Goal: Task Accomplishment & Management: Use online tool/utility

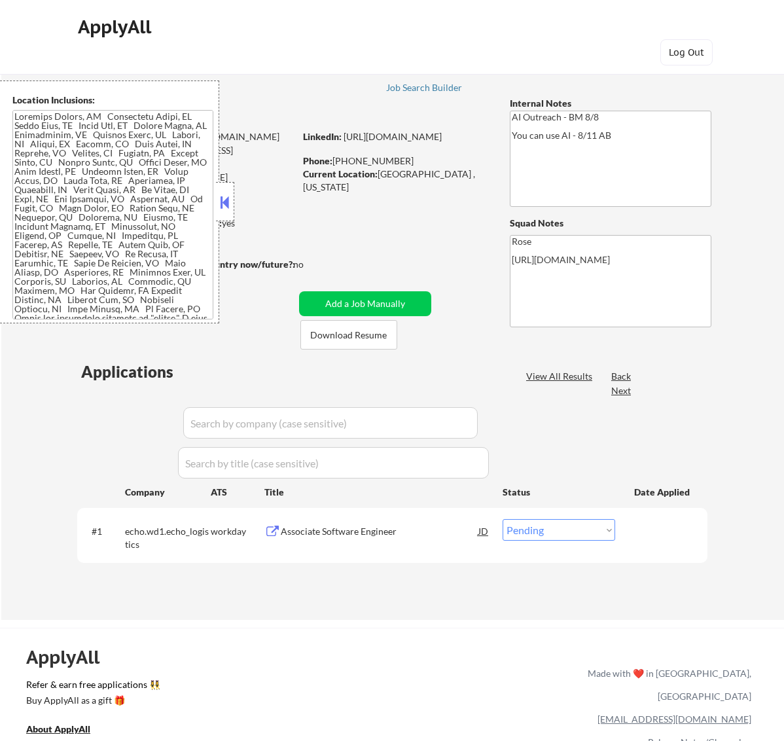
select select ""pending""
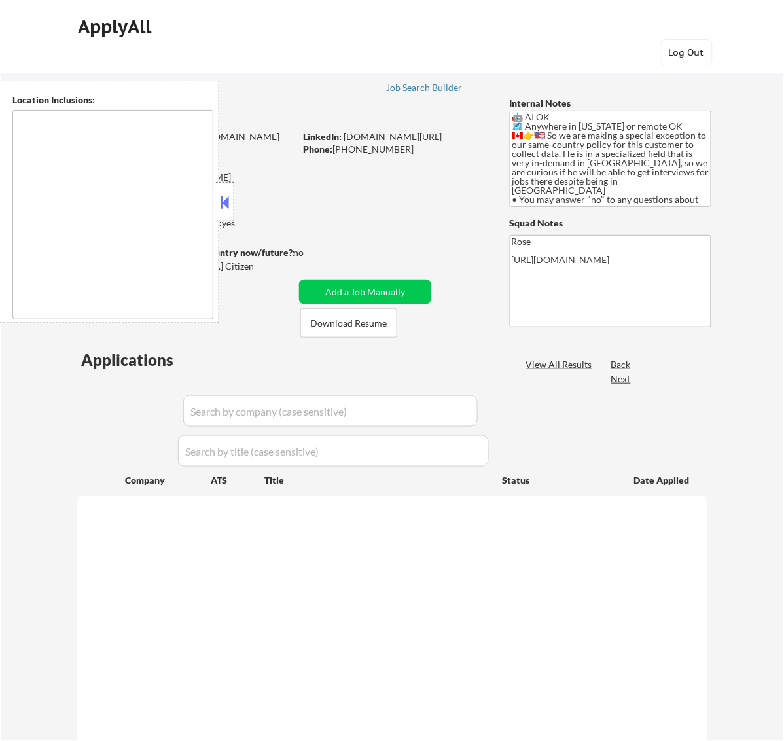
select select ""pending""
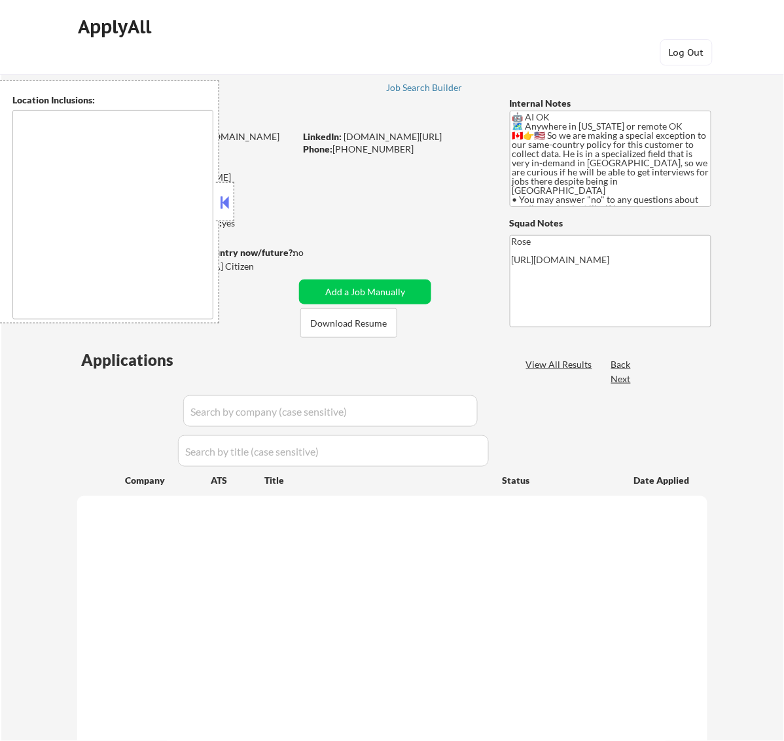
select select ""pending""
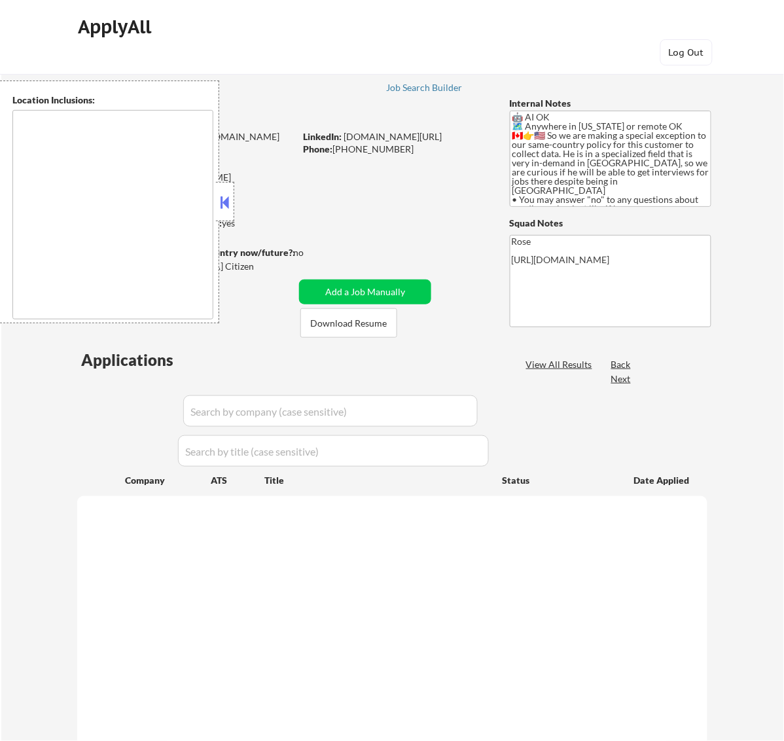
select select ""pending""
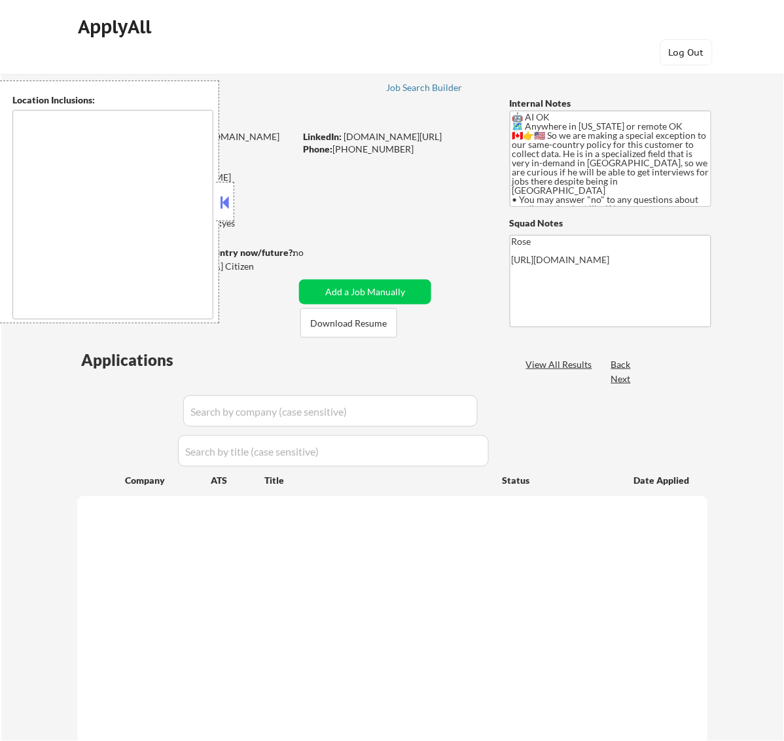
select select ""pending""
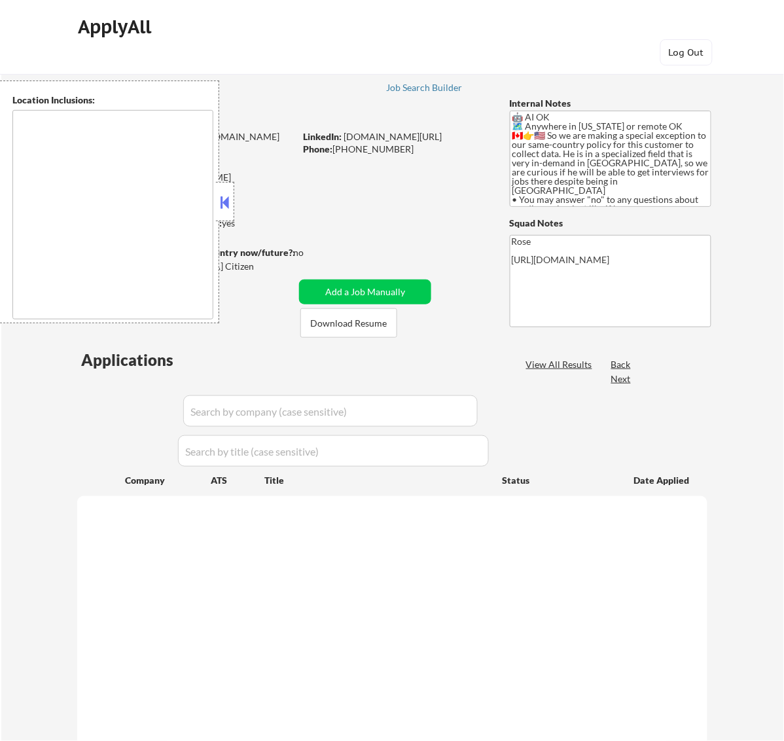
select select ""pending""
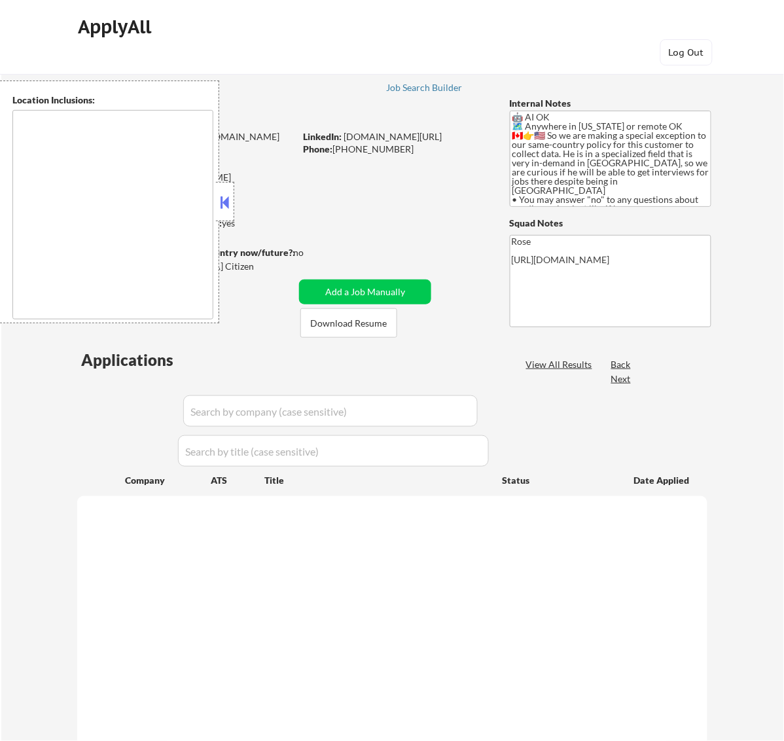
select select ""pending""
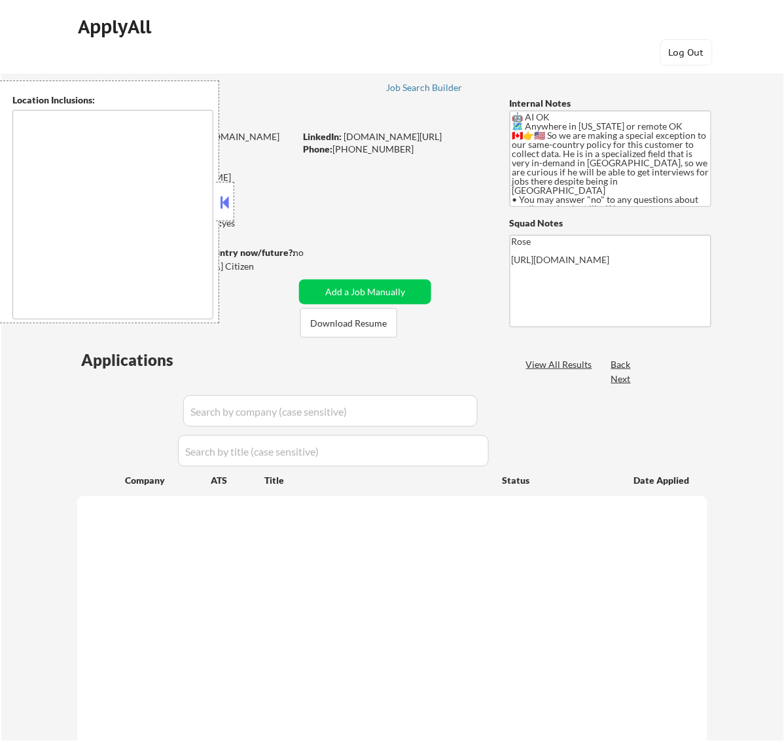
select select ""pending""
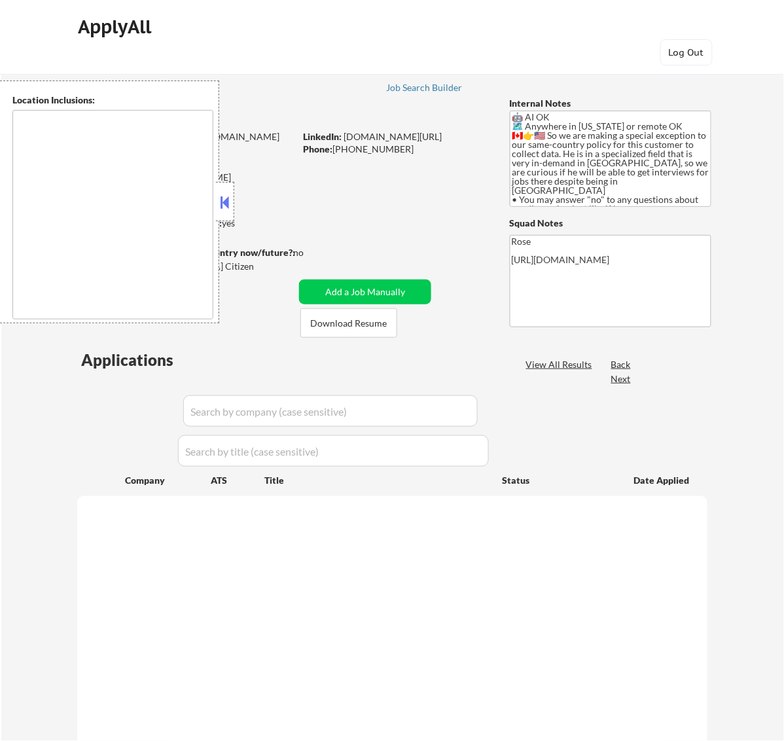
select select ""pending""
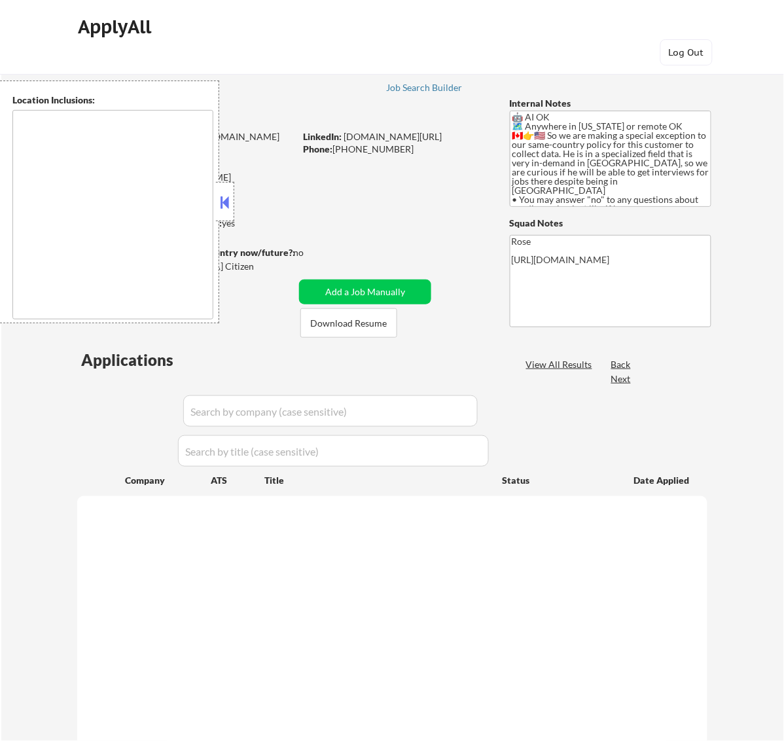
select select ""pending""
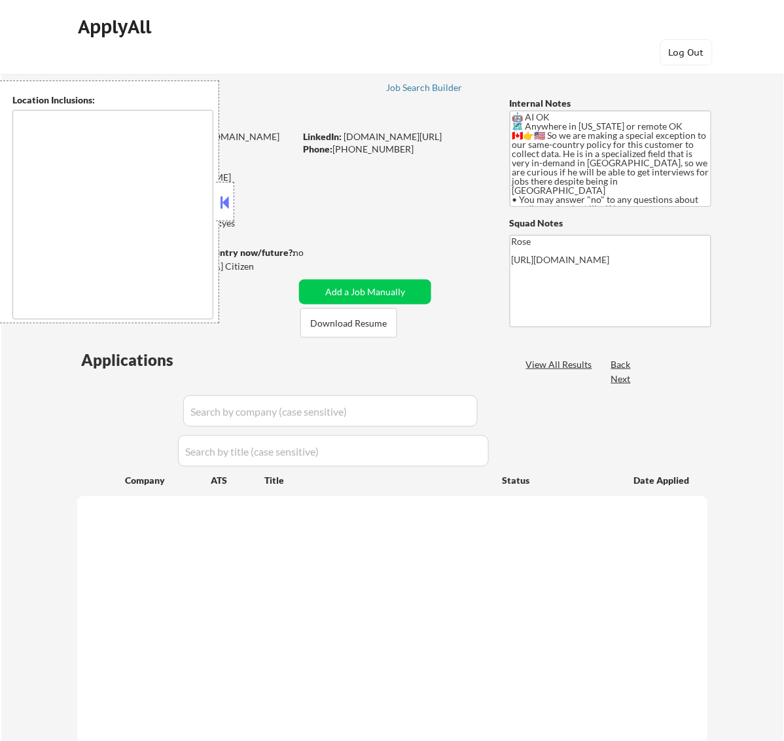
select select ""pending""
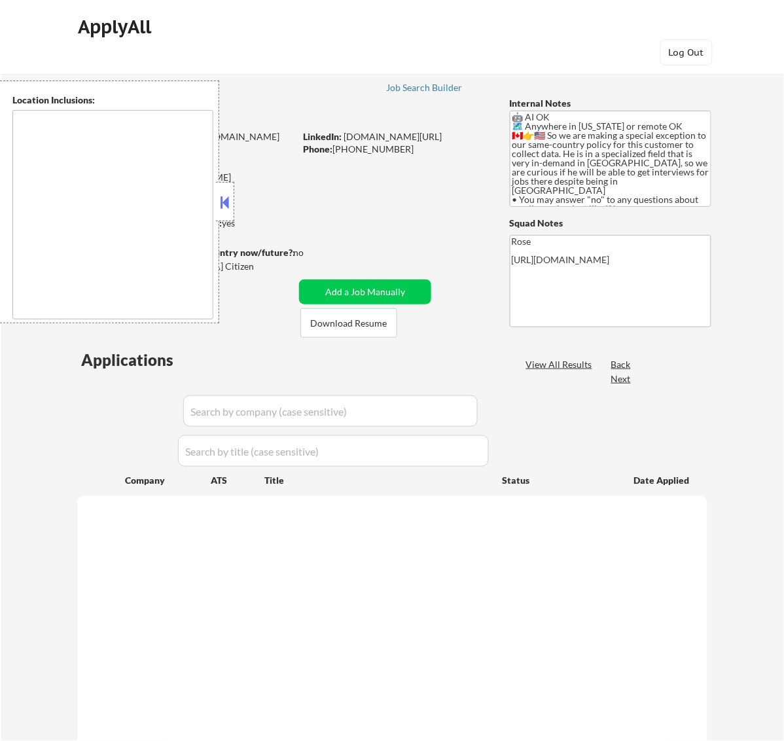
select select ""pending""
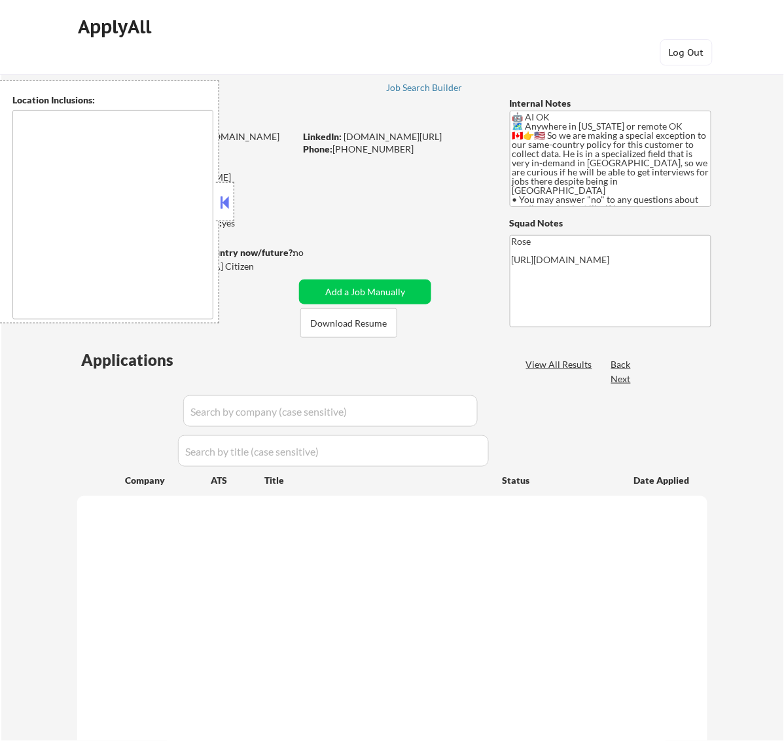
select select ""pending""
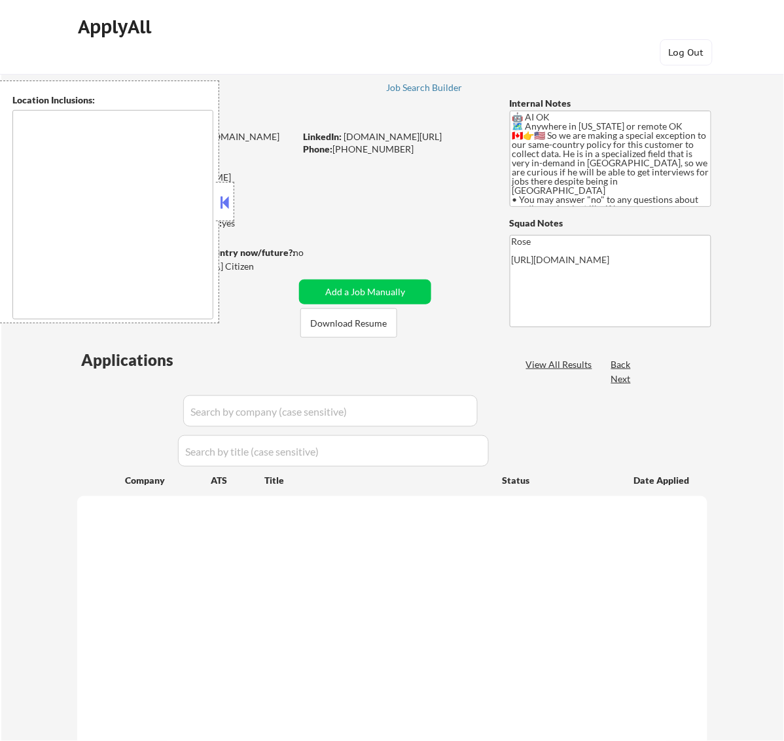
select select ""pending""
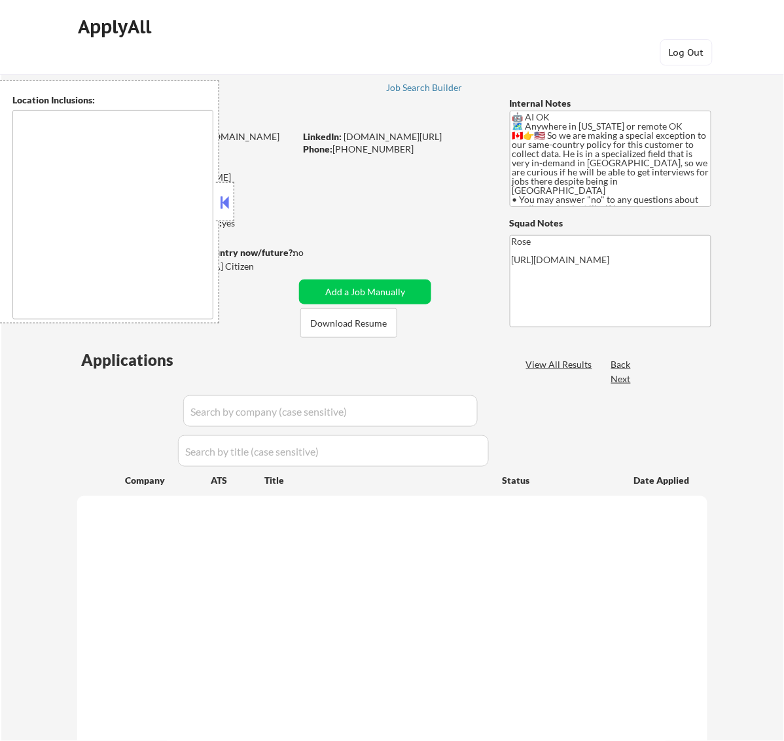
select select ""pending""
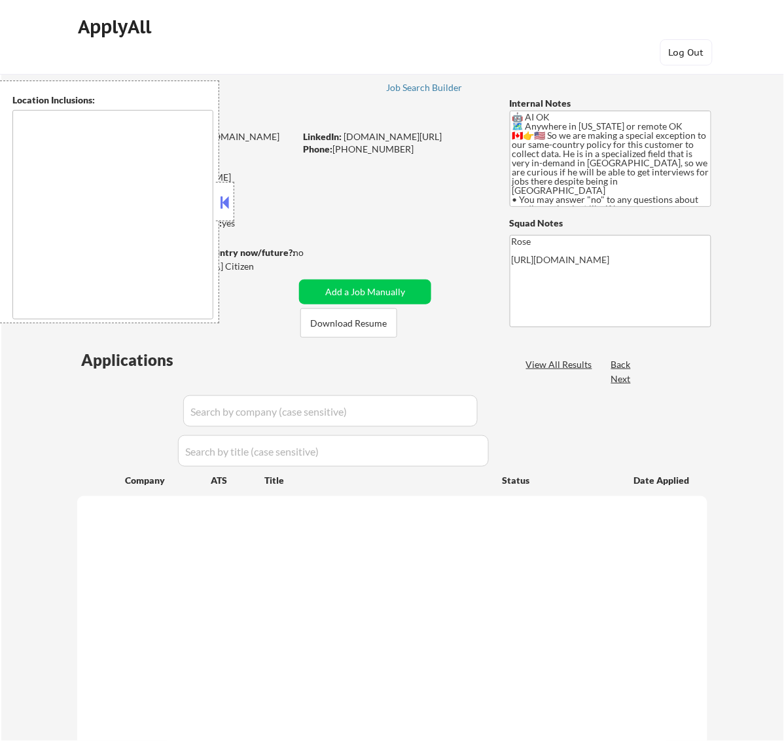
select select ""pending""
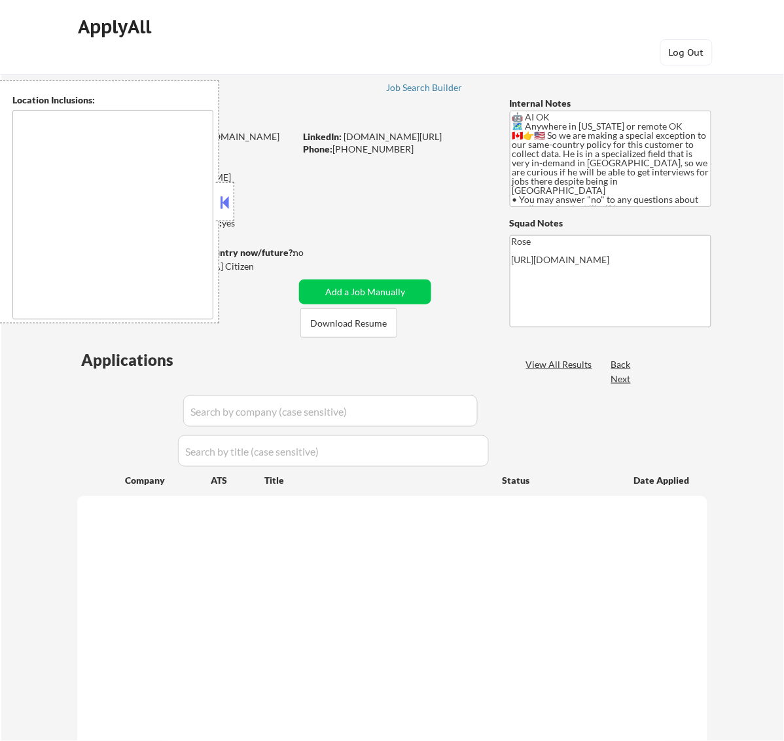
select select ""pending""
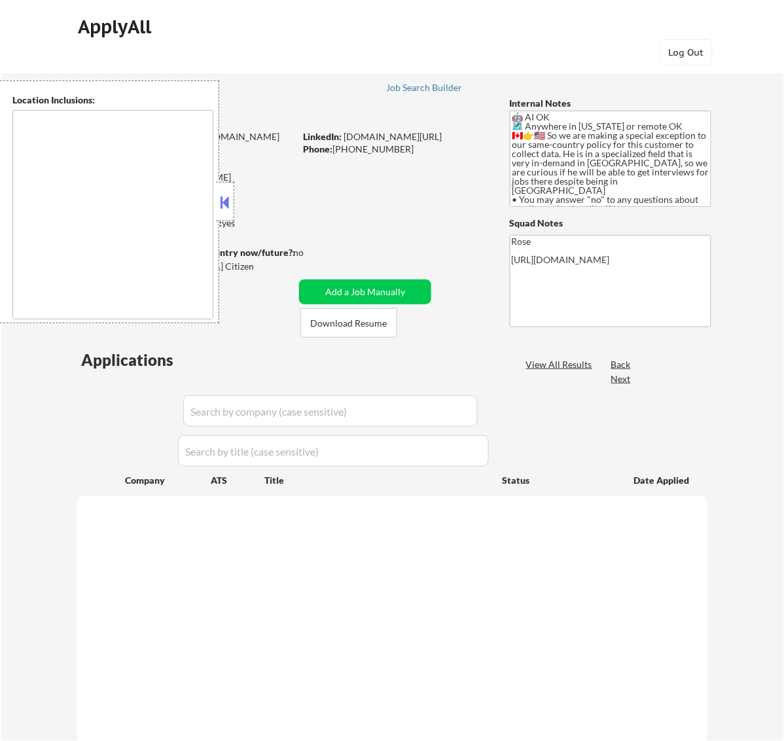
select select ""pending""
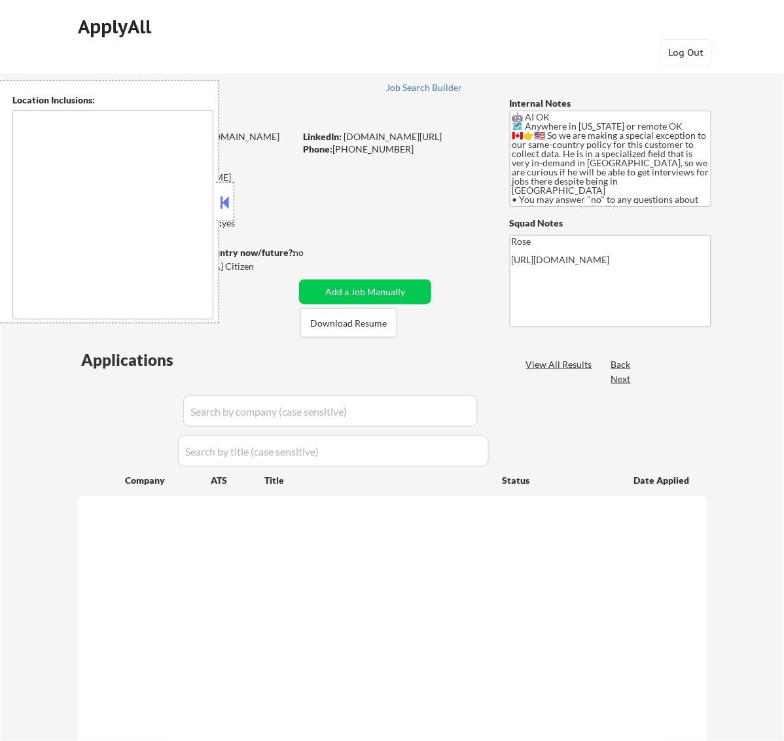
select select ""pending""
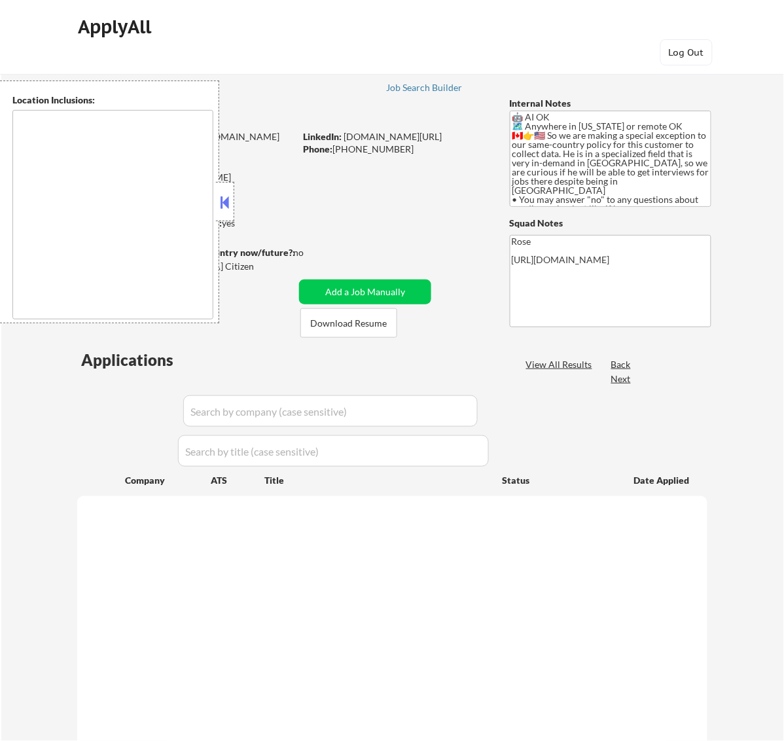
select select ""pending""
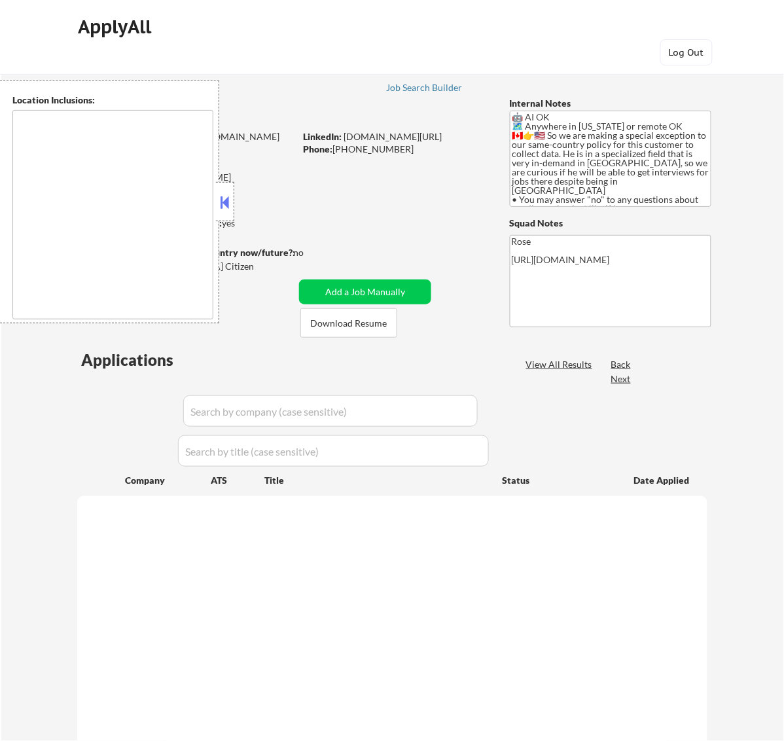
select select ""pending""
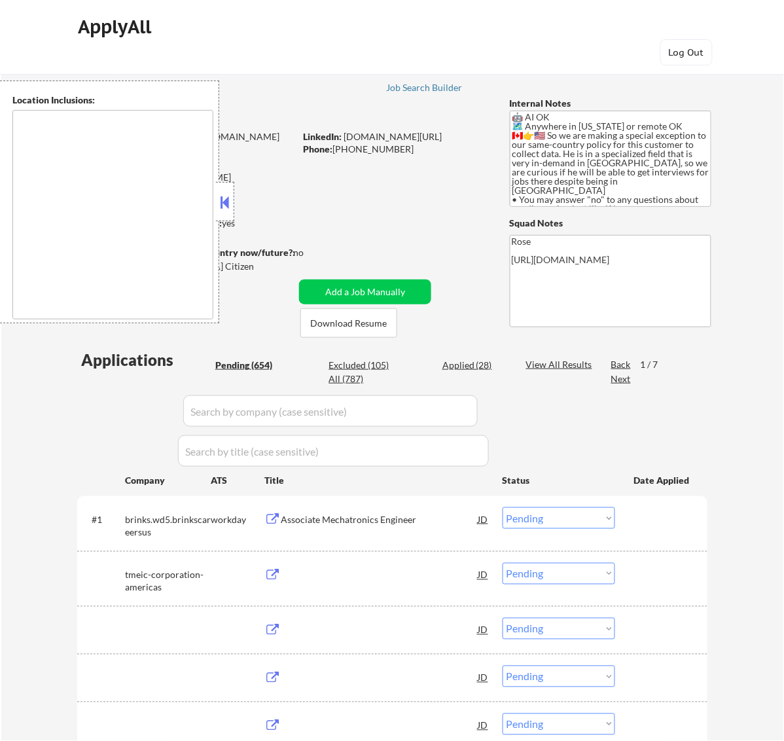
type textarea "country:[GEOGRAPHIC_DATA]"
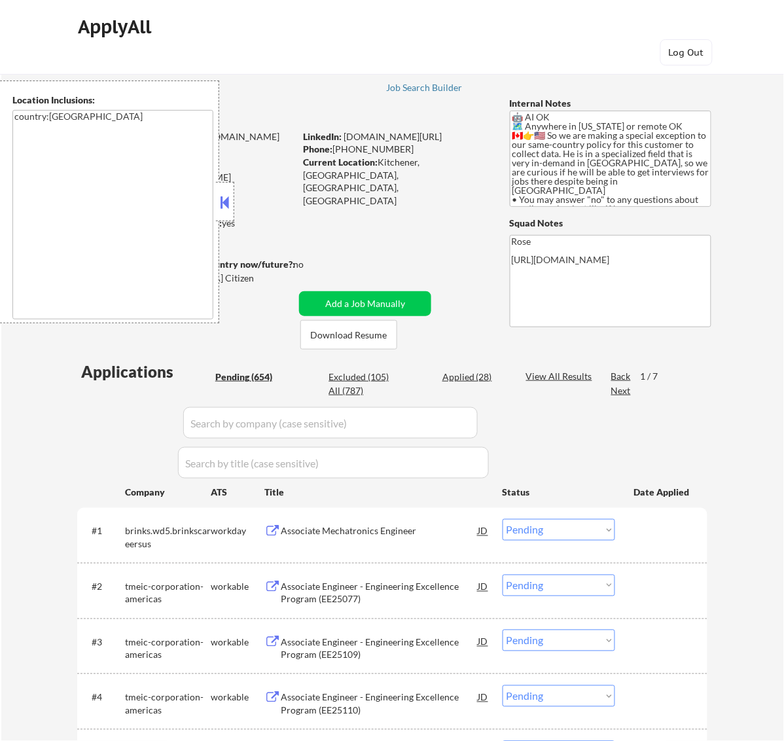
click at [227, 197] on button at bounding box center [224, 203] width 14 height 20
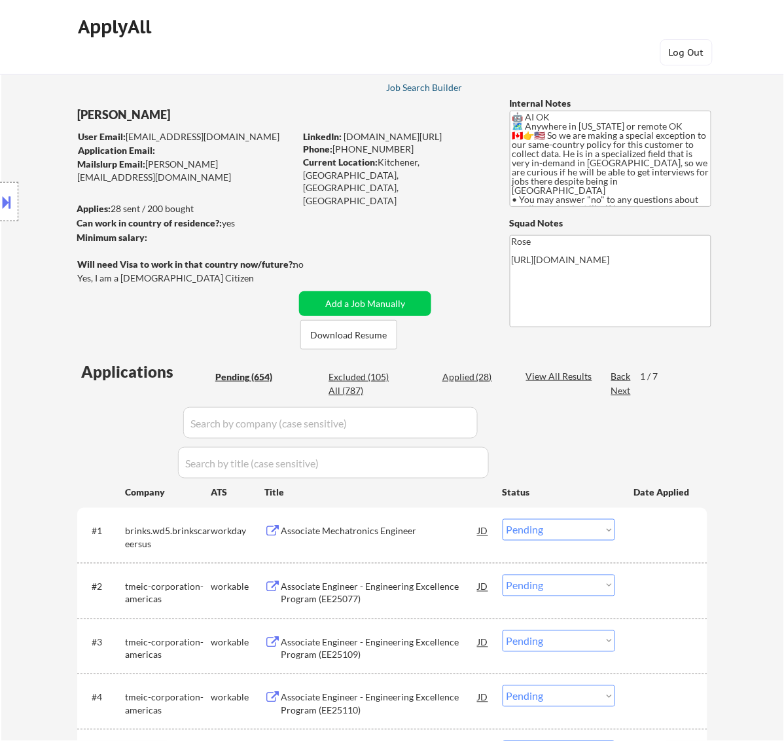
click at [439, 87] on div "Job Search Builder" at bounding box center [424, 87] width 77 height 9
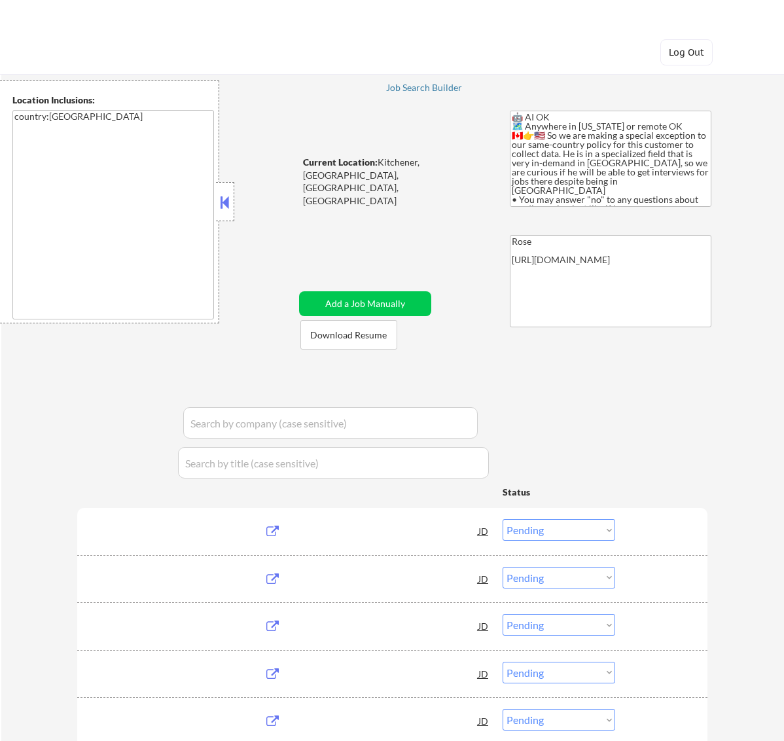
select select ""pending""
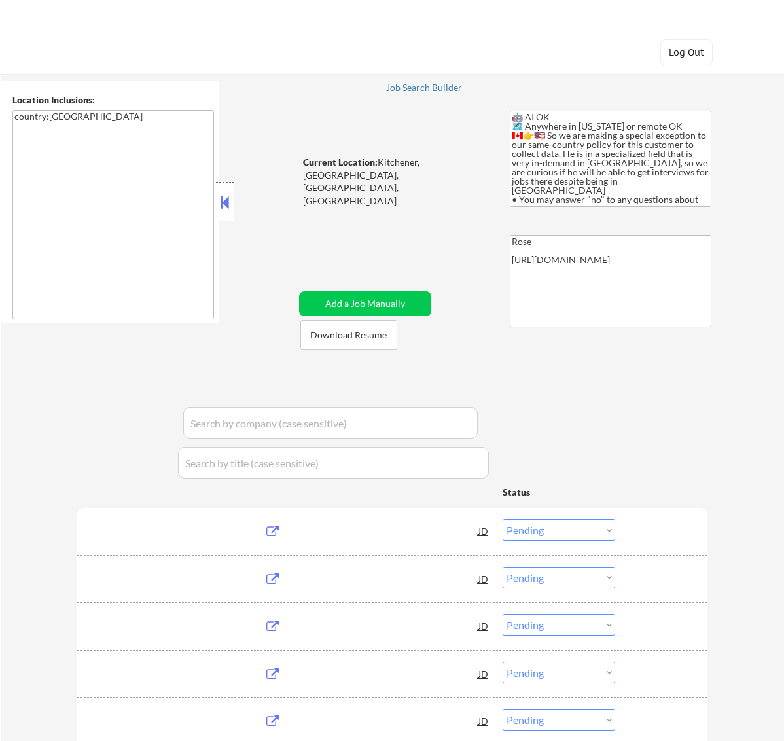
select select ""pending""
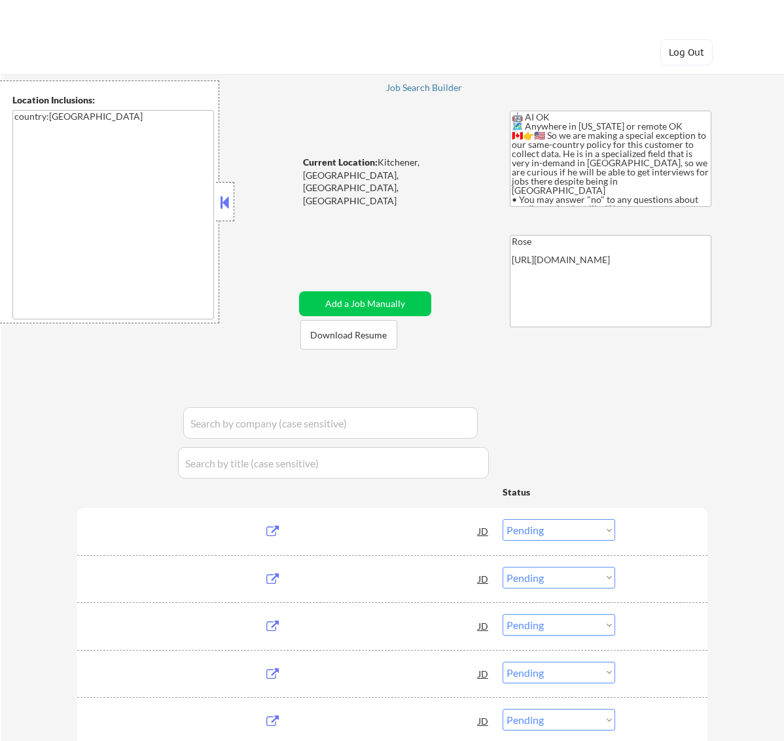
select select ""pending""
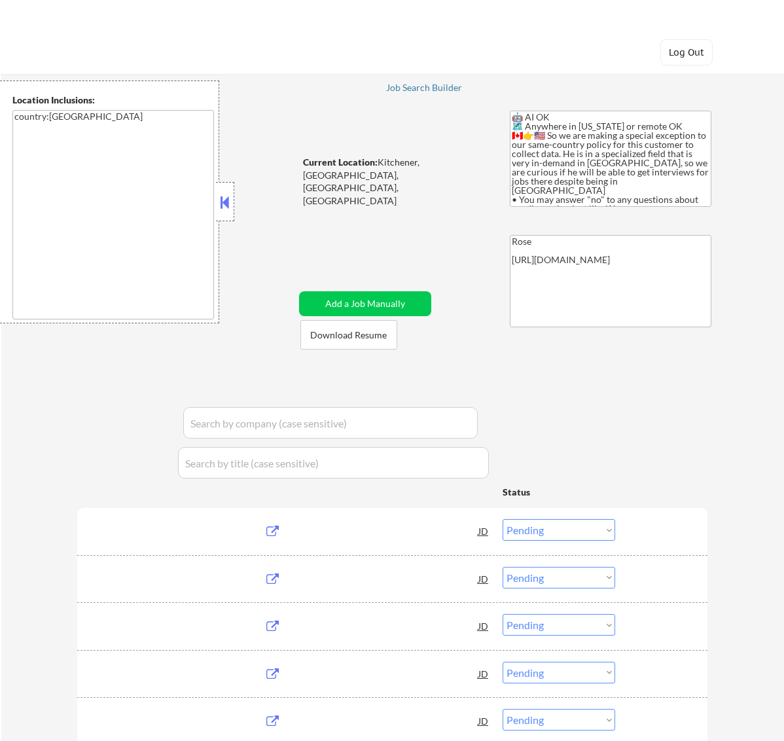
select select ""pending""
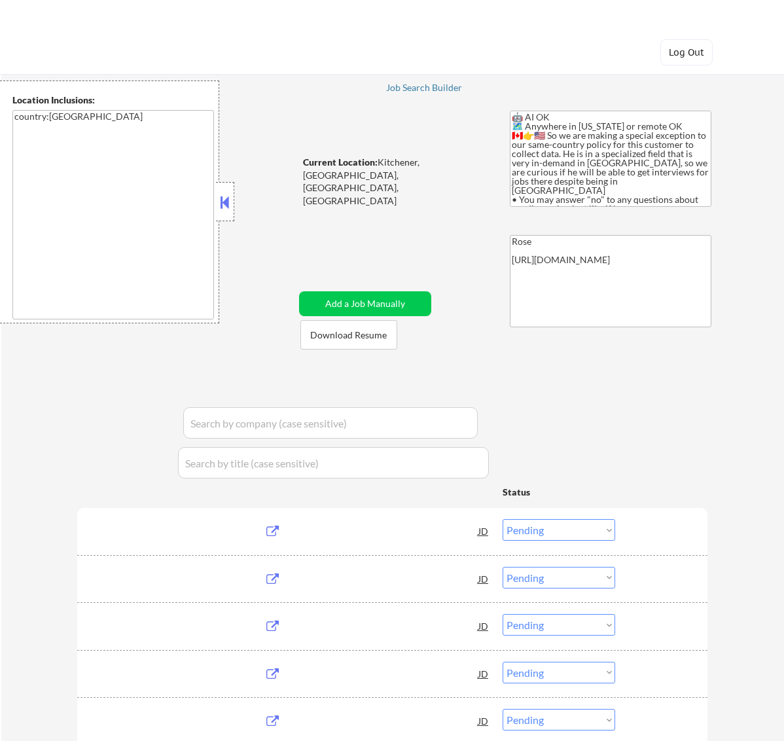
select select ""pending""
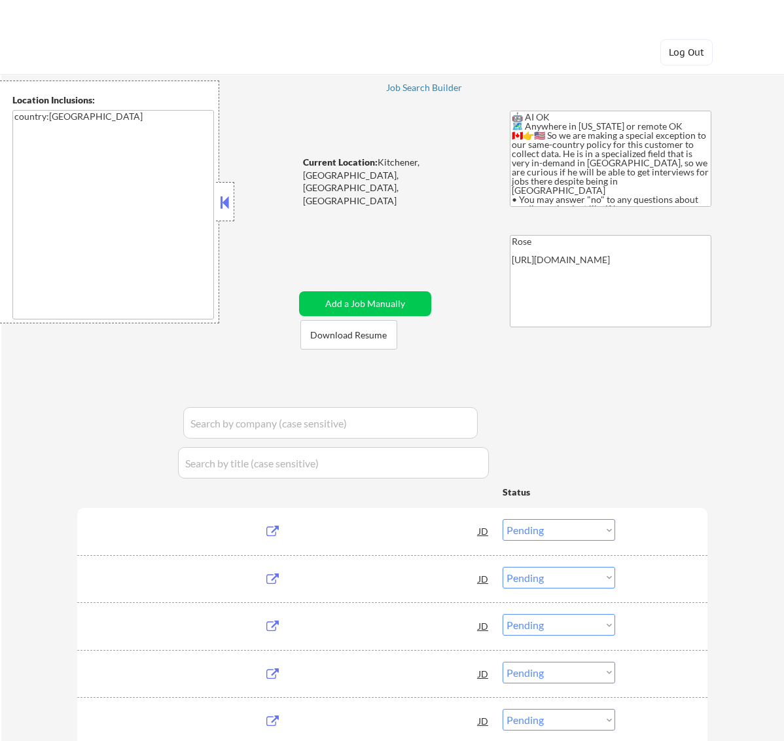
select select ""pending""
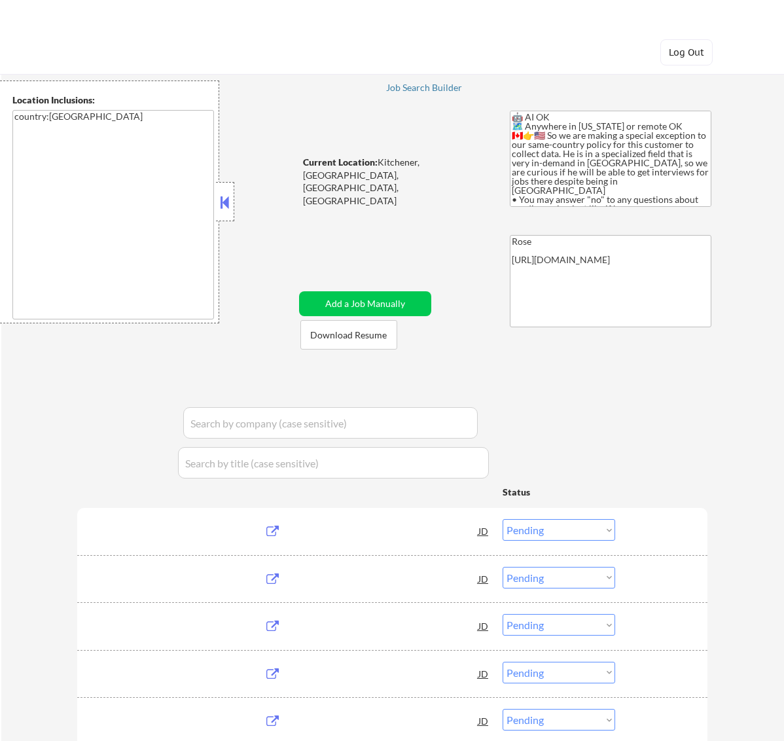
select select ""pending""
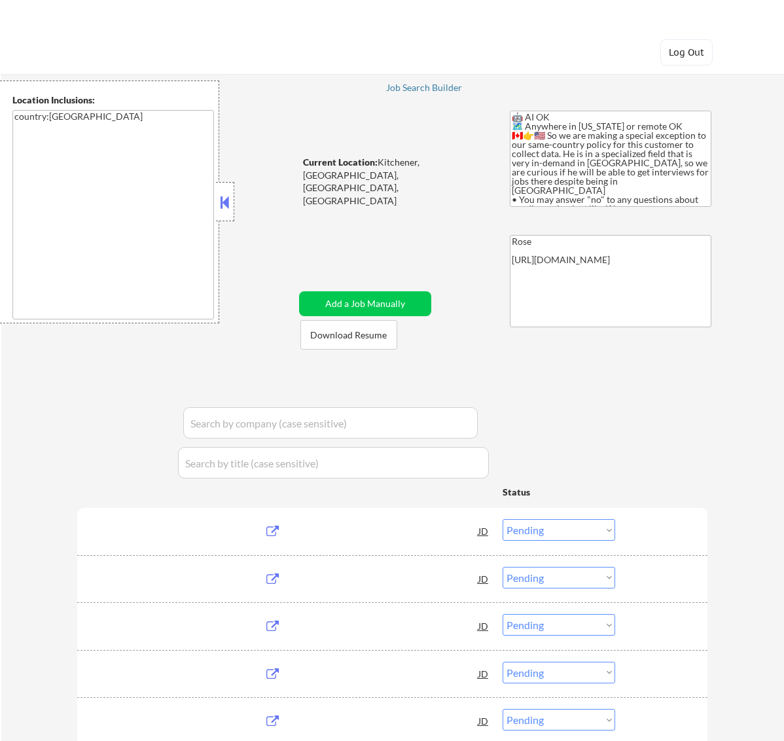
select select ""pending""
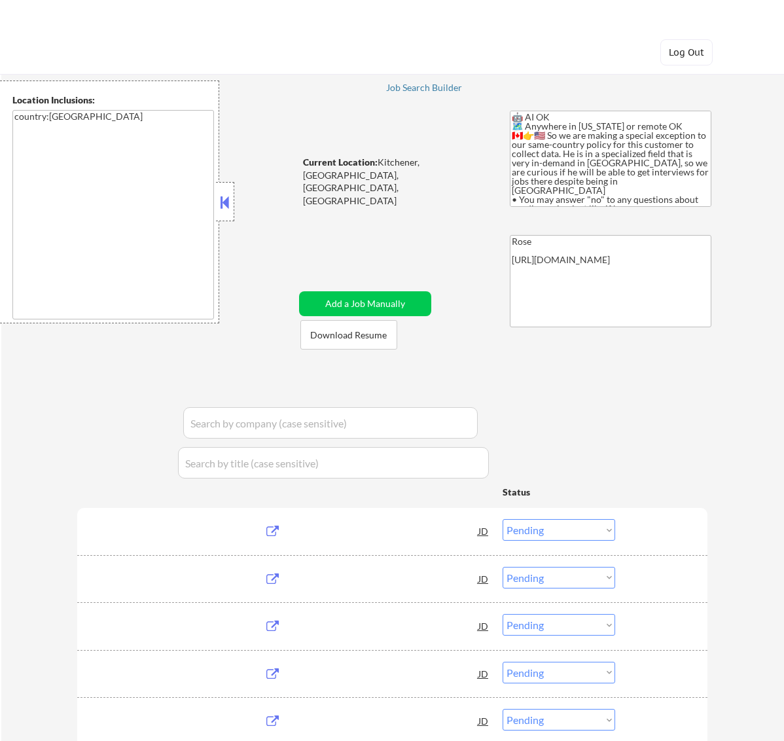
select select ""pending""
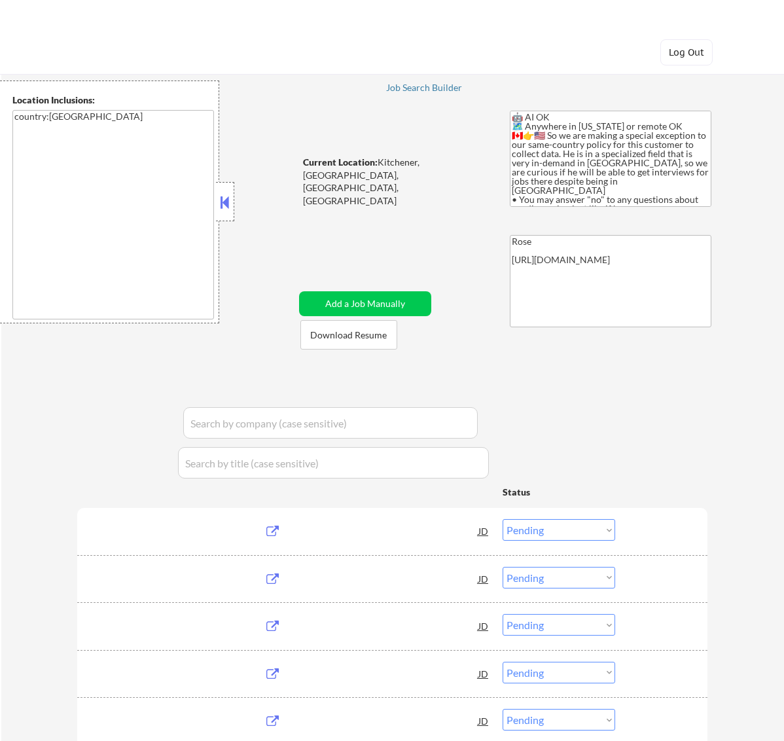
select select ""pending""
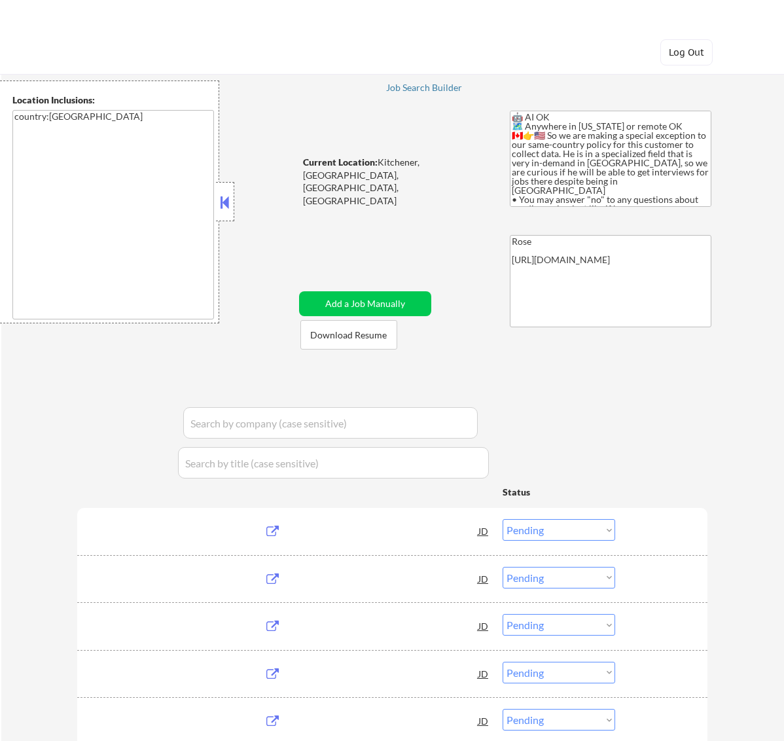
select select ""pending""
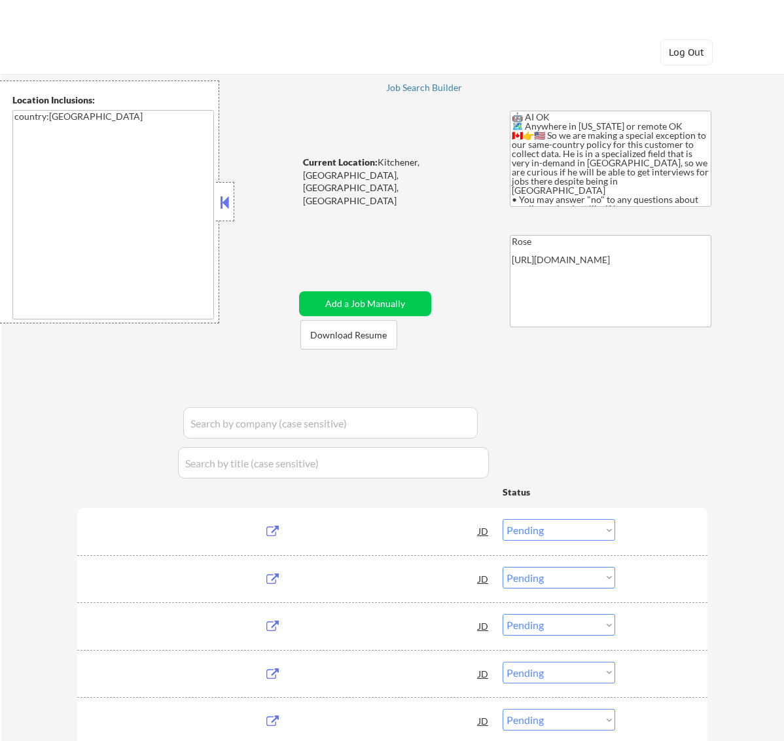
select select ""pending""
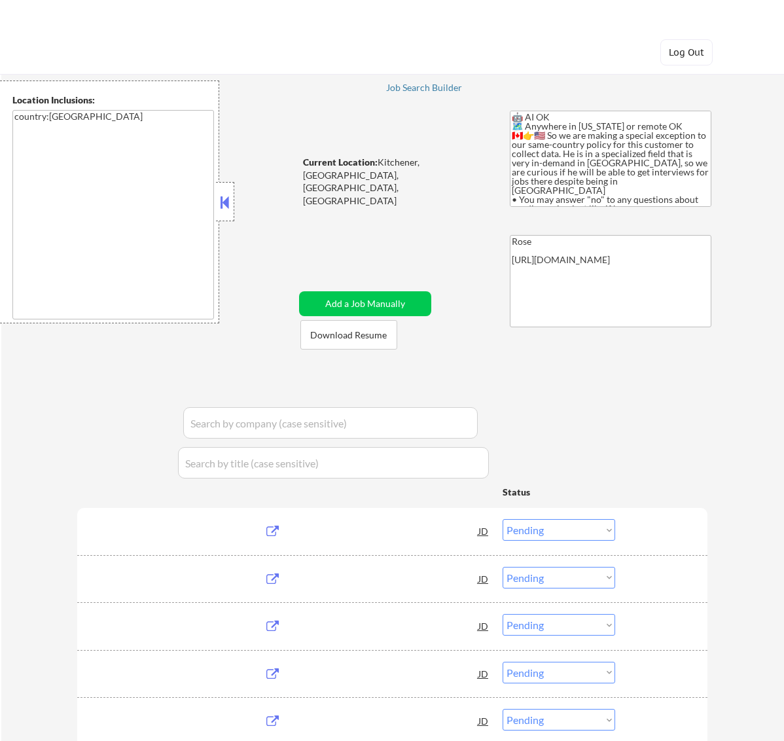
select select ""pending""
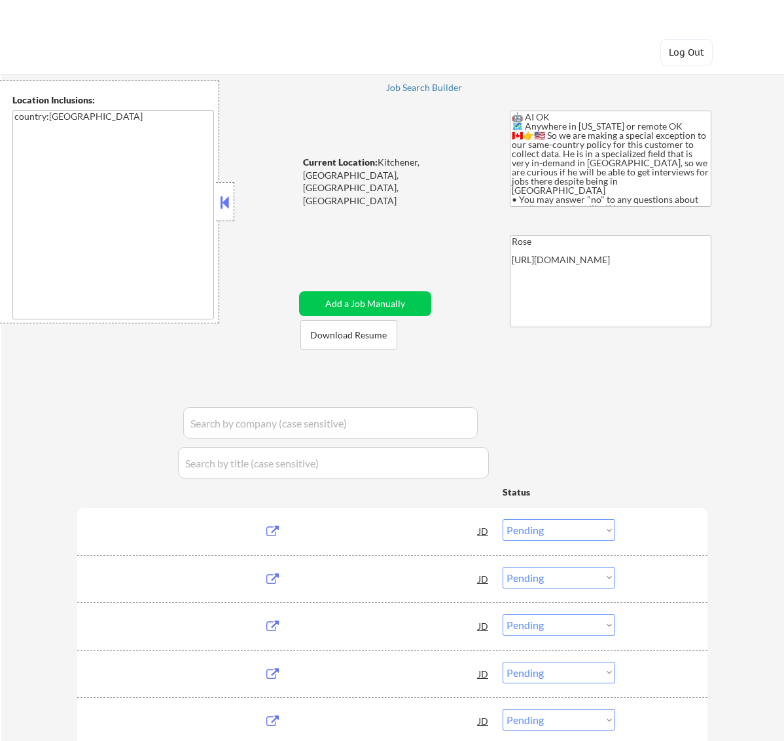
select select ""pending""
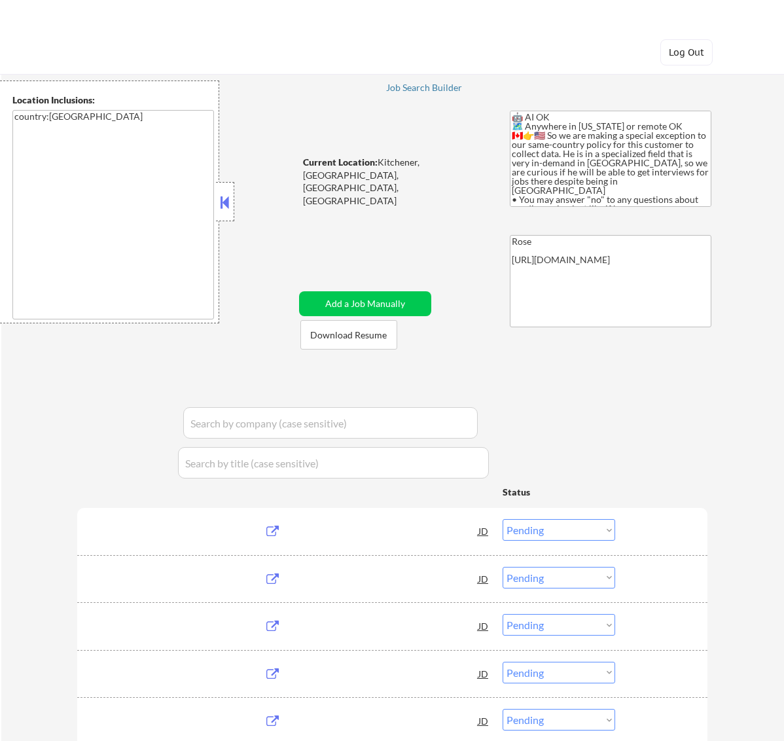
select select ""pending""
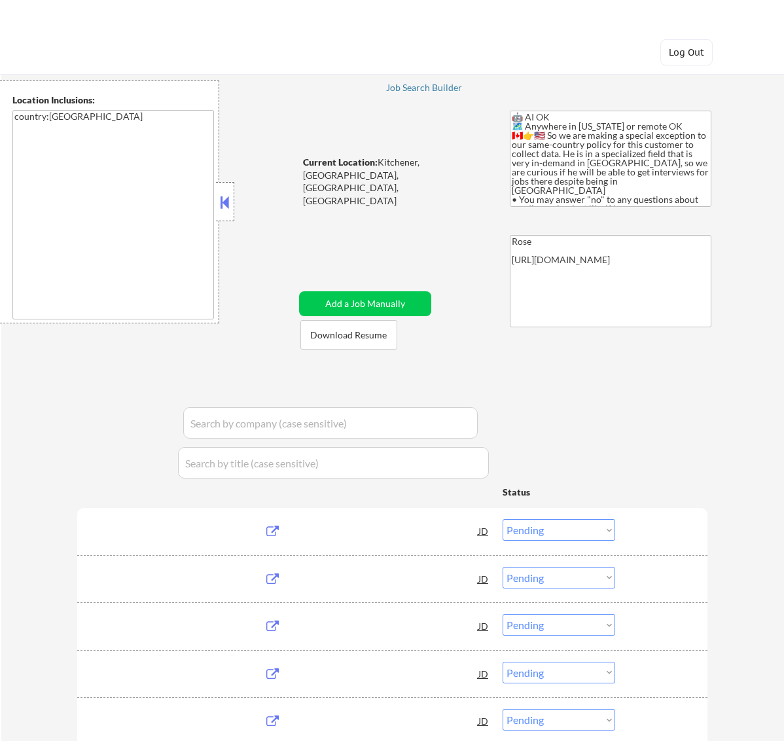
select select ""pending""
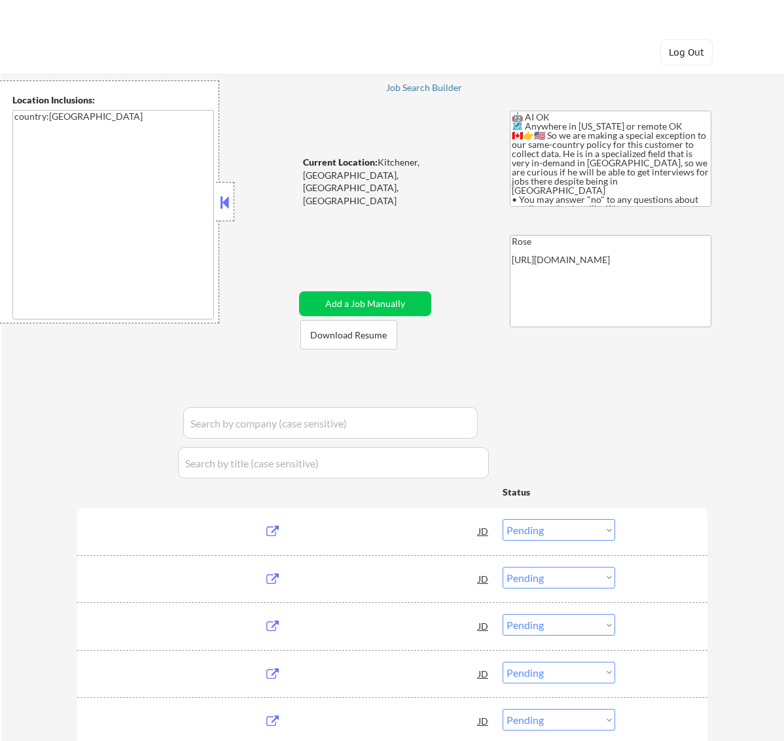
select select ""pending""
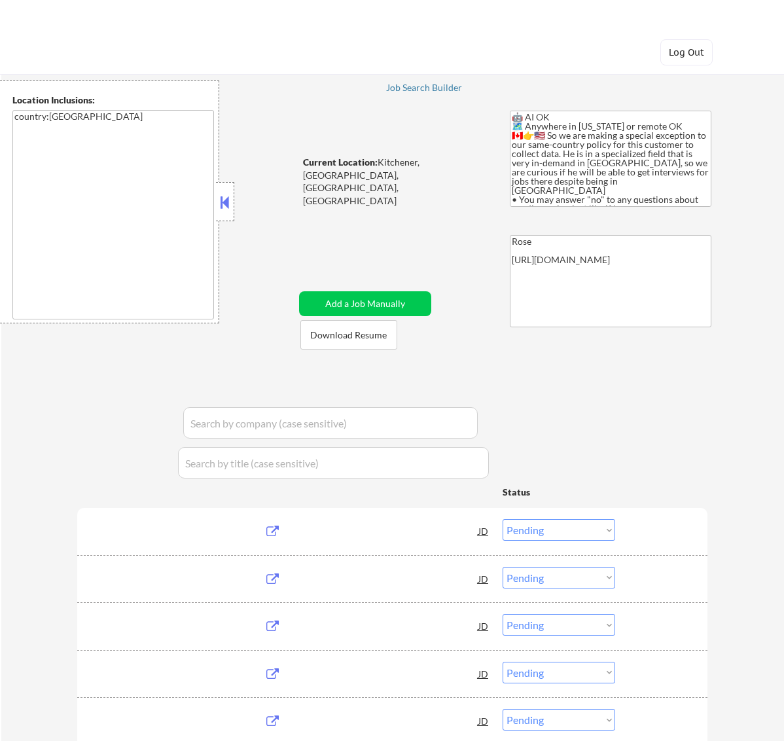
select select ""pending""
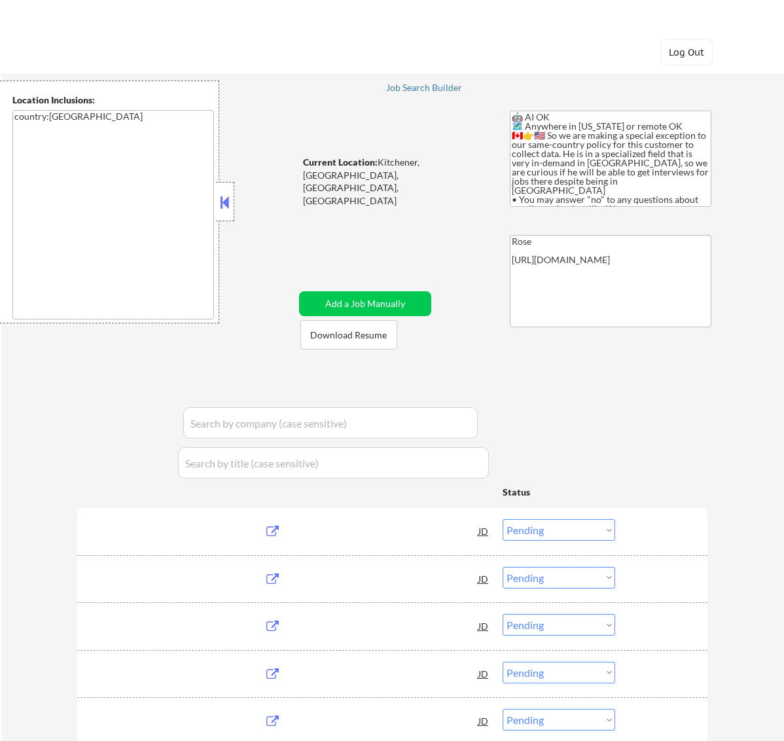
select select ""pending""
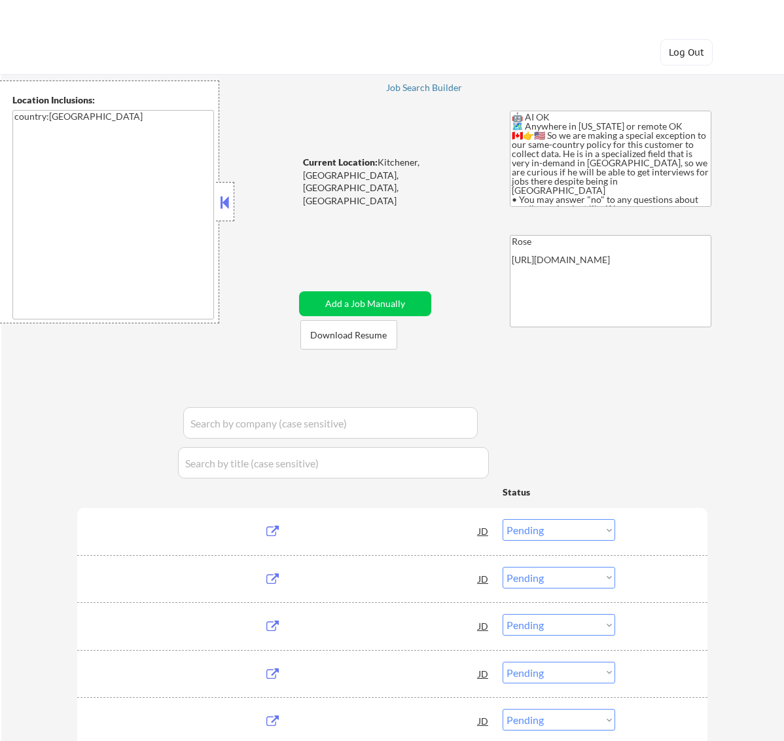
select select ""pending""
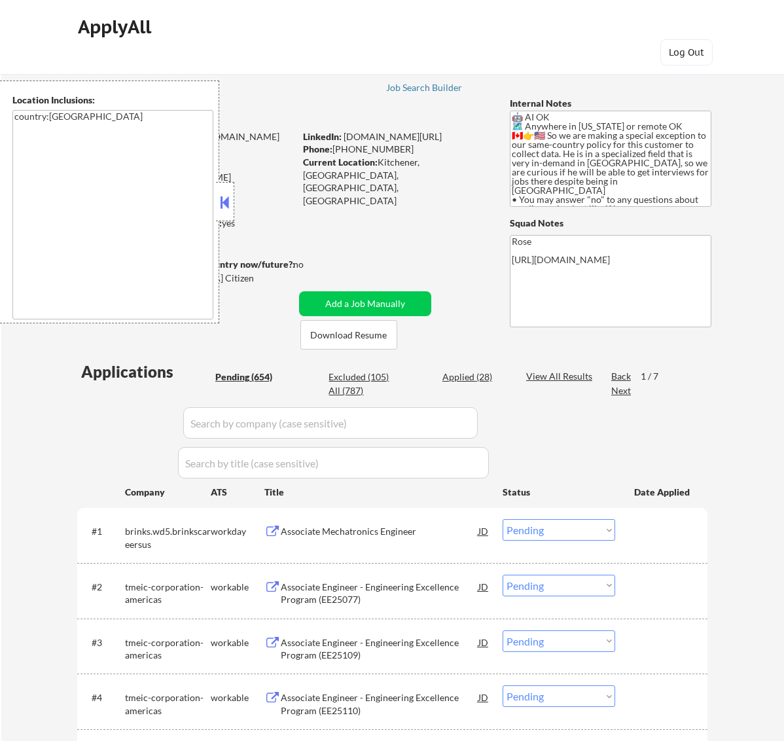
select select ""pending""
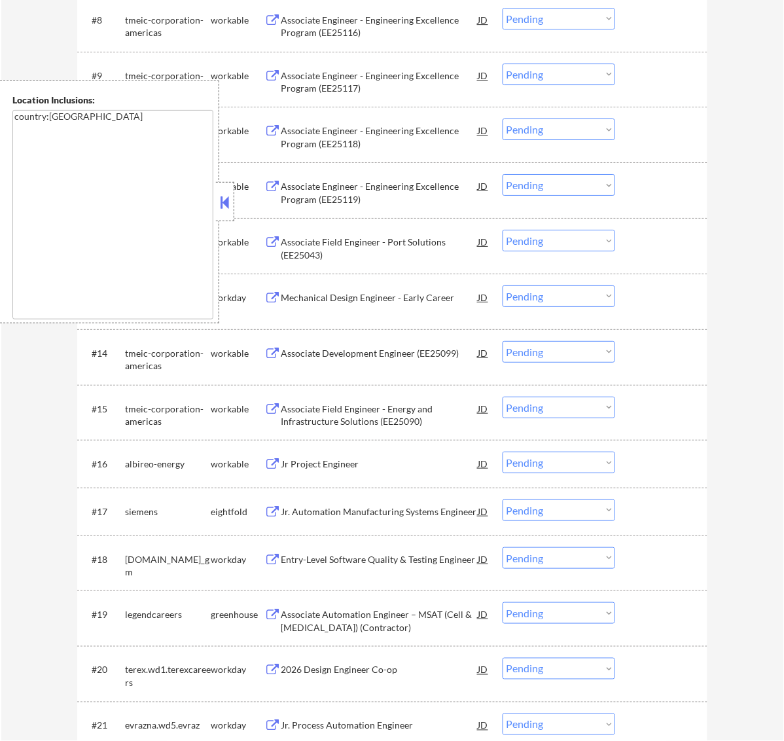
scroll to position [818, 0]
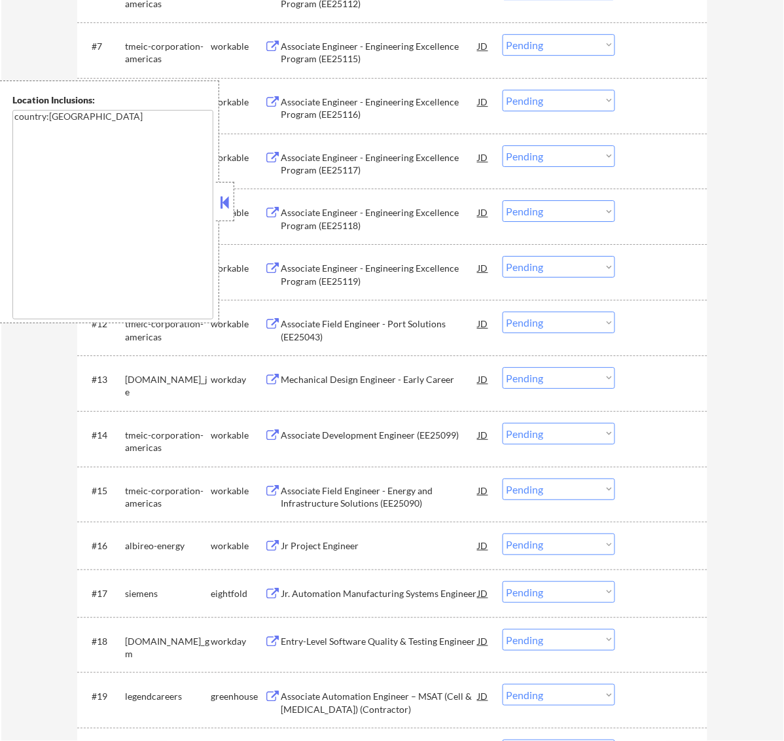
click at [231, 197] on button at bounding box center [224, 203] width 14 height 20
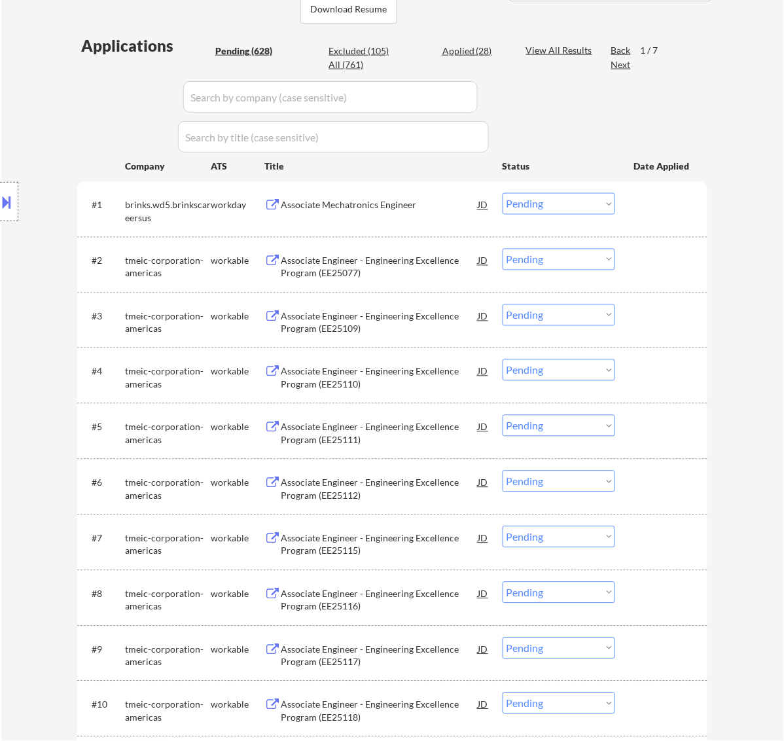
scroll to position [327, 0]
click at [426, 204] on div "Associate Mechatronics Engineer" at bounding box center [380, 204] width 198 height 13
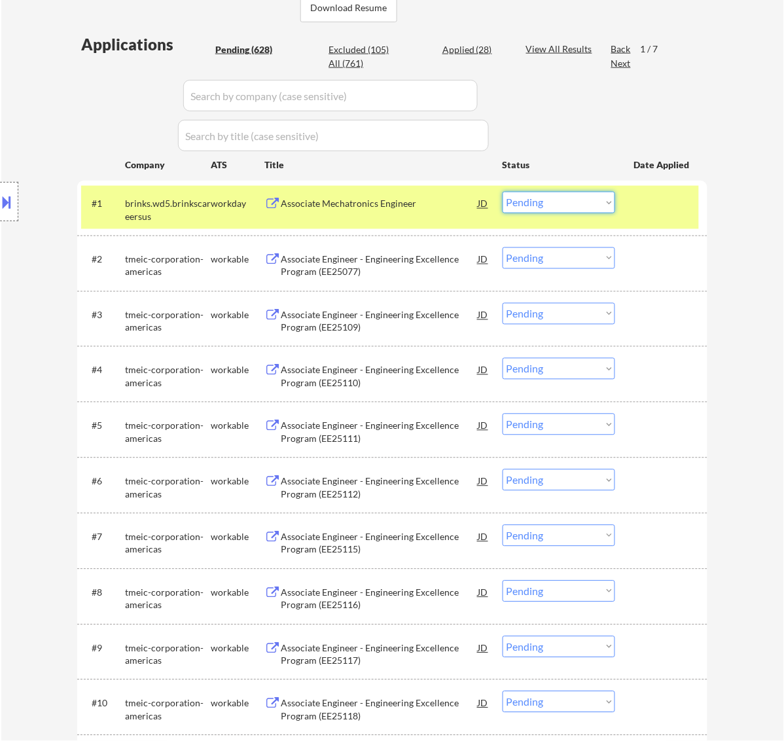
click at [596, 200] on select "Choose an option... Pending Applied Excluded (Questions) Excluded (Expired) Exc…" at bounding box center [559, 203] width 113 height 22
click at [503, 192] on select "Choose an option... Pending Applied Excluded (Questions) Excluded (Expired) Exc…" at bounding box center [559, 203] width 113 height 22
click at [336, 206] on div "Associate Engineer - Engineering Excellence Program (EE25077)" at bounding box center [380, 211] width 198 height 26
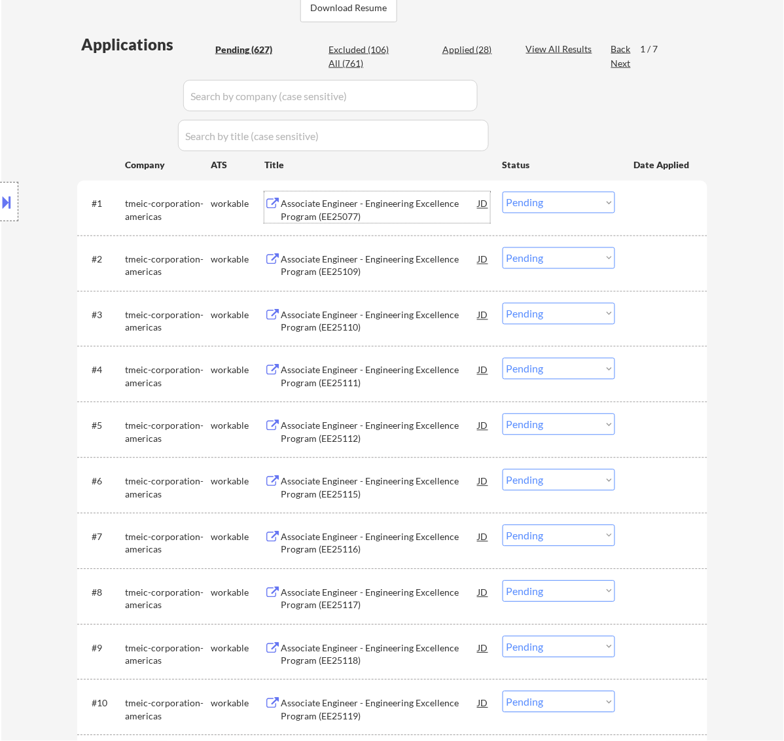
click at [578, 203] on select "Choose an option... Pending Applied Excluded (Questions) Excluded (Expired) Exc…" at bounding box center [559, 203] width 113 height 22
click at [503, 192] on select "Choose an option... Pending Applied Excluded (Questions) Excluded (Expired) Exc…" at bounding box center [559, 203] width 113 height 22
click at [571, 208] on select "Choose an option... Pending Applied Excluded (Questions) Excluded (Expired) Exc…" at bounding box center [559, 203] width 113 height 22
click at [503, 192] on select "Choose an option... Pending Applied Excluded (Questions) Excluded (Expired) Exc…" at bounding box center [559, 203] width 113 height 22
click at [596, 198] on select "Choose an option... Pending Applied Excluded (Questions) Excluded (Expired) Exc…" at bounding box center [559, 203] width 113 height 22
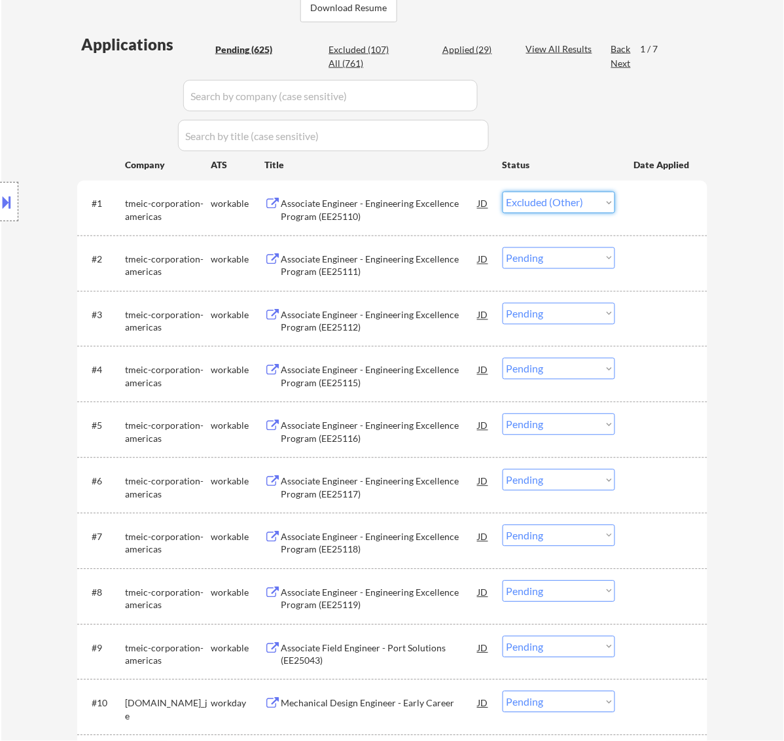
click at [503, 192] on select "Choose an option... Pending Applied Excluded (Questions) Excluded (Expired) Exc…" at bounding box center [559, 203] width 113 height 22
click at [597, 205] on select "Choose an option... Pending Applied Excluded (Questions) Excluded (Expired) Exc…" at bounding box center [559, 203] width 113 height 22
click at [503, 192] on select "Choose an option... Pending Applied Excluded (Questions) Excluded (Expired) Exc…" at bounding box center [559, 203] width 113 height 22
click at [591, 207] on select "Choose an option... Pending Applied Excluded (Questions) Excluded (Expired) Exc…" at bounding box center [559, 203] width 113 height 22
click at [503, 192] on select "Choose an option... Pending Applied Excluded (Questions) Excluded (Expired) Exc…" at bounding box center [559, 203] width 113 height 22
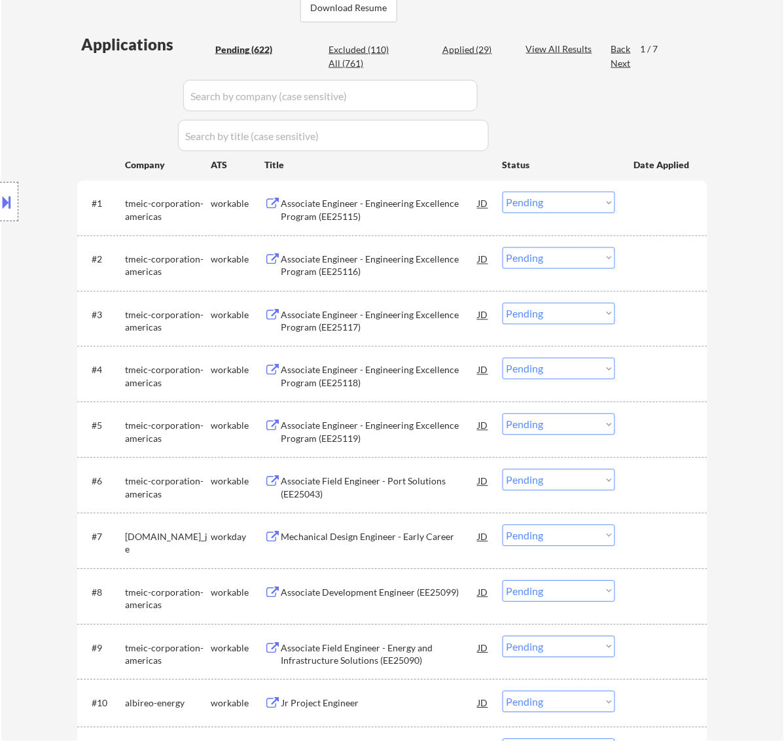
click at [584, 202] on select "Choose an option... Pending Applied Excluded (Questions) Excluded (Expired) Exc…" at bounding box center [559, 203] width 113 height 22
click at [503, 192] on select "Choose an option... Pending Applied Excluded (Questions) Excluded (Expired) Exc…" at bounding box center [559, 203] width 113 height 22
click at [587, 205] on select "Choose an option... Pending Applied Excluded (Questions) Excluded (Expired) Exc…" at bounding box center [559, 203] width 113 height 22
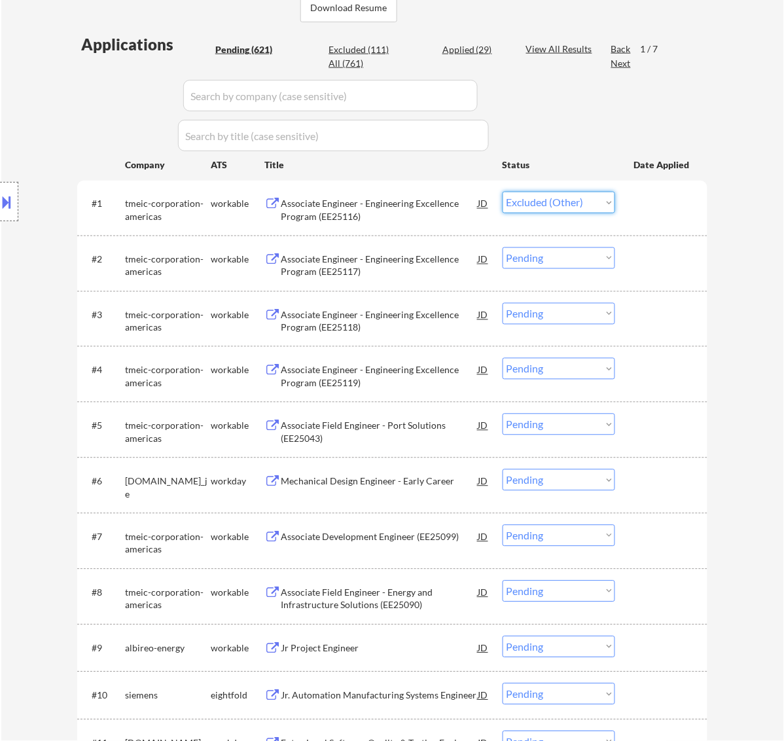
click at [503, 192] on select "Choose an option... Pending Applied Excluded (Questions) Excluded (Expired) Exc…" at bounding box center [559, 203] width 113 height 22
click at [591, 207] on select "Choose an option... Pending Applied Excluded (Questions) Excluded (Expired) Exc…" at bounding box center [559, 203] width 113 height 22
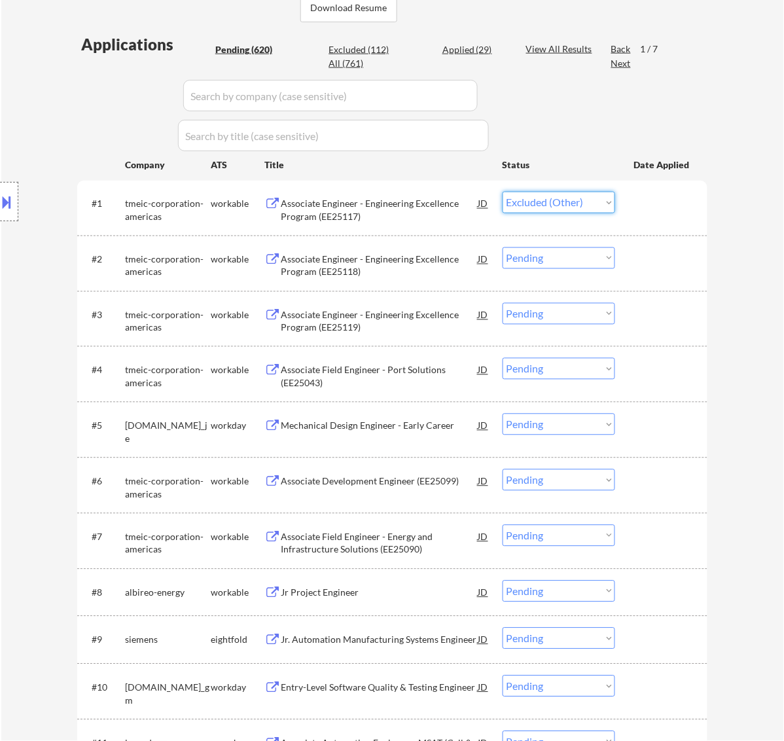
click at [503, 192] on select "Choose an option... Pending Applied Excluded (Questions) Excluded (Expired) Exc…" at bounding box center [559, 203] width 113 height 22
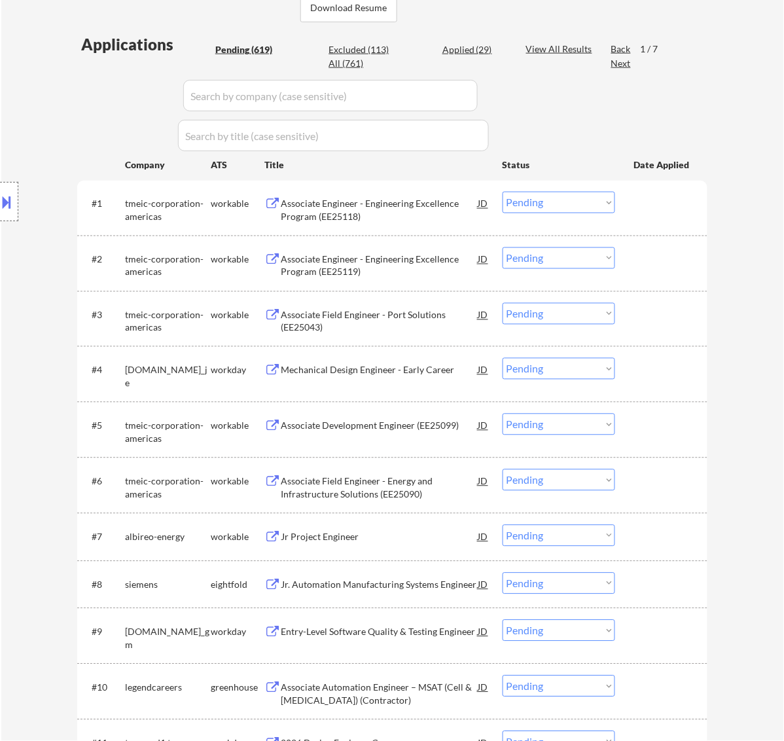
click at [558, 198] on select "Choose an option... Pending Applied Excluded (Questions) Excluded (Expired) Exc…" at bounding box center [559, 203] width 113 height 22
click at [503, 192] on select "Choose an option... Pending Applied Excluded (Questions) Excluded (Expired) Exc…" at bounding box center [559, 203] width 113 height 22
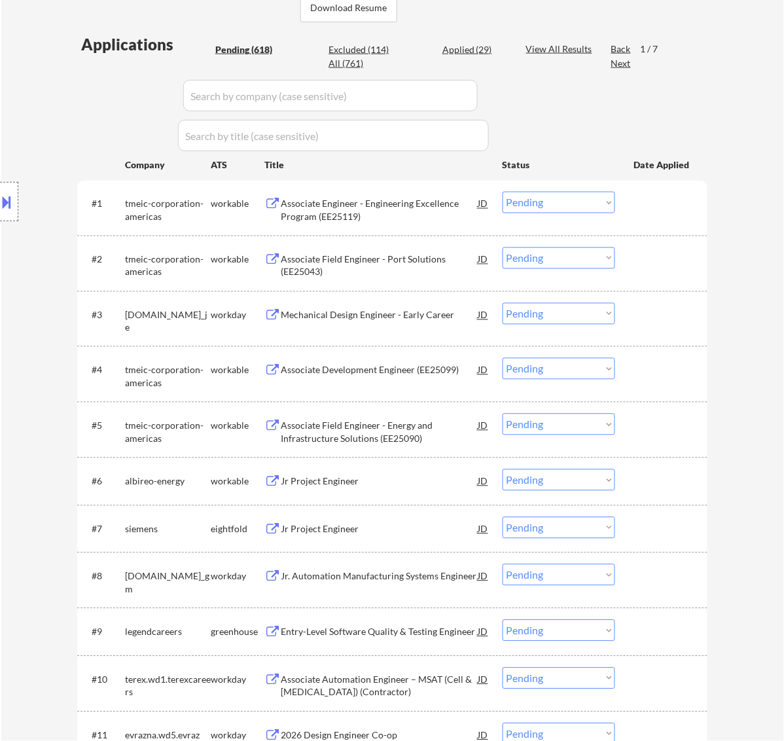
click at [575, 200] on select "Choose an option... Pending Applied Excluded (Questions) Excluded (Expired) Exc…" at bounding box center [559, 203] width 113 height 22
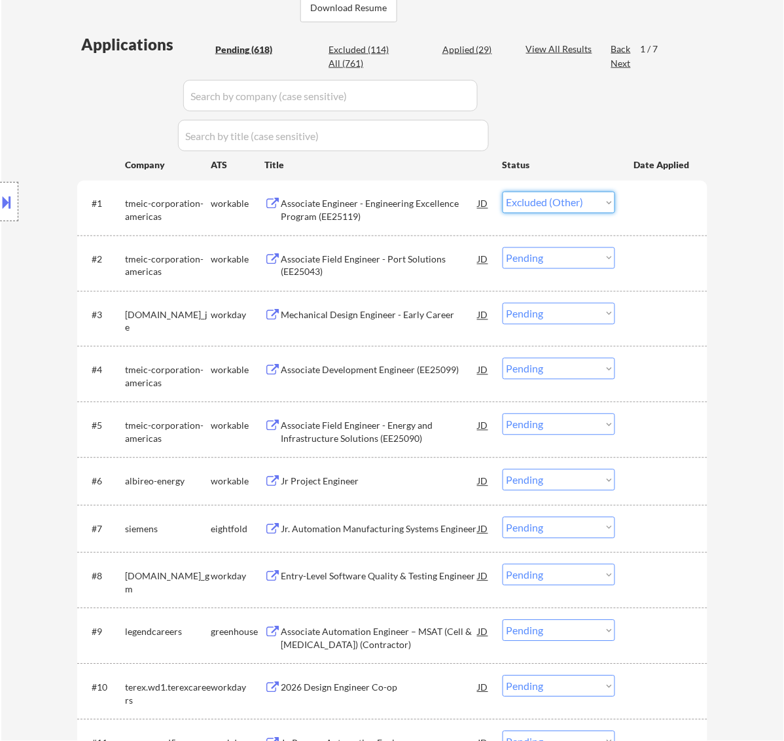
click at [503, 192] on select "Choose an option... Pending Applied Excluded (Questions) Excluded (Expired) Exc…" at bounding box center [559, 203] width 113 height 22
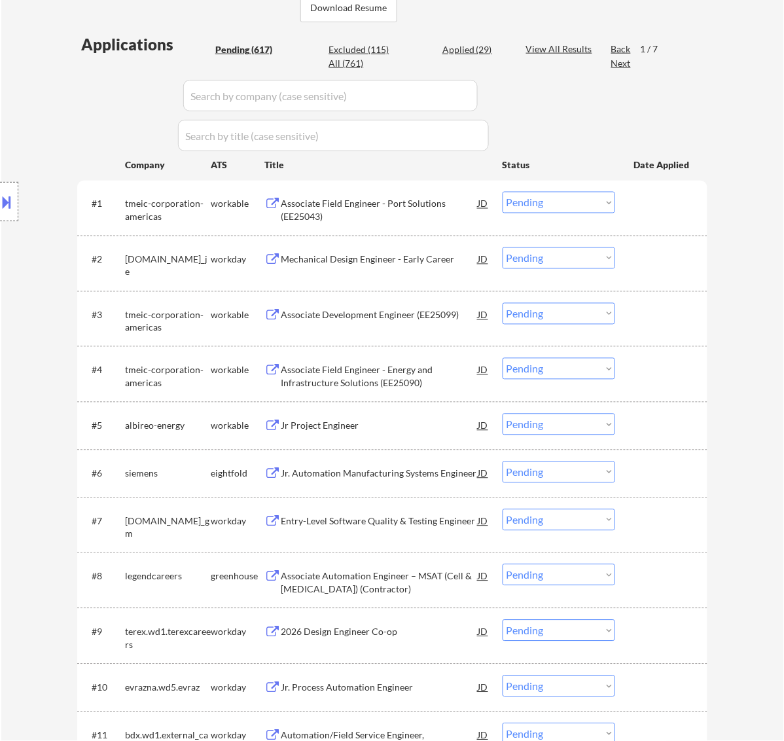
click at [433, 204] on div "Associate Field Engineer - Port Solutions (EE25043)" at bounding box center [380, 211] width 198 height 26
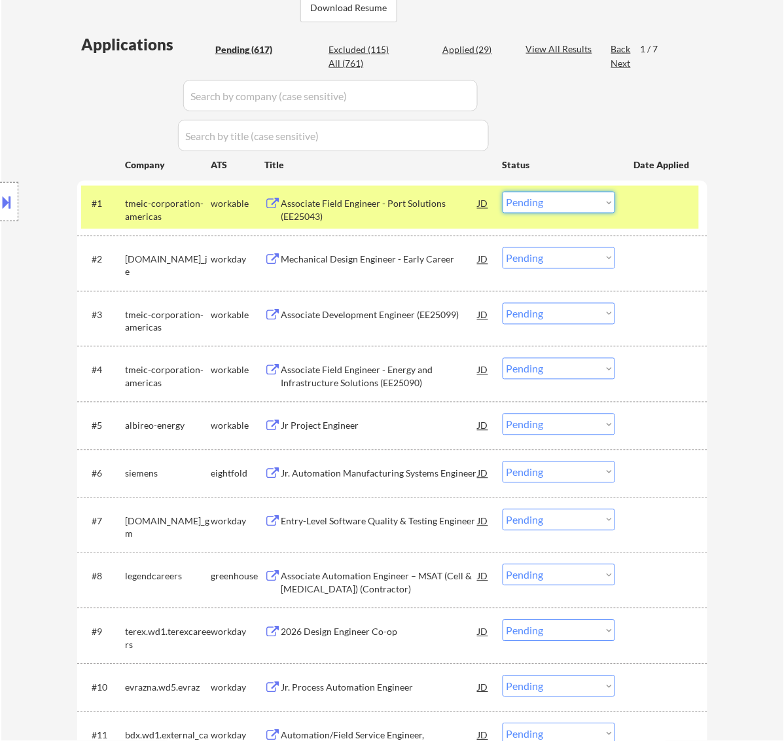
drag, startPoint x: 566, startPoint y: 197, endPoint x: 561, endPoint y: 213, distance: 16.8
click at [566, 197] on select "Choose an option... Pending Applied Excluded (Questions) Excluded (Expired) Exc…" at bounding box center [559, 203] width 113 height 22
click at [503, 192] on select "Choose an option... Pending Applied Excluded (Questions) Excluded (Expired) Exc…" at bounding box center [559, 203] width 113 height 22
select select ""pending""
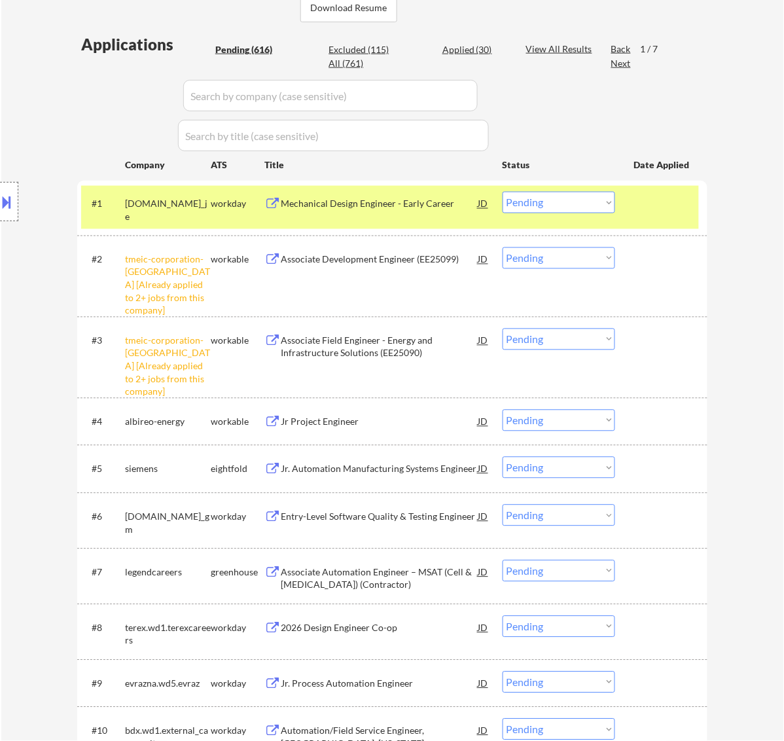
click at [588, 260] on select "Choose an option... Pending Applied Excluded (Questions) Excluded (Expired) Exc…" at bounding box center [559, 259] width 113 height 22
click at [503, 248] on select "Choose an option... Pending Applied Excluded (Questions) Excluded (Expired) Exc…" at bounding box center [559, 259] width 113 height 22
click at [581, 334] on select "Choose an option... Pending Applied Excluded (Questions) Excluded (Expired) Exc…" at bounding box center [559, 340] width 113 height 22
select select ""pending""
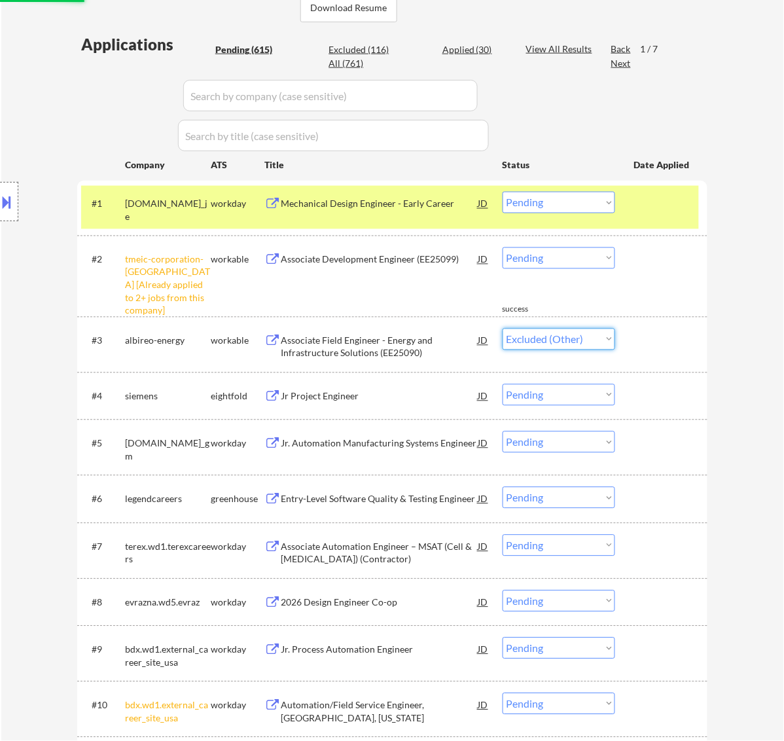
click at [503, 329] on select "Choose an option... Pending Applied Excluded (Questions) Excluded (Expired) Exc…" at bounding box center [559, 340] width 113 height 22
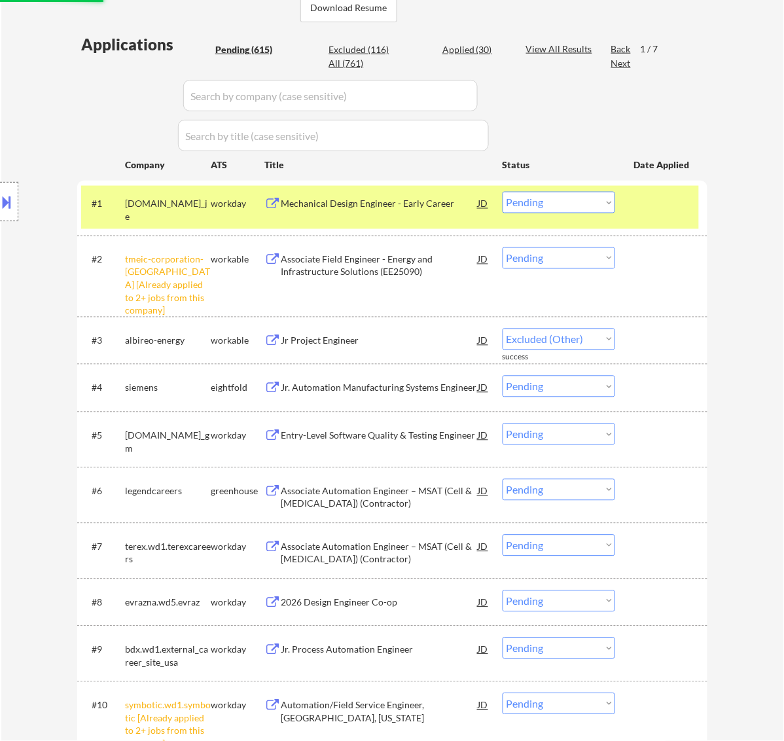
select select ""pending""
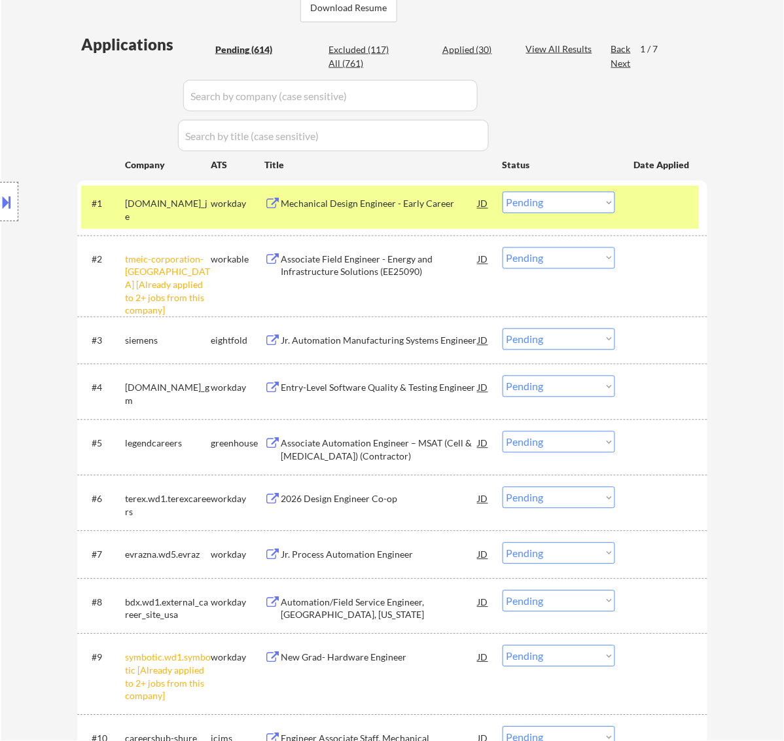
click at [378, 49] on div "Excluded (117)" at bounding box center [361, 49] width 65 height 13
select select ""excluded""
select select ""excluded__other_""
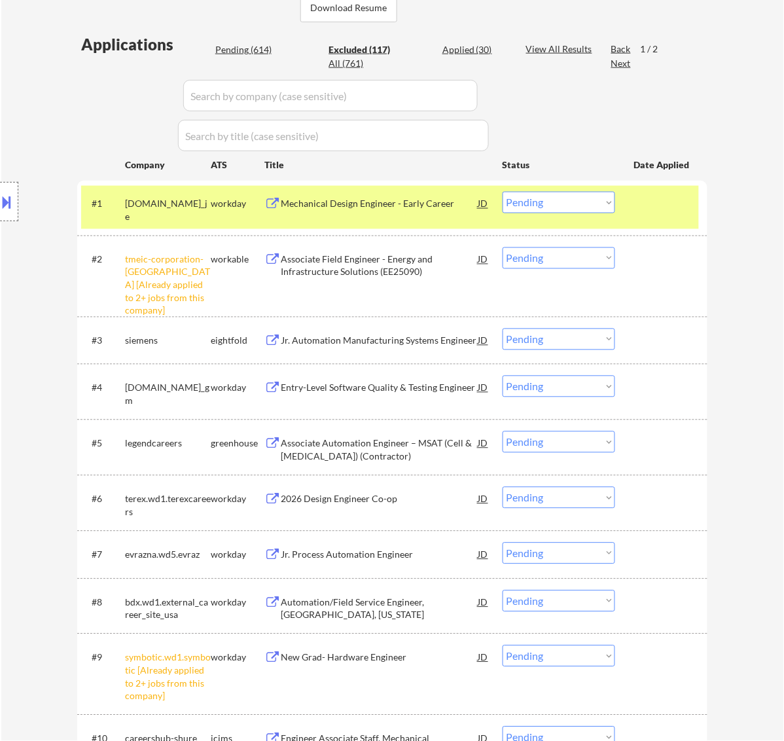
select select ""excluded__other_""
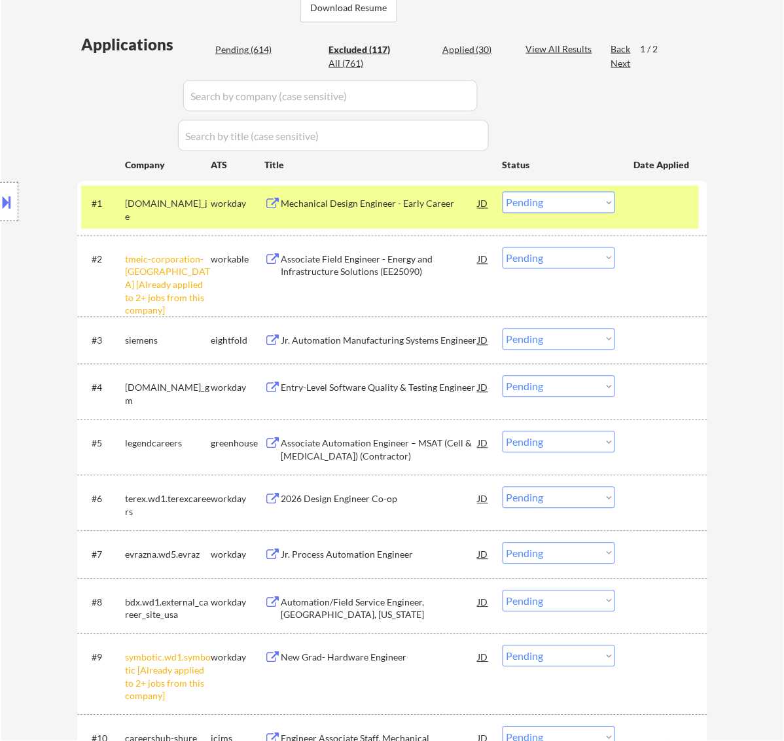
select select ""excluded__other_""
select select ""excluded__expired_""
select select ""excluded__bad_match_""
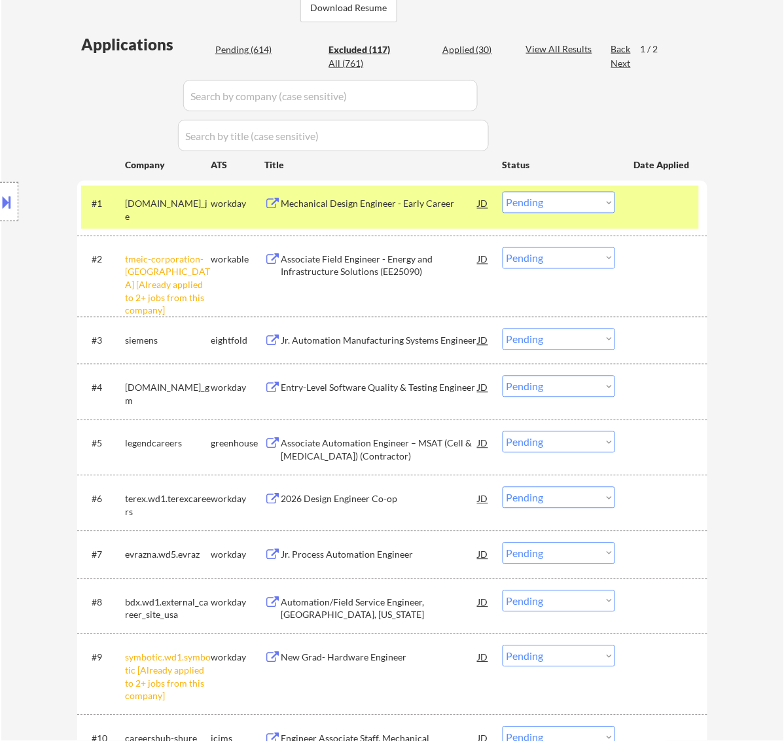
select select ""excluded__bad_match_""
select select ""excluded""
select select ""excluded__bad_match_""
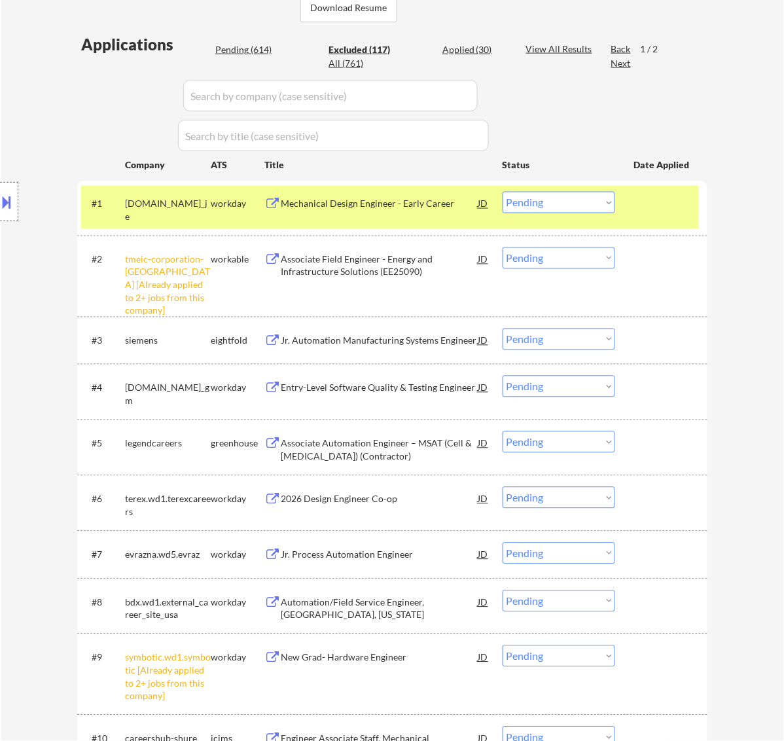
select select ""excluded""
select select ""excluded__expired_""
select select ""excluded""
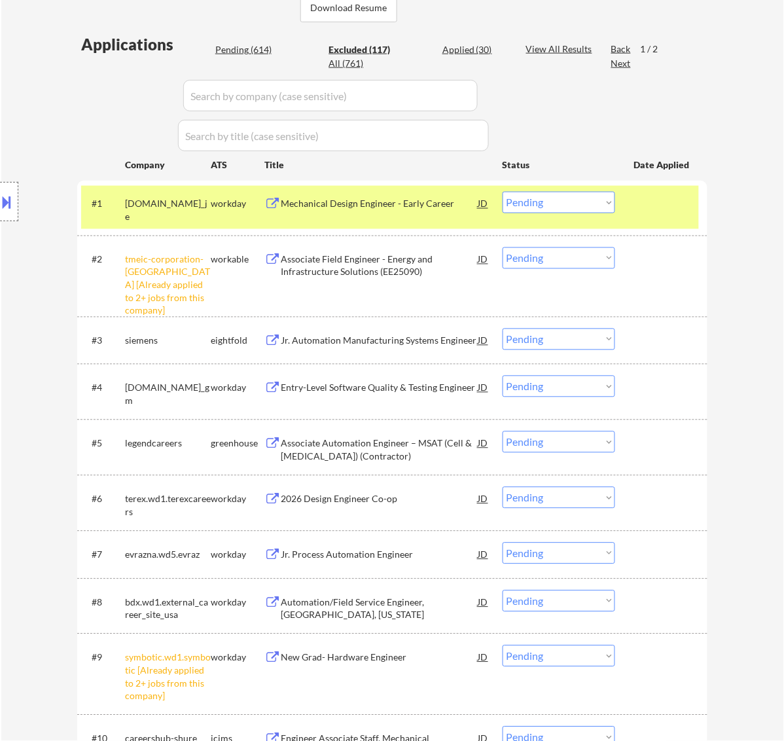
select select ""excluded""
select select ""excluded__bad_match_""
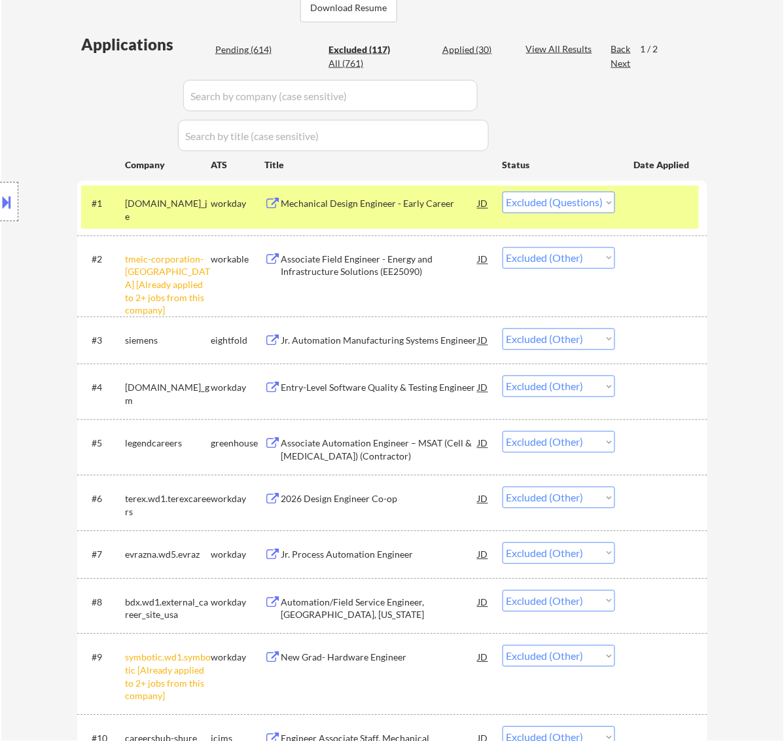
select select ""excluded""
select select ""excluded__bad_match_""
select select ""excluded""
select select ""excluded__bad_match_""
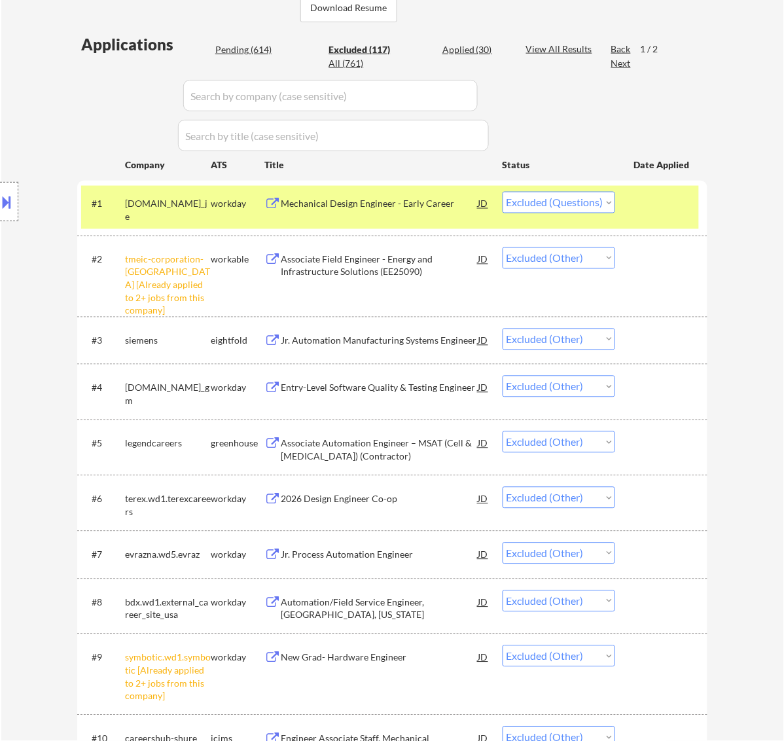
select select ""excluded__bad_match_""
select select ""excluded__expired_""
select select ""excluded__bad_match_""
select select ""excluded__expired_""
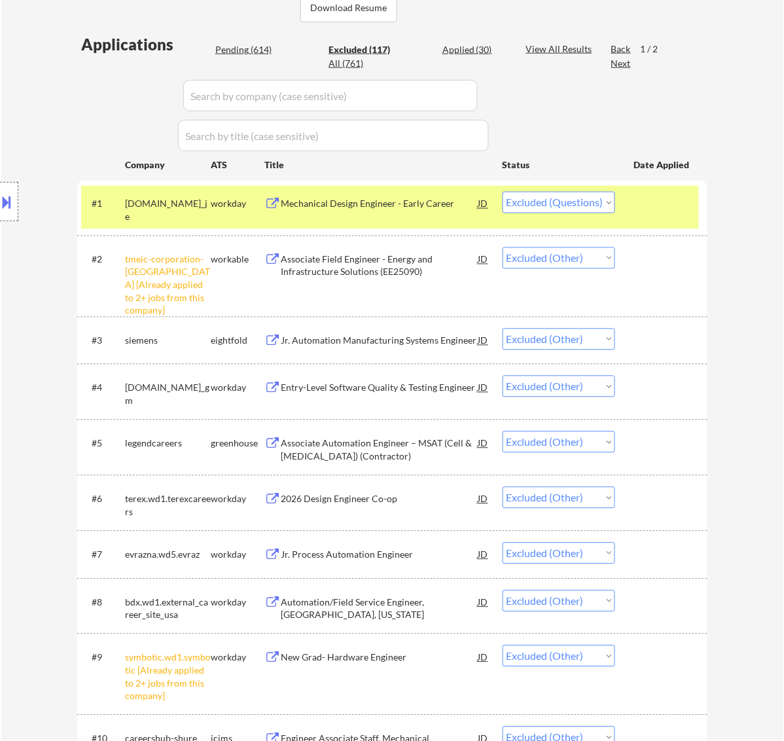
select select ""excluded""
select select ""excluded__bad_match_""
select select ""excluded__expired_""
select select ""excluded__bad_match_""
select select ""excluded__expired_""
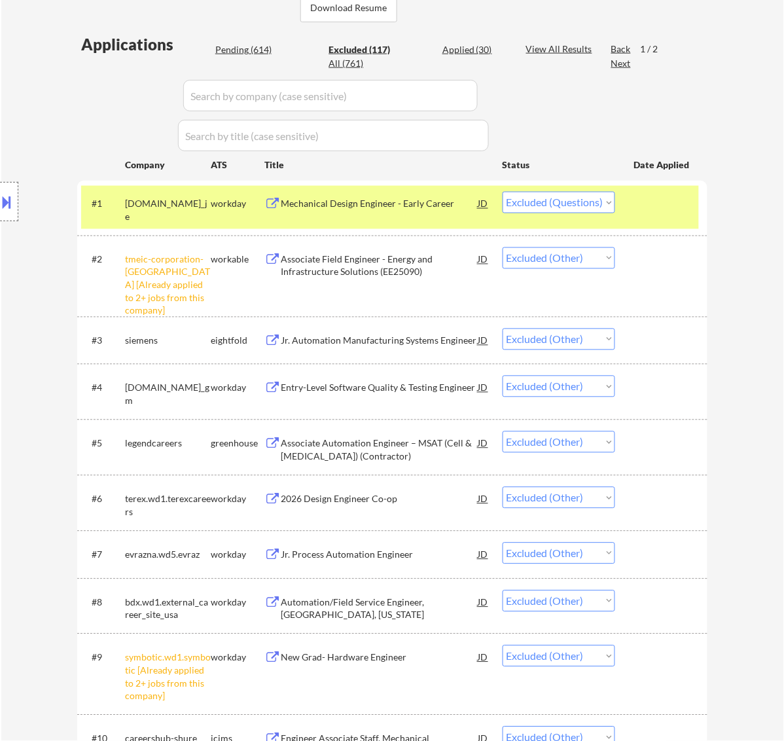
select select ""excluded__bad_match_""
select select ""excluded__blocklist_""
select select ""excluded__bad_match_""
select select ""excluded__location_""
select select ""excluded__expired_""
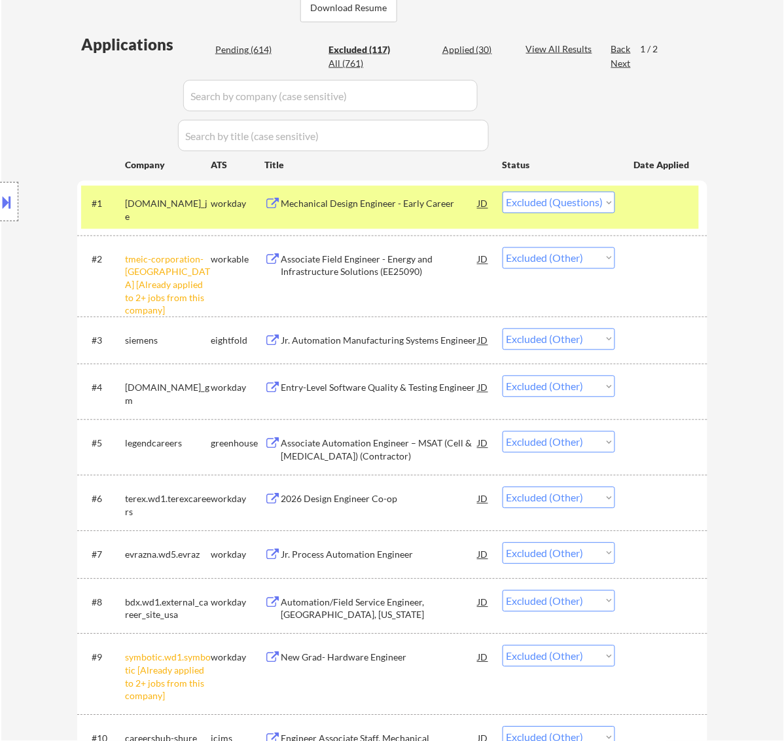
select select ""excluded__bad_match_""
select select ""excluded__expired_""
select select ""excluded__location_""
select select ""excluded__expired_""
select select ""excluded__bad_match_""
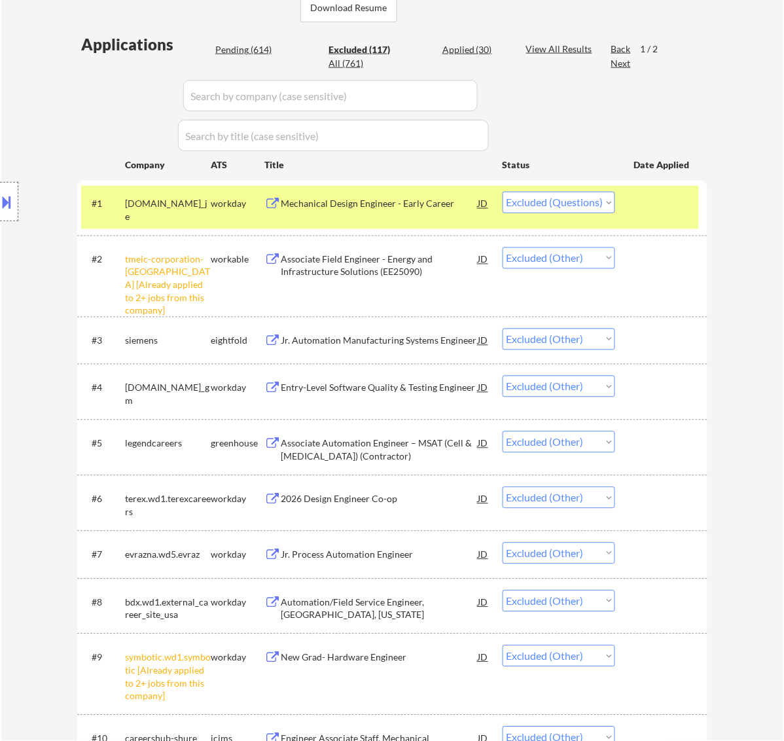
select select ""excluded__bad_match_""
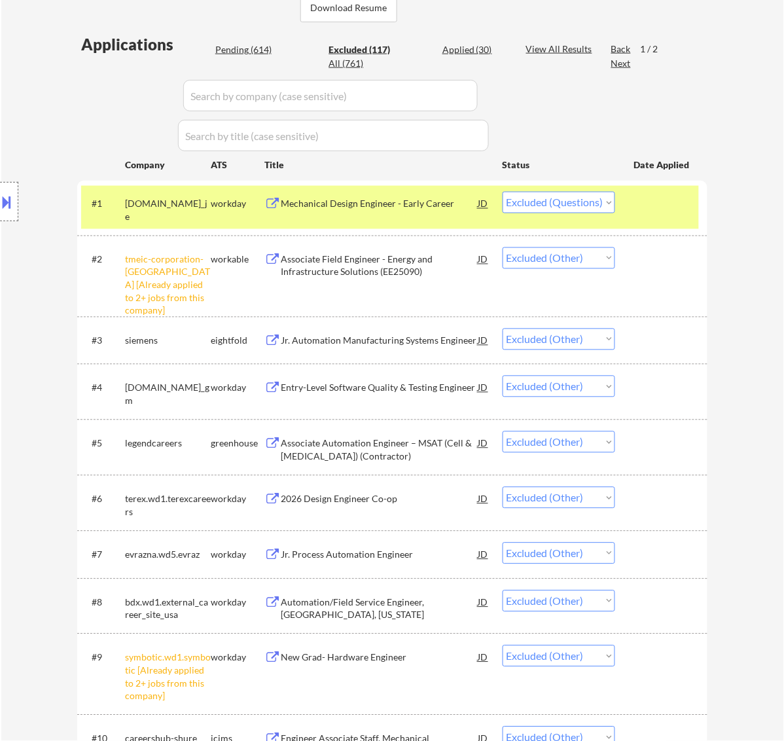
select select ""excluded__bad_match_""
select select ""excluded__expired_""
select select ""excluded__bad_match_""
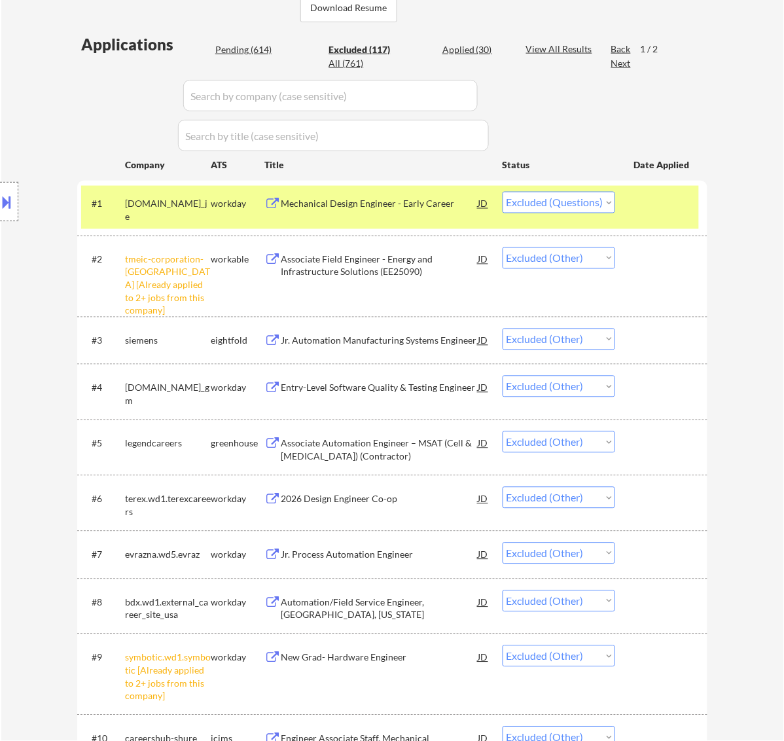
select select ""excluded__bad_match_""
select select ""excluded__expired_""
select select ""excluded__other_""
select select ""excluded__bad_match_""
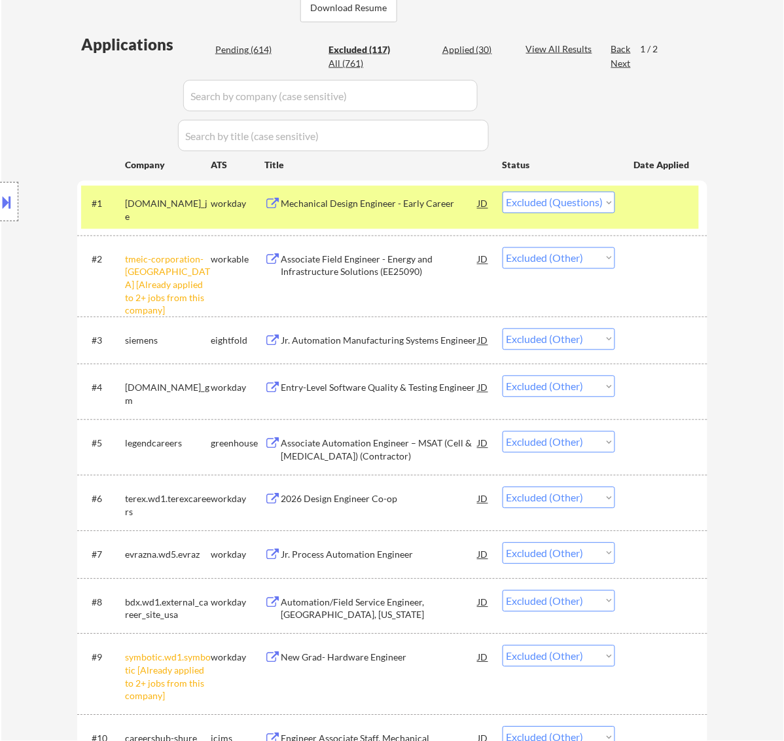
select select ""excluded__bad_match_""
select select ""excluded""
select select ""excluded__location_""
select select ""excluded__bad_match_""
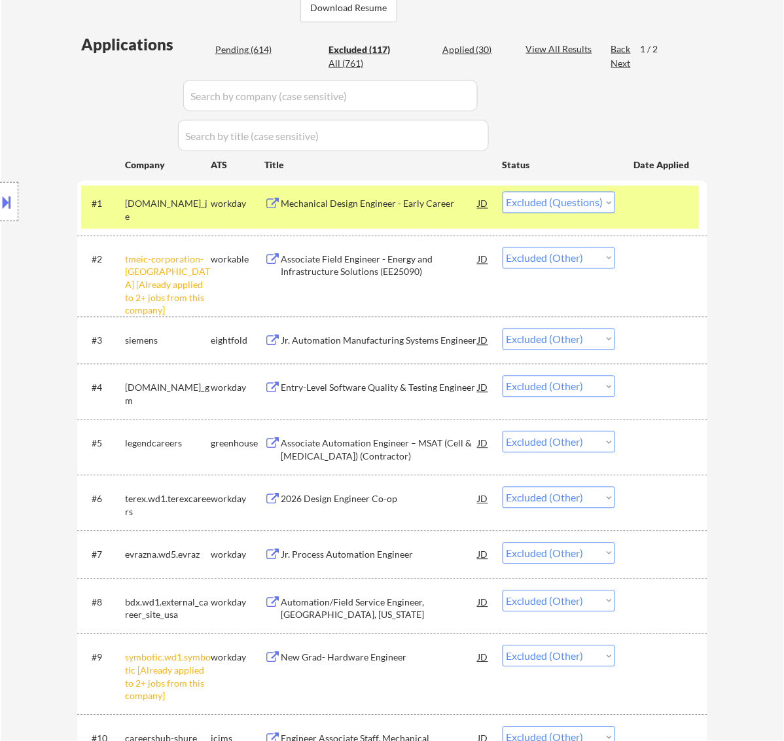
select select ""excluded__bad_match_""
select select ""excluded__expired_""
select select ""excluded""
select select ""excluded__bad_match_""
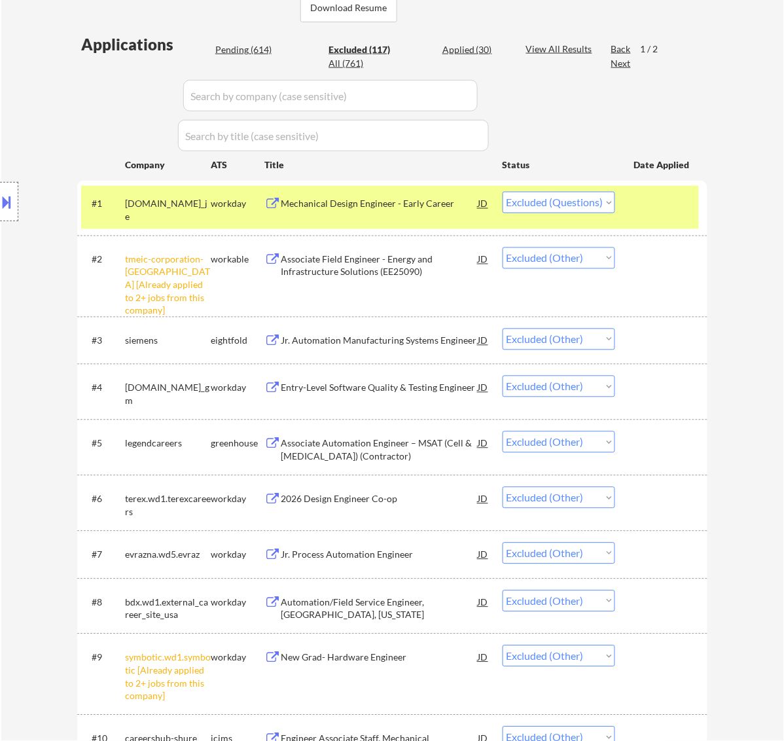
select select ""excluded__bad_match_""
select select ""excluded__location_""
select select ""excluded__bad_match_""
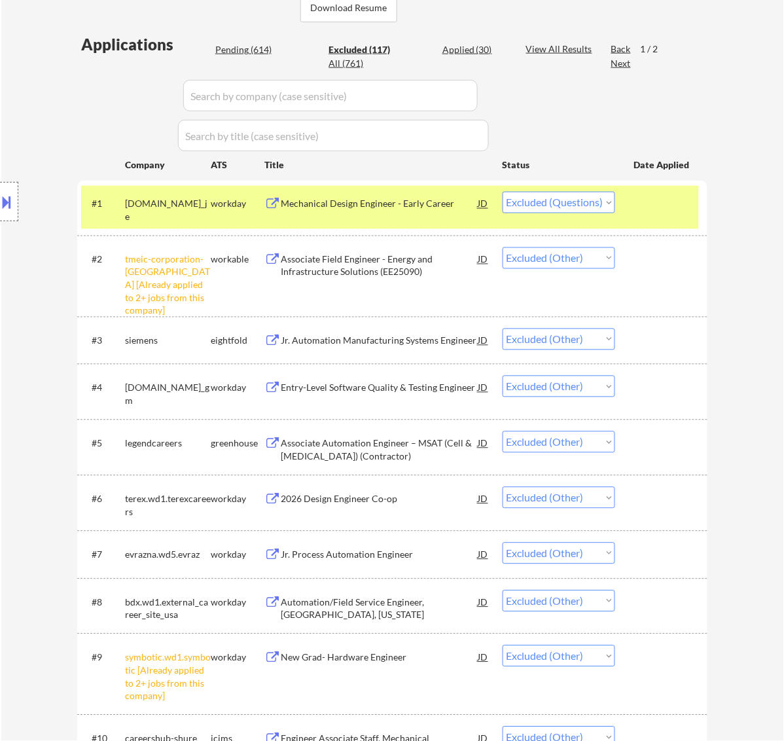
select select ""excluded__other_""
select select ""excluded__bad_match_""
select select ""excluded__expired_""
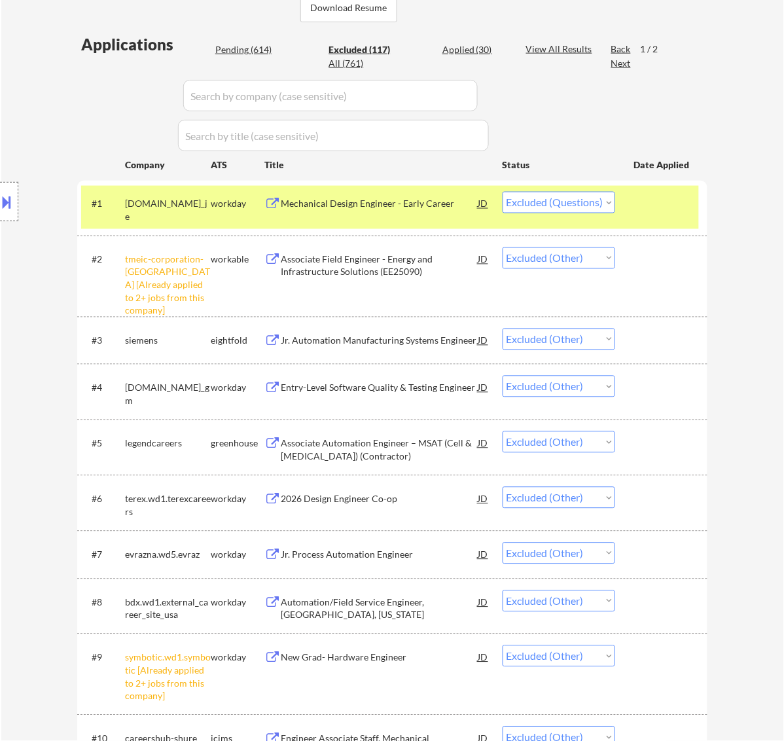
select select ""excluded__bad_match_""
select select ""excluded__expired_""
select select ""excluded__bad_match_""
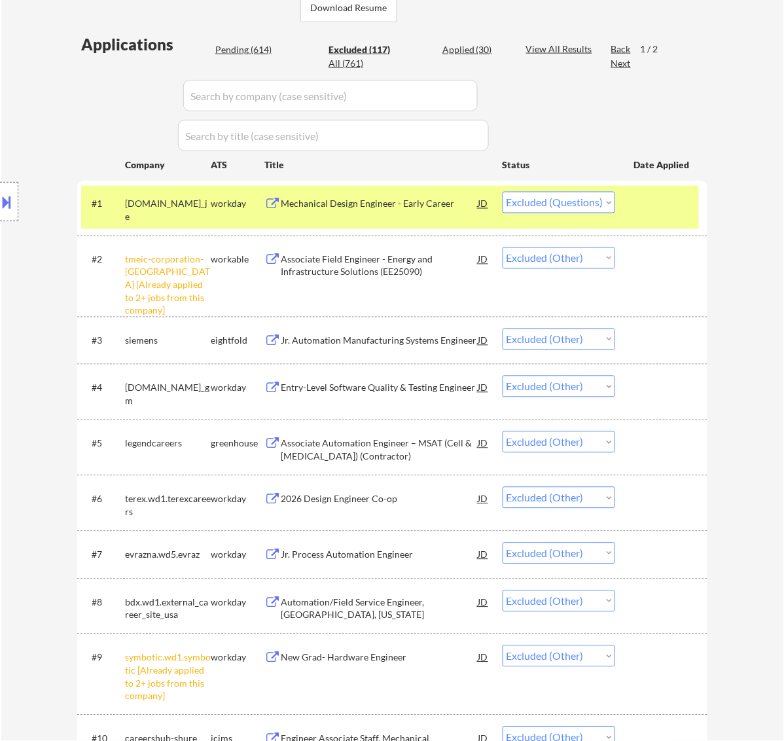
select select ""excluded__bad_match_""
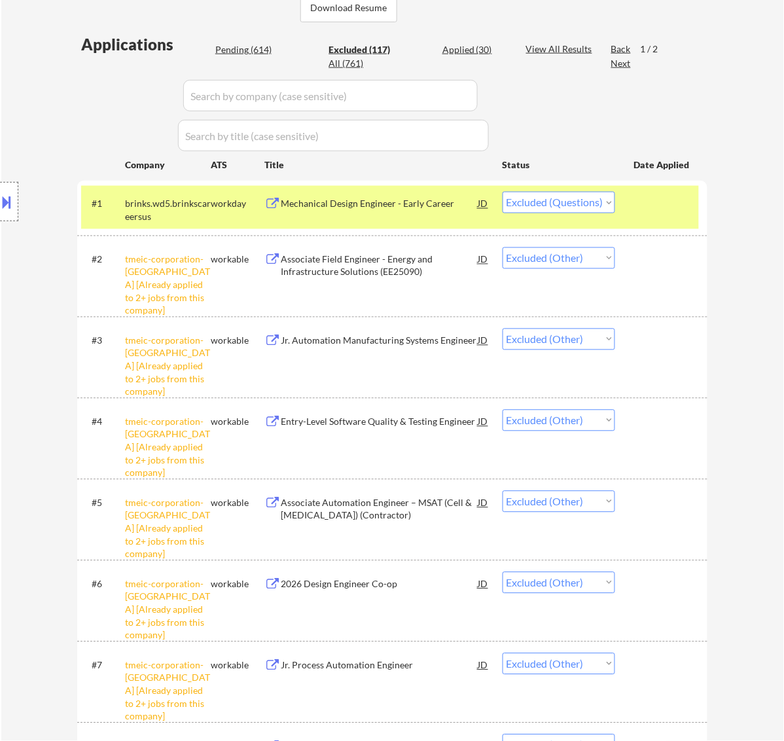
click at [447, 92] on input "input" at bounding box center [330, 95] width 295 height 31
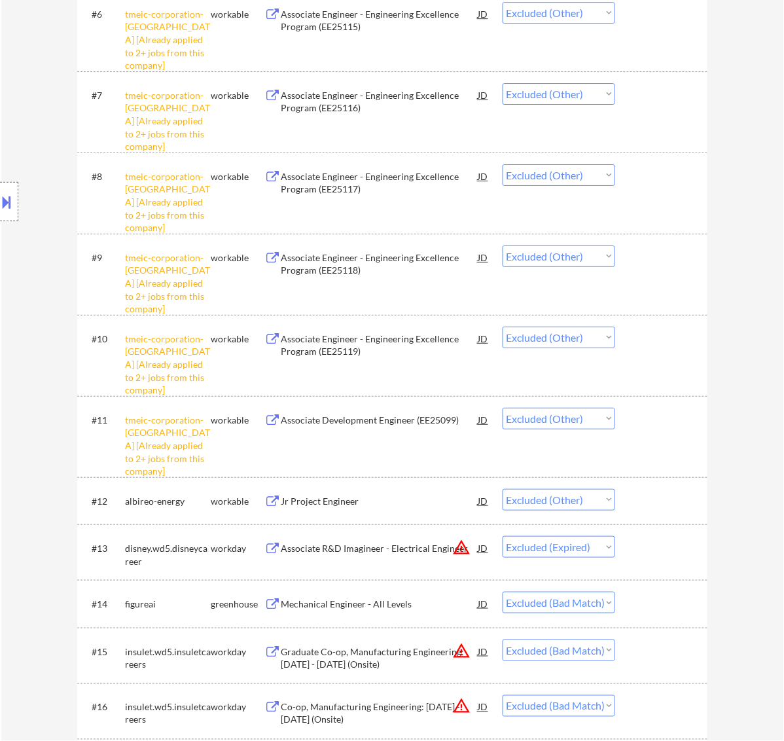
scroll to position [1064, 0]
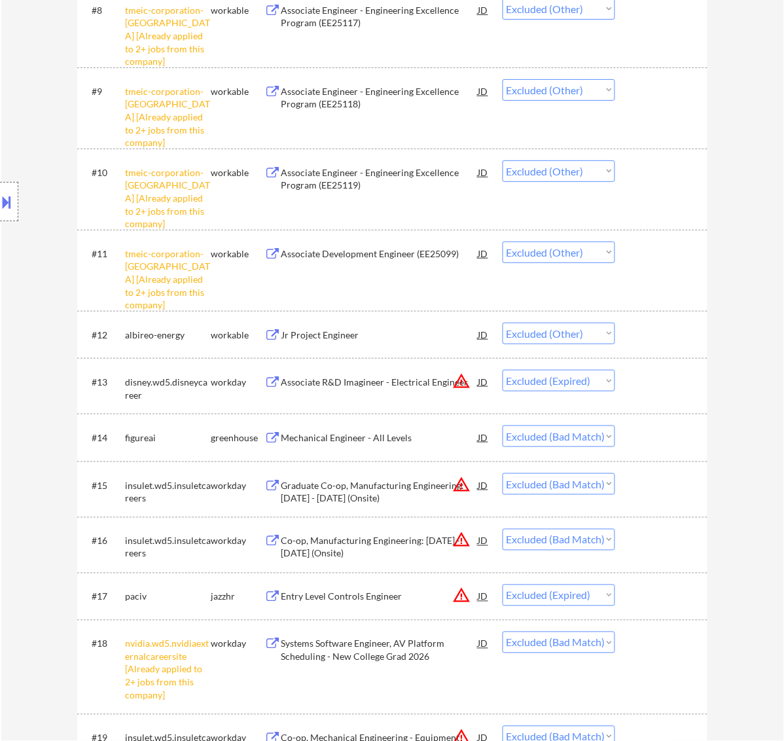
click at [583, 331] on select "Choose an option... Pending Applied Excluded (Questions) Excluded (Expired) Exc…" at bounding box center [559, 334] width 113 height 22
click at [503, 323] on select "Choose an option... Pending Applied Excluded (Questions) Excluded (Expired) Exc…" at bounding box center [559, 334] width 113 height 22
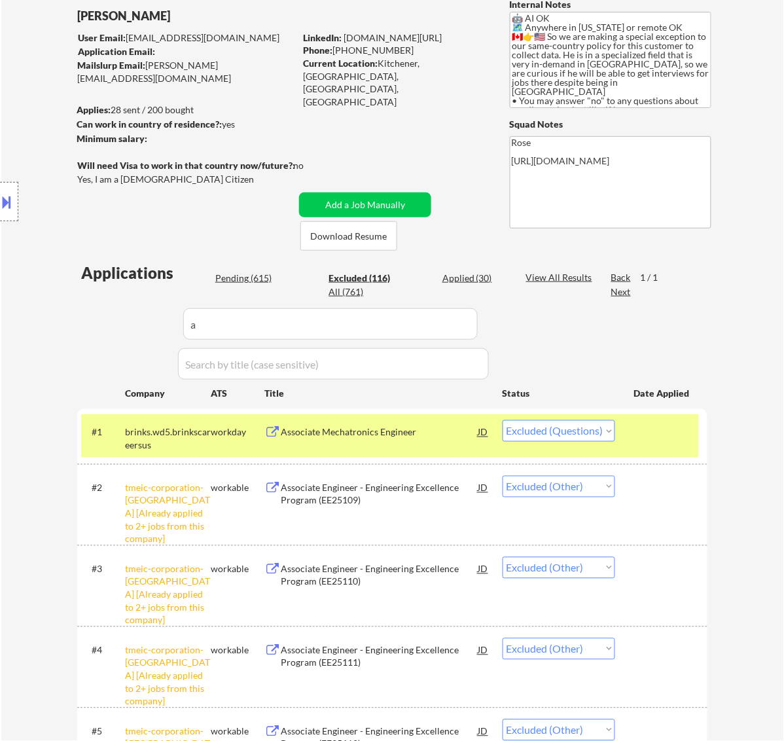
scroll to position [82, 0]
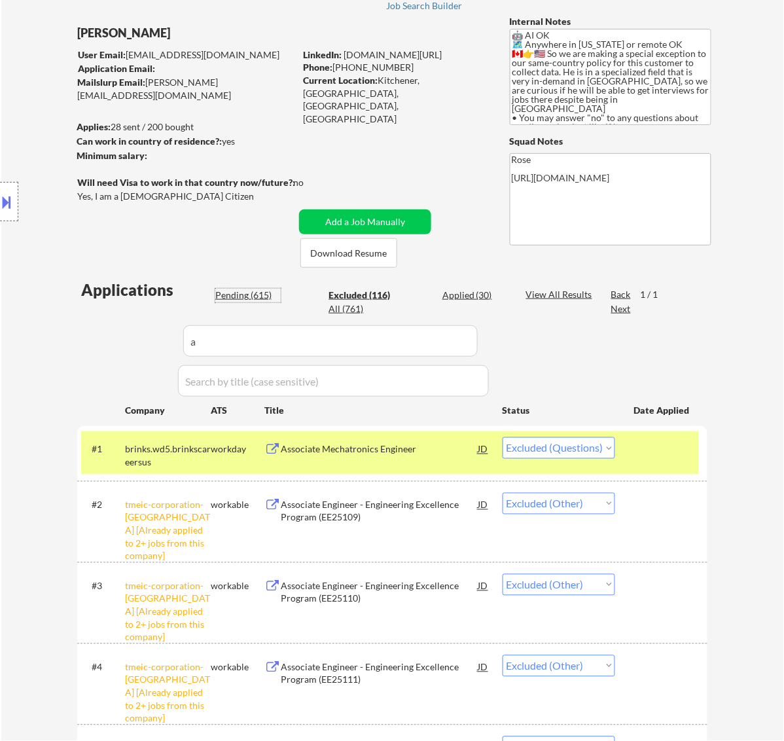
click at [257, 289] on div "Pending (615)" at bounding box center [247, 295] width 65 height 13
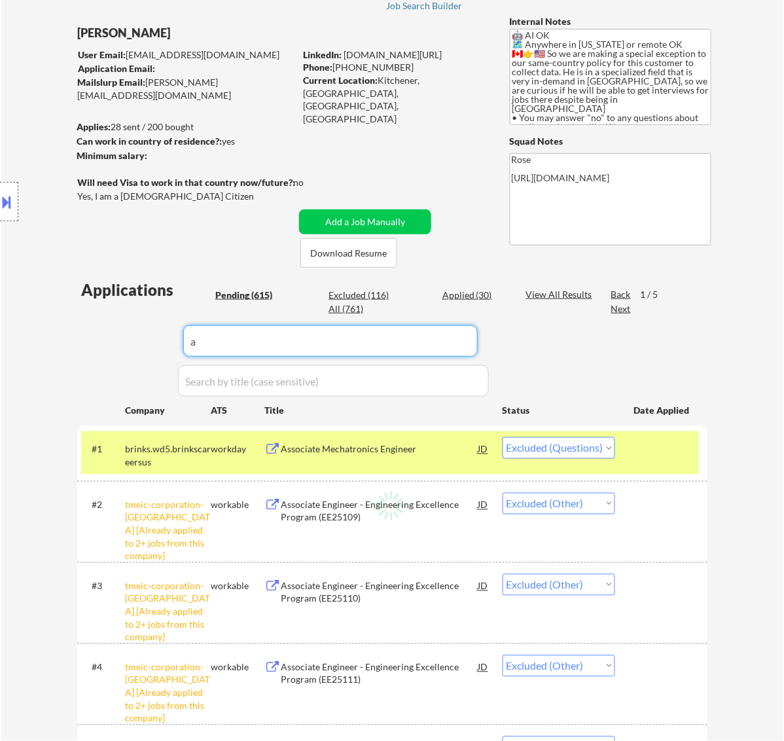
drag, startPoint x: 210, startPoint y: 339, endPoint x: 129, endPoint y: 350, distance: 81.3
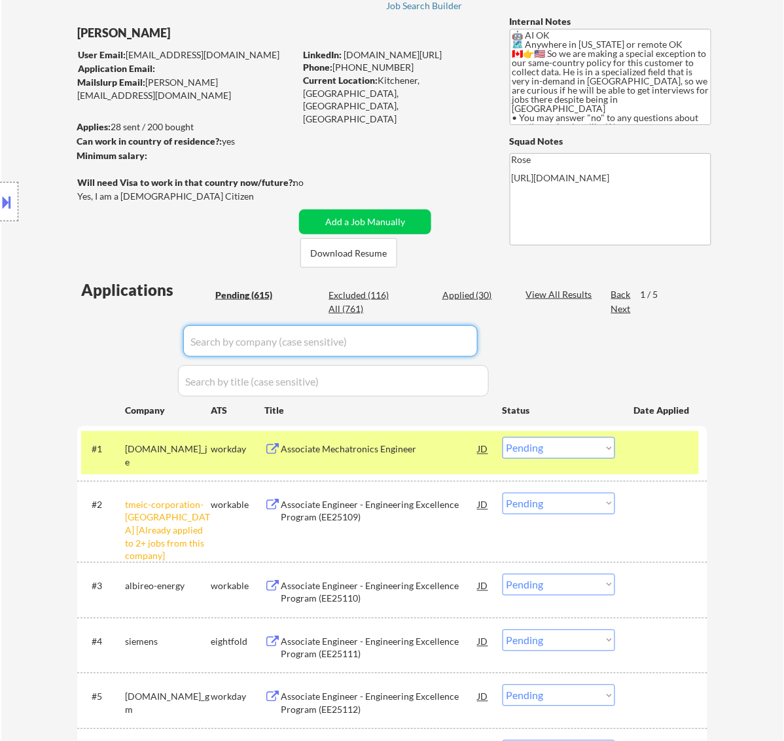
scroll to position [164, 0]
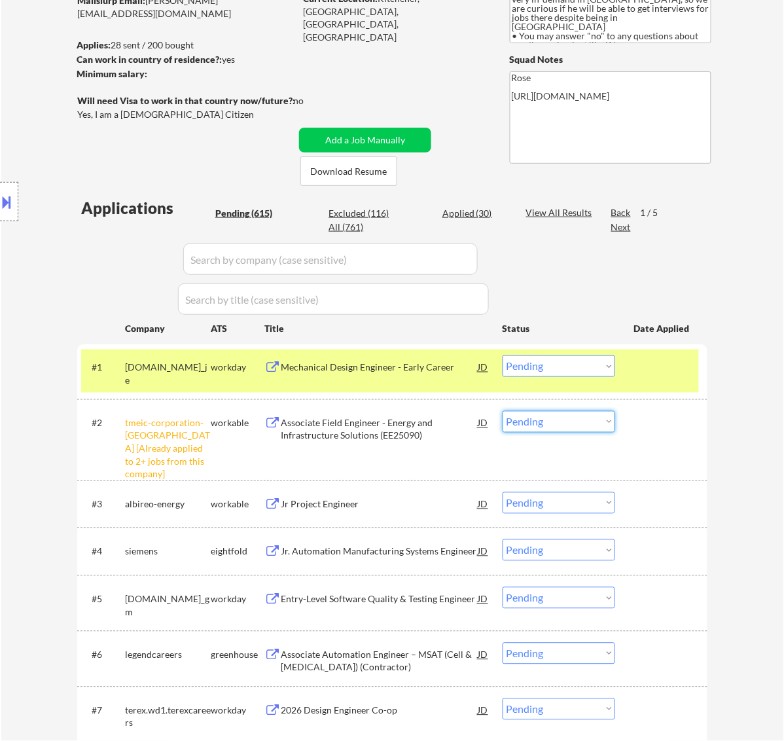
click at [604, 421] on select "Choose an option... Pending Applied Excluded (Questions) Excluded (Expired) Exc…" at bounding box center [559, 422] width 113 height 22
click at [503, 411] on select "Choose an option... Pending Applied Excluded (Questions) Excluded (Expired) Exc…" at bounding box center [559, 422] width 113 height 22
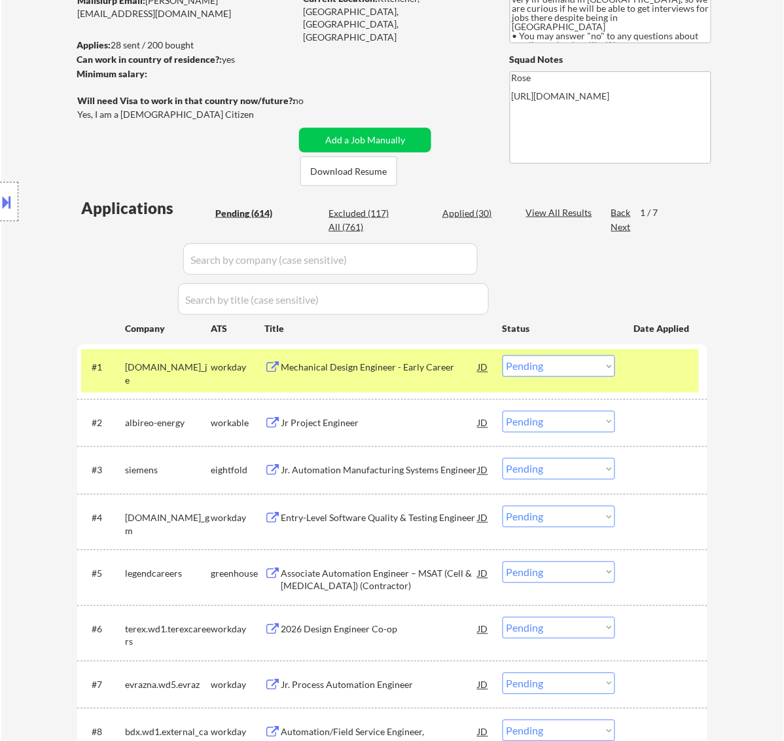
click at [398, 358] on div "Mechanical Design Engineer - Early Career" at bounding box center [380, 368] width 198 height 24
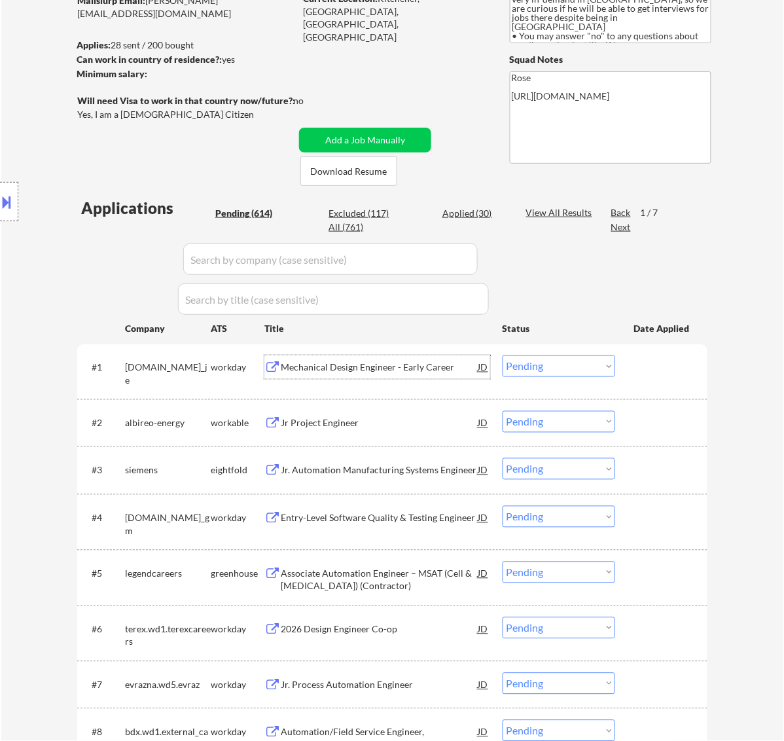
click at [568, 369] on select "Choose an option... Pending Applied Excluded (Questions) Excluded (Expired) Exc…" at bounding box center [559, 367] width 113 height 22
click at [503, 356] on select "Choose an option... Pending Applied Excluded (Questions) Excluded (Expired) Exc…" at bounding box center [559, 367] width 113 height 22
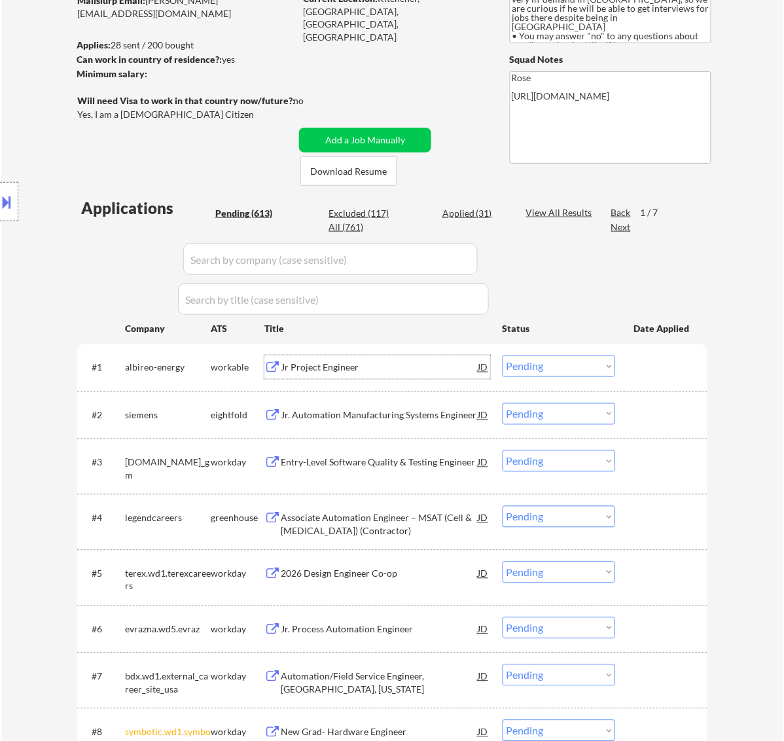
click at [426, 368] on div "Jr Project Engineer" at bounding box center [380, 367] width 198 height 13
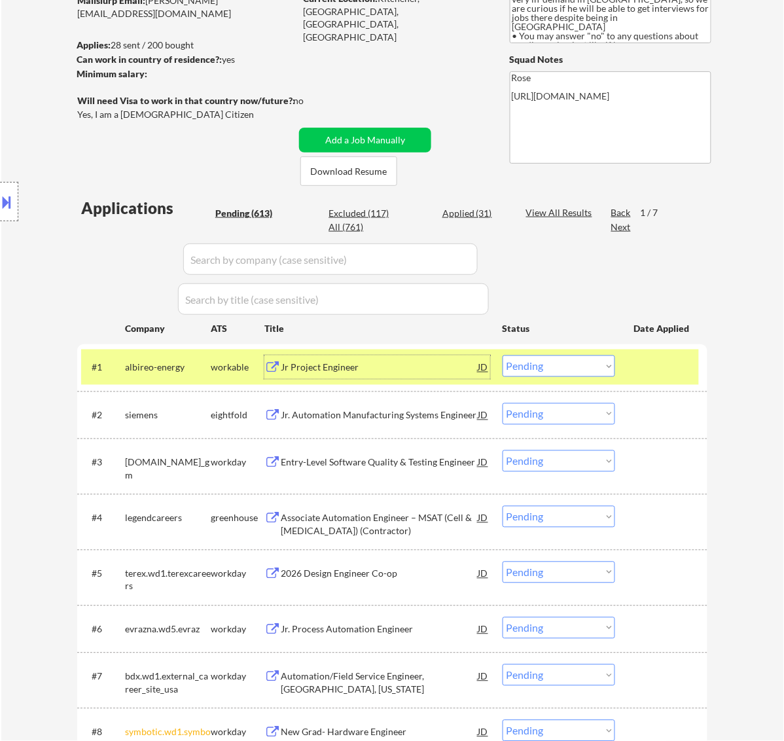
click at [586, 358] on select "Choose an option... Pending Applied Excluded (Questions) Excluded (Expired) Exc…" at bounding box center [559, 367] width 113 height 22
click at [503, 356] on select "Choose an option... Pending Applied Excluded (Questions) Excluded (Expired) Exc…" at bounding box center [559, 367] width 113 height 22
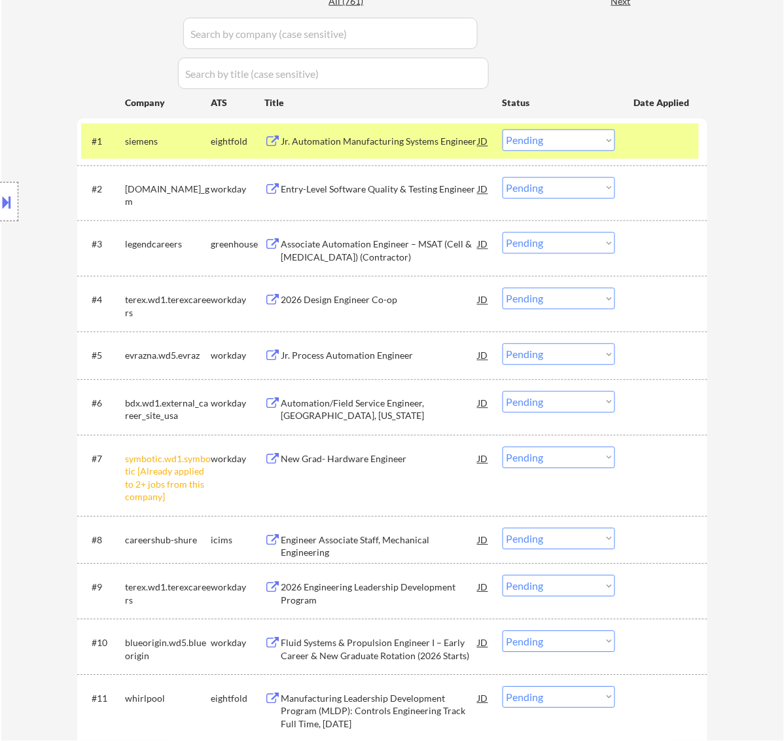
scroll to position [409, 0]
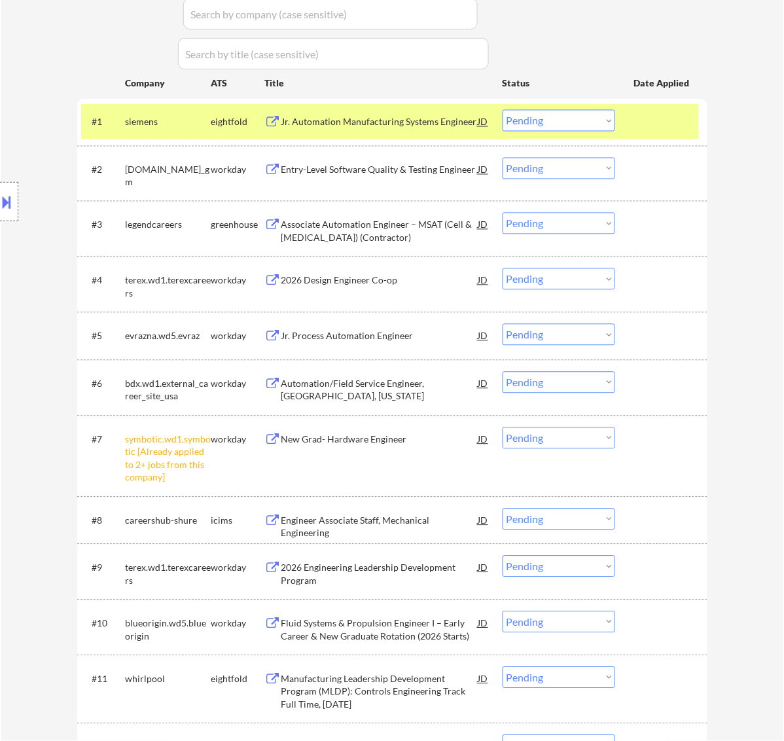
click at [603, 437] on select "Choose an option... Pending Applied Excluded (Questions) Excluded (Expired) Exc…" at bounding box center [559, 439] width 113 height 22
click at [503, 428] on select "Choose an option... Pending Applied Excluded (Questions) Excluded (Expired) Exc…" at bounding box center [559, 439] width 113 height 22
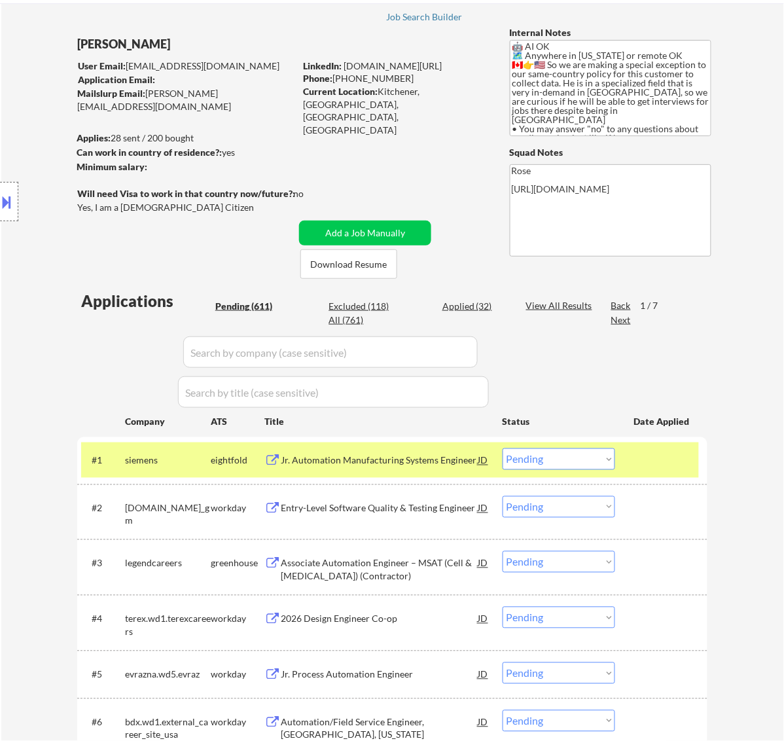
scroll to position [164, 0]
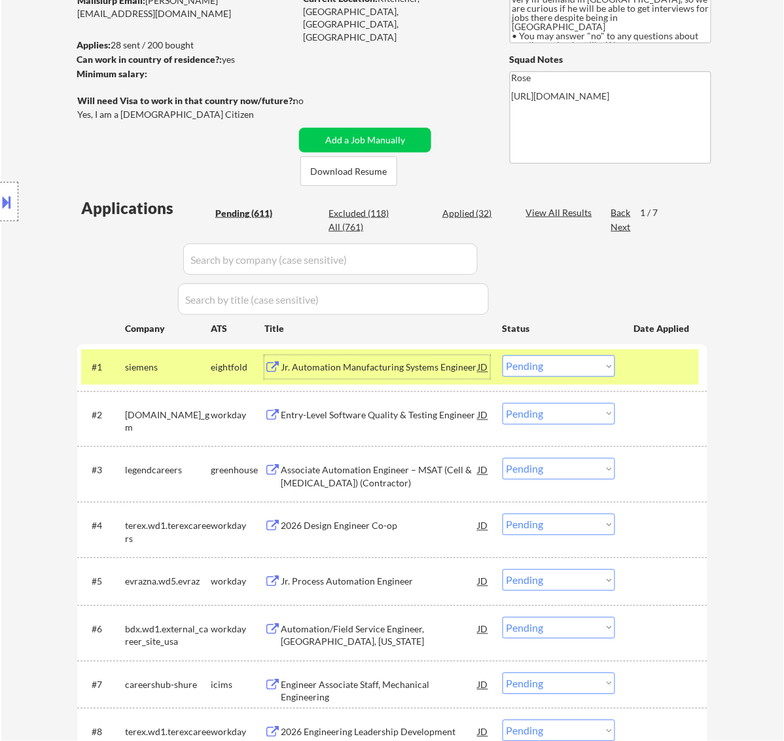
click at [437, 373] on div "Jr. Automation Manufacturing Systems Engineer" at bounding box center [380, 367] width 198 height 13
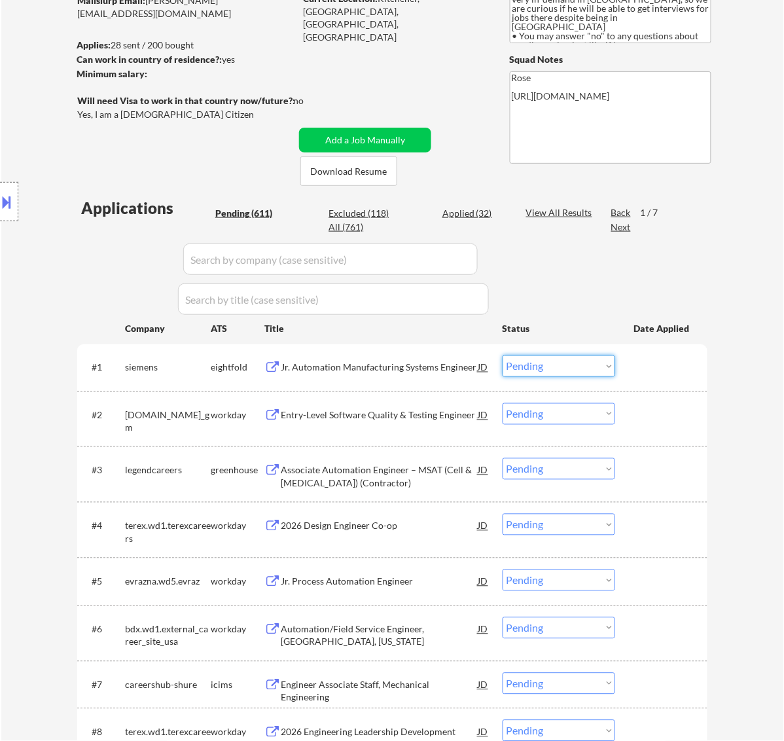
click at [593, 365] on select "Choose an option... Pending Applied Excluded (Questions) Excluded (Expired) Exc…" at bounding box center [559, 367] width 113 height 22
click at [503, 356] on select "Choose an option... Pending Applied Excluded (Questions) Excluded (Expired) Exc…" at bounding box center [559, 367] width 113 height 22
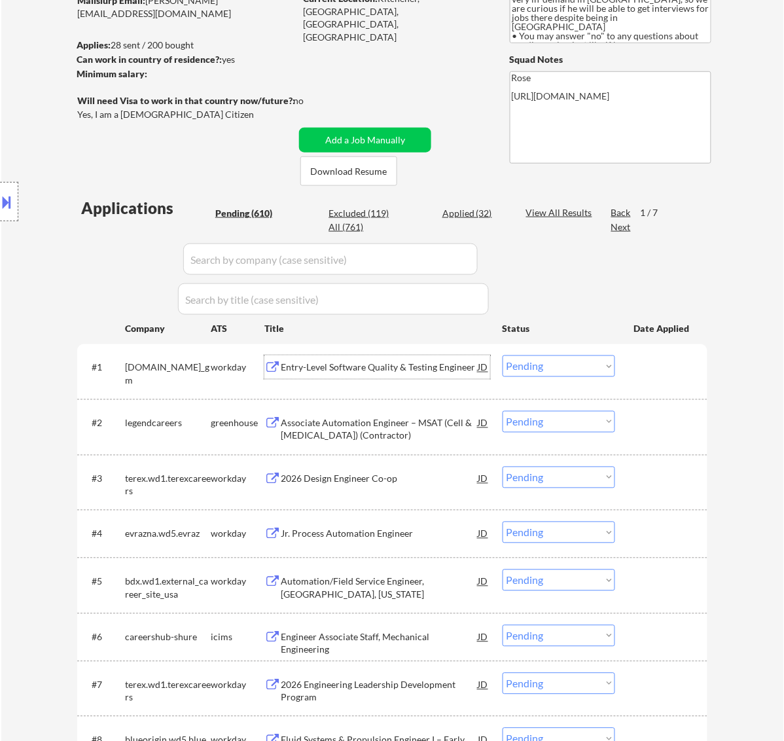
click at [440, 364] on div "Entry-Level Software Quality & Testing Engineer" at bounding box center [380, 367] width 198 height 13
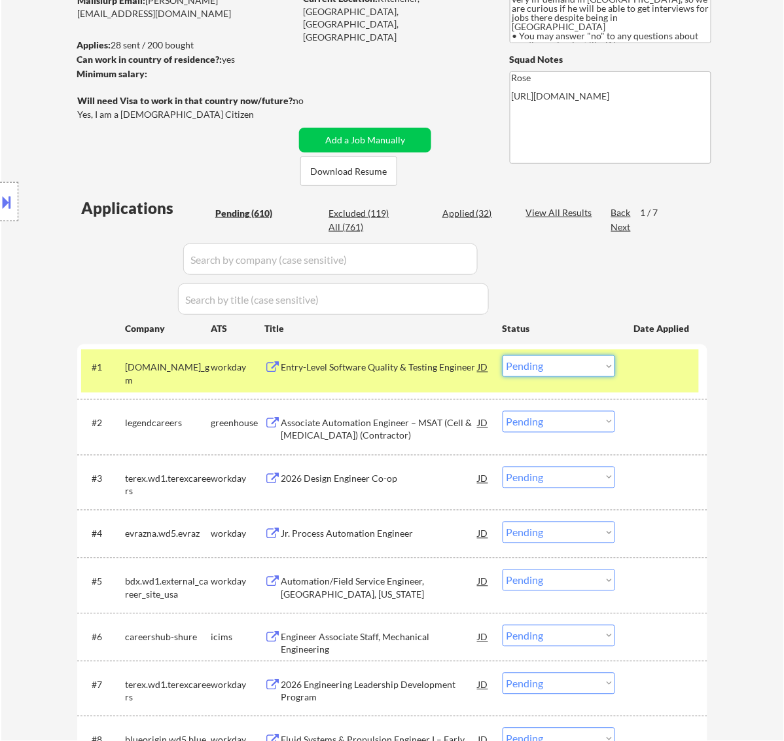
click at [566, 363] on select "Choose an option... Pending Applied Excluded (Questions) Excluded (Expired) Exc…" at bounding box center [559, 367] width 113 height 22
click at [503, 356] on select "Choose an option... Pending Applied Excluded (Questions) Excluded (Expired) Exc…" at bounding box center [559, 367] width 113 height 22
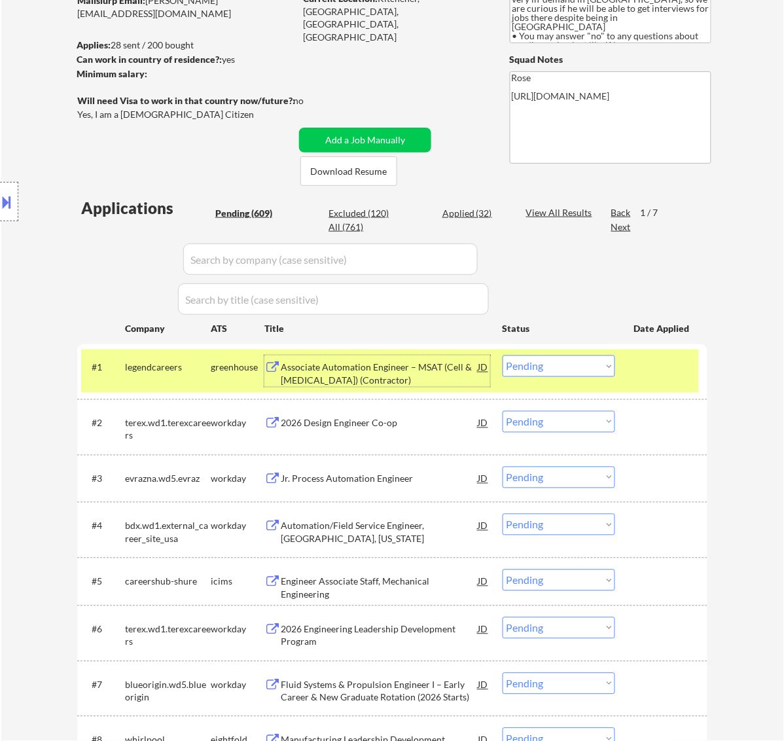
click at [380, 365] on div "Associate Automation Engineer – MSAT (Cell & [MEDICAL_DATA]) (Contractor)" at bounding box center [380, 374] width 198 height 26
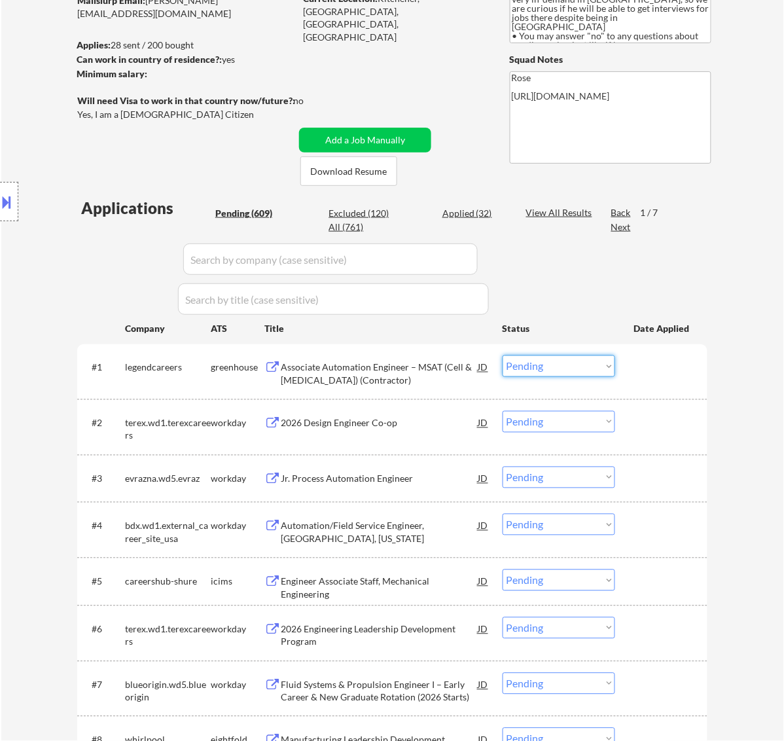
drag, startPoint x: 603, startPoint y: 367, endPoint x: 580, endPoint y: 367, distance: 22.9
click at [603, 367] on select "Choose an option... Pending Applied Excluded (Questions) Excluded (Expired) Exc…" at bounding box center [559, 367] width 113 height 22
click at [503, 356] on select "Choose an option... Pending Applied Excluded (Questions) Excluded (Expired) Exc…" at bounding box center [559, 367] width 113 height 22
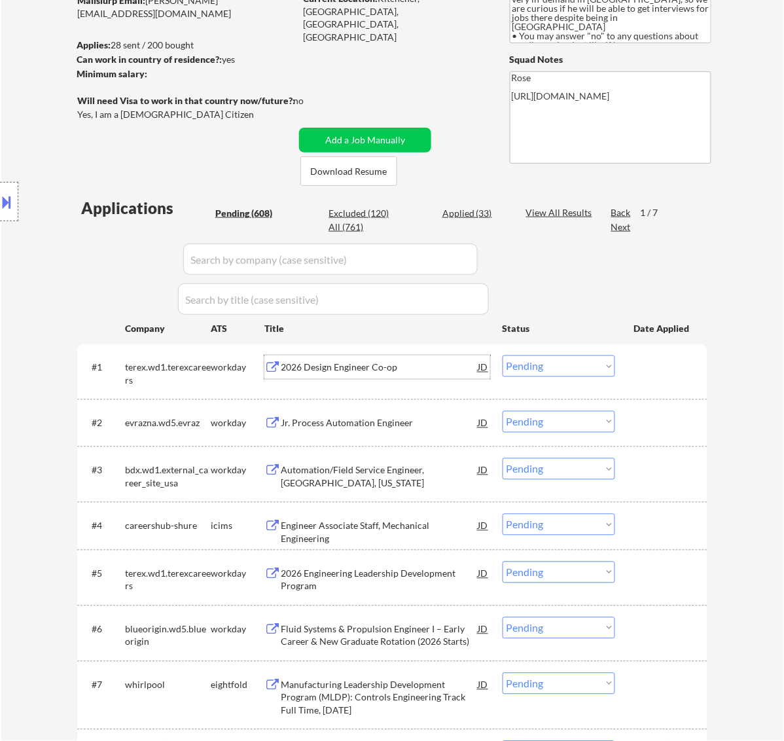
click at [399, 371] on div "2026 Design Engineer Co-op" at bounding box center [380, 367] width 198 height 13
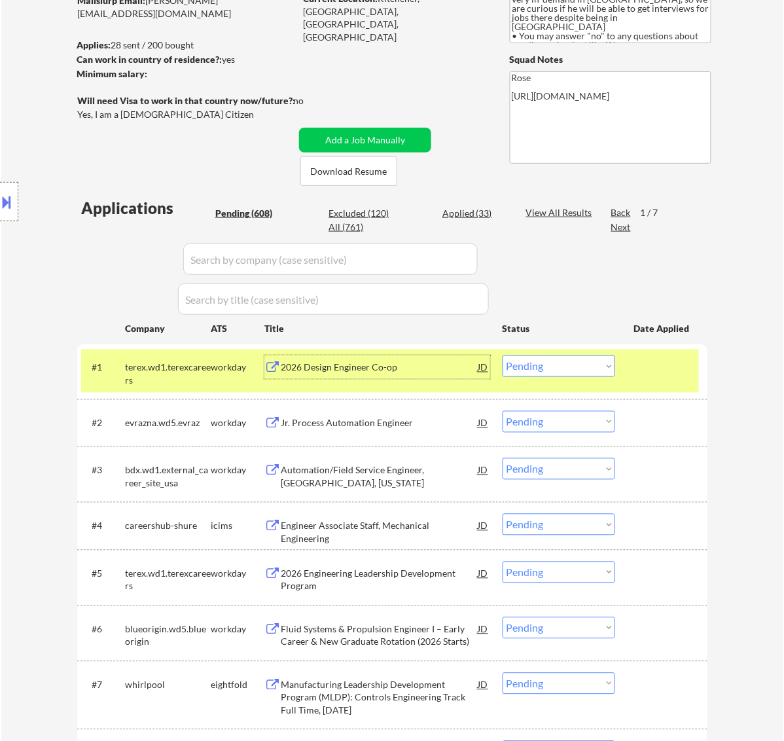
click at [583, 359] on select "Choose an option... Pending Applied Excluded (Questions) Excluded (Expired) Exc…" at bounding box center [559, 367] width 113 height 22
click at [503, 356] on select "Choose an option... Pending Applied Excluded (Questions) Excluded (Expired) Exc…" at bounding box center [559, 367] width 113 height 22
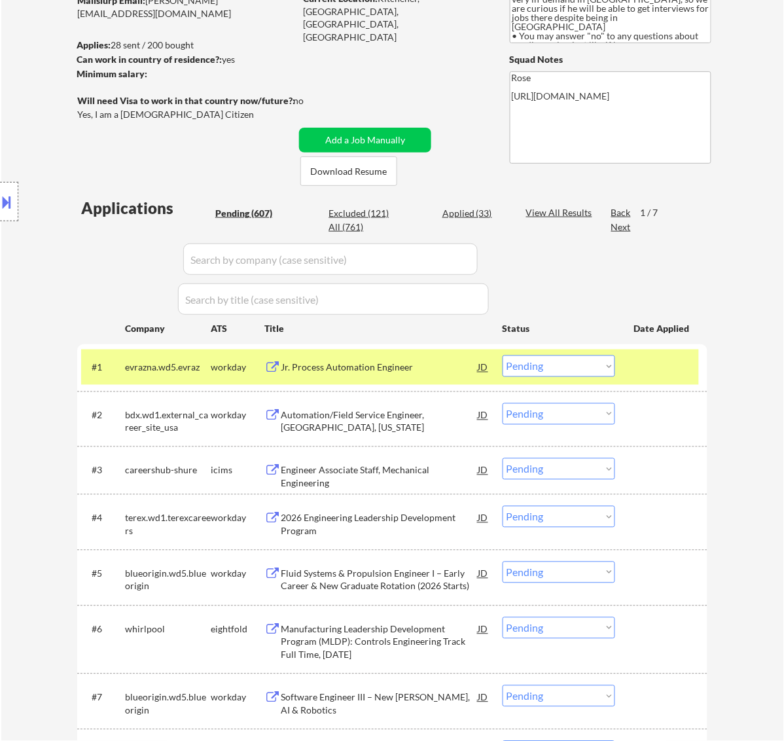
click at [452, 365] on div "Jr. Process Automation Engineer" at bounding box center [380, 367] width 198 height 13
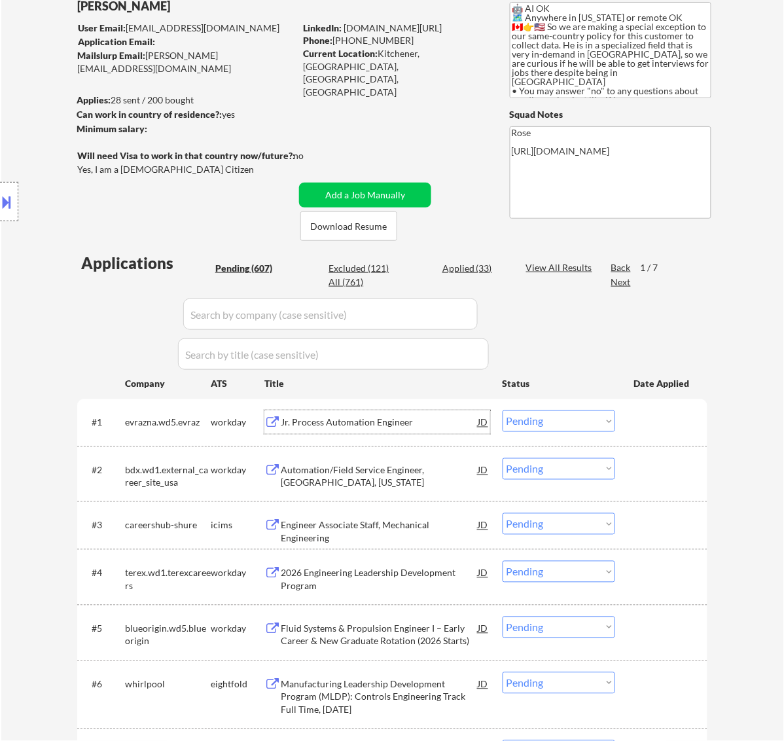
scroll to position [82, 0]
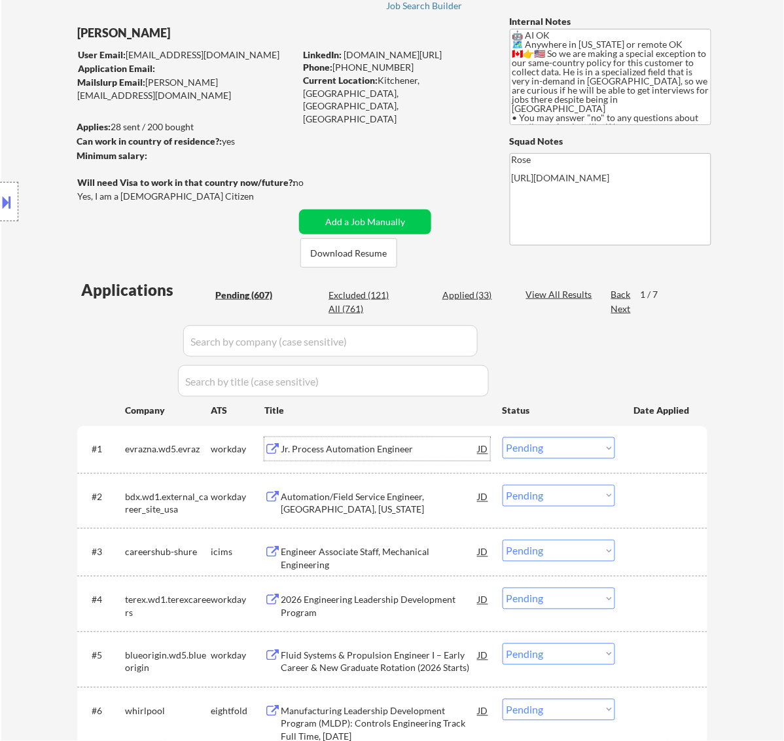
click at [7, 206] on button at bounding box center [7, 202] width 14 height 22
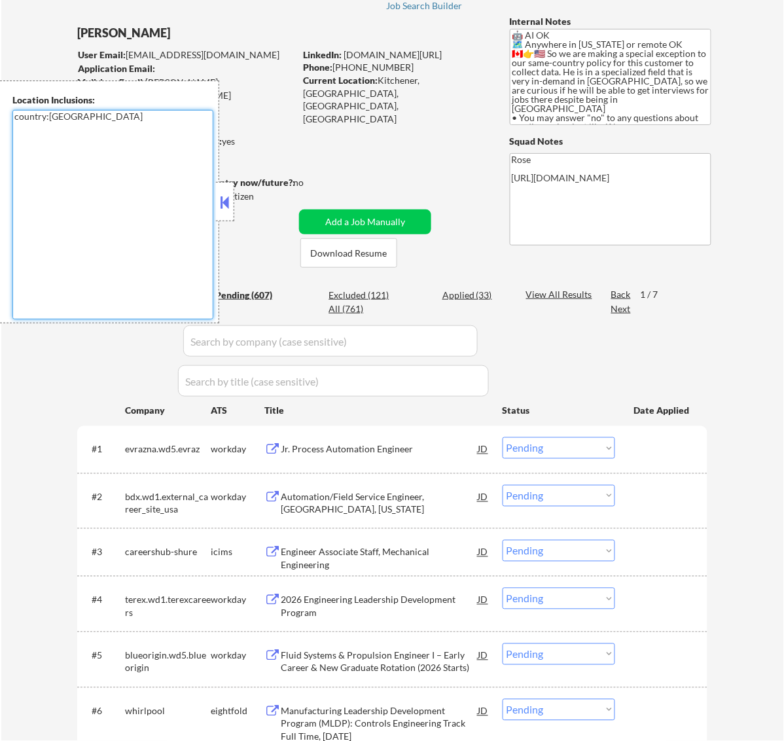
drag, startPoint x: 67, startPoint y: 117, endPoint x: 36, endPoint y: 141, distance: 39.6
click at [13, 121] on textarea "country:[GEOGRAPHIC_DATA]" at bounding box center [112, 215] width 201 height 210
click at [224, 200] on button at bounding box center [224, 203] width 14 height 20
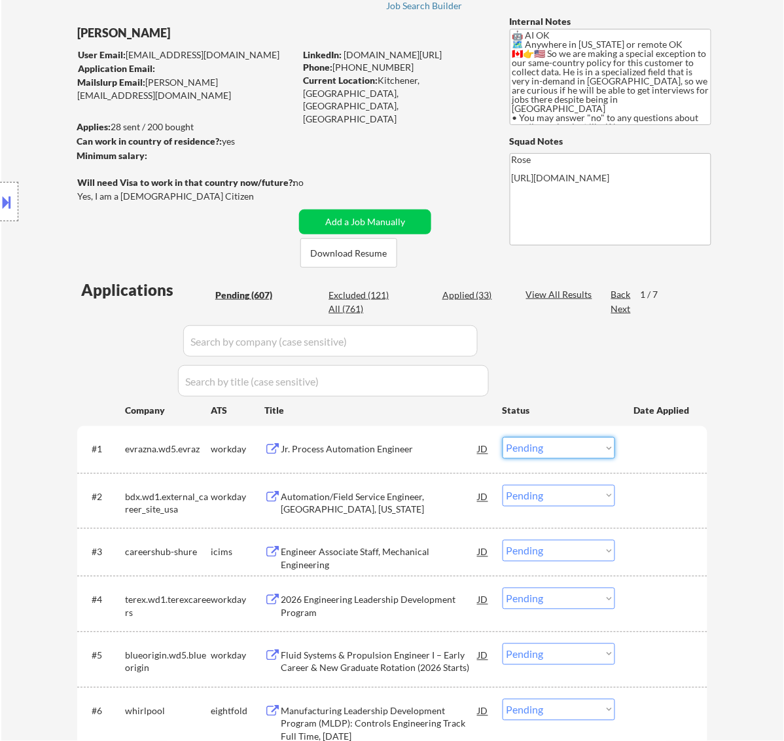
click at [583, 447] on select "Choose an option... Pending Applied Excluded (Questions) Excluded (Expired) Exc…" at bounding box center [559, 448] width 113 height 22
click at [503, 437] on select "Choose an option... Pending Applied Excluded (Questions) Excluded (Expired) Exc…" at bounding box center [559, 448] width 113 height 22
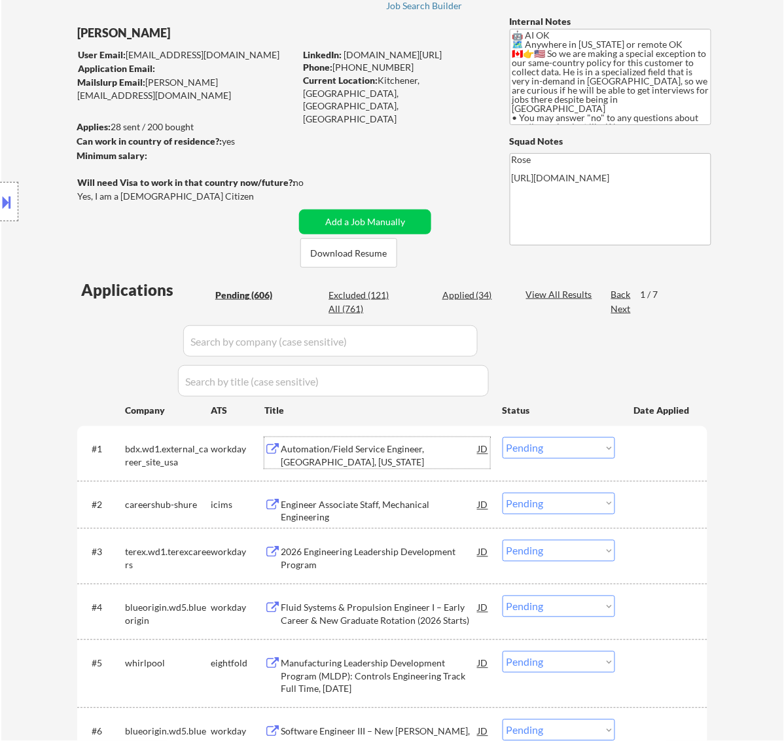
click at [447, 450] on div "Automation/Field Service Engineer, Rochester, New York" at bounding box center [380, 456] width 198 height 26
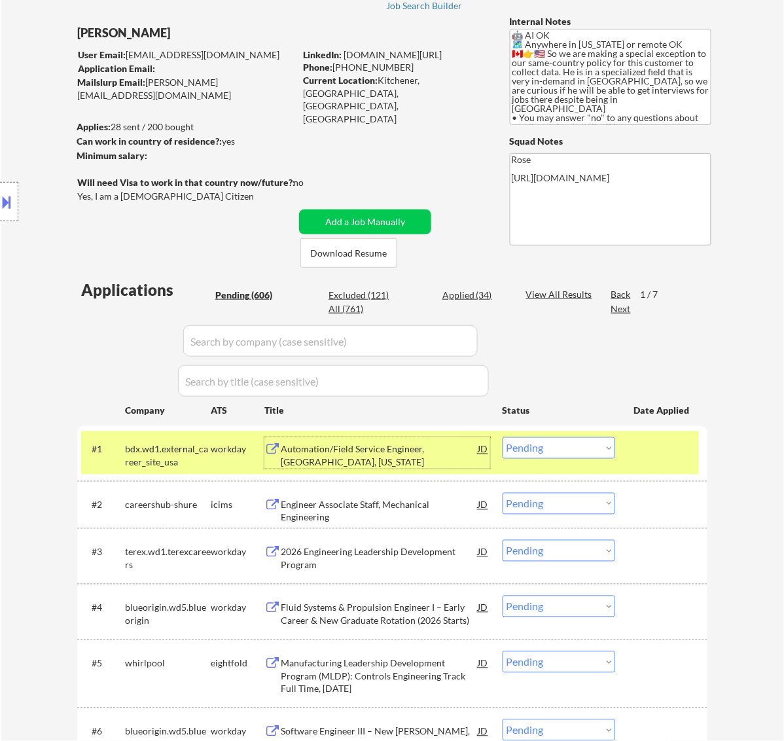
click at [567, 449] on select "Choose an option... Pending Applied Excluded (Questions) Excluded (Expired) Exc…" at bounding box center [559, 448] width 113 height 22
click at [503, 437] on select "Choose an option... Pending Applied Excluded (Questions) Excluded (Expired) Exc…" at bounding box center [559, 448] width 113 height 22
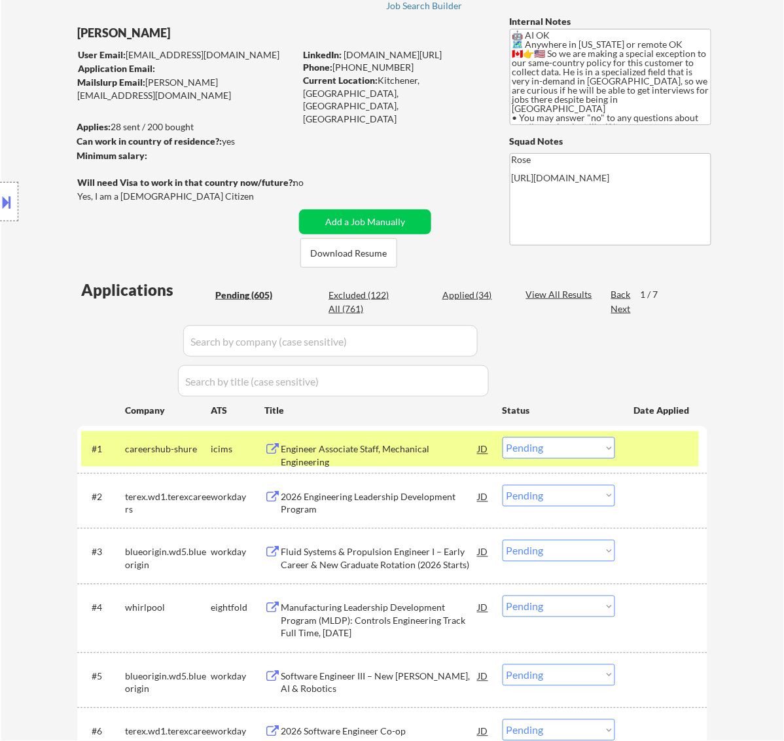
click at [662, 444] on div at bounding box center [663, 449] width 58 height 24
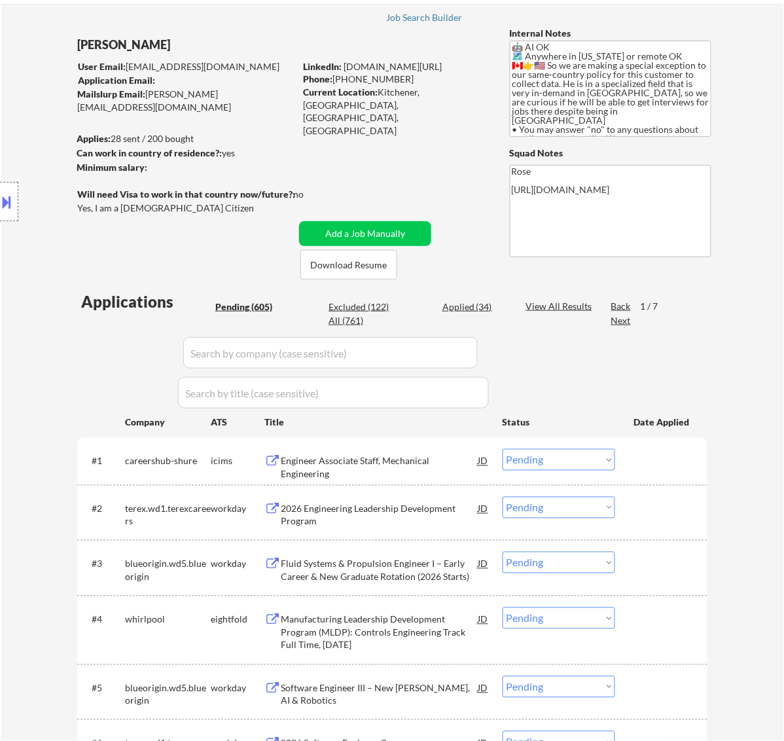
scroll to position [164, 0]
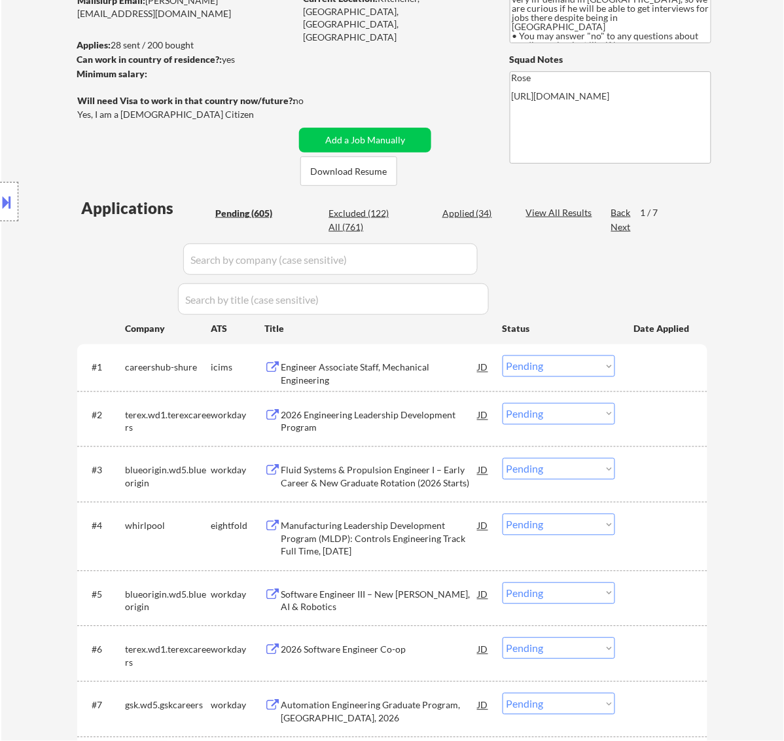
click at [368, 414] on div "2026 Engineering Leadership Development Program" at bounding box center [380, 422] width 198 height 26
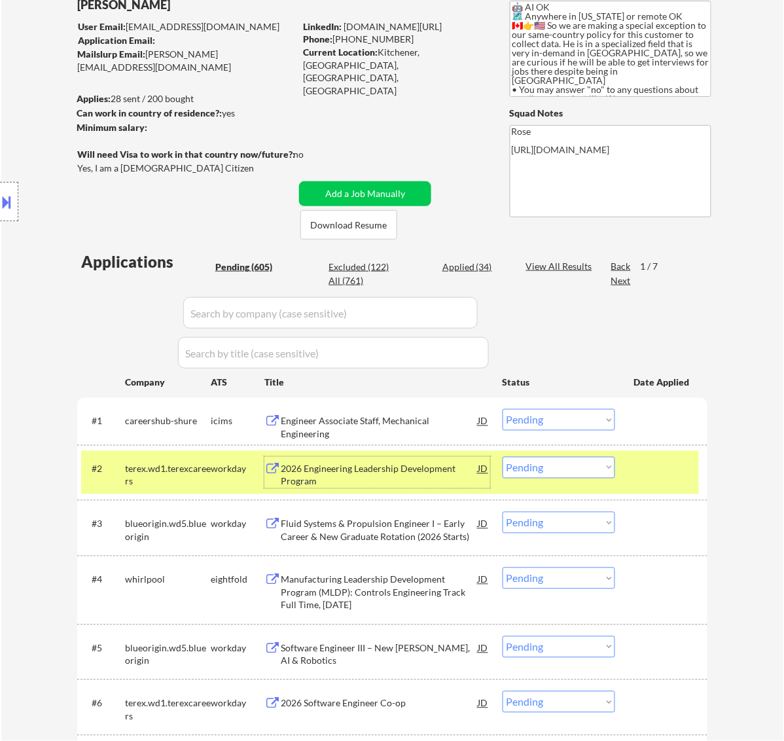
scroll to position [0, 0]
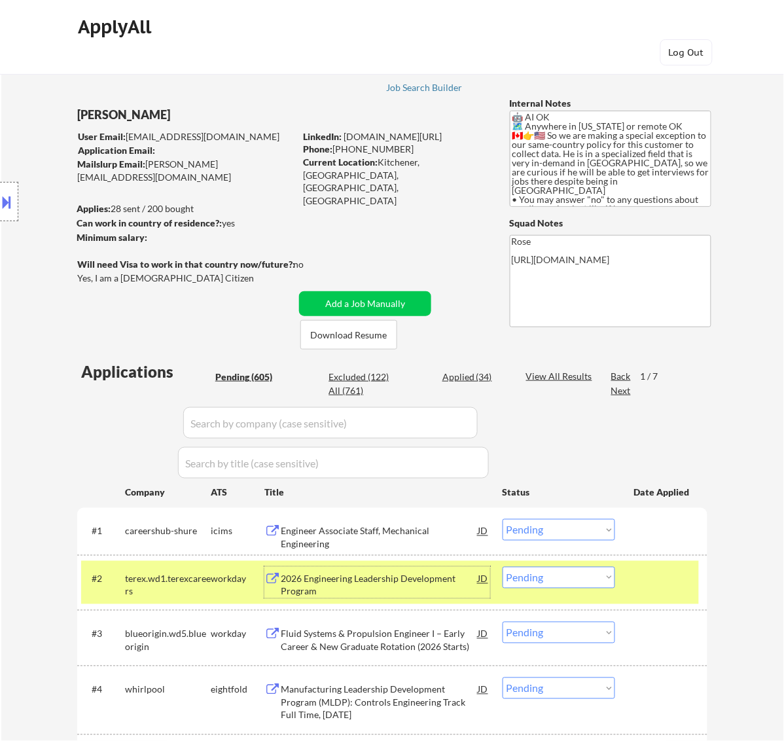
click at [557, 576] on select "Choose an option... Pending Applied Excluded (Questions) Excluded (Expired) Exc…" at bounding box center [559, 578] width 113 height 22
click at [503, 567] on select "Choose an option... Pending Applied Excluded (Questions) Excluded (Expired) Exc…" at bounding box center [559, 578] width 113 height 22
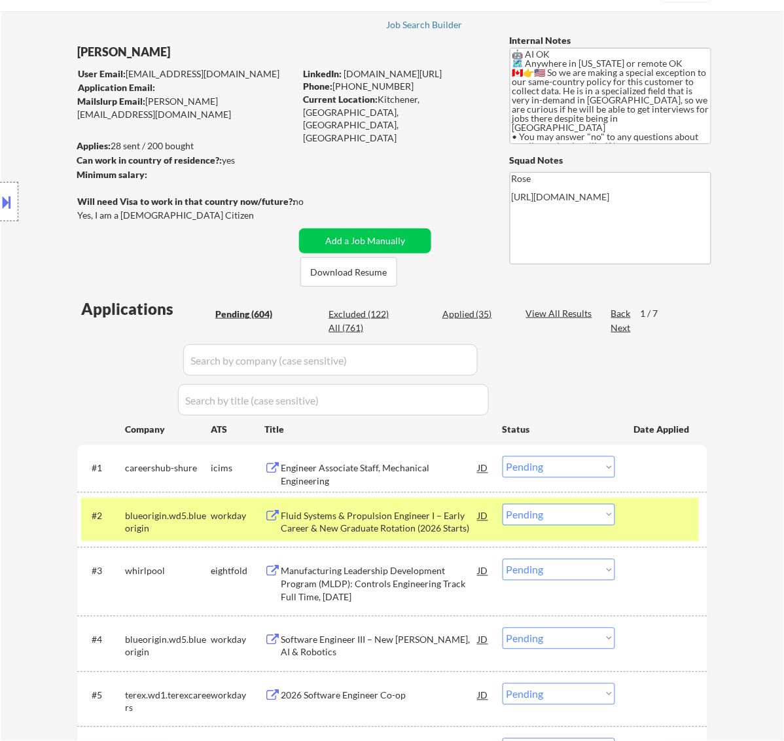
scroll to position [164, 0]
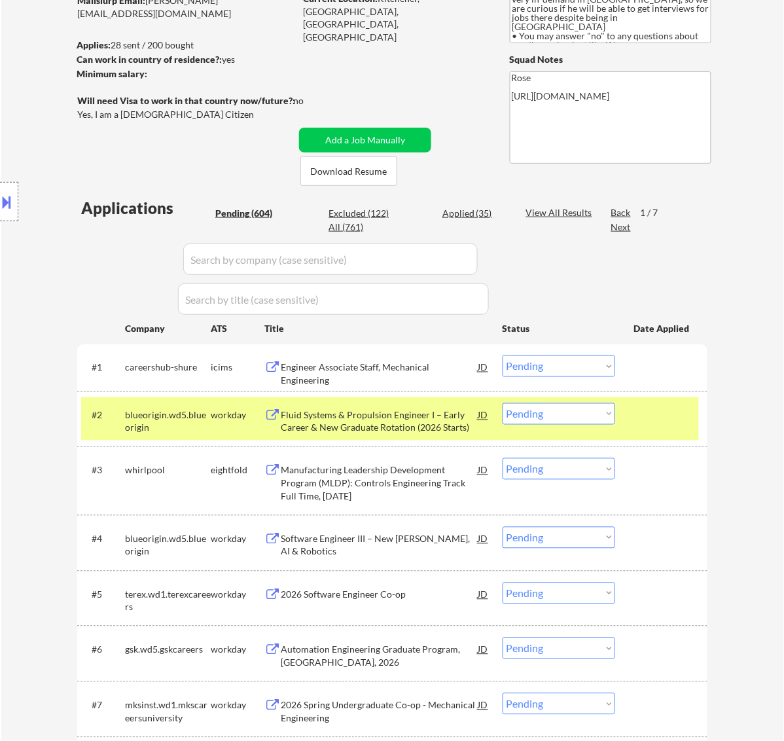
click at [663, 411] on div at bounding box center [663, 415] width 58 height 24
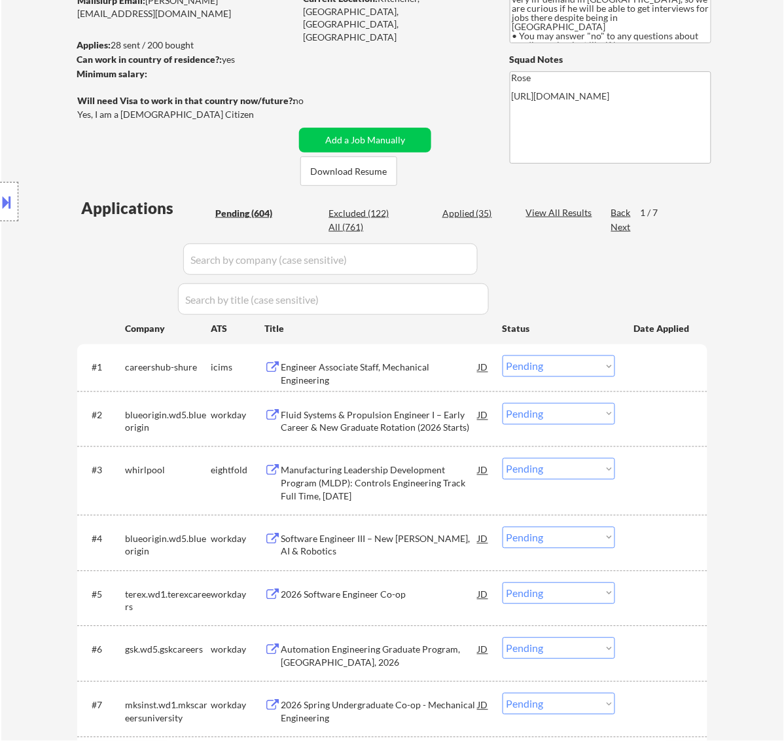
scroll to position [246, 0]
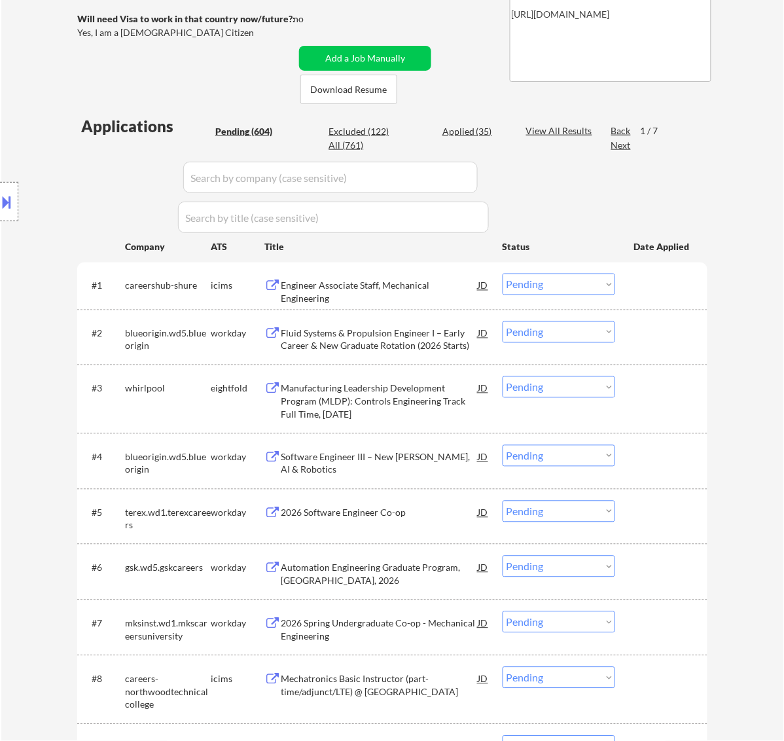
click at [407, 340] on div "Fluid Systems & Propulsion Engineer I – Early Career & New Graduate Rotation (2…" at bounding box center [380, 340] width 198 height 26
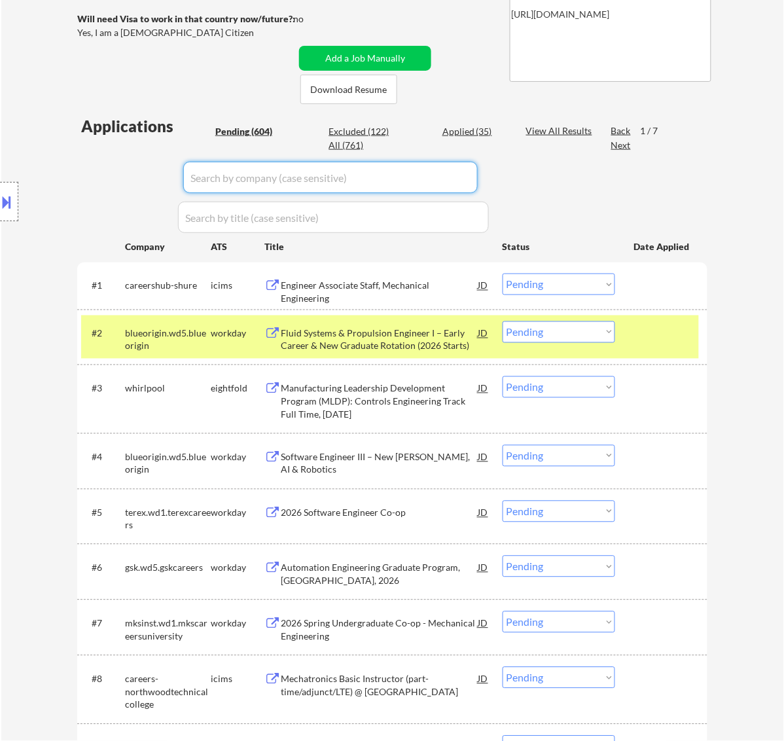
click at [384, 183] on input "input" at bounding box center [330, 177] width 295 height 31
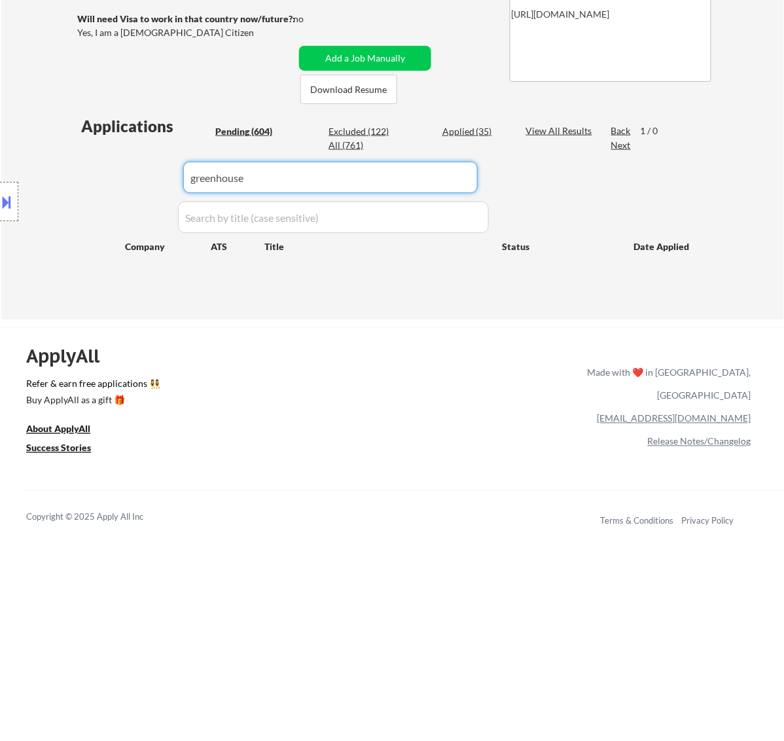
drag, startPoint x: 244, startPoint y: 177, endPoint x: 136, endPoint y: 177, distance: 108.0
click at [136, 177] on body "← Return to /applysquad Mailslurp Inbox Job Search Builder John Buni User Email…" at bounding box center [392, 124] width 784 height 741
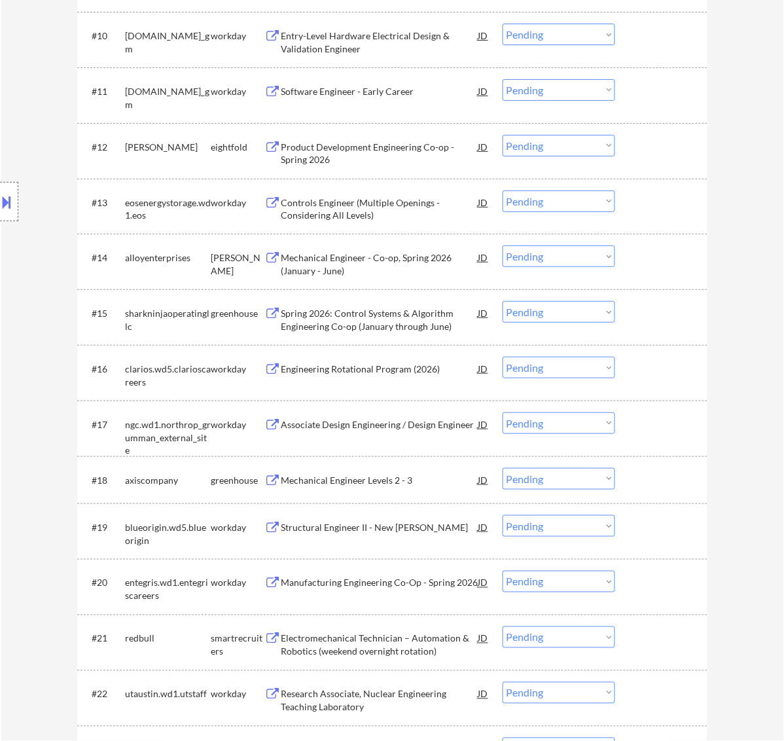
scroll to position [1029, 0]
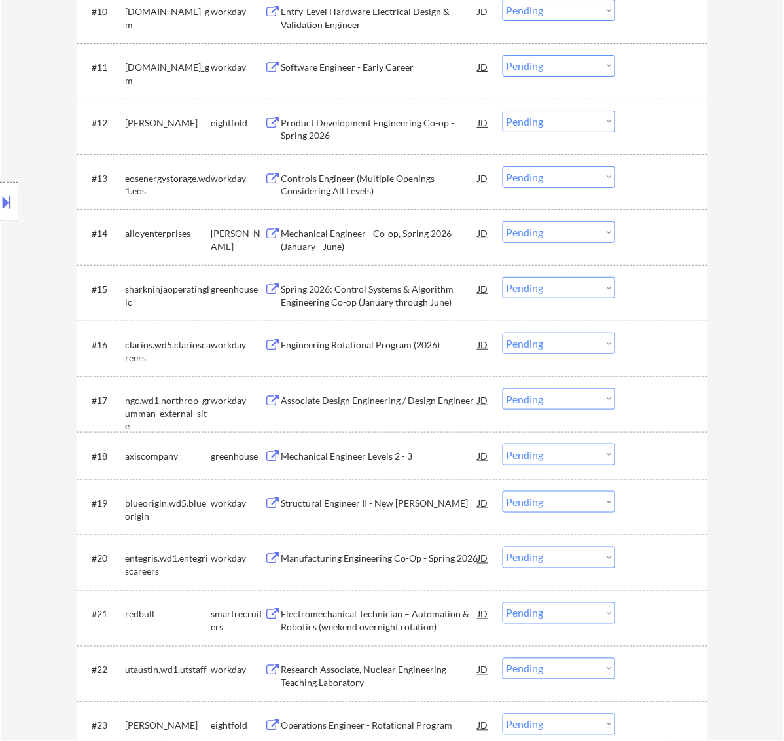
click at [419, 290] on div "Spring 2026: Control Systems & Algorithm Engineering Co-op (January through Jun…" at bounding box center [380, 296] width 198 height 26
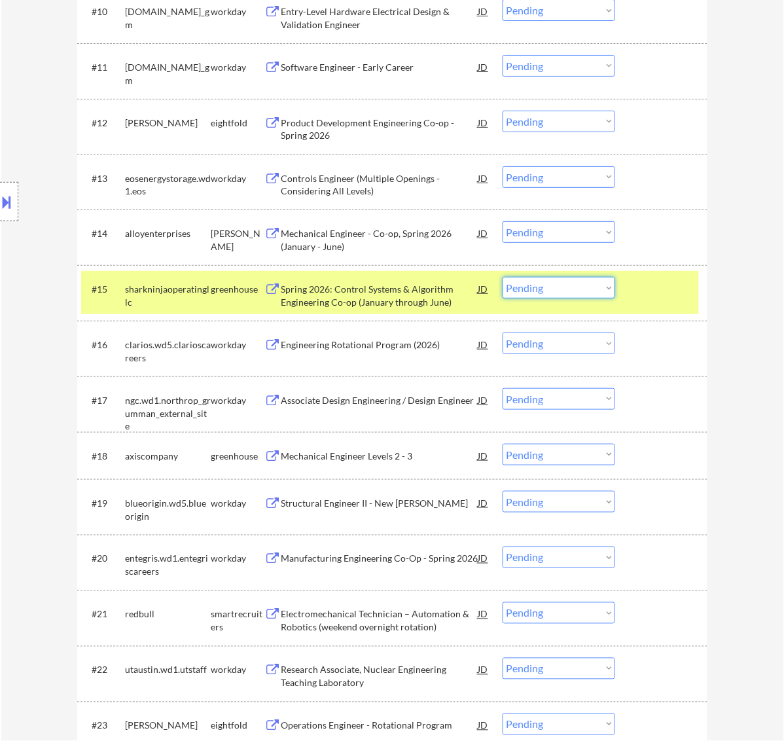
drag, startPoint x: 554, startPoint y: 284, endPoint x: 554, endPoint y: 295, distance: 11.1
click at [554, 284] on select "Choose an option... Pending Applied Excluded (Questions) Excluded (Expired) Exc…" at bounding box center [559, 288] width 113 height 22
click at [503, 277] on select "Choose an option... Pending Applied Excluded (Questions) Excluded (Expired) Exc…" at bounding box center [559, 288] width 113 height 22
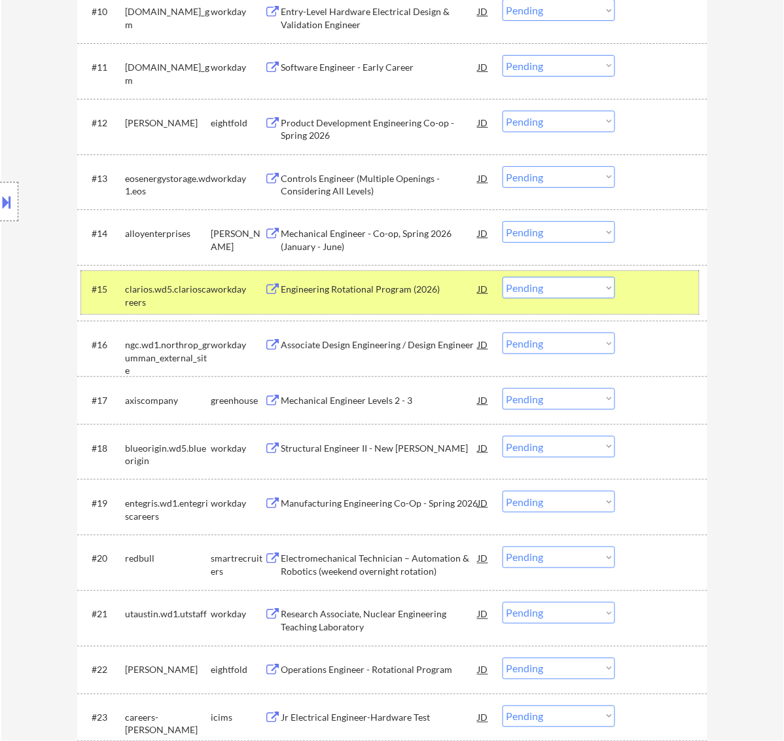
click at [644, 288] on div at bounding box center [663, 289] width 58 height 24
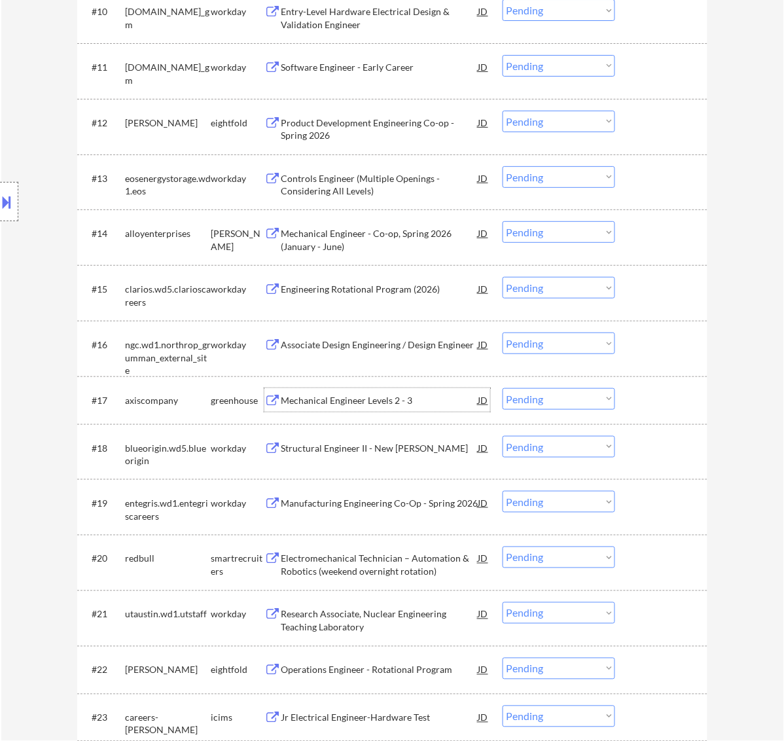
click at [410, 399] on div "Mechanical Engineer Levels 2 - 3" at bounding box center [380, 400] width 198 height 13
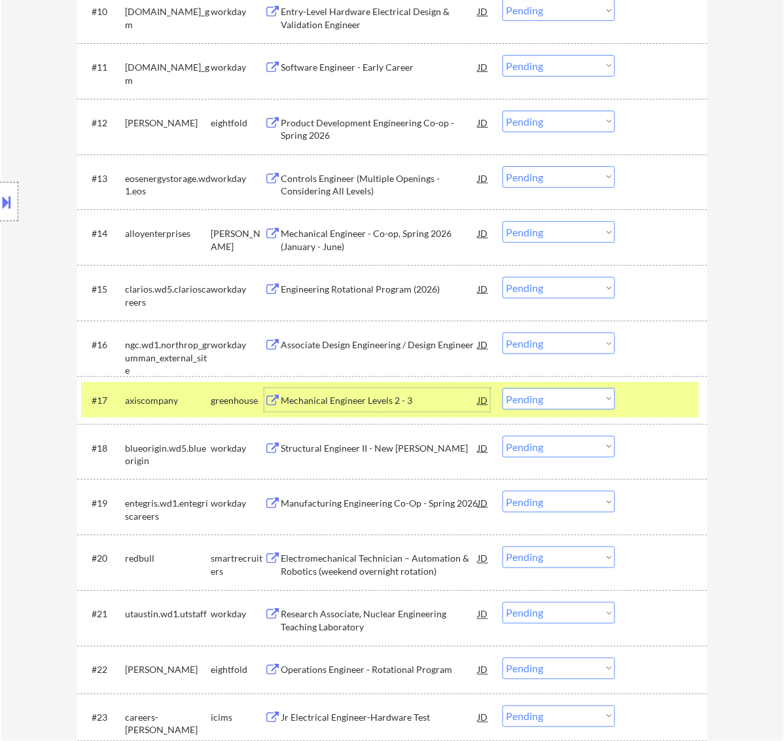
click at [581, 399] on select "Choose an option... Pending Applied Excluded (Questions) Excluded (Expired) Exc…" at bounding box center [559, 399] width 113 height 22
click at [503, 388] on select "Choose an option... Pending Applied Excluded (Questions) Excluded (Expired) Exc…" at bounding box center [559, 399] width 113 height 22
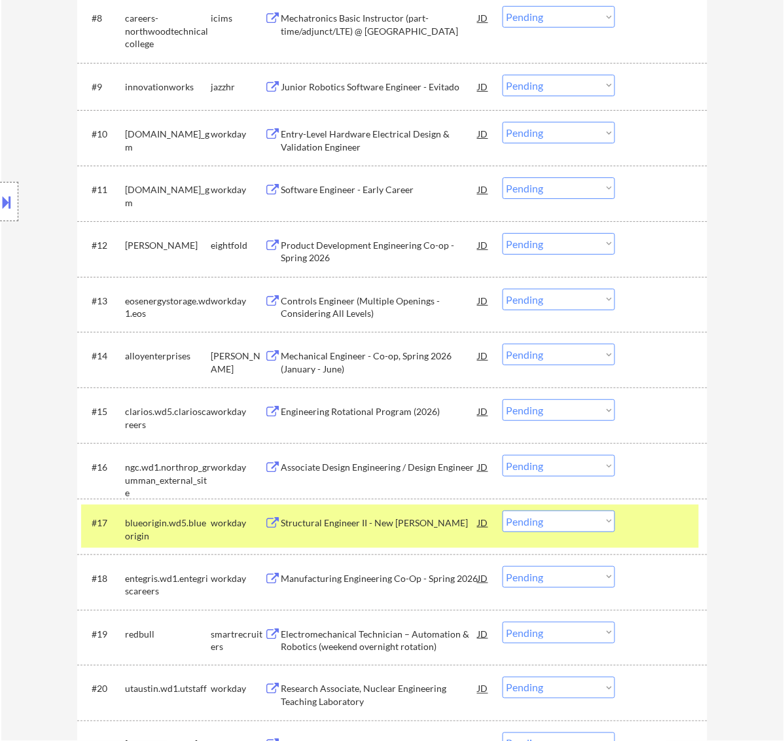
scroll to position [906, 0]
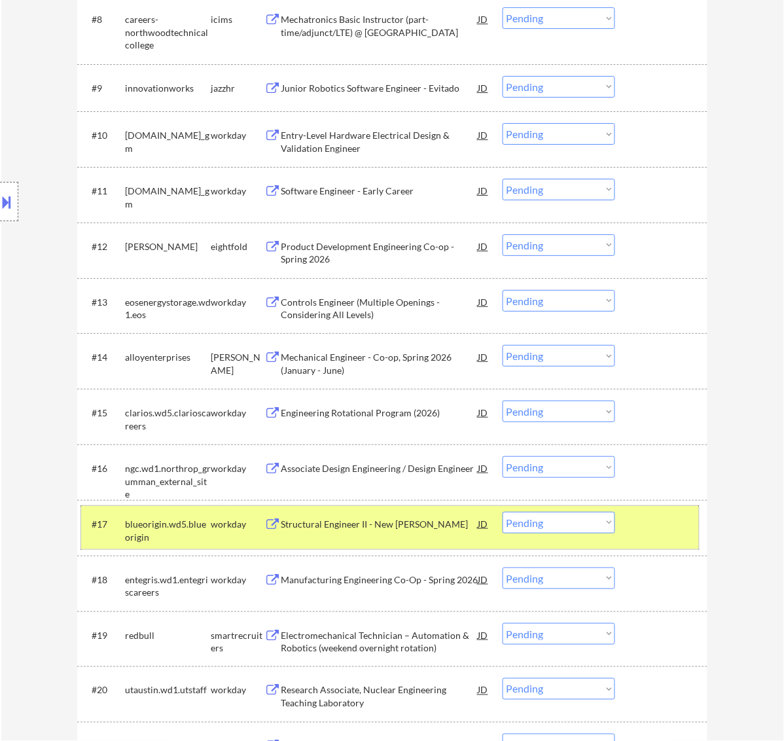
click at [670, 539] on div "#17 blueorigin.wd5.blueorigin workday Structural Engineer II - New Glenn JD war…" at bounding box center [390, 527] width 618 height 43
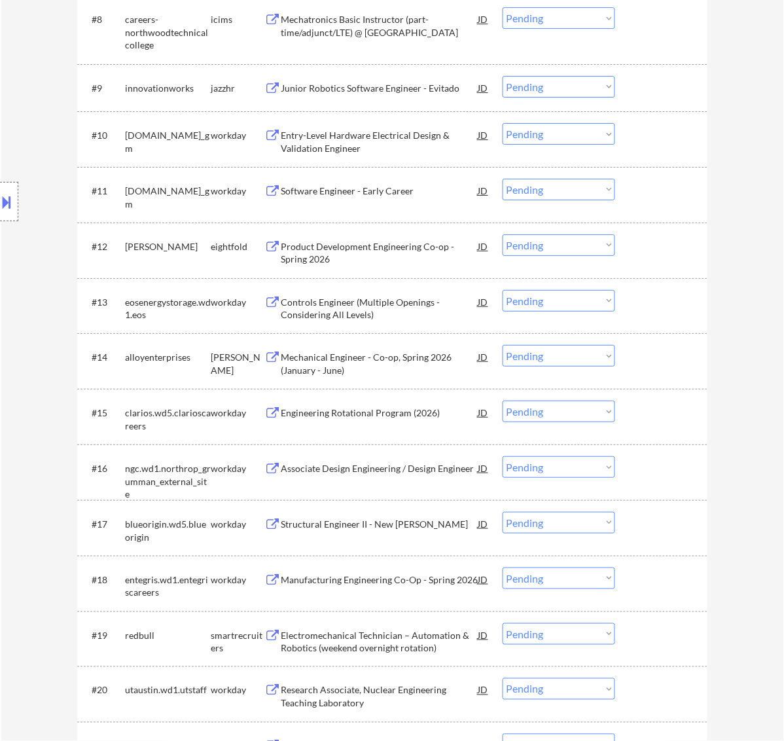
click at [360, 358] on div "Mechanical Engineer - Co-op, Spring 2026 (January - June)" at bounding box center [380, 364] width 198 height 26
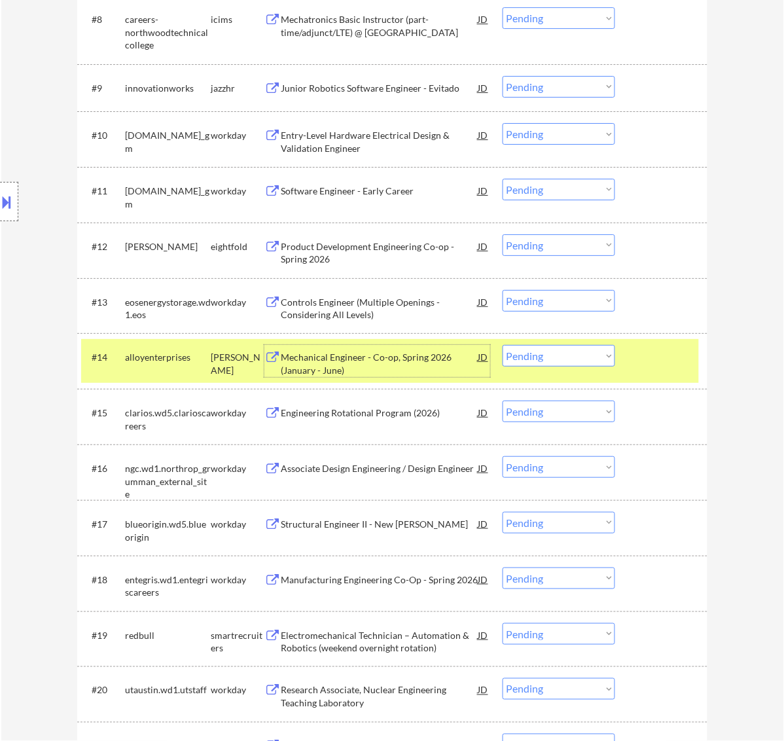
click at [561, 359] on select "Choose an option... Pending Applied Excluded (Questions) Excluded (Expired) Exc…" at bounding box center [559, 356] width 113 height 22
click at [503, 345] on select "Choose an option... Pending Applied Excluded (Questions) Excluded (Expired) Exc…" at bounding box center [559, 356] width 113 height 22
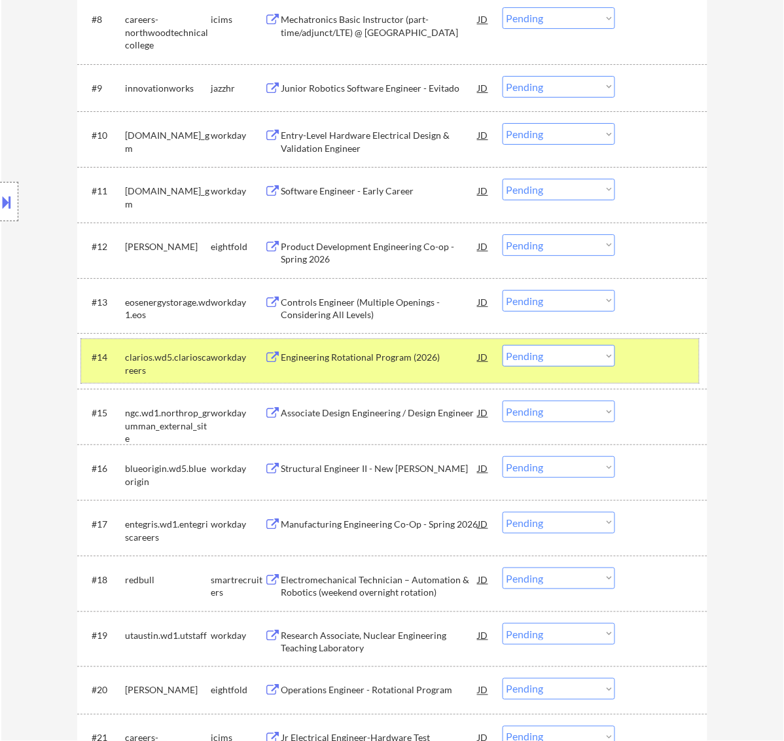
click at [640, 354] on div at bounding box center [663, 357] width 58 height 24
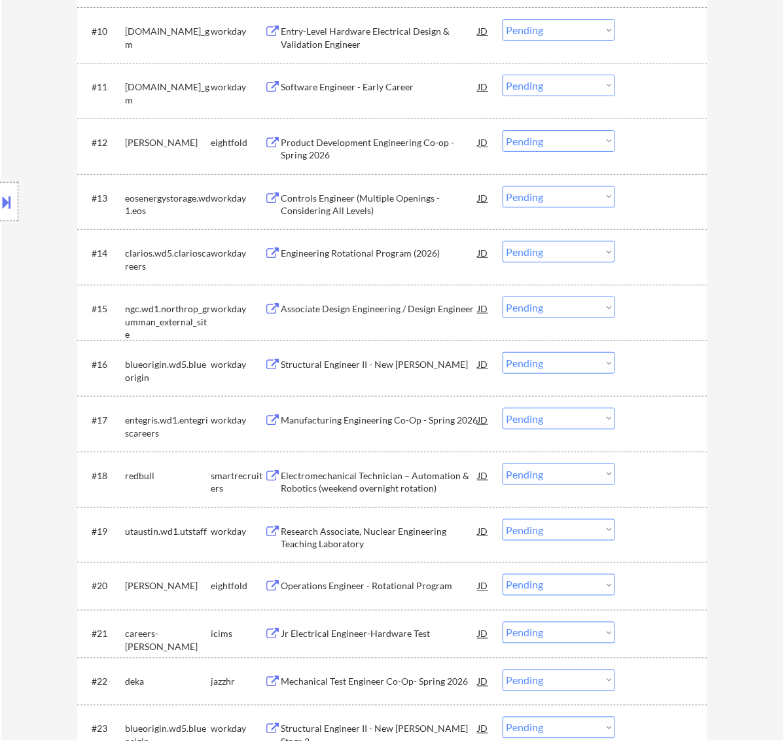
scroll to position [1069, 0]
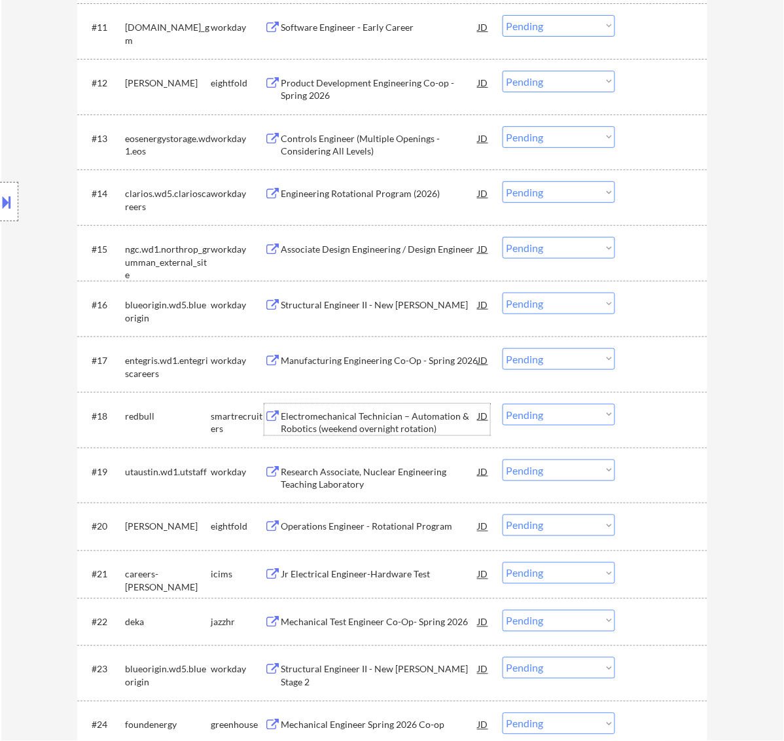
click at [405, 416] on div "Electromechanical Technician – Automation & Robotics (weekend overnight rotatio…" at bounding box center [380, 423] width 198 height 26
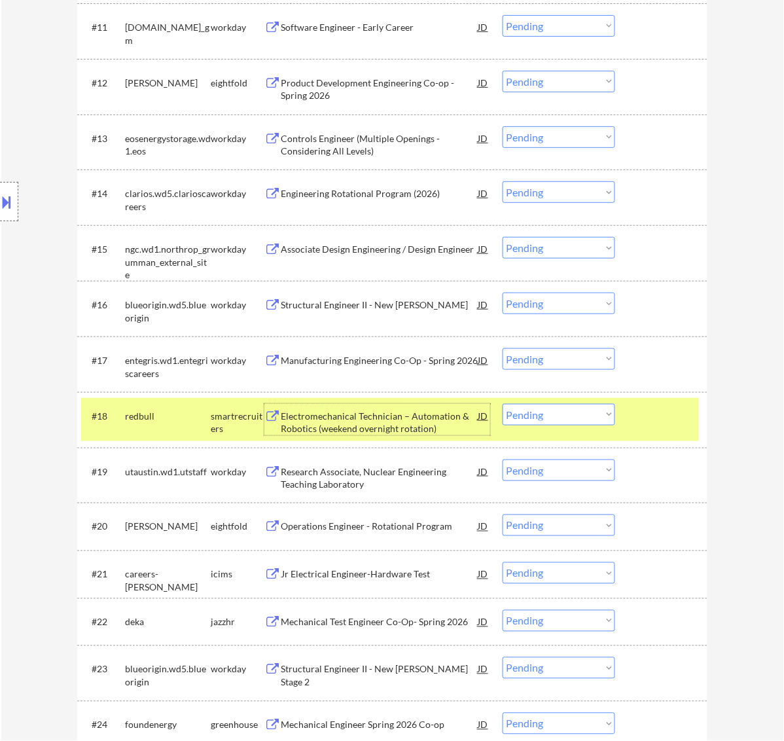
click at [589, 416] on select "Choose an option... Pending Applied Excluded (Questions) Excluded (Expired) Exc…" at bounding box center [559, 415] width 113 height 22
click at [503, 404] on select "Choose an option... Pending Applied Excluded (Questions) Excluded (Expired) Exc…" at bounding box center [559, 415] width 113 height 22
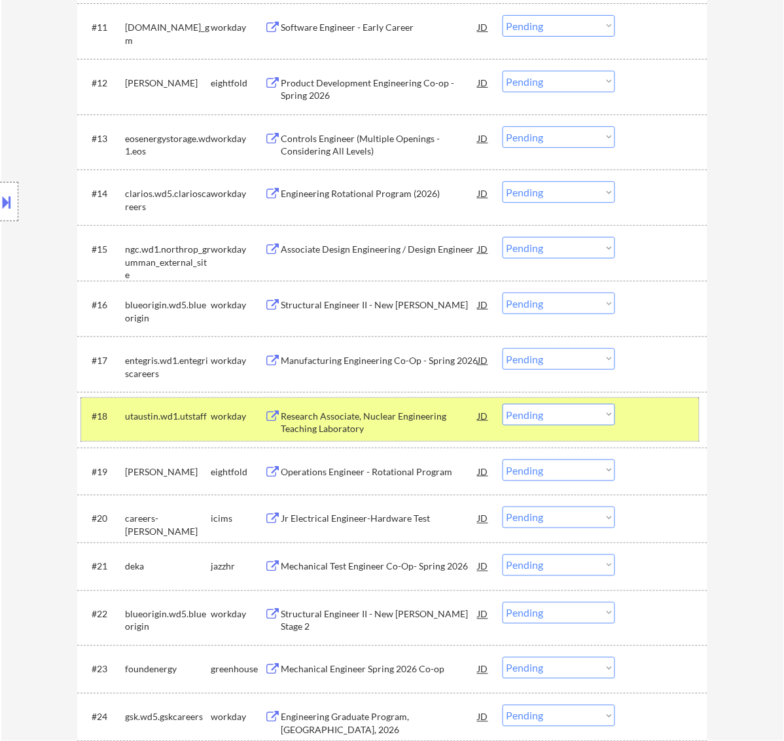
click at [650, 409] on div at bounding box center [663, 416] width 58 height 24
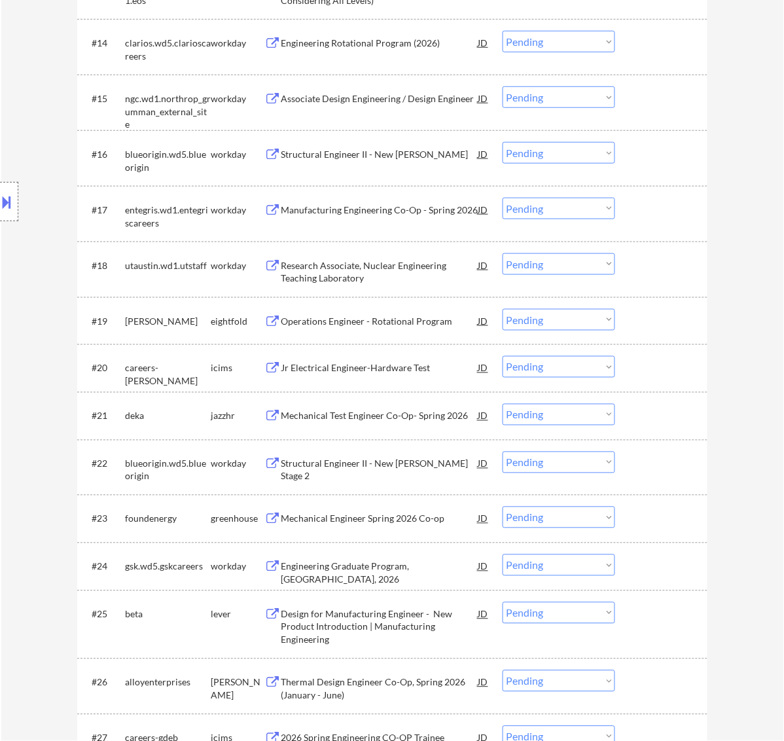
scroll to position [1233, 0]
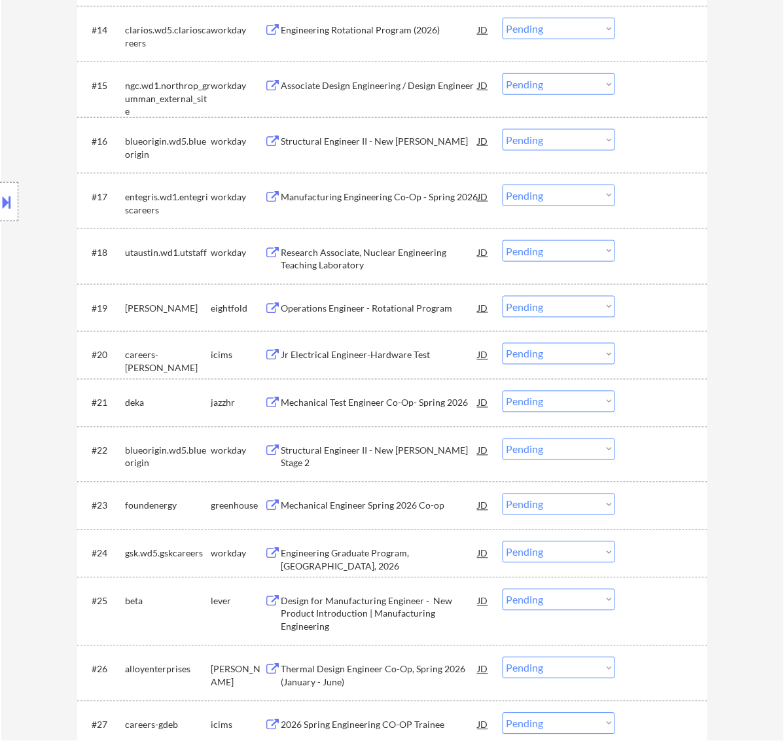
click at [380, 397] on div "Mechanical Test Engineer Co-Op- Spring 2026" at bounding box center [380, 403] width 198 height 13
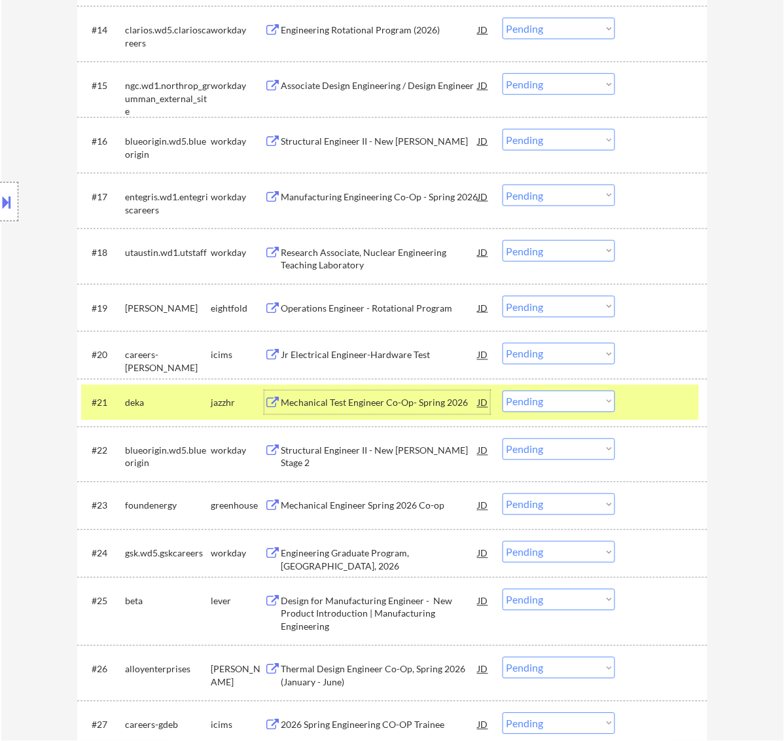
click at [578, 396] on select "Choose an option... Pending Applied Excluded (Questions) Excluded (Expired) Exc…" at bounding box center [559, 402] width 113 height 22
click at [503, 391] on select "Choose an option... Pending Applied Excluded (Questions) Excluded (Expired) Exc…" at bounding box center [559, 402] width 113 height 22
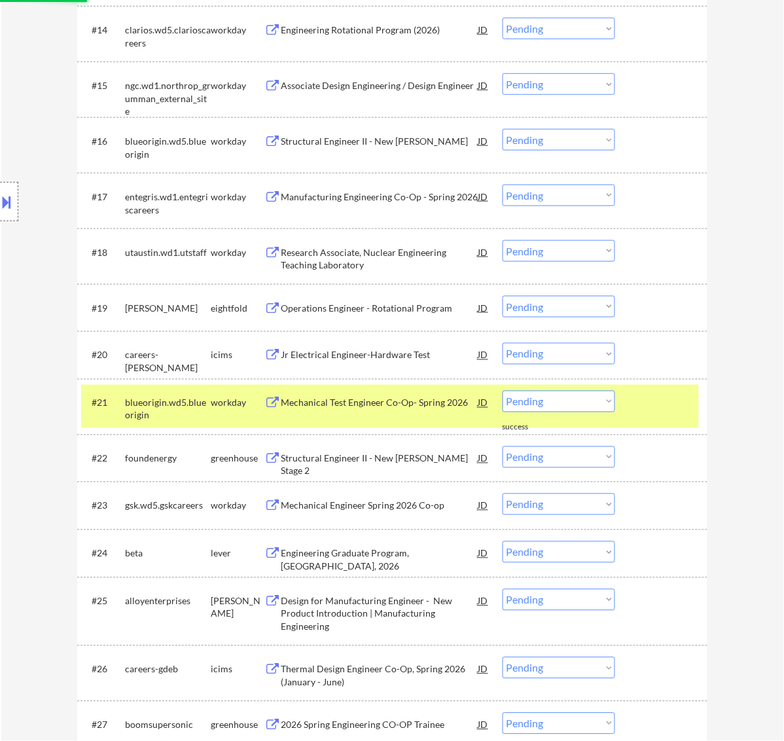
click at [655, 405] on div at bounding box center [663, 403] width 58 height 24
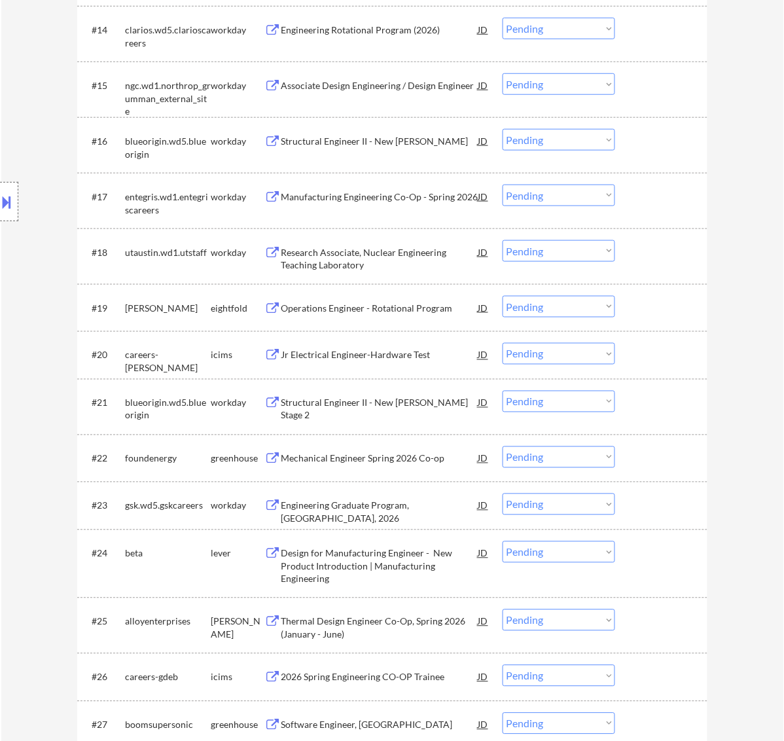
click at [411, 460] on div "Mechanical Engineer Spring 2026 Co-op" at bounding box center [380, 458] width 198 height 13
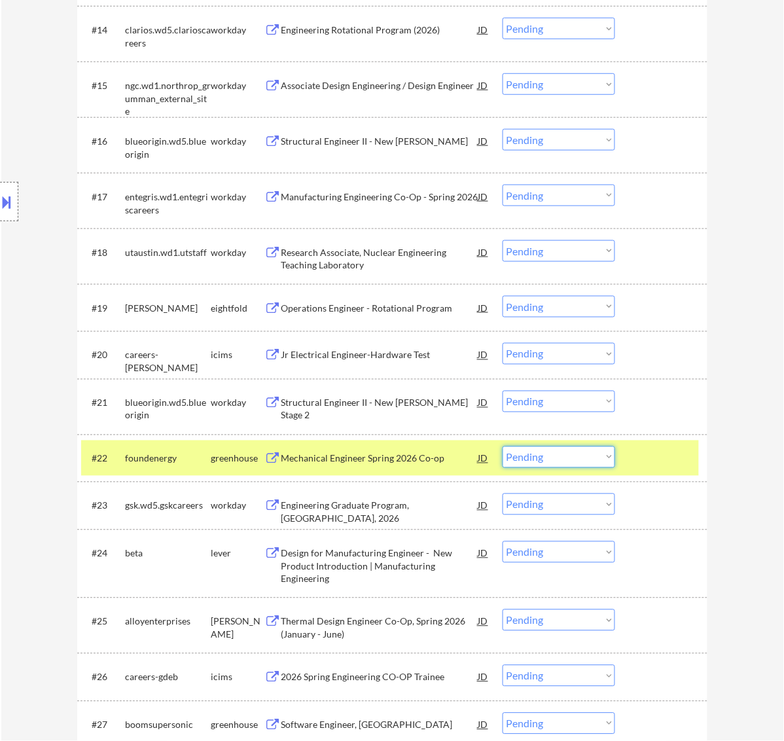
click at [581, 457] on select "Choose an option... Pending Applied Excluded (Questions) Excluded (Expired) Exc…" at bounding box center [559, 458] width 113 height 22
click at [503, 447] on select "Choose an option... Pending Applied Excluded (Questions) Excluded (Expired) Exc…" at bounding box center [559, 458] width 113 height 22
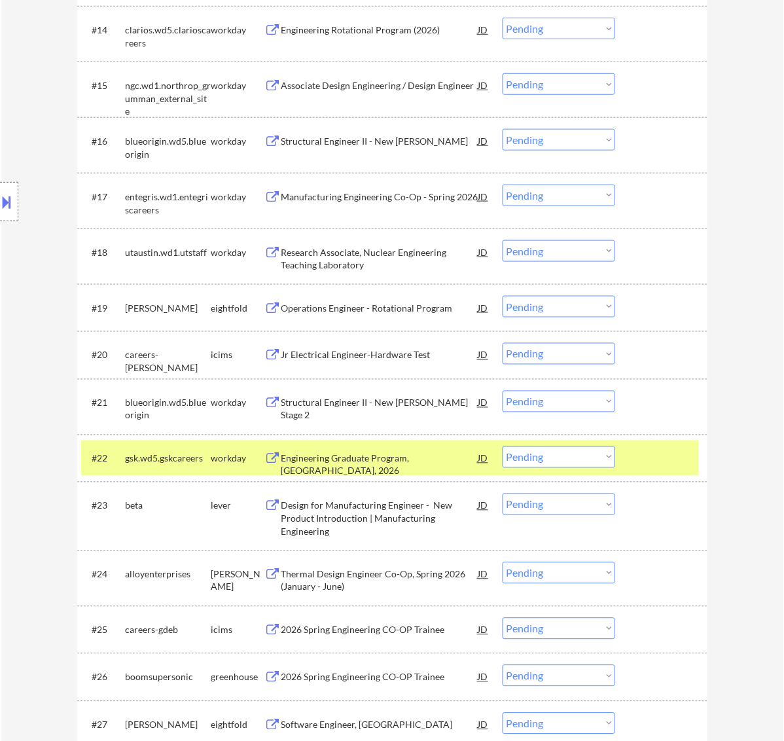
click at [665, 456] on div at bounding box center [663, 459] width 58 height 24
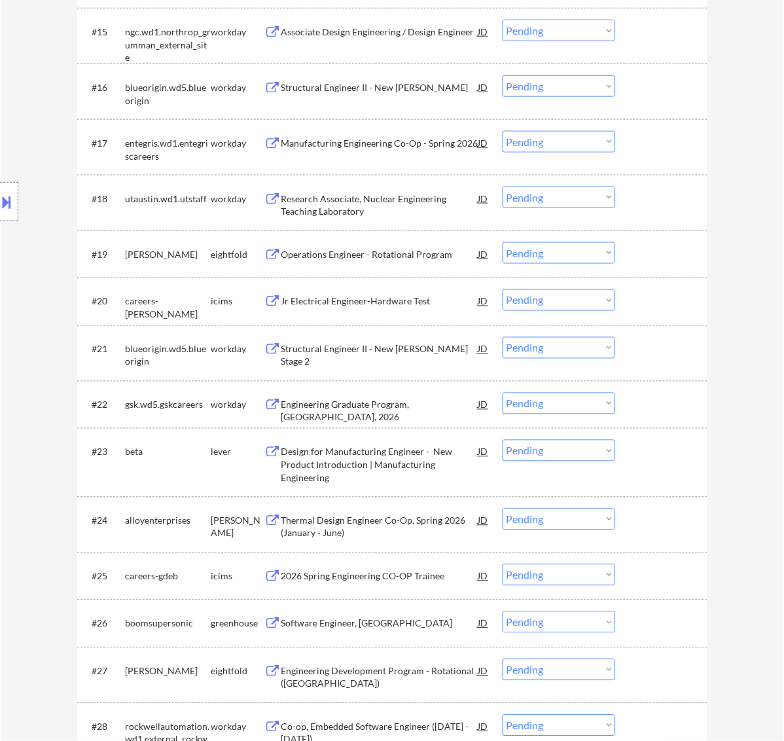
scroll to position [1315, 0]
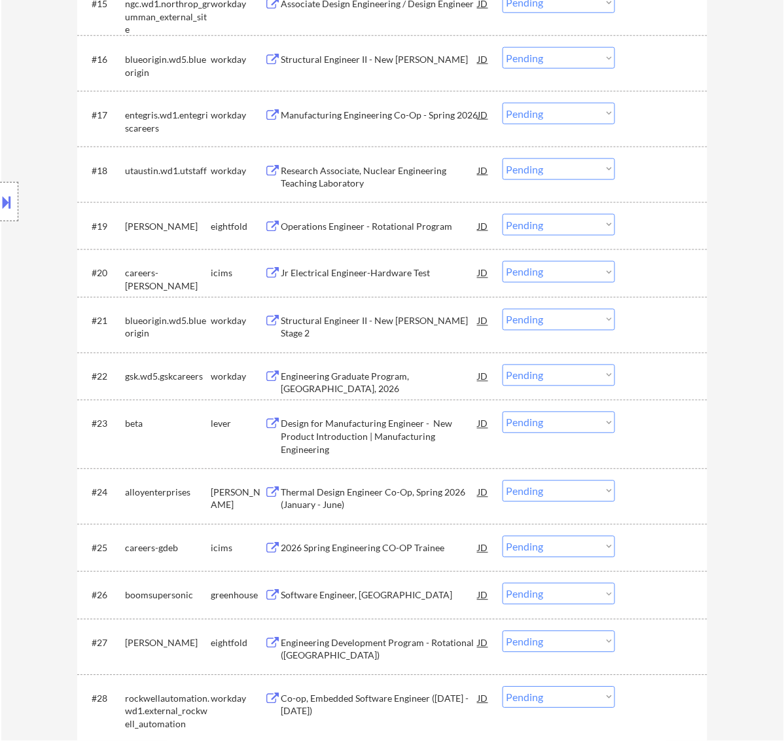
click at [397, 437] on div "Design for Manufacturing Engineer - New Product Introduction | Manufacturing En…" at bounding box center [380, 437] width 198 height 39
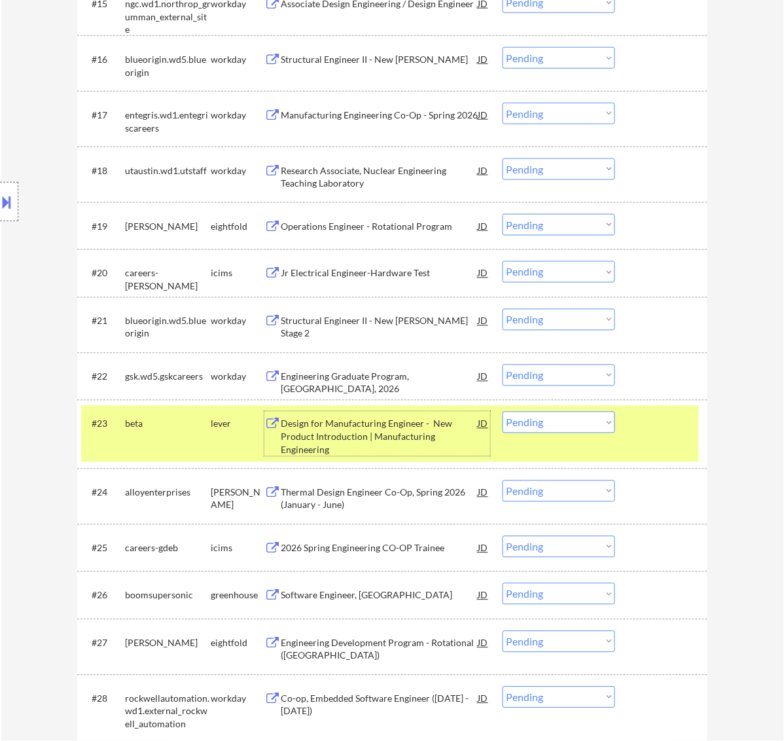
click at [564, 423] on select "Choose an option... Pending Applied Excluded (Questions) Excluded (Expired) Exc…" at bounding box center [559, 423] width 113 height 22
click at [503, 412] on select "Choose an option... Pending Applied Excluded (Questions) Excluded (Expired) Exc…" at bounding box center [559, 423] width 113 height 22
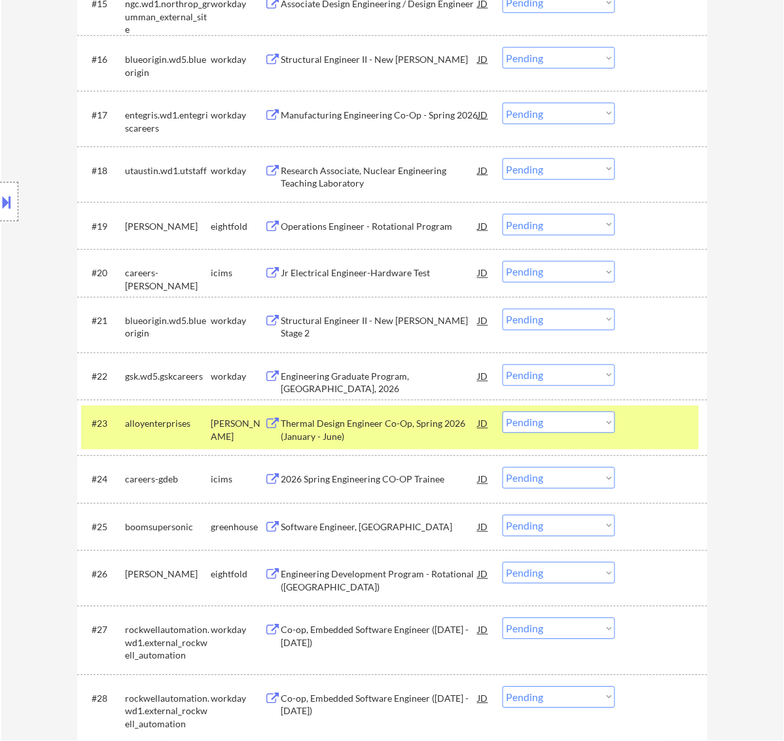
click at [568, 426] on select "Choose an option... Pending Applied Excluded (Questions) Excluded (Expired) Exc…" at bounding box center [559, 423] width 113 height 22
click at [503, 412] on select "Choose an option... Pending Applied Excluded (Questions) Excluded (Expired) Exc…" at bounding box center [559, 423] width 113 height 22
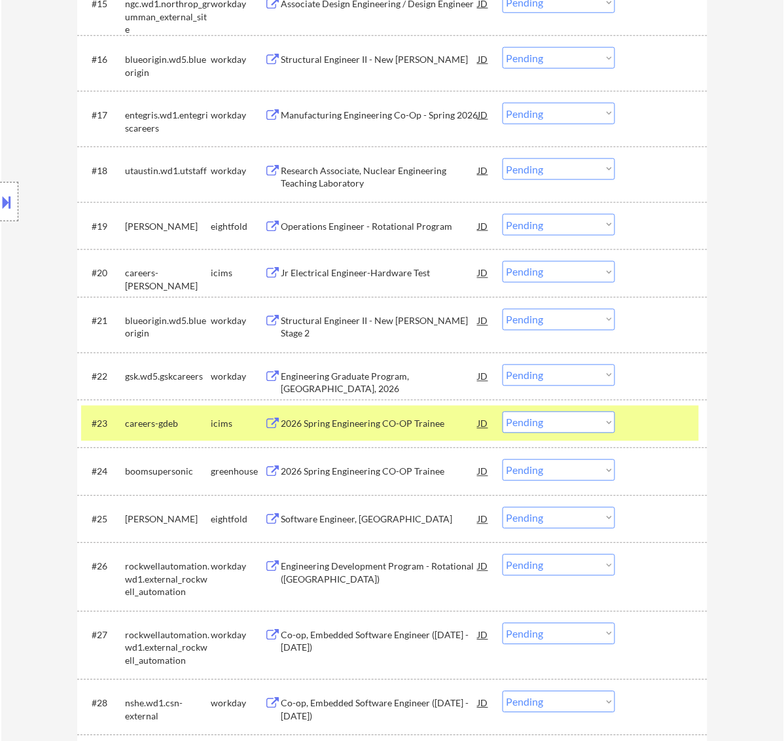
click at [609, 420] on select "Choose an option... Pending Applied Excluded (Questions) Excluded (Expired) Exc…" at bounding box center [559, 423] width 113 height 22
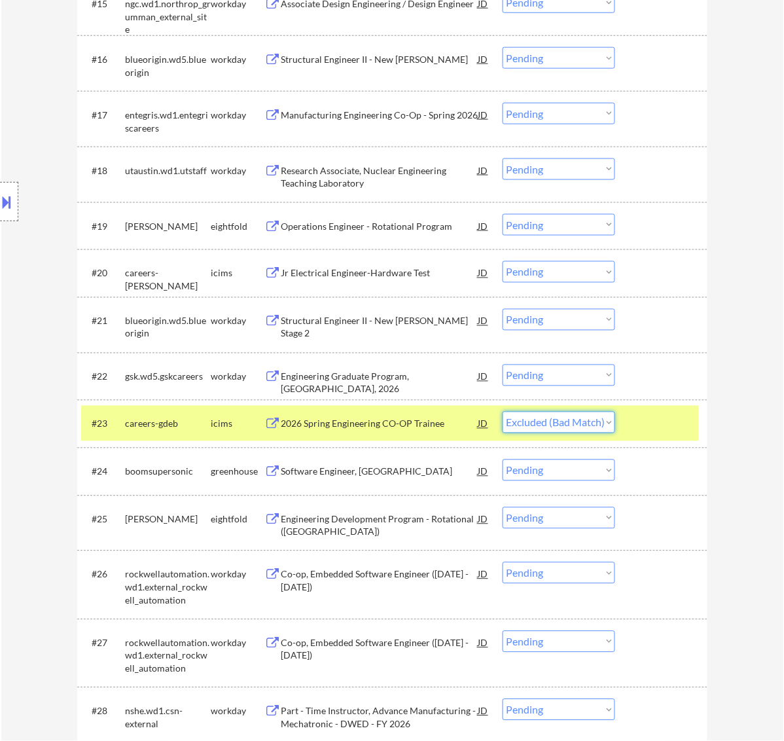
click at [503, 412] on select "Choose an option... Pending Applied Excluded (Questions) Excluded (Expired) Exc…" at bounding box center [559, 423] width 113 height 22
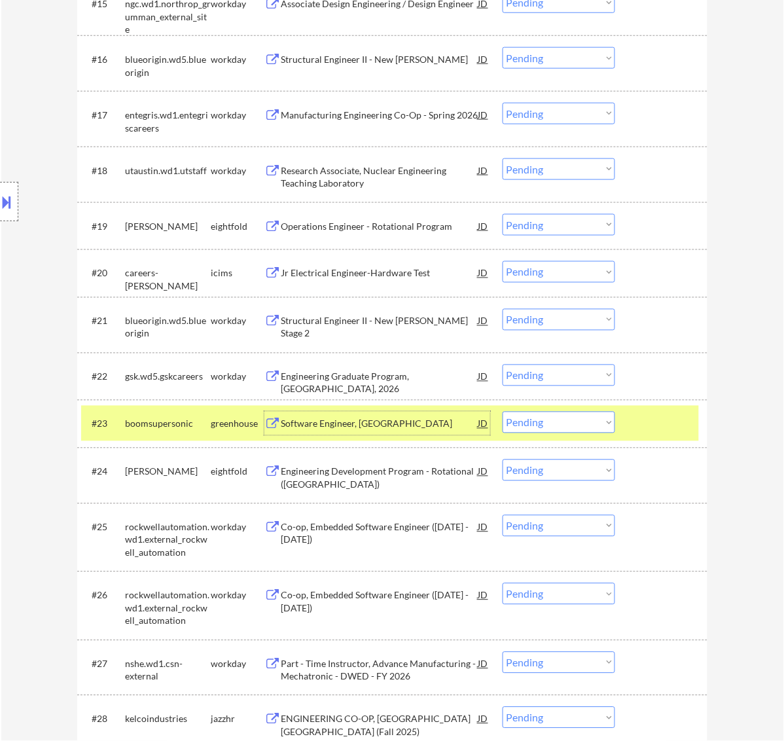
click at [396, 426] on div "Software Engineer, New Grad" at bounding box center [380, 424] width 198 height 13
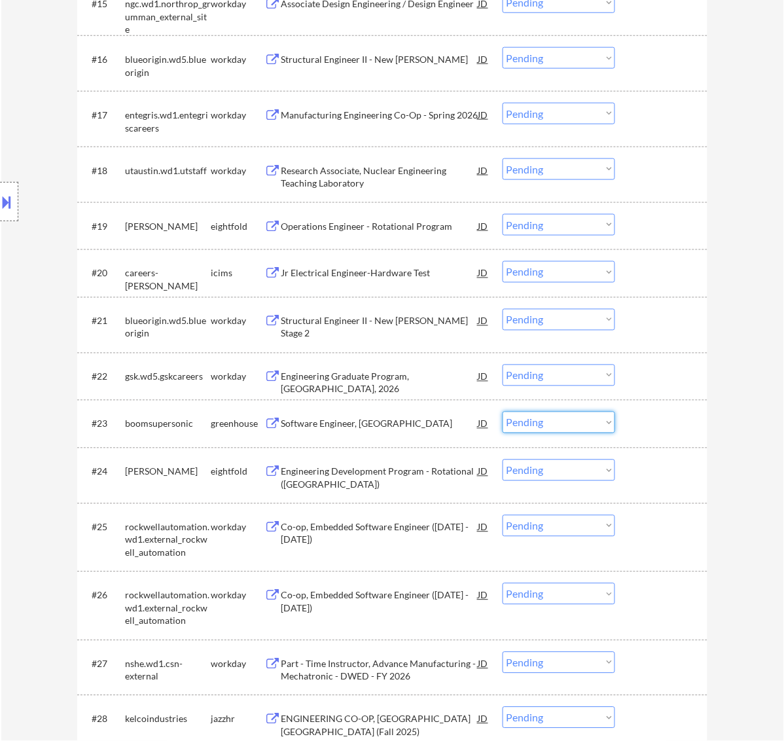
click at [551, 418] on select "Choose an option... Pending Applied Excluded (Questions) Excluded (Expired) Exc…" at bounding box center [559, 423] width 113 height 22
click at [503, 412] on select "Choose an option... Pending Applied Excluded (Questions) Excluded (Expired) Exc…" at bounding box center [559, 423] width 113 height 22
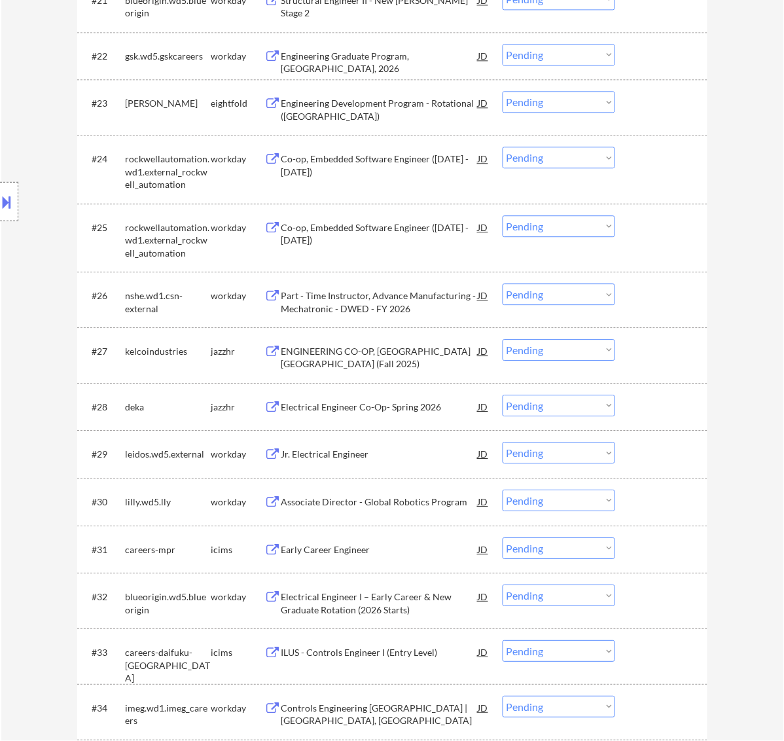
scroll to position [1642, 0]
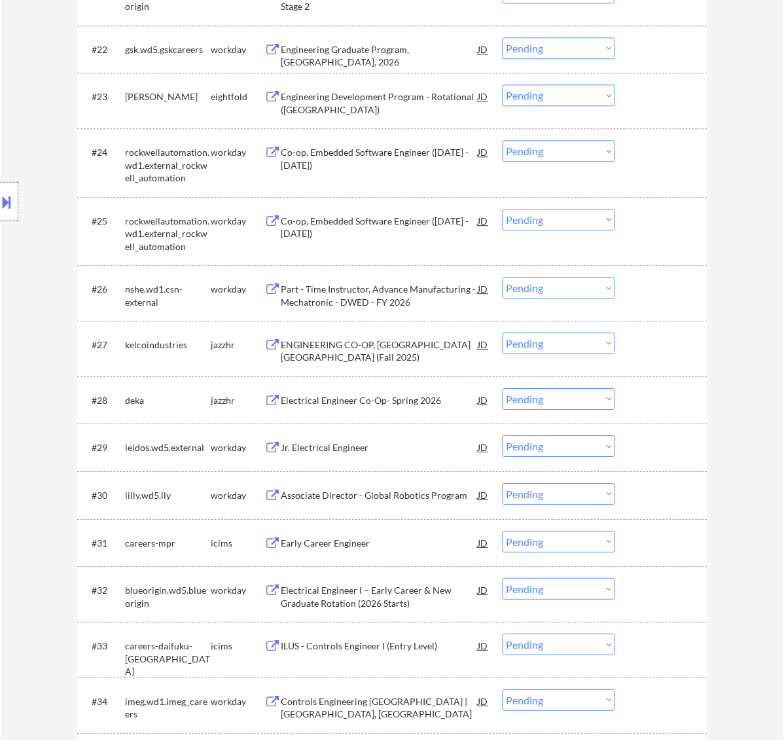
click at [580, 344] on select "Choose an option... Pending Applied Excluded (Questions) Excluded (Expired) Exc…" at bounding box center [559, 344] width 113 height 22
click at [503, 333] on select "Choose an option... Pending Applied Excluded (Questions) Excluded (Expired) Exc…" at bounding box center [559, 344] width 113 height 22
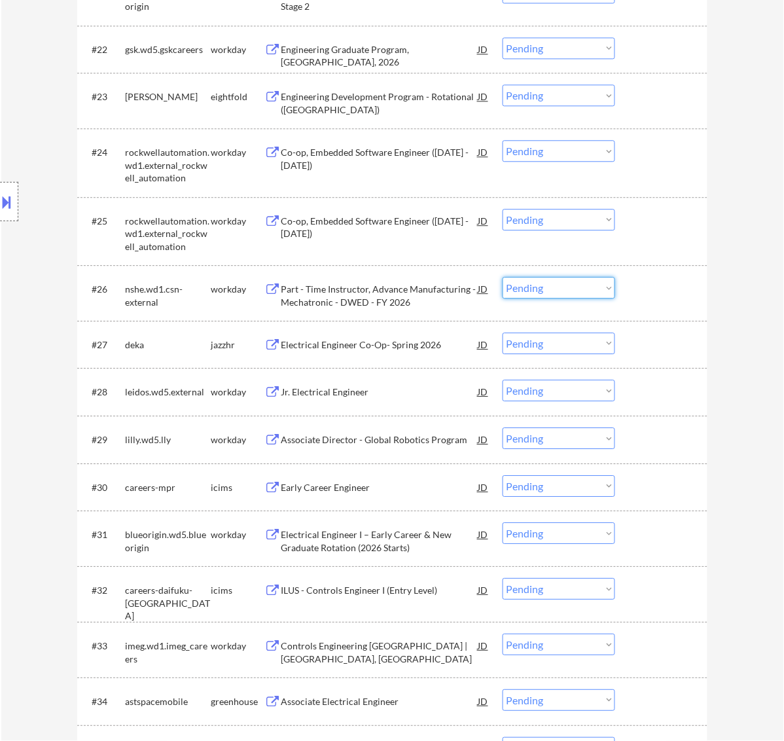
click at [601, 282] on select "Choose an option... Pending Applied Excluded (Questions) Excluded (Expired) Exc…" at bounding box center [559, 288] width 113 height 22
click at [503, 277] on select "Choose an option... Pending Applied Excluded (Questions) Excluded (Expired) Exc…" at bounding box center [559, 288] width 113 height 22
click at [593, 344] on select "Choose an option... Pending Applied Excluded (Questions) Excluded (Expired) Exc…" at bounding box center [559, 344] width 113 height 22
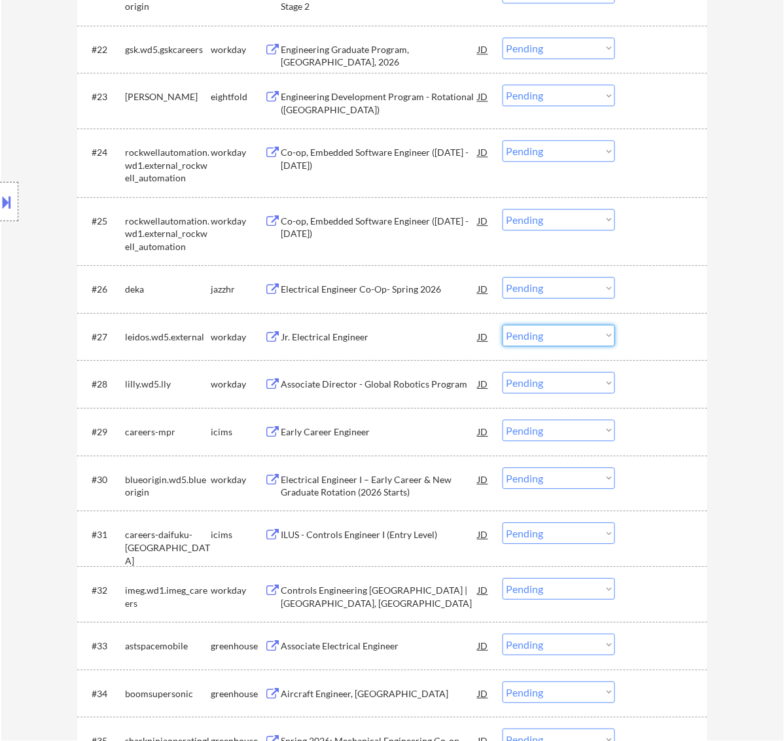
click at [545, 285] on select "Choose an option... Pending Applied Excluded (Questions) Excluded (Expired) Exc…" at bounding box center [559, 288] width 113 height 22
click at [503, 277] on select "Choose an option... Pending Applied Excluded (Questions) Excluded (Expired) Exc…" at bounding box center [559, 288] width 113 height 22
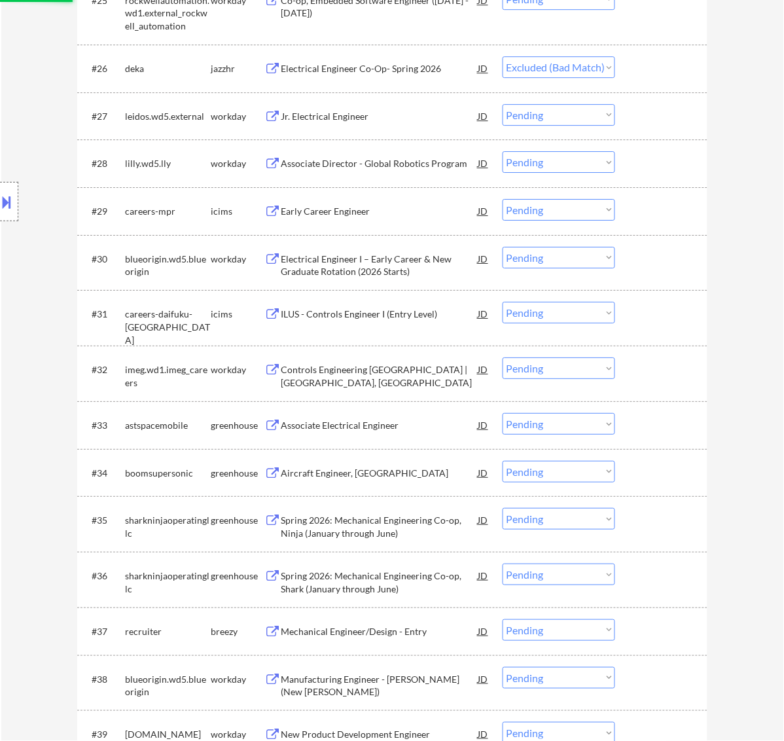
scroll to position [1888, 0]
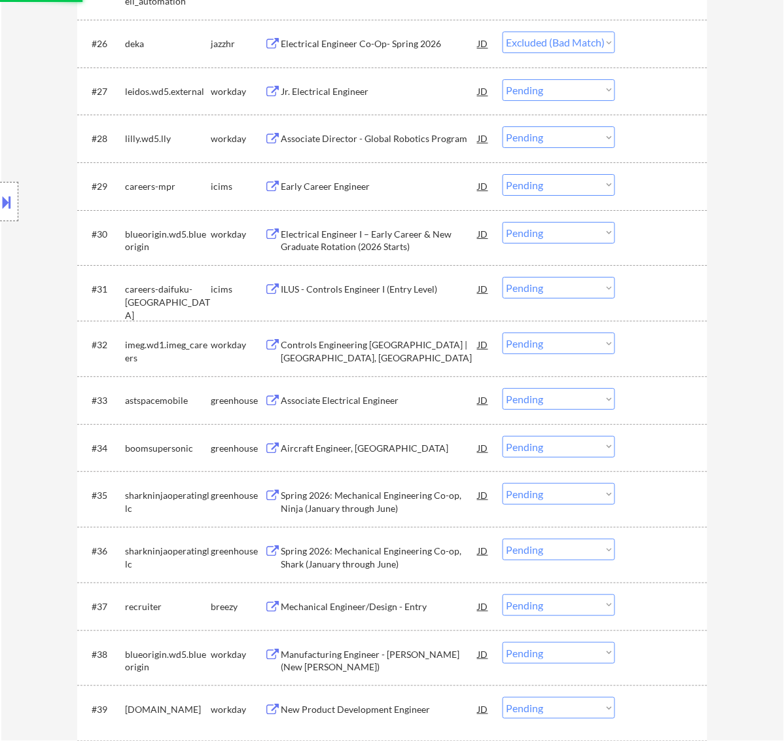
click at [378, 399] on div "Associate Electrical Engineer" at bounding box center [380, 400] width 198 height 13
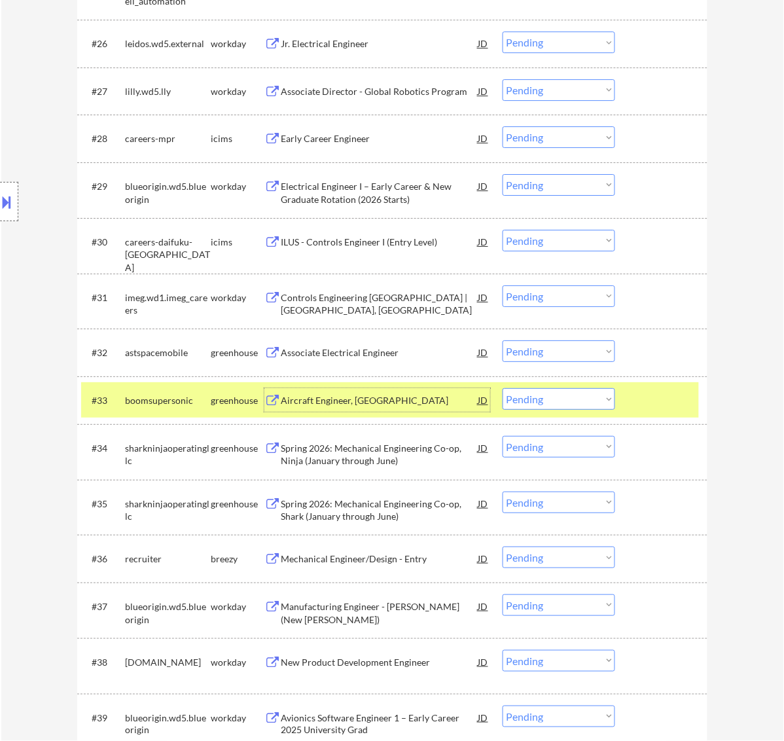
click at [590, 392] on select "Choose an option... Pending Applied Excluded (Questions) Excluded (Expired) Exc…" at bounding box center [559, 399] width 113 height 22
click at [503, 388] on select "Choose an option... Pending Applied Excluded (Questions) Excluded (Expired) Exc…" at bounding box center [559, 399] width 113 height 22
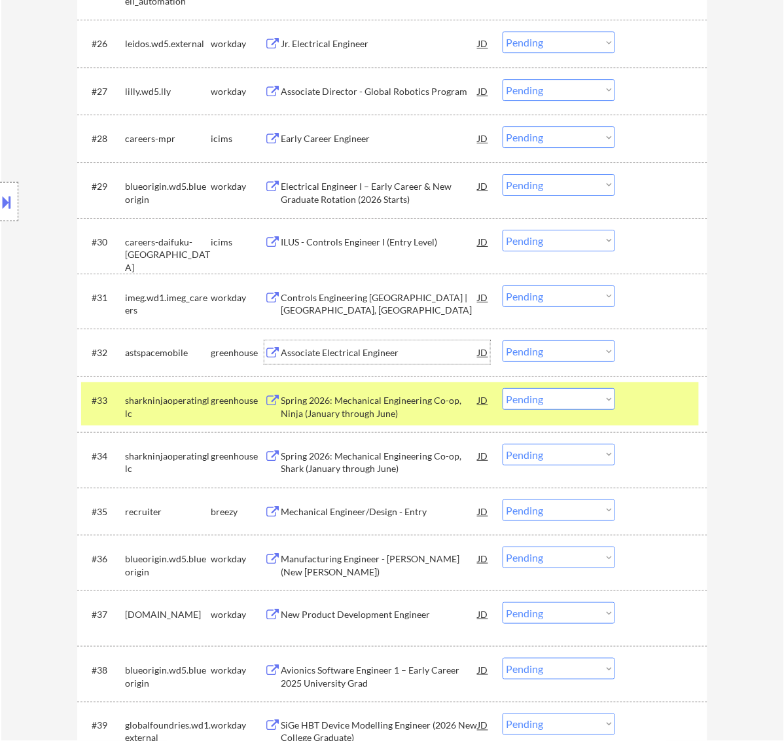
click at [390, 347] on div "Associate Electrical Engineer" at bounding box center [380, 352] width 198 height 13
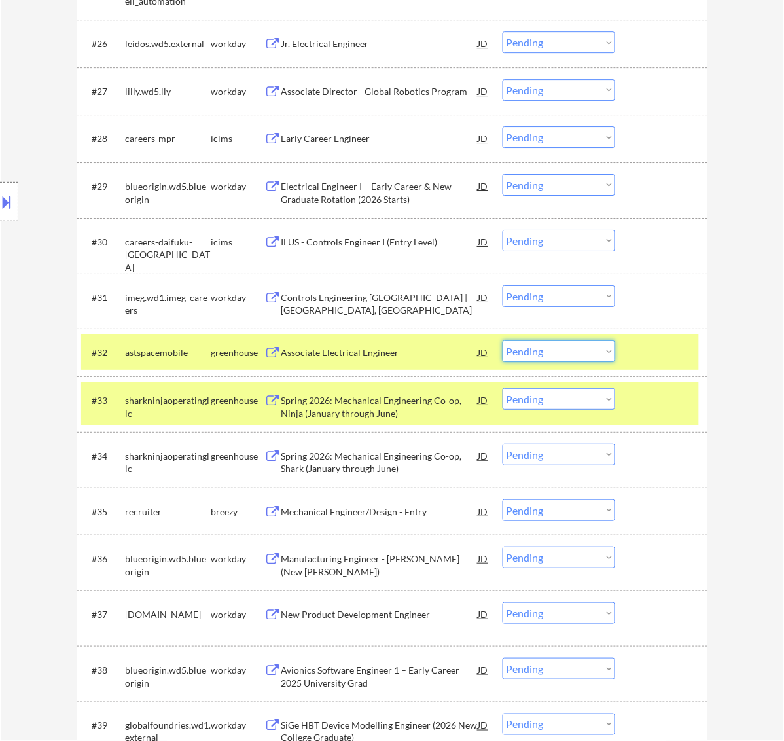
click at [610, 348] on select "Choose an option... Pending Applied Excluded (Questions) Excluded (Expired) Exc…" at bounding box center [559, 351] width 113 height 22
click at [503, 340] on select "Choose an option... Pending Applied Excluded (Questions) Excluded (Expired) Exc…" at bounding box center [559, 351] width 113 height 22
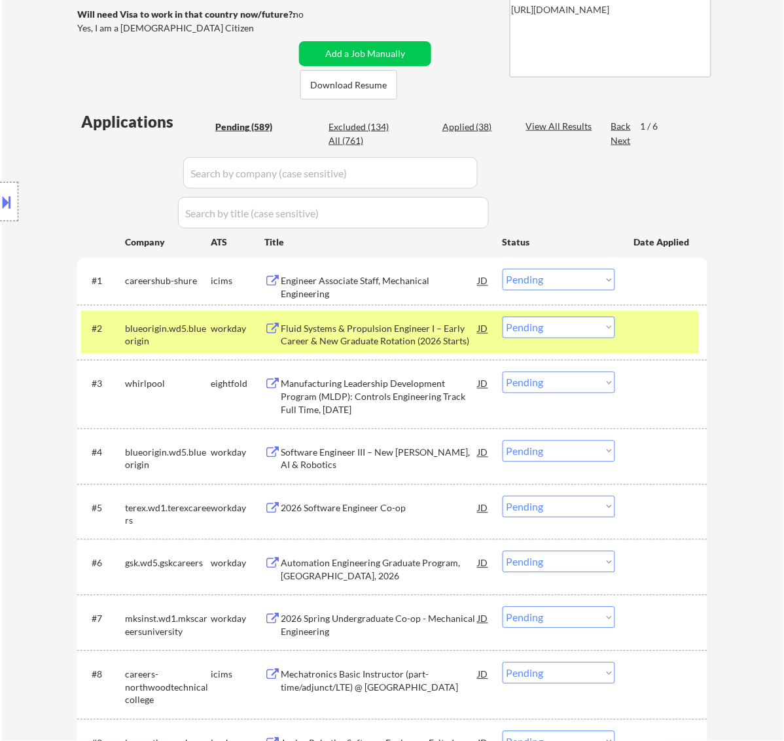
scroll to position [251, 0]
click at [684, 322] on div at bounding box center [663, 328] width 58 height 24
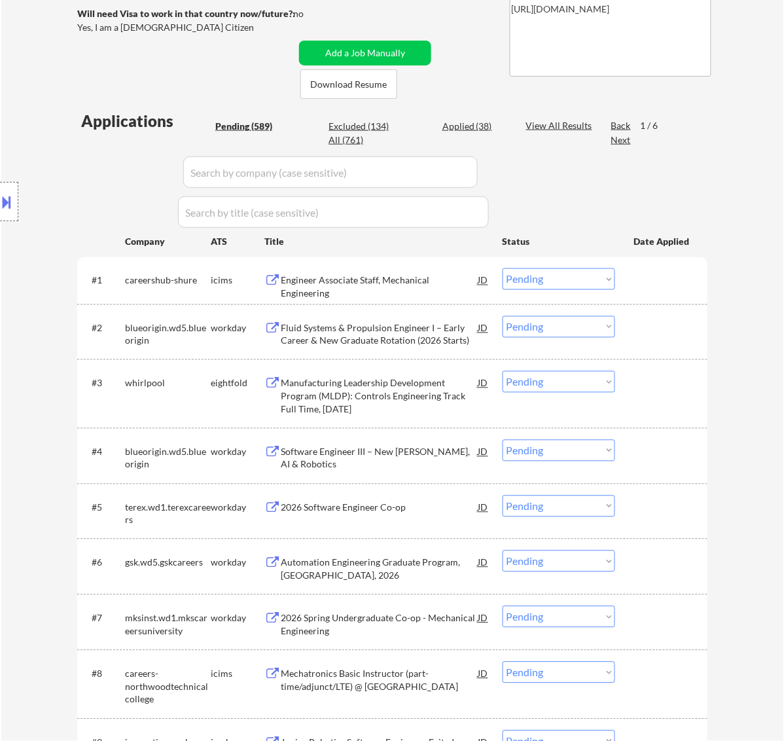
click at [459, 124] on div "Applied (38)" at bounding box center [475, 126] width 65 height 13
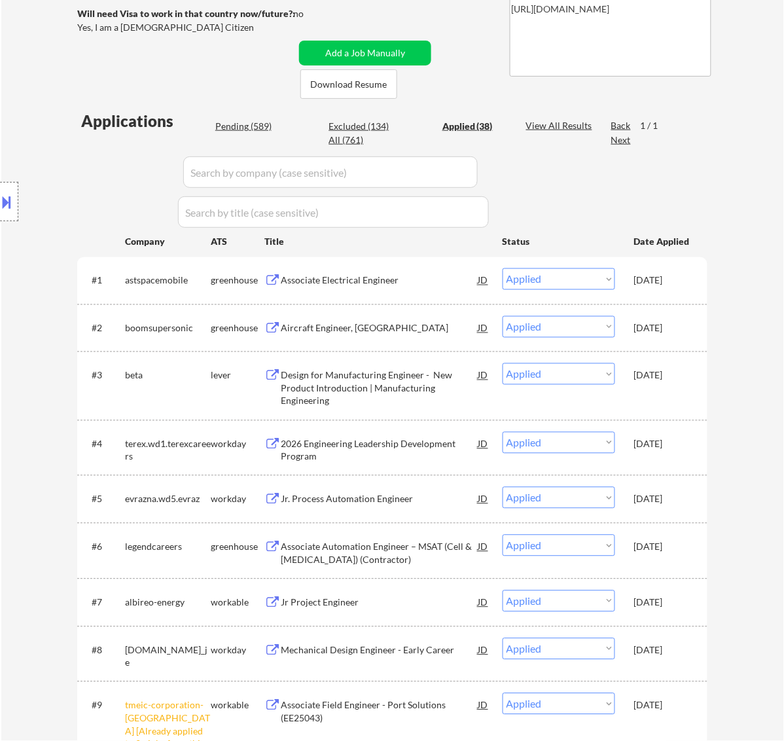
click at [606, 324] on select "Choose an option... Pending Applied Excluded (Questions) Excluded (Expired) Exc…" at bounding box center [559, 327] width 113 height 22
click at [503, 316] on select "Choose an option... Pending Applied Excluded (Questions) Excluded (Expired) Exc…" at bounding box center [559, 327] width 113 height 22
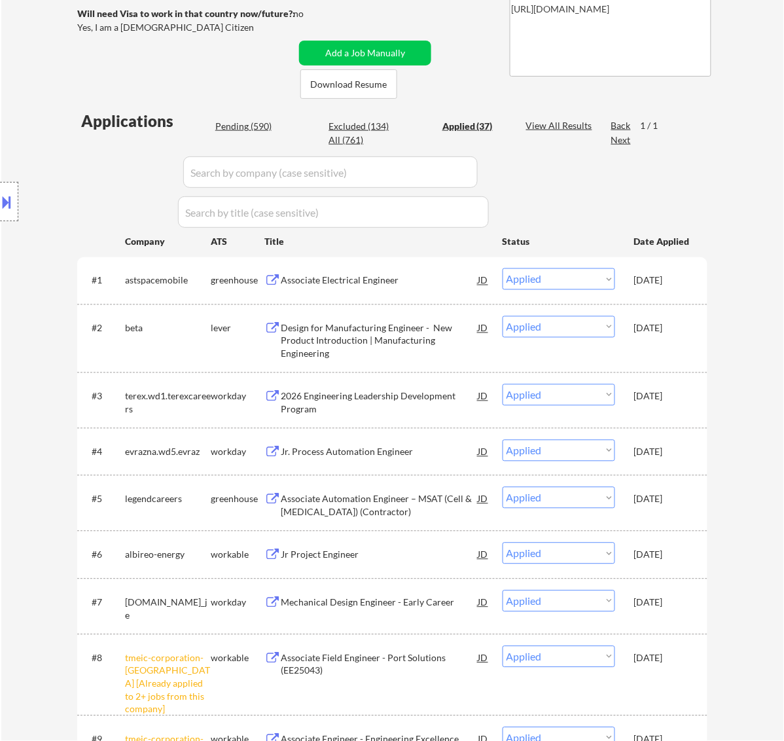
click at [430, 274] on div "Associate Electrical Engineer" at bounding box center [380, 280] width 198 height 13
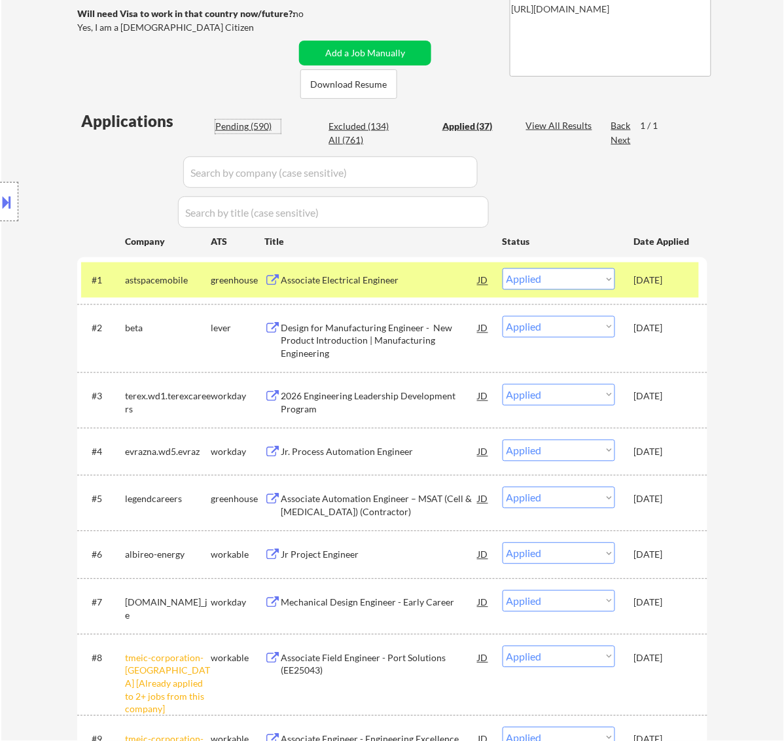
click at [257, 124] on div "Pending (590)" at bounding box center [247, 126] width 65 height 13
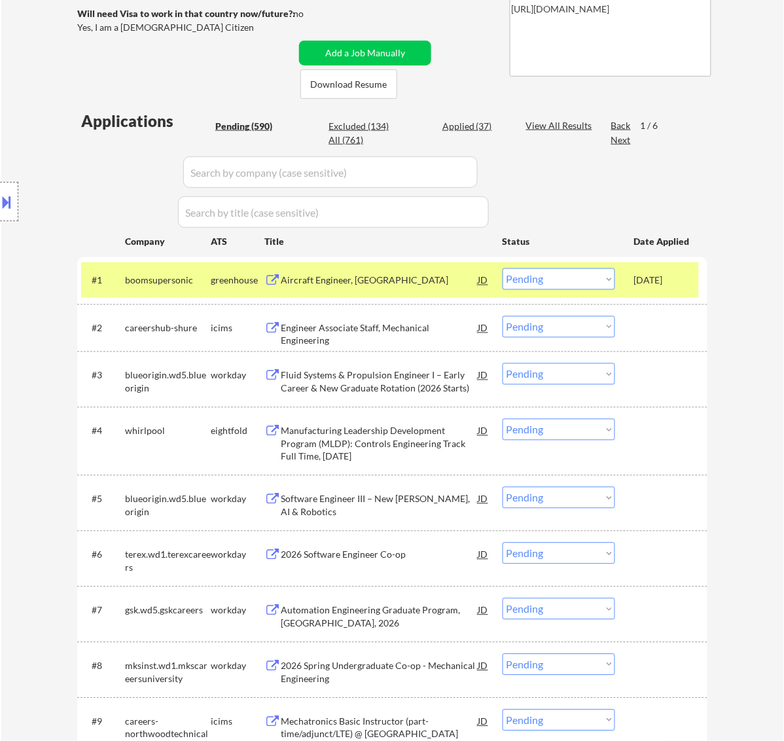
click at [392, 280] on div "Aircraft Engineer, New Grad" at bounding box center [380, 280] width 198 height 13
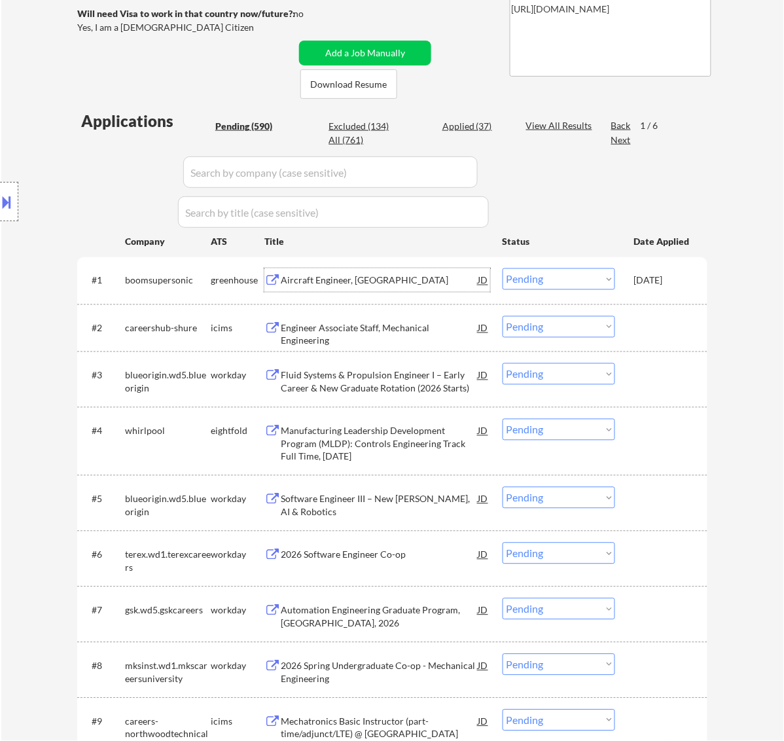
click at [585, 275] on select "Choose an option... Pending Applied Excluded (Questions) Excluded (Expired) Exc…" at bounding box center [559, 279] width 113 height 22
click at [503, 268] on select "Choose an option... Pending Applied Excluded (Questions) Excluded (Expired) Exc…" at bounding box center [559, 279] width 113 height 22
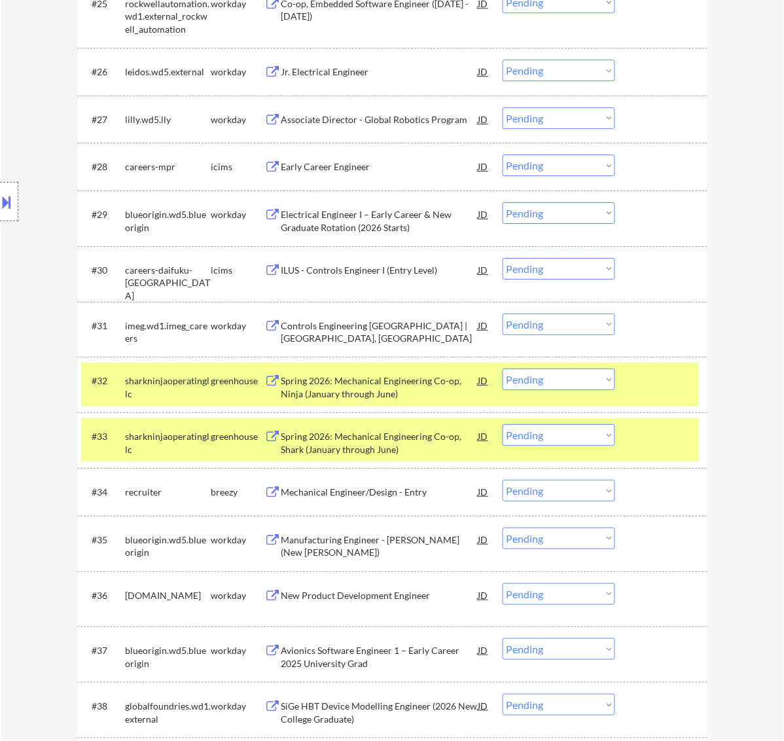
scroll to position [1888, 0]
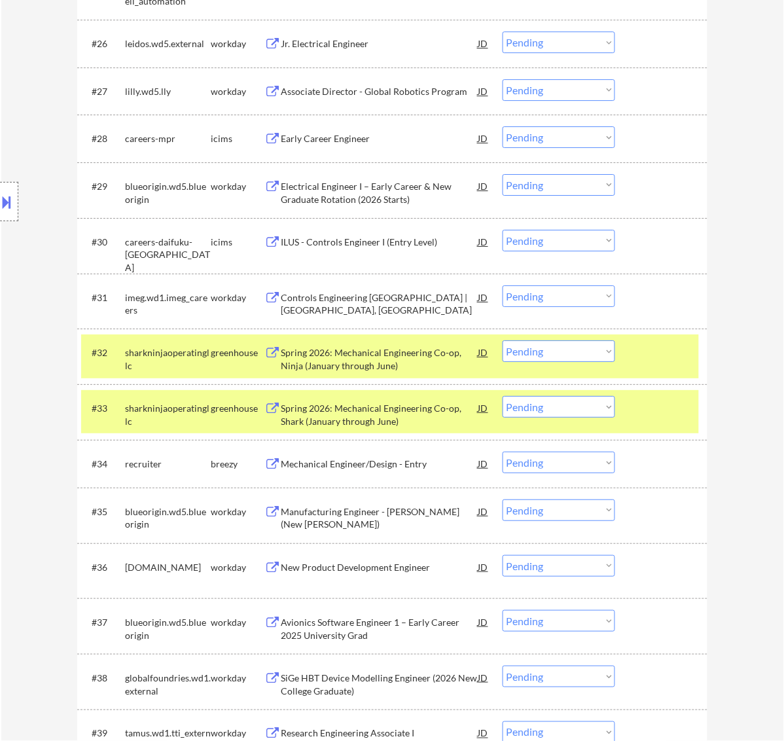
click at [672, 409] on div at bounding box center [663, 408] width 58 height 24
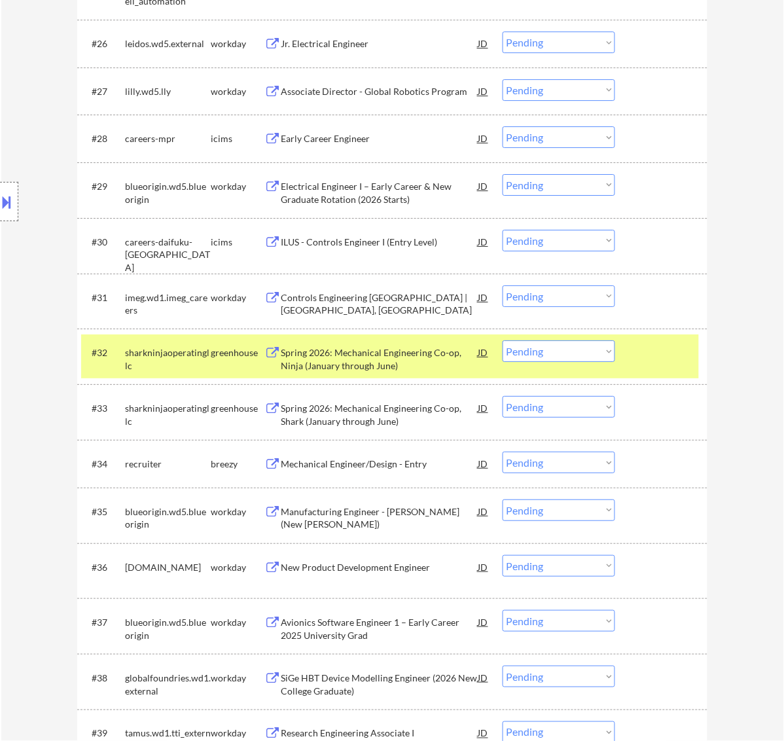
click at [609, 357] on select "Choose an option... Pending Applied Excluded (Questions) Excluded (Expired) Exc…" at bounding box center [559, 351] width 113 height 22
click at [503, 340] on select "Choose an option... Pending Applied Excluded (Questions) Excluded (Expired) Exc…" at bounding box center [559, 351] width 113 height 22
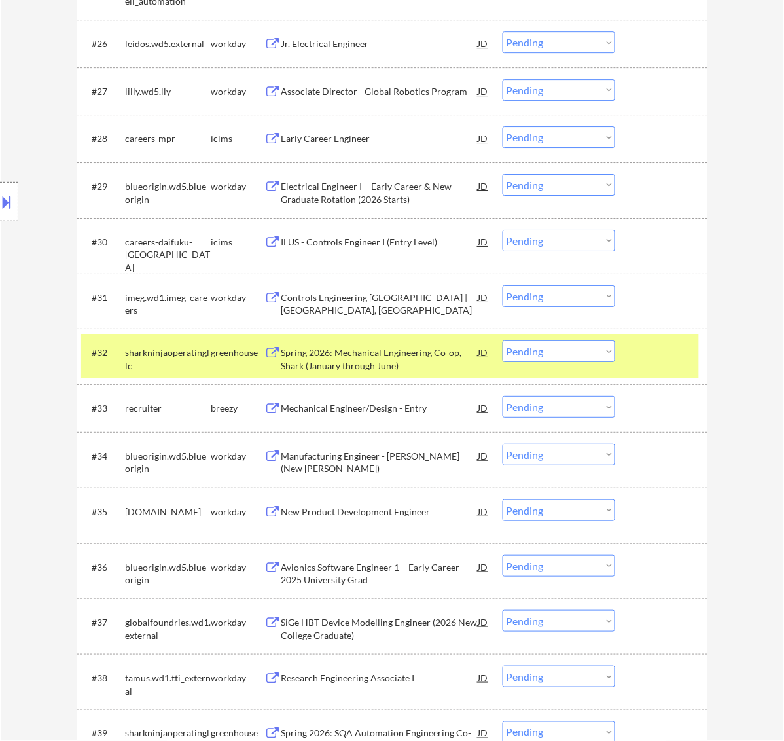
click at [565, 351] on select "Choose an option... Pending Applied Excluded (Questions) Excluded (Expired) Exc…" at bounding box center [559, 351] width 113 height 22
click at [503, 340] on select "Choose an option... Pending Applied Excluded (Questions) Excluded (Expired) Exc…" at bounding box center [559, 351] width 113 height 22
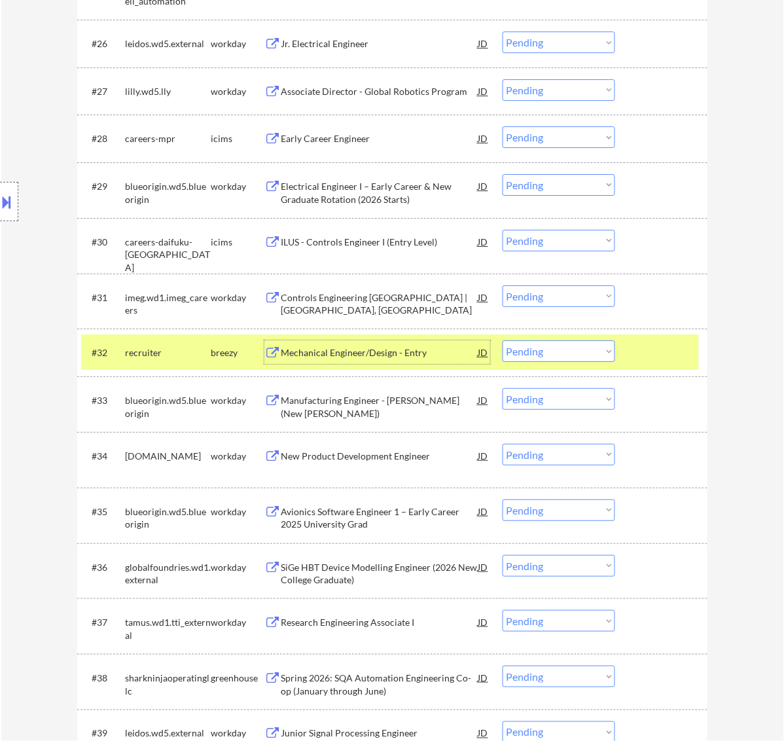
click at [384, 355] on div "Mechanical Engineer/Design - Entry" at bounding box center [380, 352] width 198 height 13
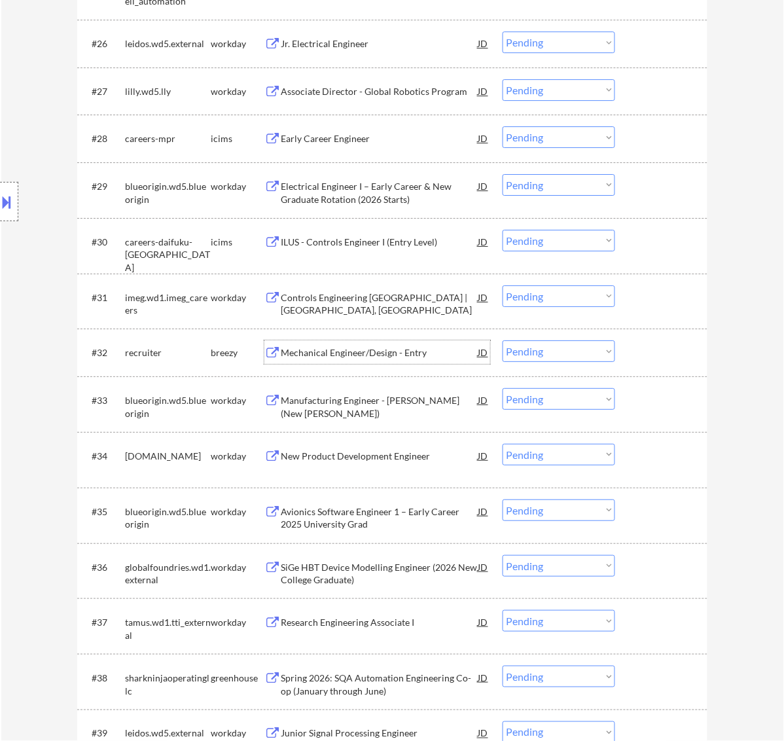
click at [567, 344] on select "Choose an option... Pending Applied Excluded (Questions) Excluded (Expired) Exc…" at bounding box center [559, 351] width 113 height 22
click at [503, 340] on select "Choose an option... Pending Applied Excluded (Questions) Excluded (Expired) Exc…" at bounding box center [559, 351] width 113 height 22
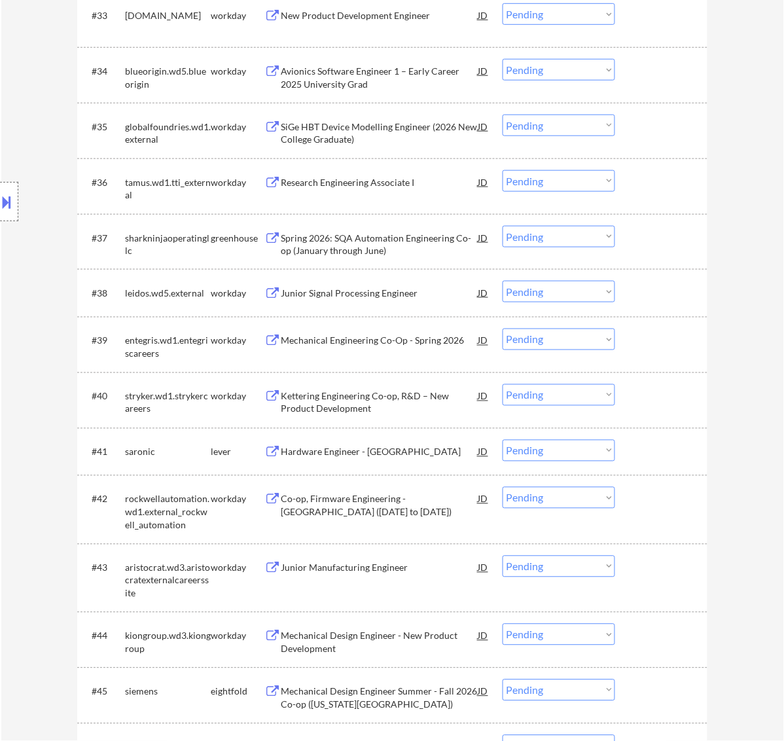
scroll to position [2297, 0]
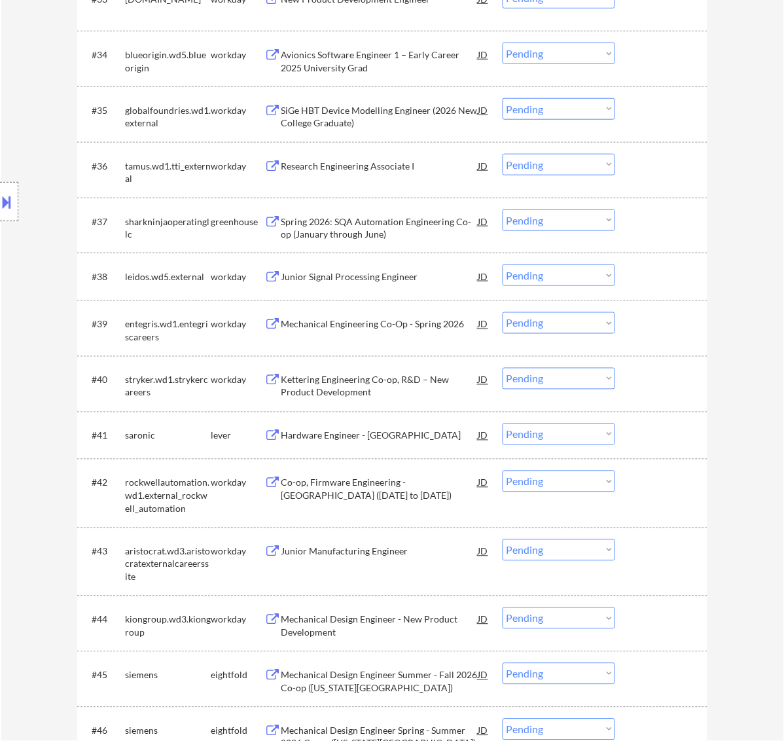
click at [411, 223] on div "Spring 2026: SQA Automation Engineering Co-op (January through June)" at bounding box center [380, 228] width 198 height 26
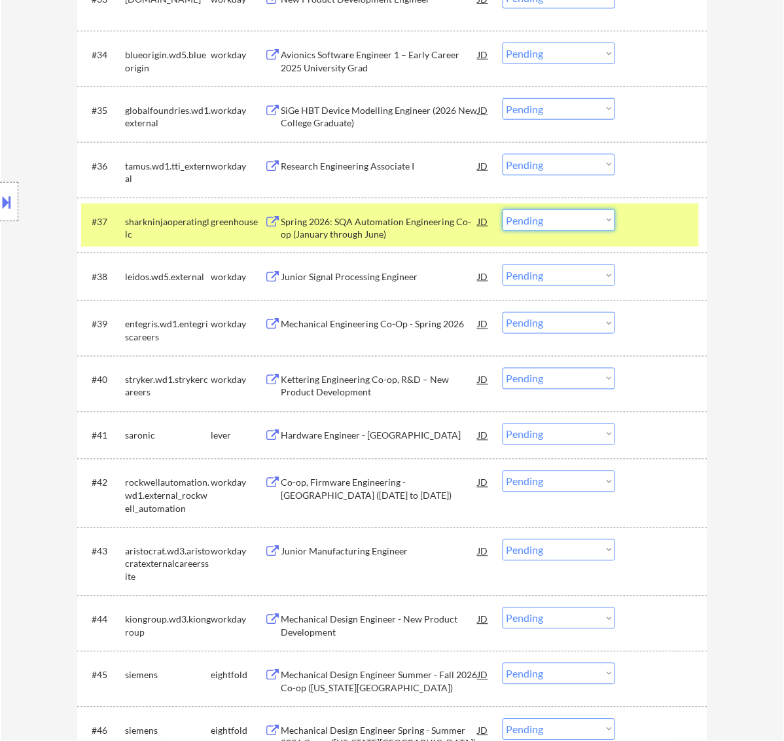
click at [561, 217] on select "Choose an option... Pending Applied Excluded (Questions) Excluded (Expired) Exc…" at bounding box center [559, 221] width 113 height 22
click at [503, 210] on select "Choose an option... Pending Applied Excluded (Questions) Excluded (Expired) Exc…" at bounding box center [559, 221] width 113 height 22
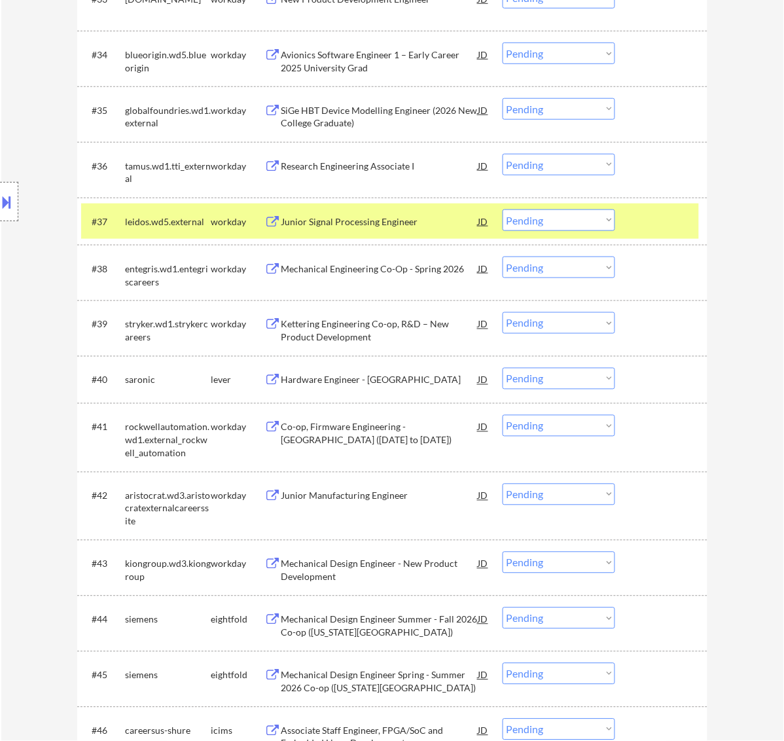
click at [340, 378] on div "Hardware Engineer - [GEOGRAPHIC_DATA]" at bounding box center [380, 380] width 198 height 13
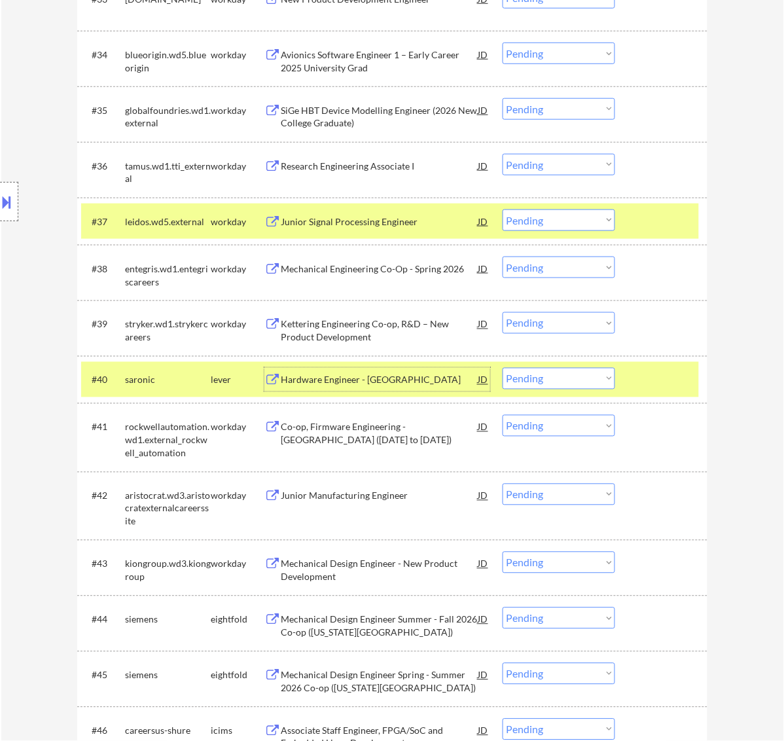
click at [573, 375] on select "Choose an option... Pending Applied Excluded (Questions) Excluded (Expired) Exc…" at bounding box center [559, 379] width 113 height 22
click at [503, 368] on select "Choose an option... Pending Applied Excluded (Questions) Excluded (Expired) Exc…" at bounding box center [559, 379] width 113 height 22
click at [666, 219] on div at bounding box center [663, 222] width 58 height 24
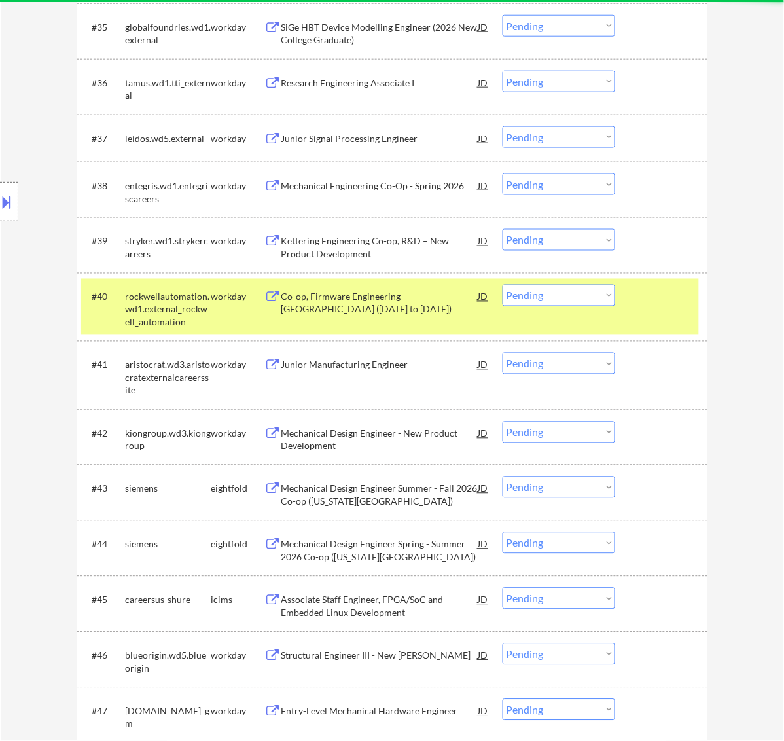
scroll to position [2461, 0]
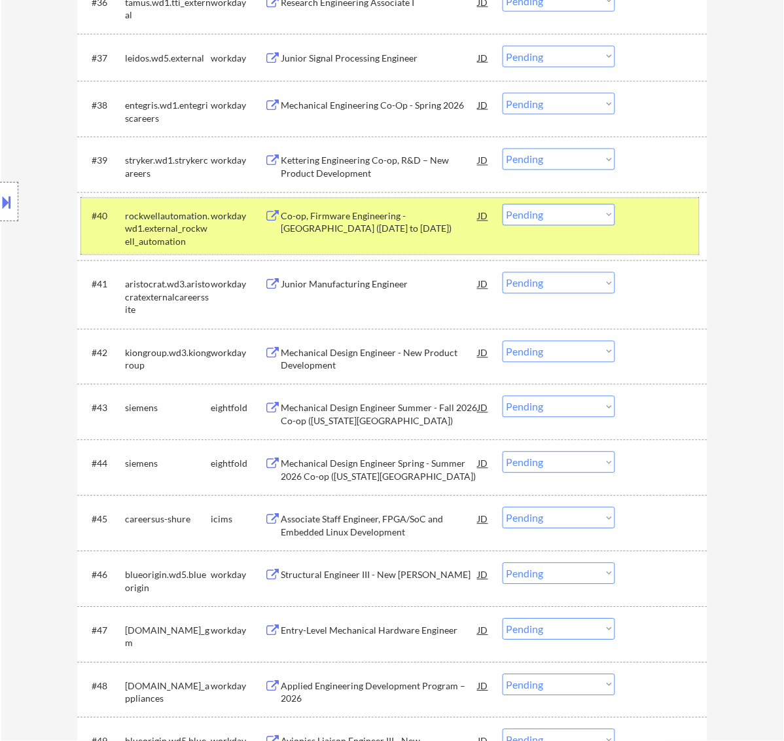
click at [667, 223] on div at bounding box center [663, 216] width 58 height 24
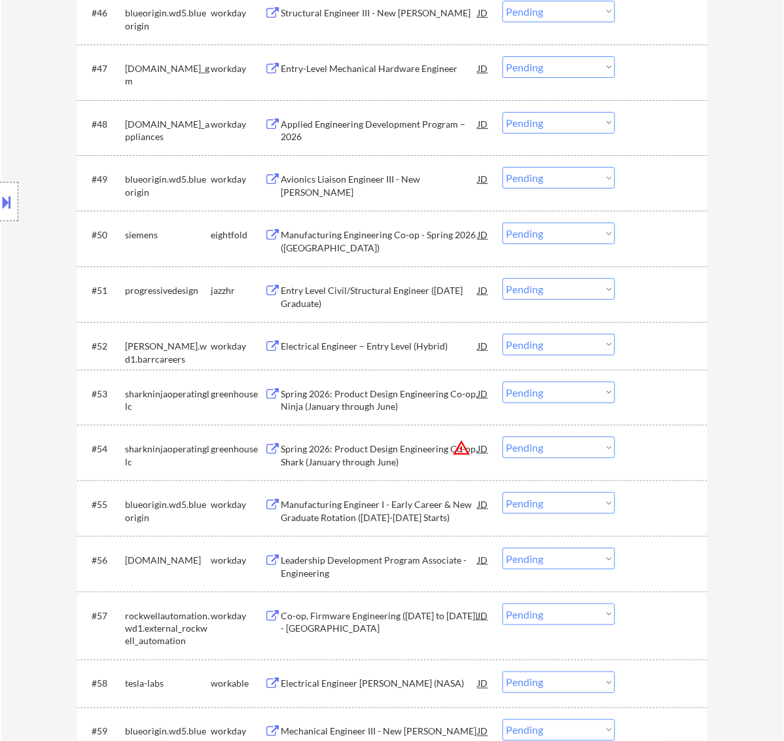
scroll to position [3034, 0]
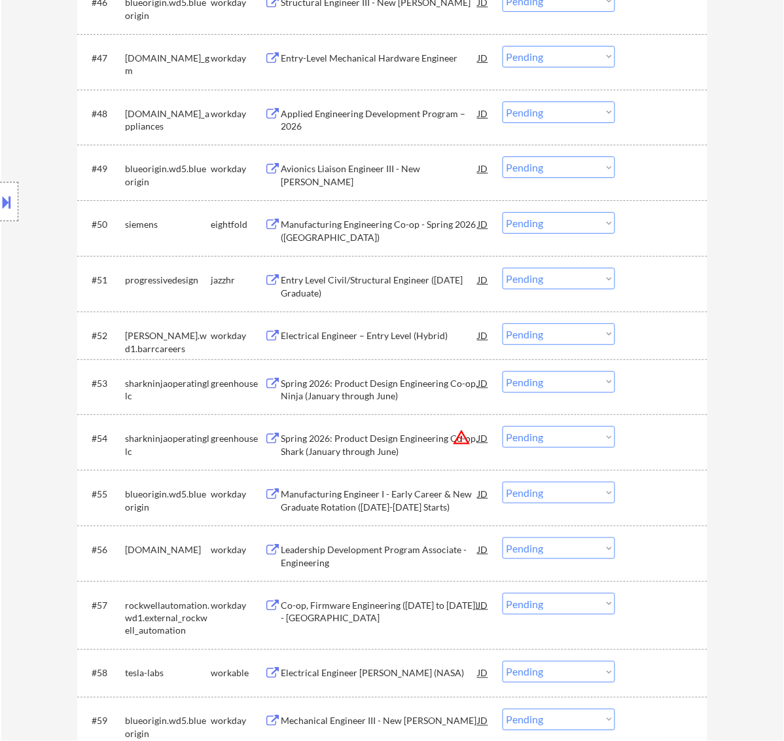
click at [385, 282] on div "Entry Level Civil/Structural Engineer (May 2026 Graduate)" at bounding box center [380, 287] width 198 height 26
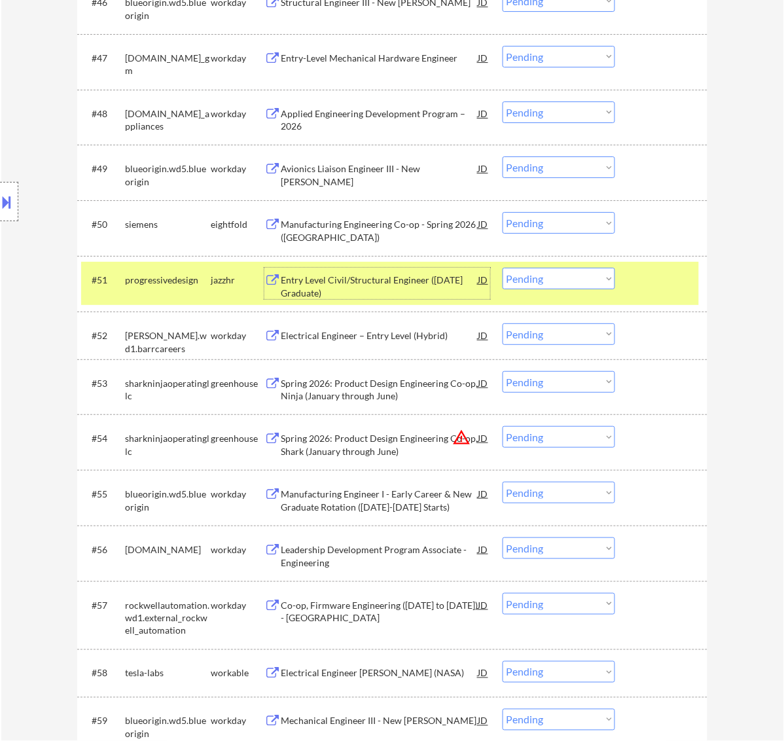
click at [545, 272] on select "Choose an option... Pending Applied Excluded (Questions) Excluded (Expired) Exc…" at bounding box center [559, 279] width 113 height 22
click at [503, 268] on select "Choose an option... Pending Applied Excluded (Questions) Excluded (Expired) Exc…" at bounding box center [559, 279] width 113 height 22
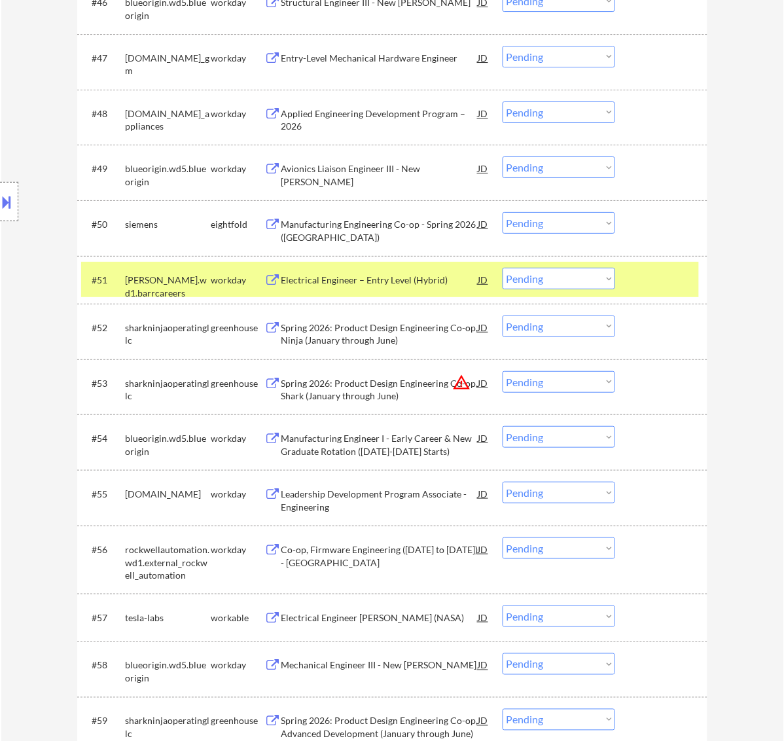
click at [640, 269] on div at bounding box center [663, 280] width 58 height 24
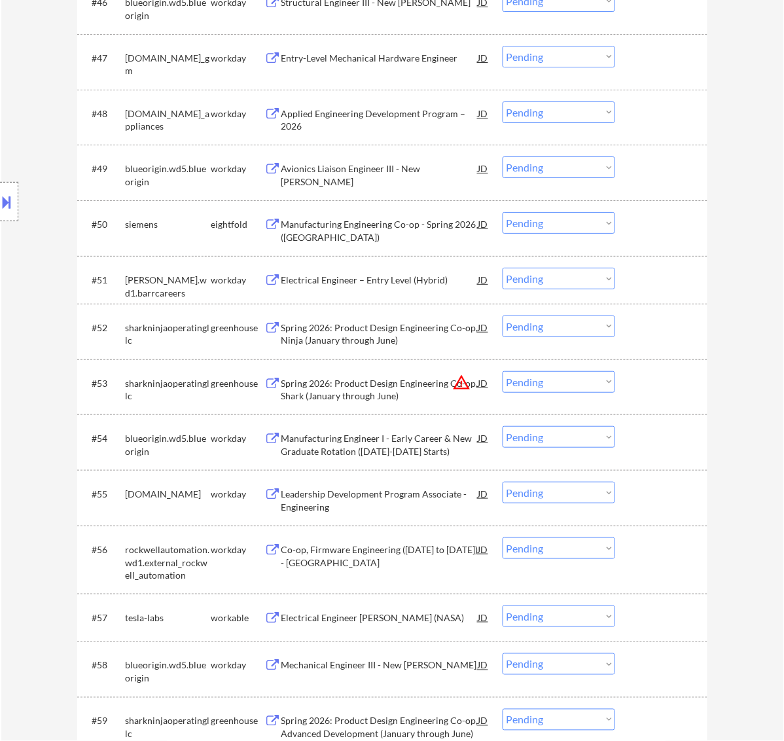
click at [409, 333] on div "Spring 2026: Product Design Engineering Co-op, Ninja (January through June)" at bounding box center [380, 335] width 198 height 26
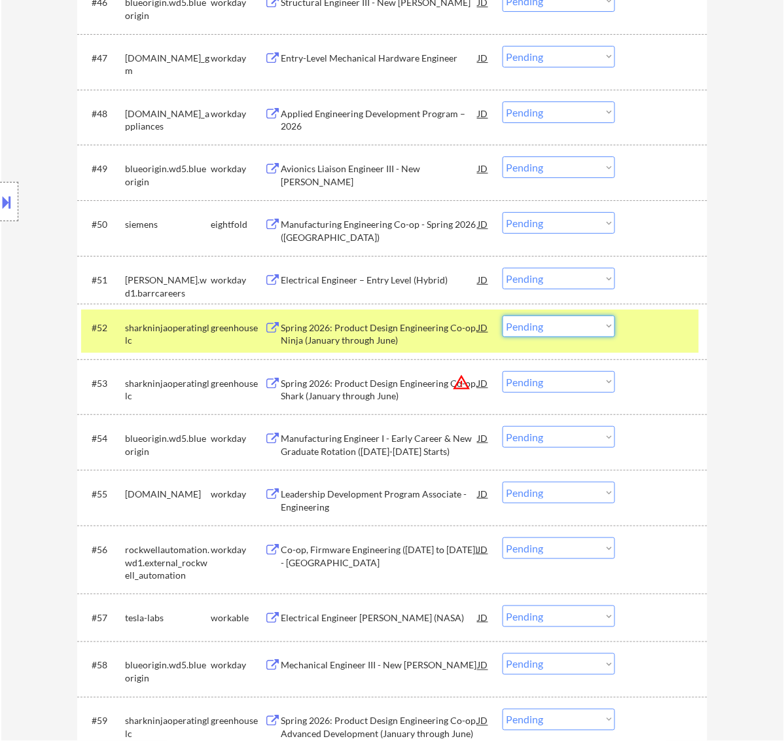
click at [538, 323] on select "Choose an option... Pending Applied Excluded (Questions) Excluded (Expired) Exc…" at bounding box center [559, 327] width 113 height 22
click at [503, 316] on select "Choose an option... Pending Applied Excluded (Questions) Excluded (Expired) Exc…" at bounding box center [559, 327] width 113 height 22
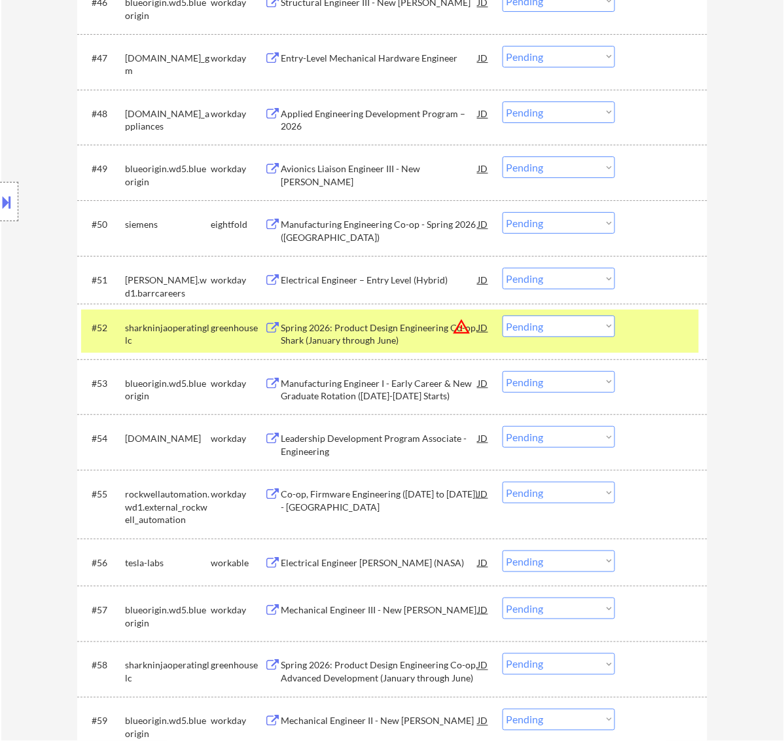
click at [551, 322] on select "Choose an option... Pending Applied Excluded (Questions) Excluded (Expired) Exc…" at bounding box center [559, 327] width 113 height 22
click at [503, 316] on select "Choose an option... Pending Applied Excluded (Questions) Excluded (Expired) Exc…" at bounding box center [559, 327] width 113 height 22
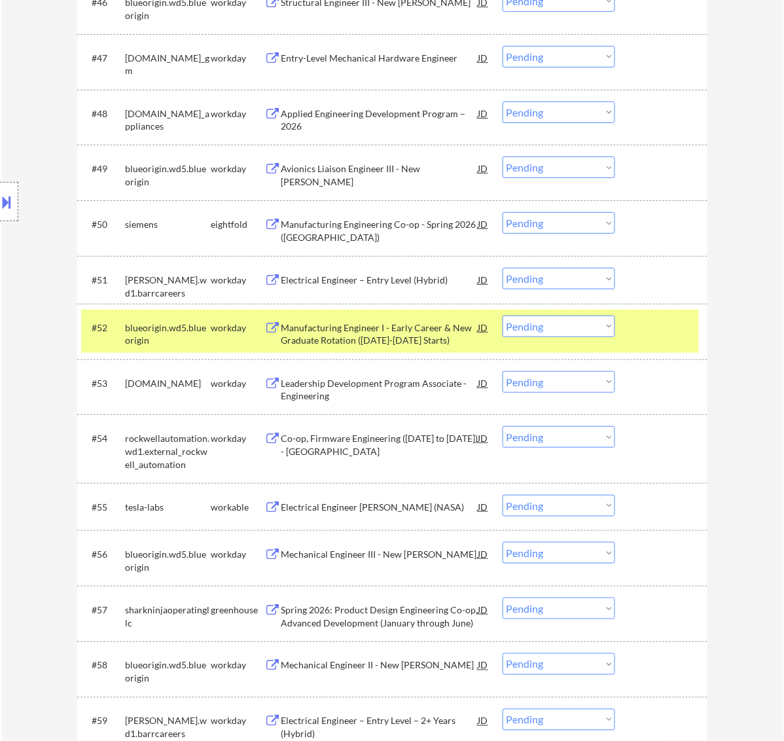
click at [566, 323] on select "Choose an option... Pending Applied Excluded (Questions) Excluded (Expired) Exc…" at bounding box center [559, 327] width 113 height 22
click at [503, 316] on select "Choose an option... Pending Applied Excluded (Questions) Excluded (Expired) Exc…" at bounding box center [559, 327] width 113 height 22
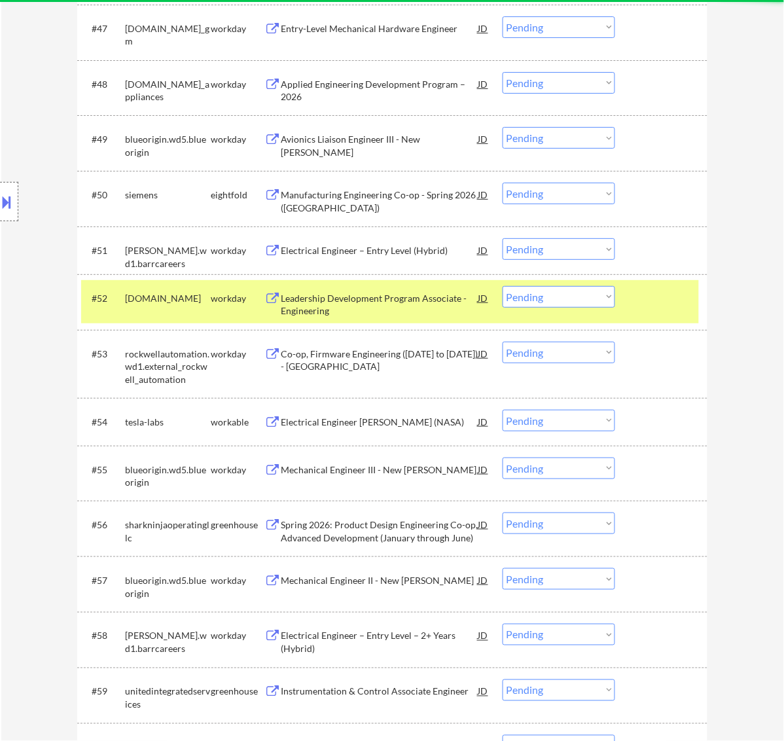
scroll to position [3116, 0]
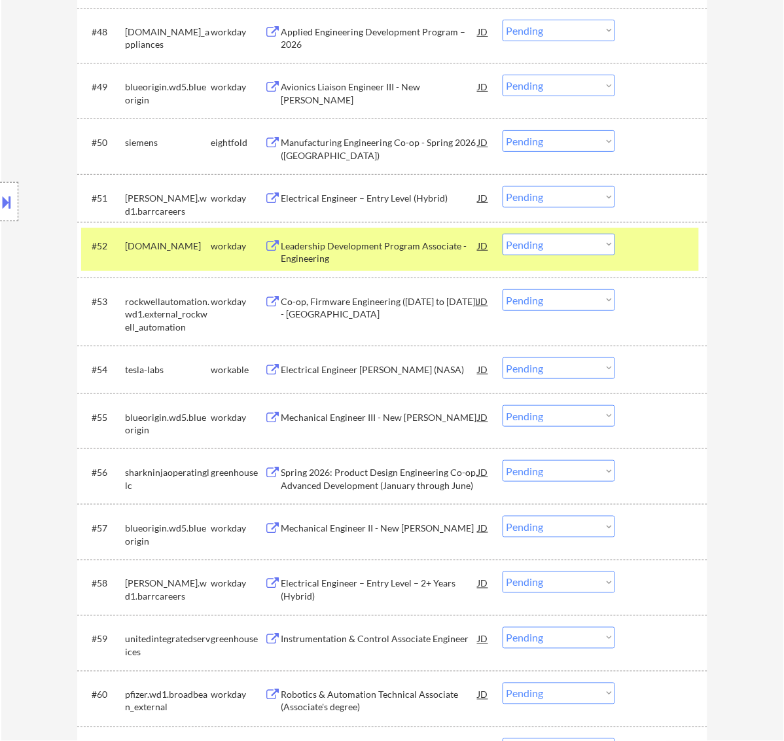
click at [593, 303] on select "Choose an option... Pending Applied Excluded (Questions) Excluded (Expired) Exc…" at bounding box center [559, 300] width 113 height 22
click at [503, 289] on select "Choose an option... Pending Applied Excluded (Questions) Excluded (Expired) Exc…" at bounding box center [559, 300] width 113 height 22
click at [659, 242] on div at bounding box center [663, 246] width 58 height 24
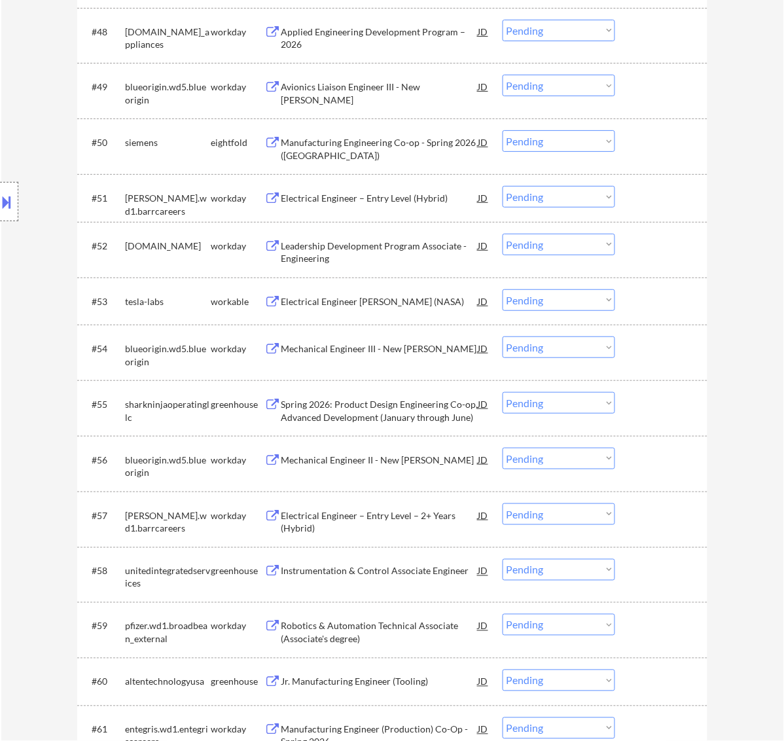
click at [375, 302] on div "Electrical Engineer JR. (NASA)" at bounding box center [380, 301] width 198 height 13
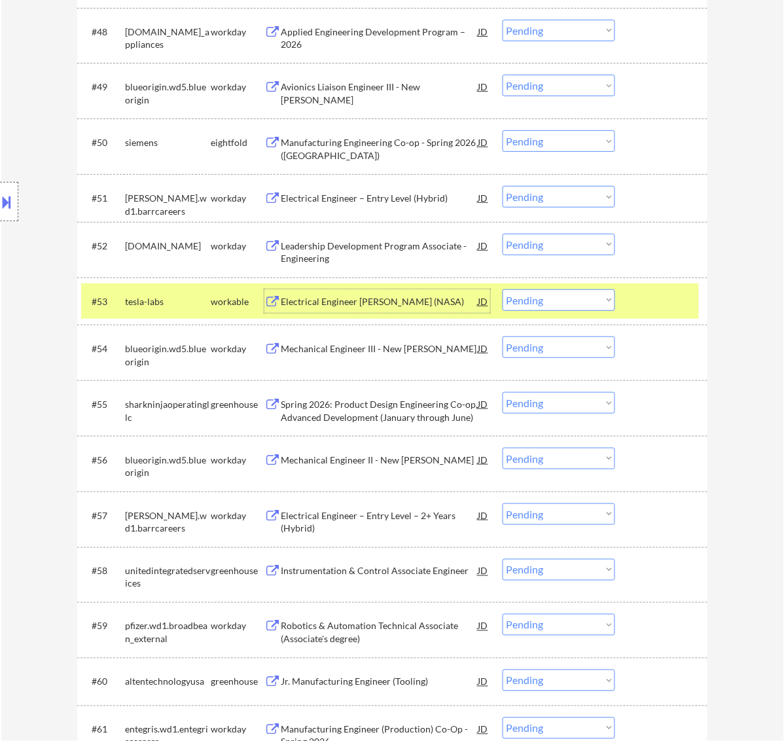
click at [534, 293] on select "Choose an option... Pending Applied Excluded (Questions) Excluded (Expired) Exc…" at bounding box center [559, 300] width 113 height 22
click at [503, 289] on select "Choose an option... Pending Applied Excluded (Questions) Excluded (Expired) Exc…" at bounding box center [559, 300] width 113 height 22
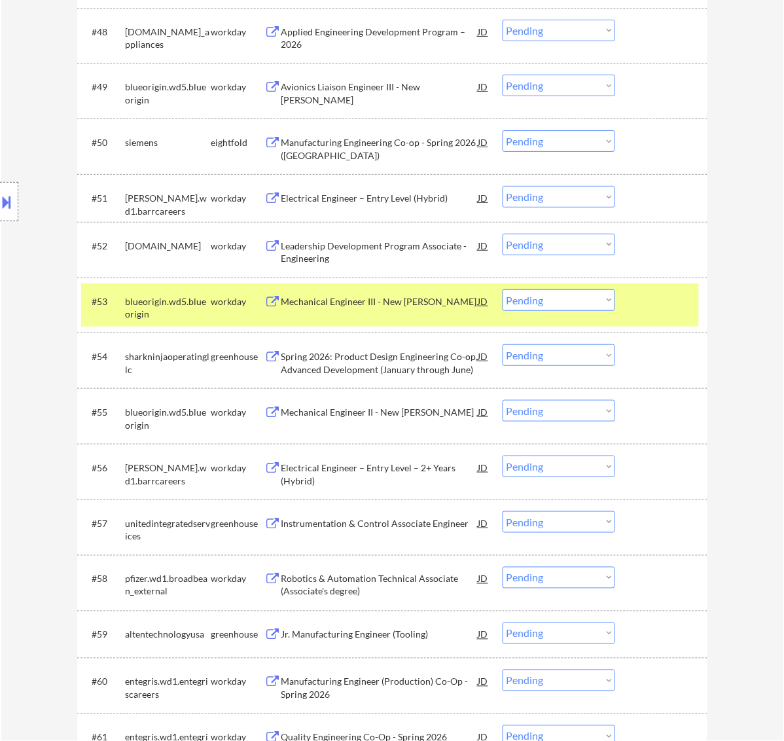
click at [561, 351] on select "Choose an option... Pending Applied Excluded (Questions) Excluded (Expired) Exc…" at bounding box center [559, 355] width 113 height 22
click at [503, 344] on select "Choose an option... Pending Applied Excluded (Questions) Excluded (Expired) Exc…" at bounding box center [559, 355] width 113 height 22
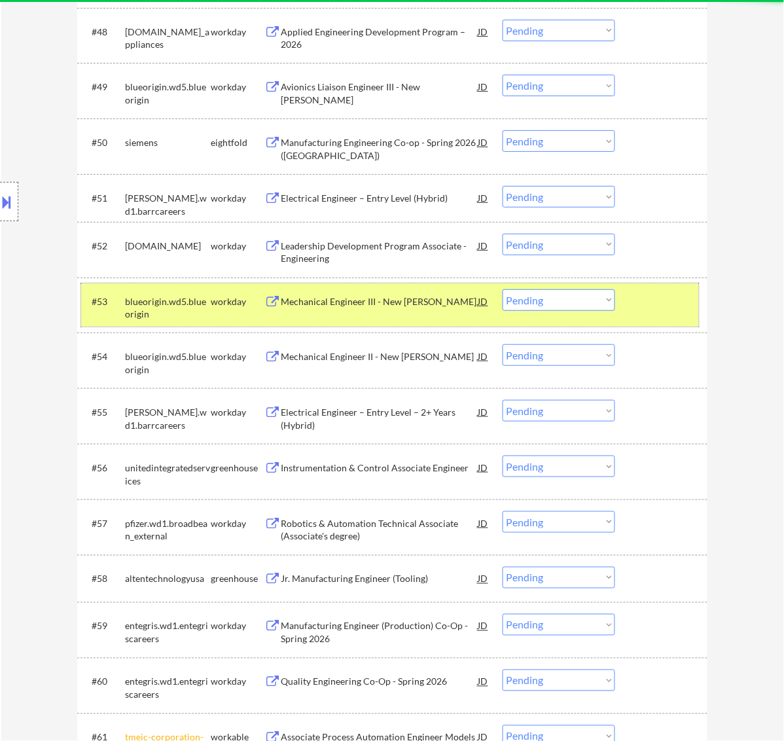
click at [658, 285] on div "#53 blueorigin.wd5.blueorigin workday Mechanical Engineer III - New Shepard JD …" at bounding box center [390, 305] width 618 height 43
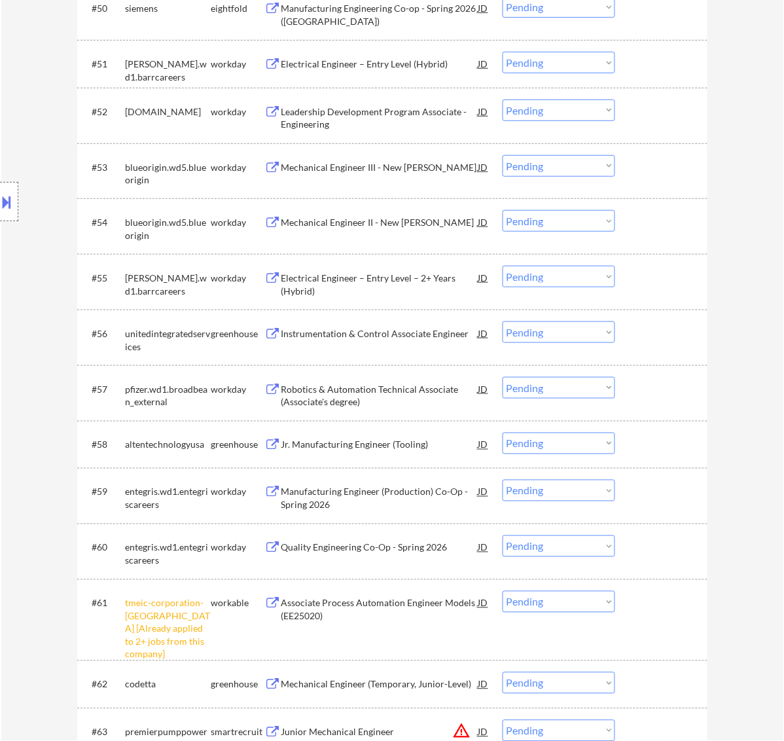
scroll to position [3279, 0]
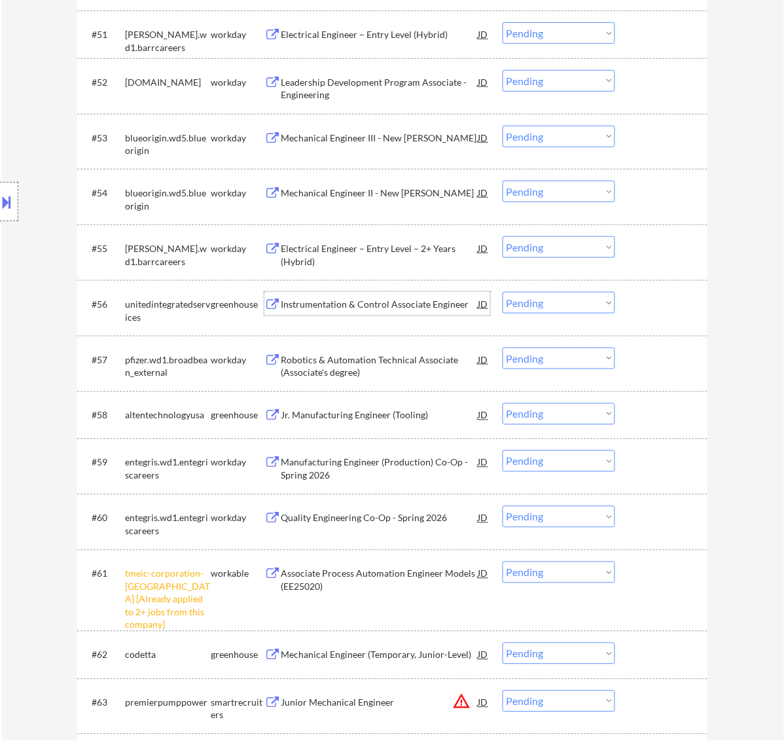
click at [413, 306] on div "Instrumentation & Control Associate Engineer" at bounding box center [380, 304] width 198 height 13
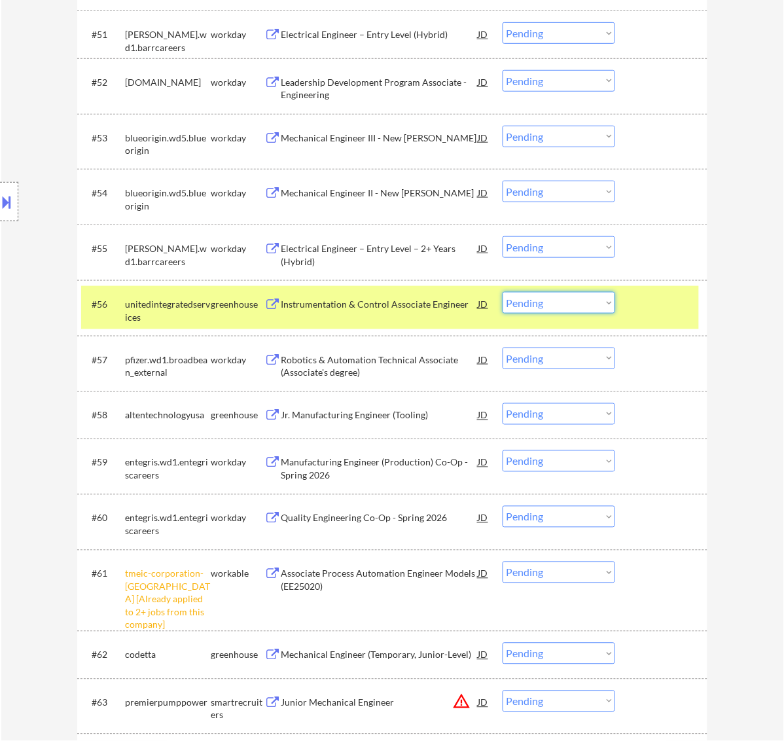
click at [597, 300] on select "Choose an option... Pending Applied Excluded (Questions) Excluded (Expired) Exc…" at bounding box center [559, 303] width 113 height 22
click at [503, 292] on select "Choose an option... Pending Applied Excluded (Questions) Excluded (Expired) Exc…" at bounding box center [559, 303] width 113 height 22
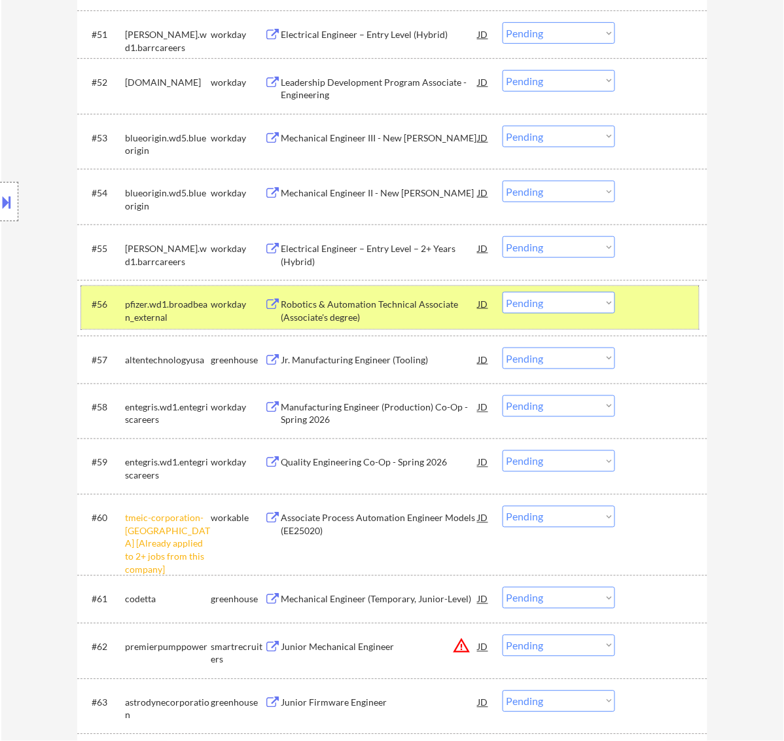
click at [653, 298] on div at bounding box center [663, 304] width 58 height 24
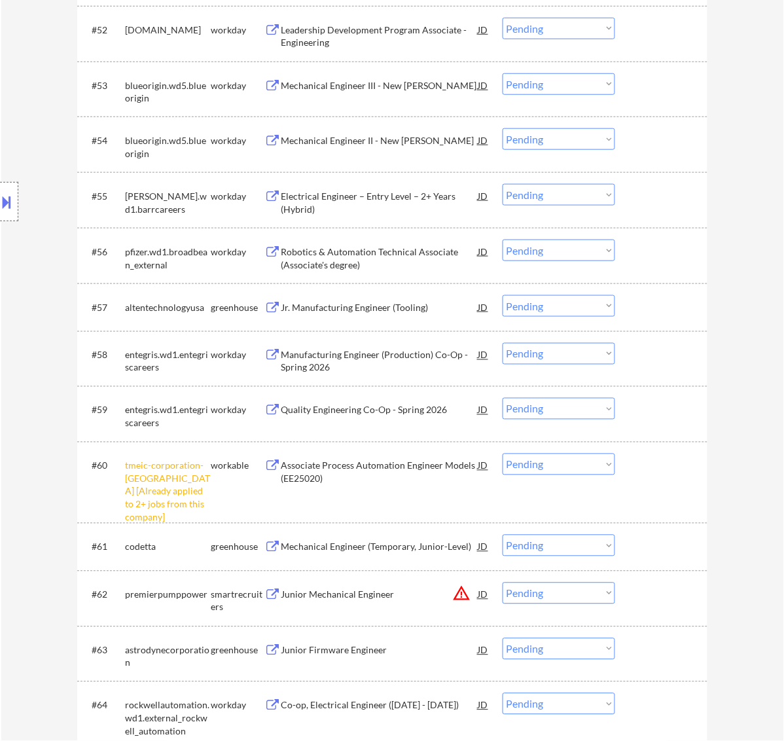
scroll to position [3361, 0]
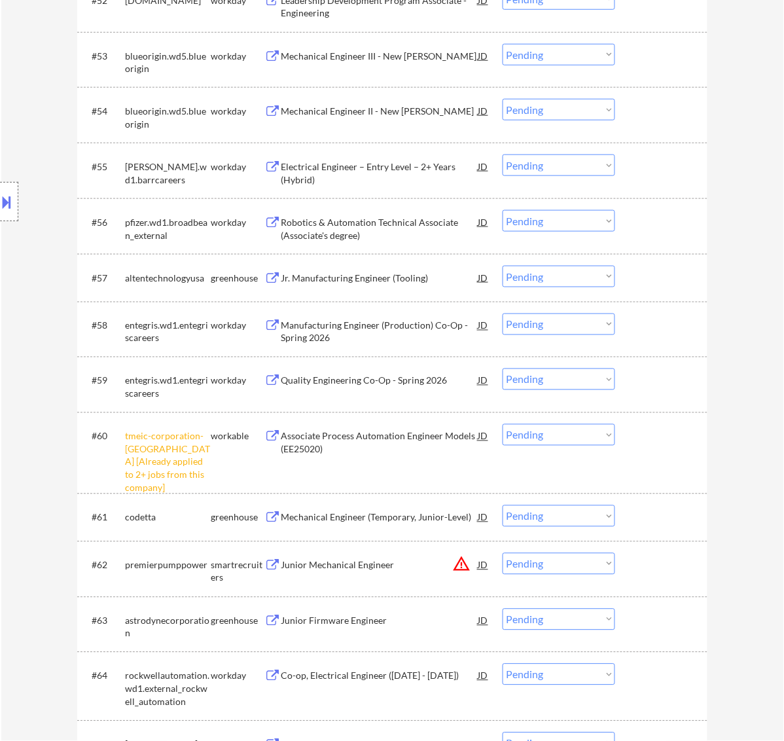
click at [385, 280] on div "Jr. Manufacturing Engineer (Tooling)" at bounding box center [380, 278] width 198 height 13
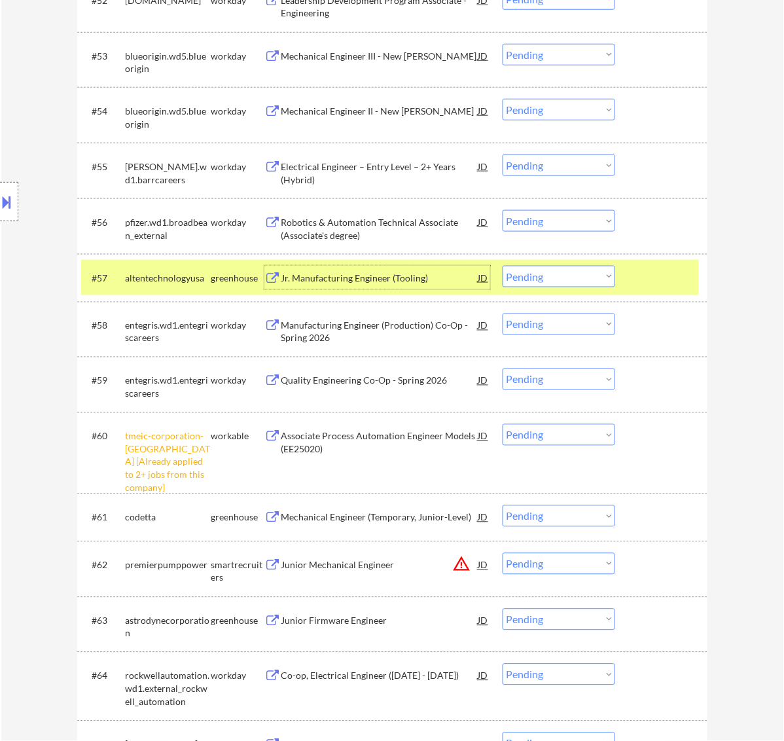
click at [564, 272] on select "Choose an option... Pending Applied Excluded (Questions) Excluded (Expired) Exc…" at bounding box center [559, 277] width 113 height 22
click at [503, 266] on select "Choose an option... Pending Applied Excluded (Questions) Excluded (Expired) Exc…" at bounding box center [559, 277] width 113 height 22
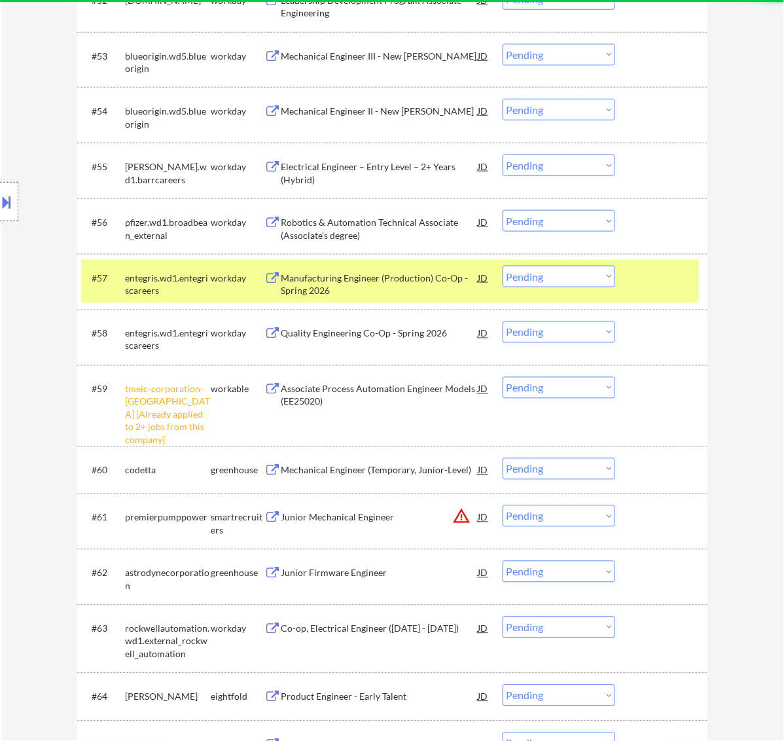
click at [653, 282] on div at bounding box center [663, 278] width 58 height 24
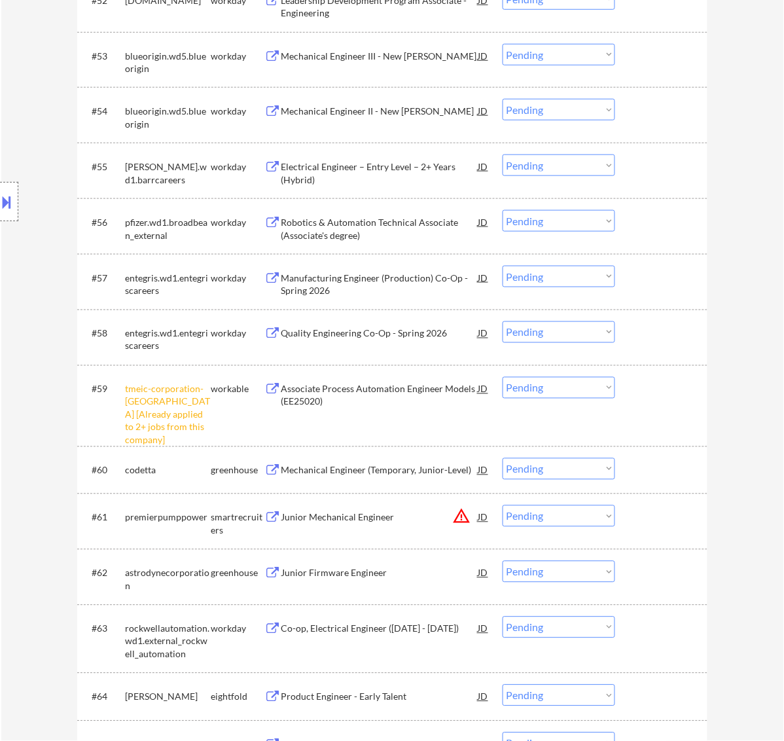
click at [581, 387] on select "Choose an option... Pending Applied Excluded (Questions) Excluded (Expired) Exc…" at bounding box center [559, 388] width 113 height 22
click at [503, 377] on select "Choose an option... Pending Applied Excluded (Questions) Excluded (Expired) Exc…" at bounding box center [559, 388] width 113 height 22
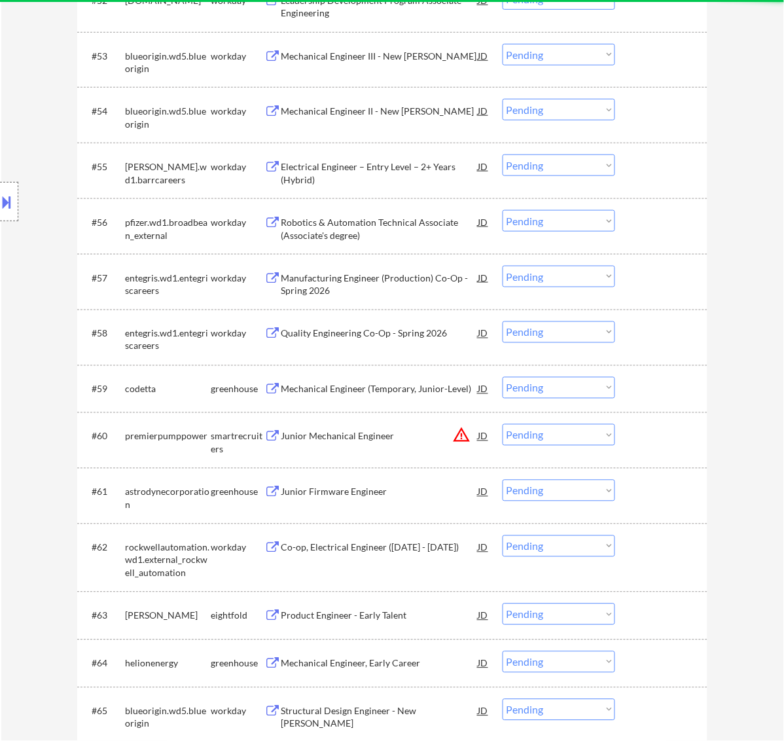
click at [373, 391] on div "Mechanical Engineer (Temporary, Junior-Level)" at bounding box center [380, 389] width 198 height 13
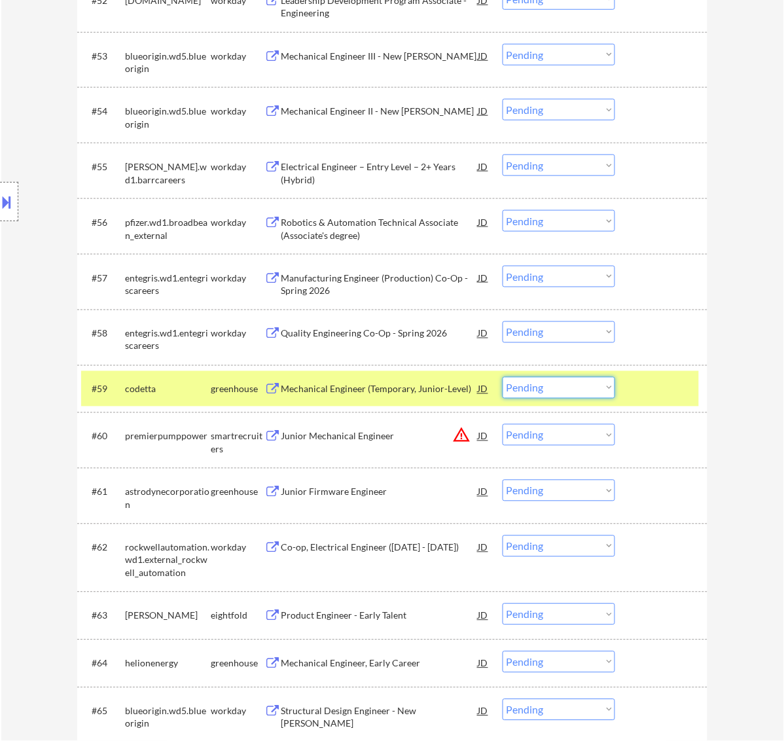
click at [548, 388] on select "Choose an option... Pending Applied Excluded (Questions) Excluded (Expired) Exc…" at bounding box center [559, 388] width 113 height 22
click at [503, 377] on select "Choose an option... Pending Applied Excluded (Questions) Excluded (Expired) Exc…" at bounding box center [559, 388] width 113 height 22
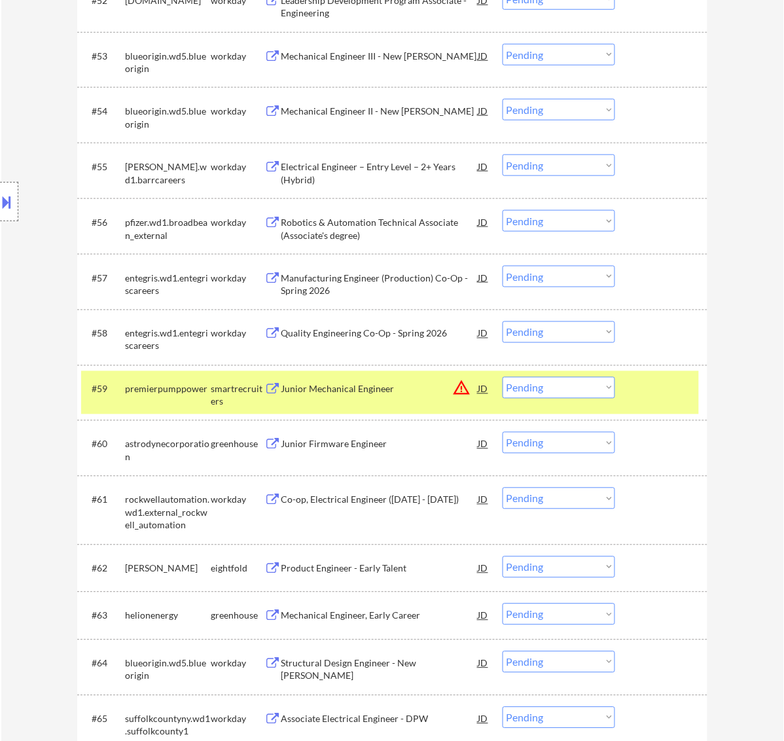
click at [365, 394] on div "Junior Mechanical Engineer" at bounding box center [380, 389] width 198 height 13
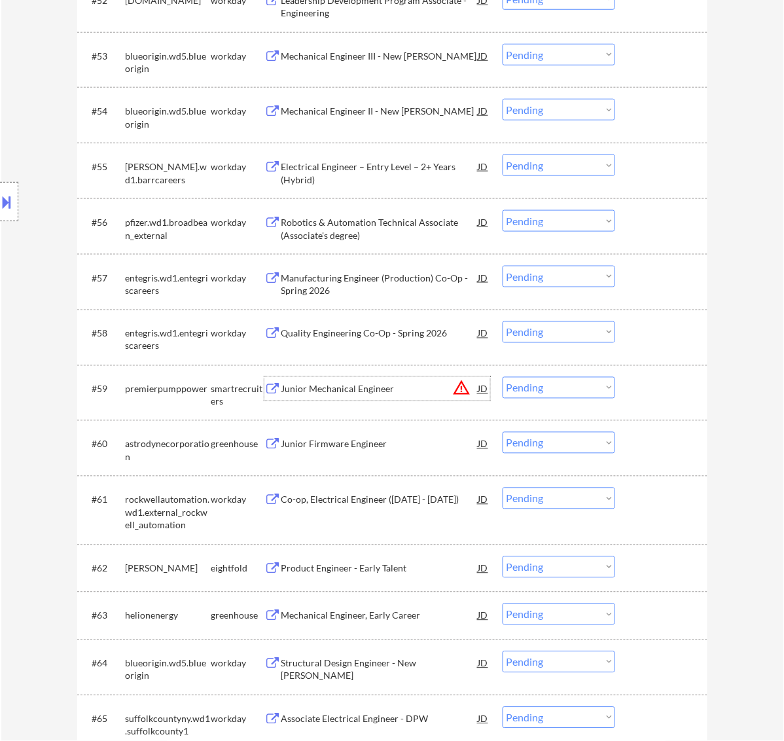
click at [545, 381] on select "Choose an option... Pending Applied Excluded (Questions) Excluded (Expired) Exc…" at bounding box center [559, 388] width 113 height 22
click at [503, 377] on select "Choose an option... Pending Applied Excluded (Questions) Excluded (Expired) Exc…" at bounding box center [559, 388] width 113 height 22
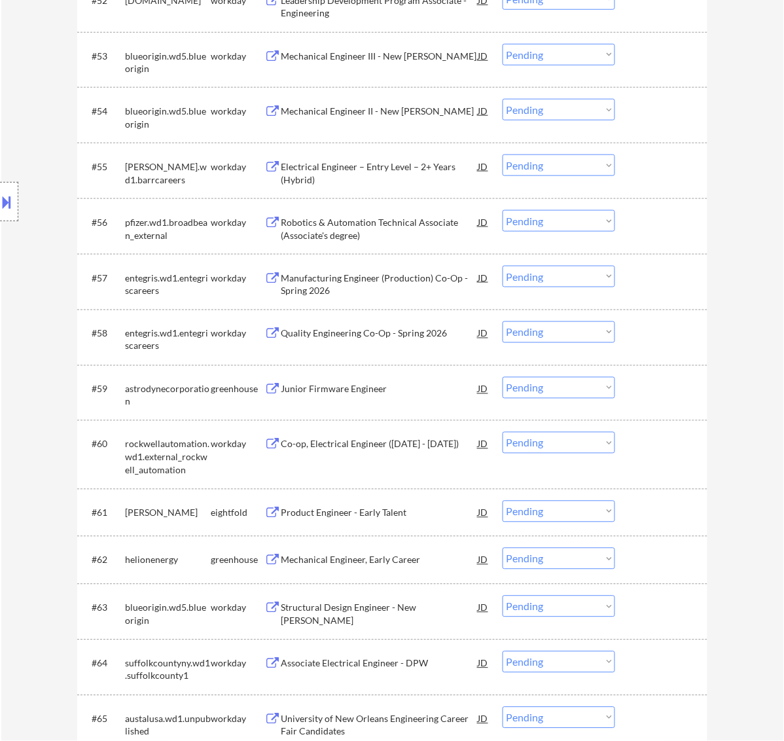
click at [390, 386] on div "Junior Firmware Engineer" at bounding box center [380, 389] width 198 height 13
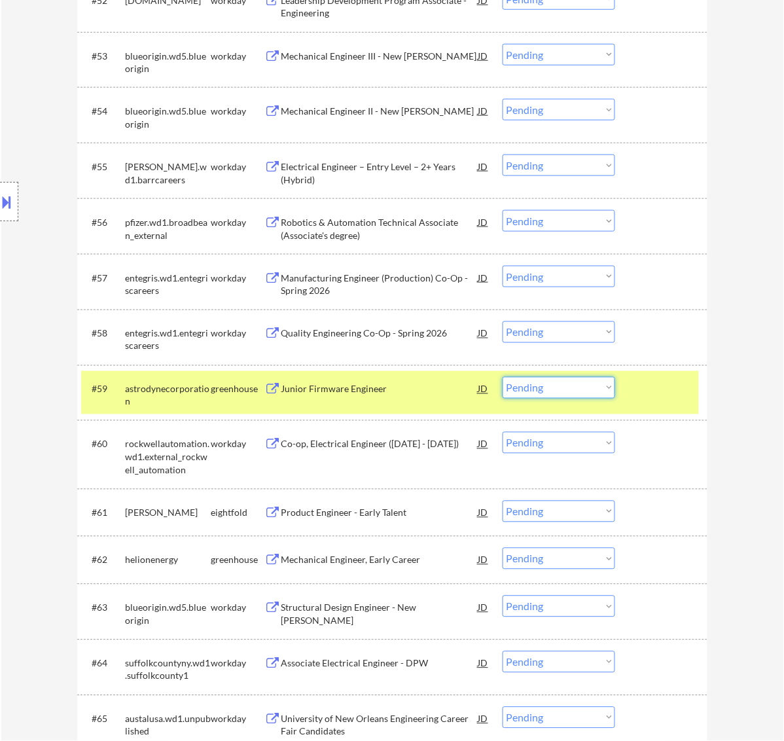
click at [547, 388] on select "Choose an option... Pending Applied Excluded (Questions) Excluded (Expired) Exc…" at bounding box center [559, 388] width 113 height 22
click at [503, 377] on select "Choose an option... Pending Applied Excluded (Questions) Excluded (Expired) Exc…" at bounding box center [559, 388] width 113 height 22
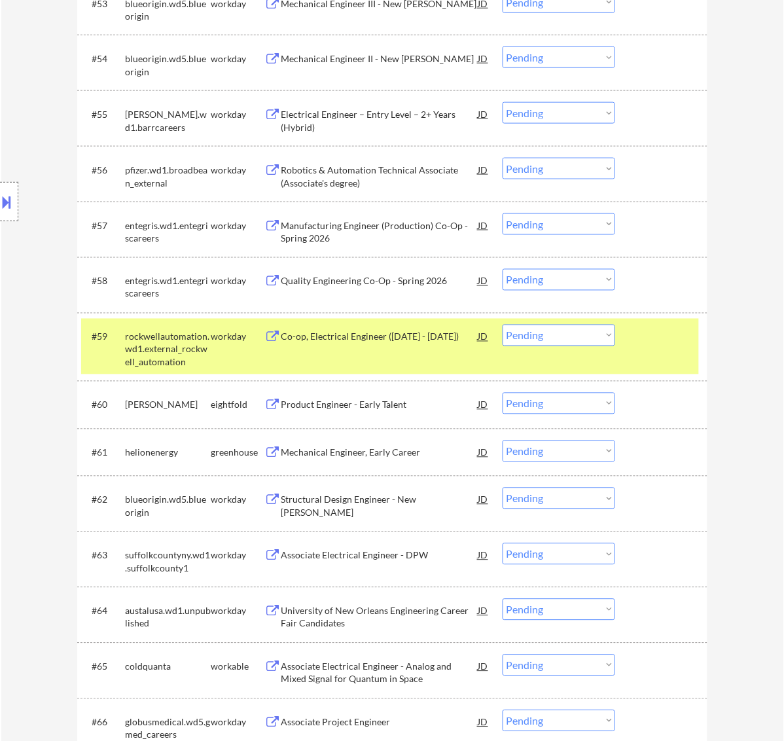
scroll to position [3443, 0]
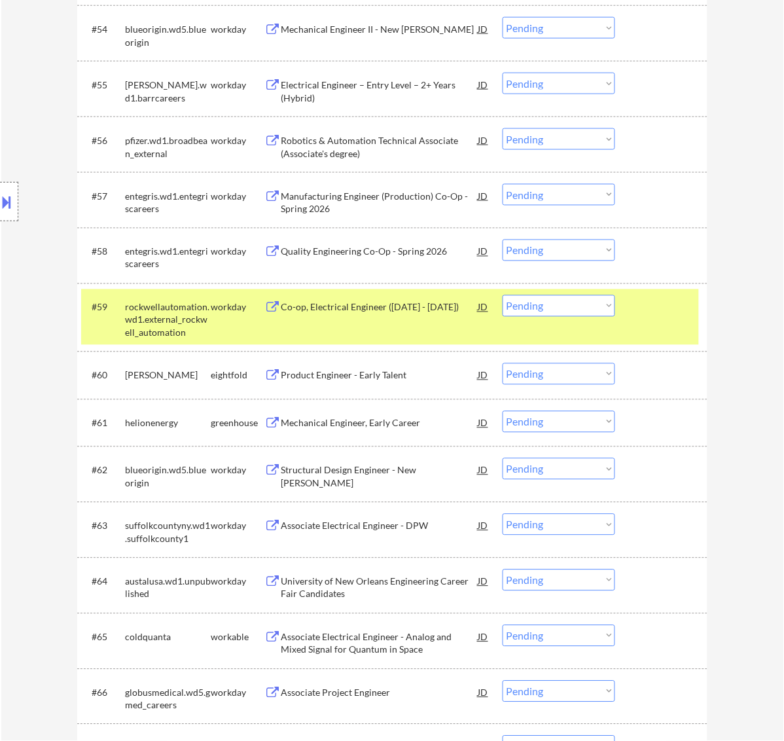
click at [676, 295] on div at bounding box center [663, 307] width 58 height 24
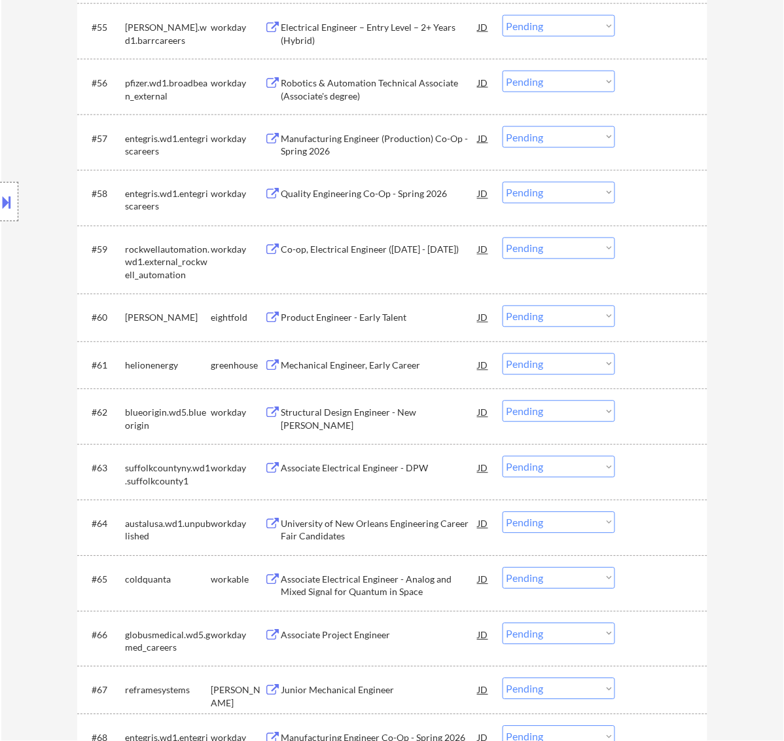
scroll to position [3525, 0]
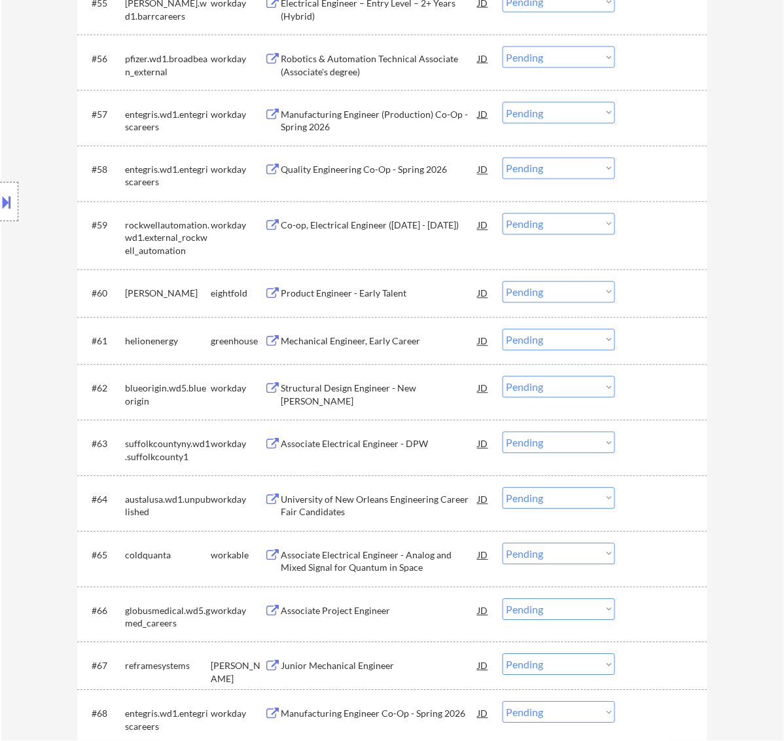
click at [397, 350] on div "Mechanical Engineer, Early Career" at bounding box center [380, 341] width 198 height 24
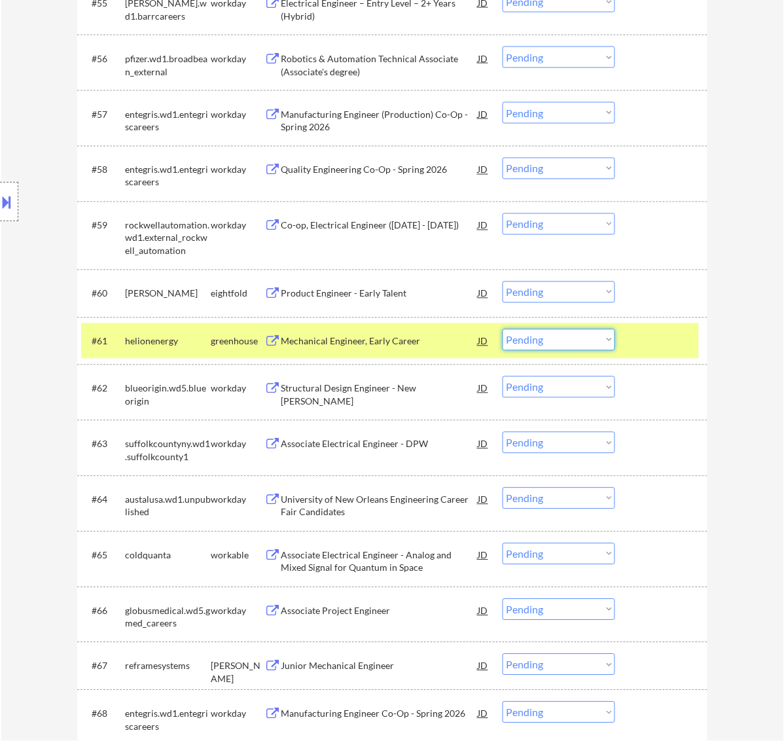
click at [597, 334] on select "Choose an option... Pending Applied Excluded (Questions) Excluded (Expired) Exc…" at bounding box center [559, 340] width 113 height 22
click at [503, 329] on select "Choose an option... Pending Applied Excluded (Questions) Excluded (Expired) Exc…" at bounding box center [559, 340] width 113 height 22
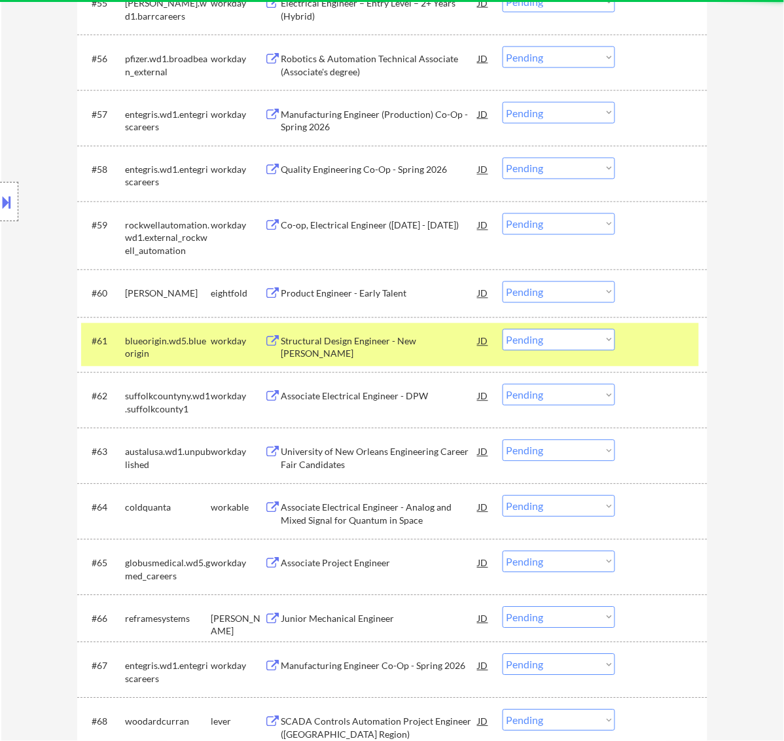
click at [649, 341] on div at bounding box center [663, 341] width 58 height 24
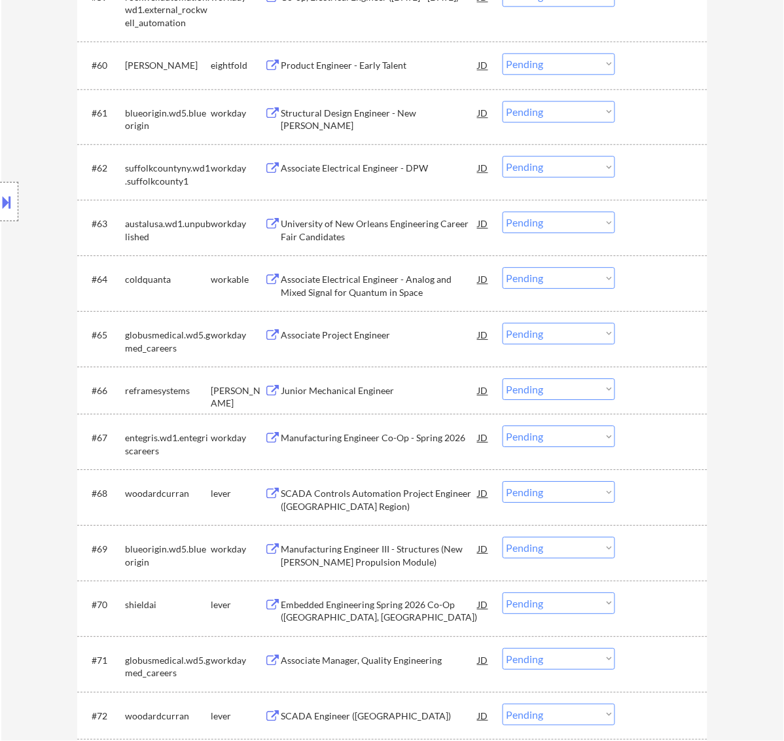
scroll to position [3852, 0]
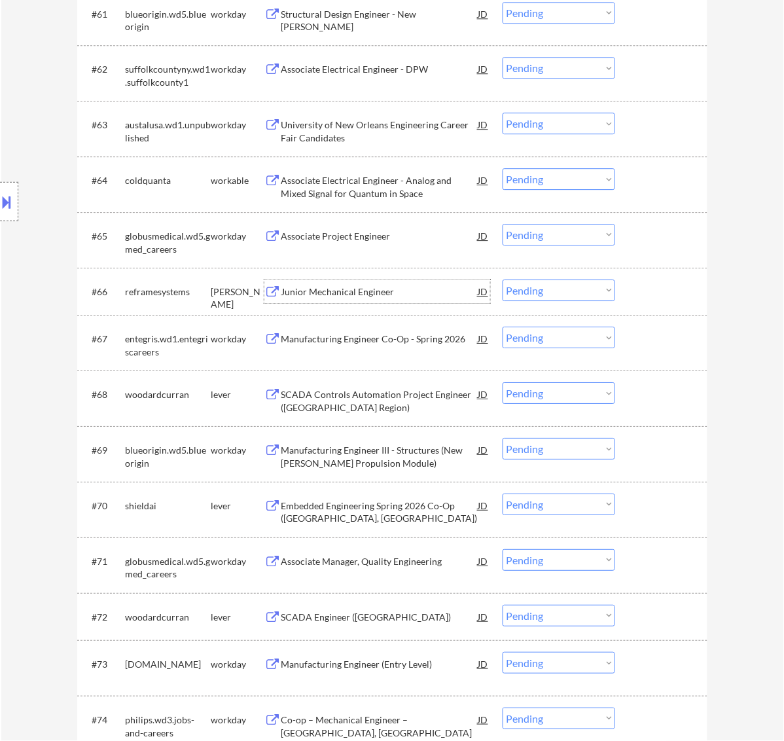
click at [399, 286] on div "Junior Mechanical Engineer" at bounding box center [380, 291] width 198 height 13
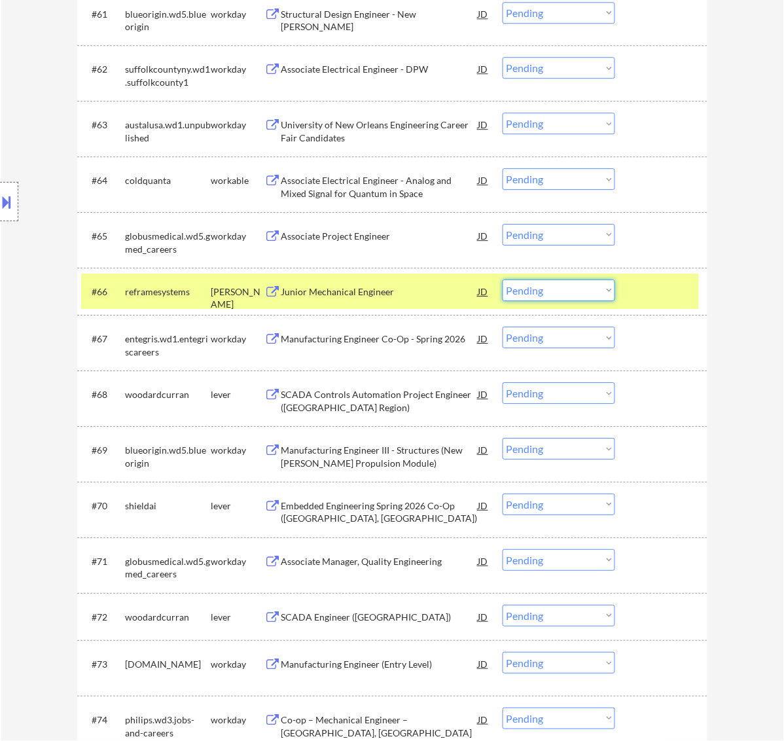
click at [530, 292] on select "Choose an option... Pending Applied Excluded (Questions) Excluded (Expired) Exc…" at bounding box center [559, 291] width 113 height 22
click at [503, 280] on select "Choose an option... Pending Applied Excluded (Questions) Excluded (Expired) Exc…" at bounding box center [559, 291] width 113 height 22
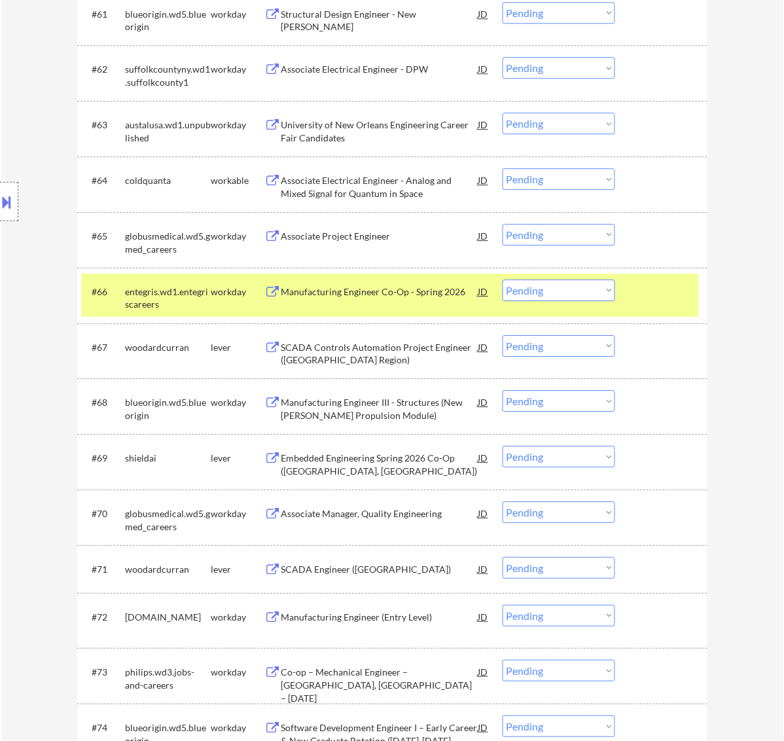
click at [635, 291] on div at bounding box center [663, 292] width 58 height 24
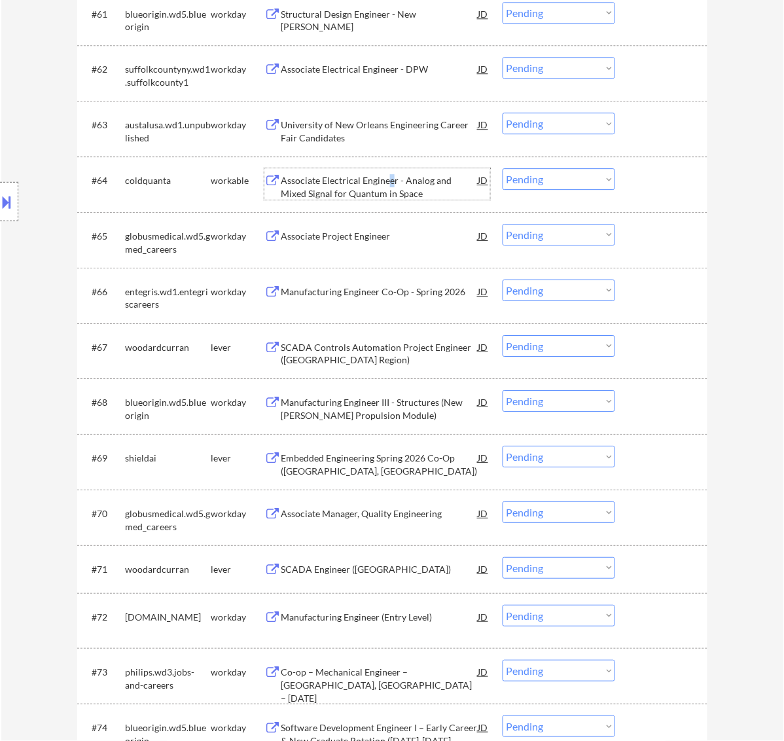
click at [392, 179] on div "Associate Electrical Engineer - Analog and Mixed Signal for Quantum in Space" at bounding box center [380, 187] width 198 height 26
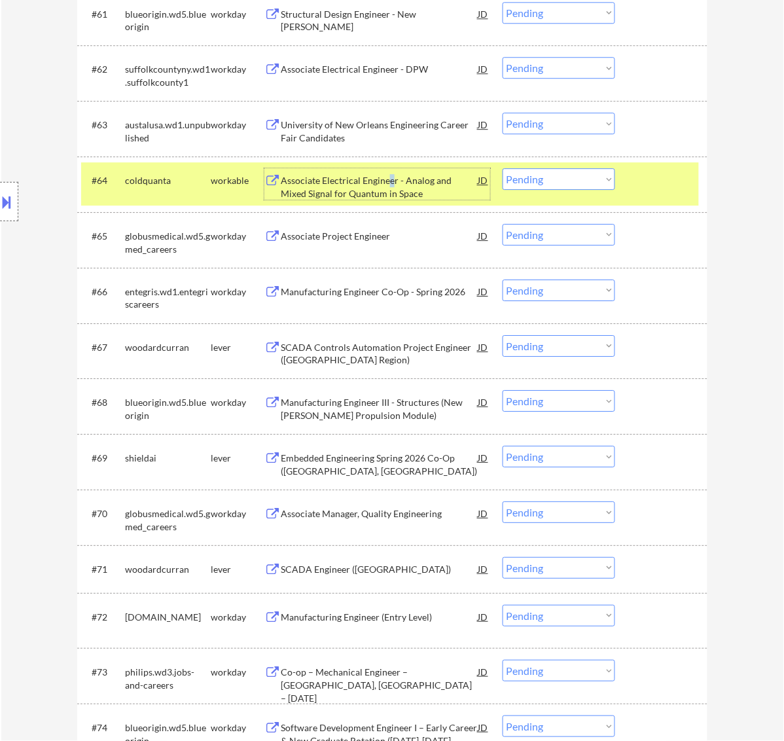
click at [578, 179] on select "Choose an option... Pending Applied Excluded (Questions) Excluded (Expired) Exc…" at bounding box center [559, 179] width 113 height 22
click at [503, 168] on select "Choose an option... Pending Applied Excluded (Questions) Excluded (Expired) Exc…" at bounding box center [559, 179] width 113 height 22
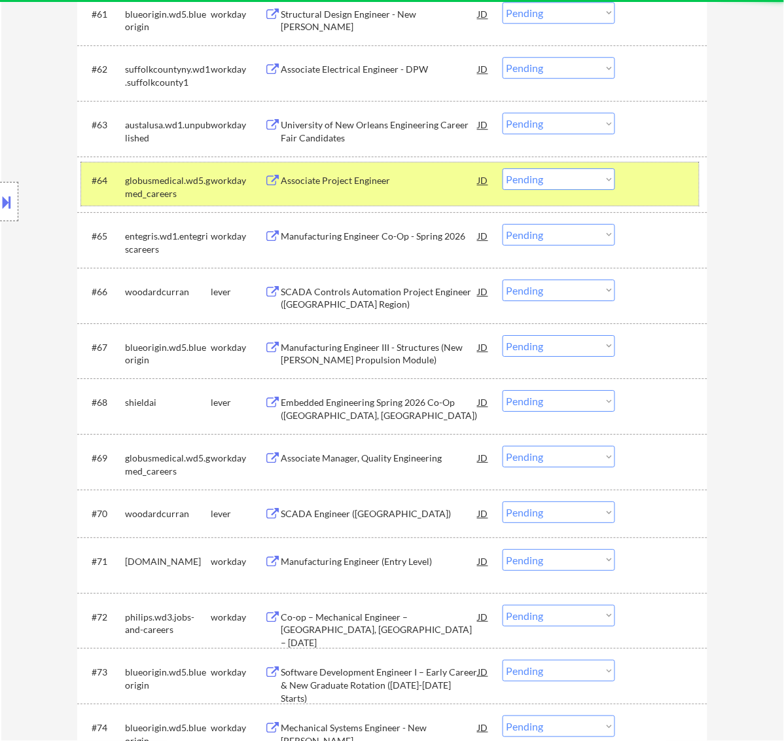
click at [634, 177] on div at bounding box center [663, 180] width 58 height 24
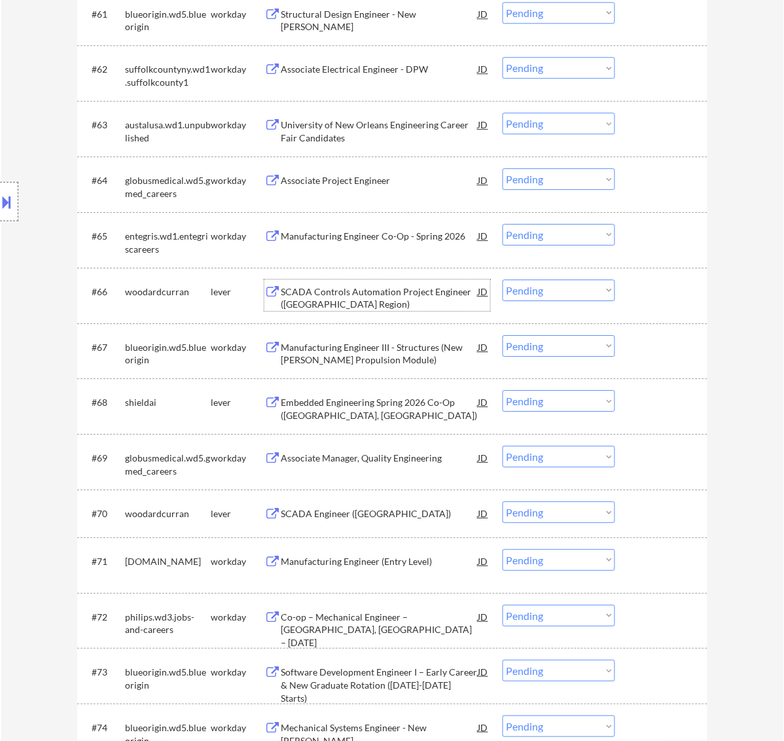
click at [336, 285] on div "SCADA Controls Automation Project Engineer (New England Region)" at bounding box center [380, 298] width 198 height 26
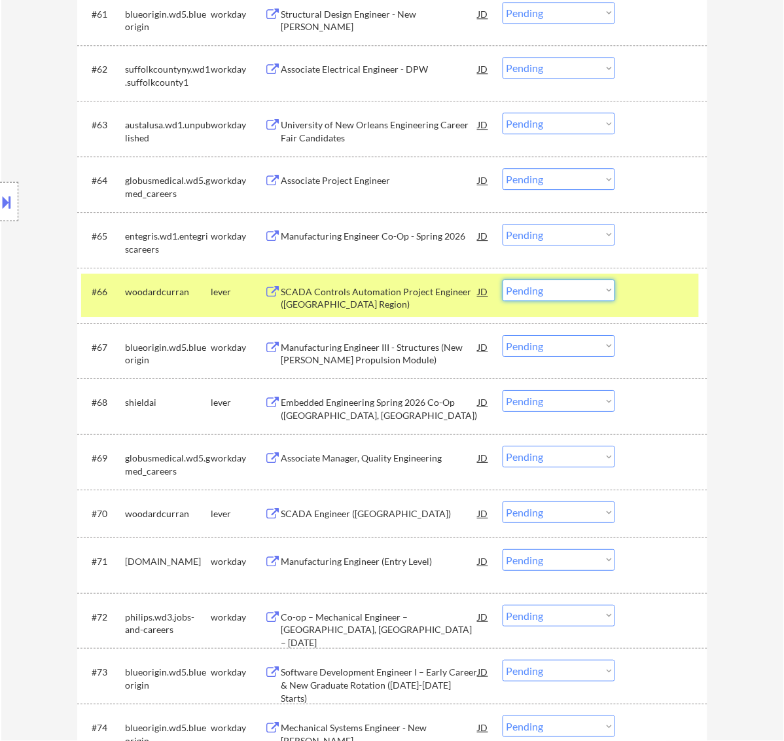
click at [588, 285] on select "Choose an option... Pending Applied Excluded (Questions) Excluded (Expired) Exc…" at bounding box center [559, 291] width 113 height 22
click at [503, 280] on select "Choose an option... Pending Applied Excluded (Questions) Excluded (Expired) Exc…" at bounding box center [559, 291] width 113 height 22
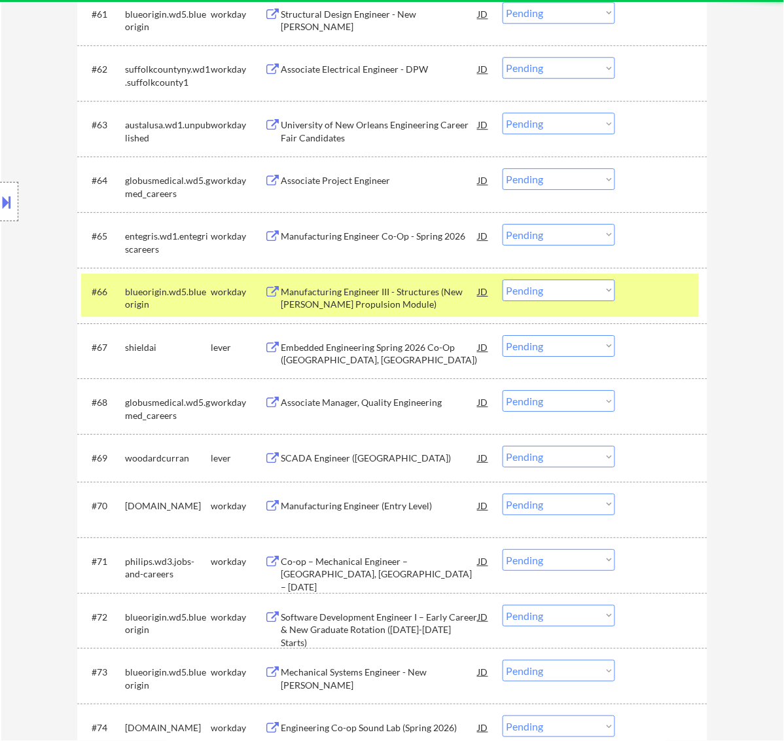
click at [655, 297] on div at bounding box center [663, 292] width 58 height 24
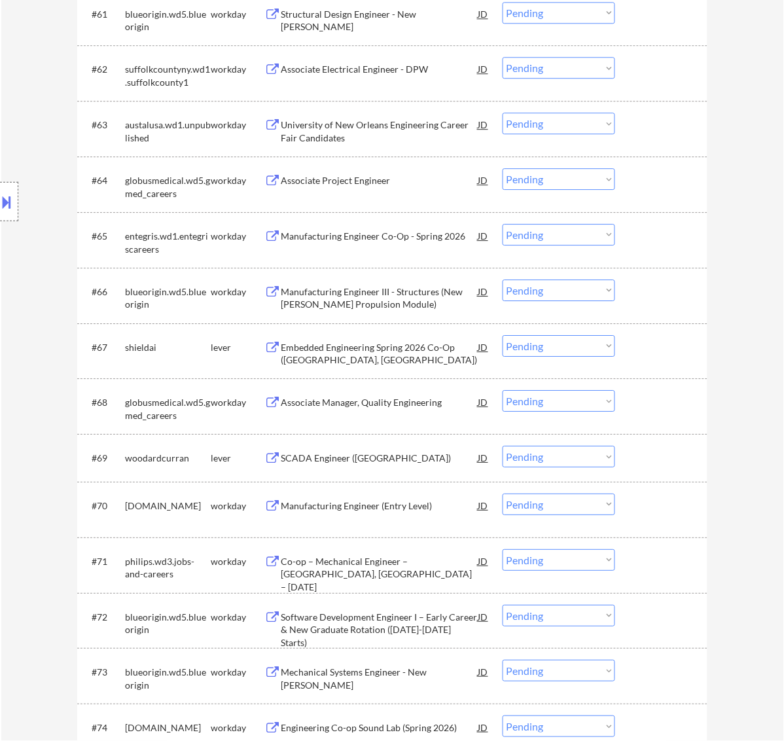
click at [433, 344] on div "Embedded Engineering Spring 2026 Co-Op (Boston, MA)" at bounding box center [380, 354] width 198 height 26
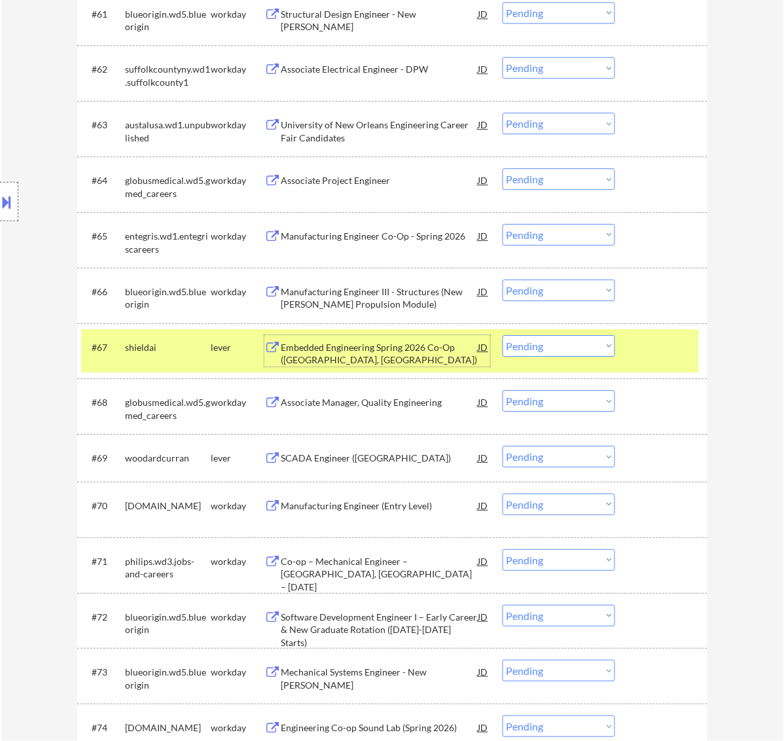
drag, startPoint x: 573, startPoint y: 340, endPoint x: 574, endPoint y: 352, distance: 11.8
click at [573, 340] on select "Choose an option... Pending Applied Excluded (Questions) Excluded (Expired) Exc…" at bounding box center [559, 346] width 113 height 22
click at [503, 335] on select "Choose an option... Pending Applied Excluded (Questions) Excluded (Expired) Exc…" at bounding box center [559, 346] width 113 height 22
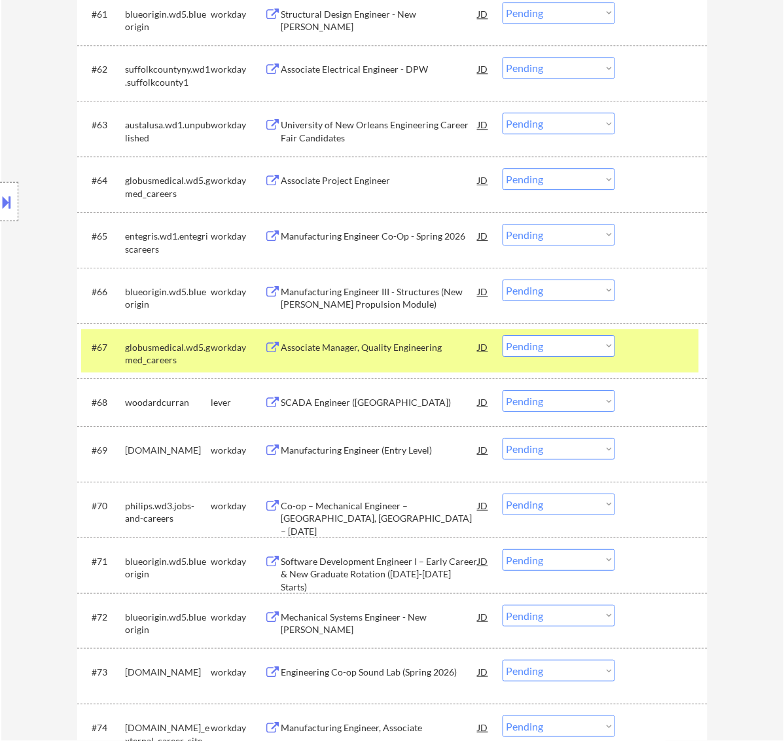
click at [385, 347] on div "Associate Manager, Quality Engineering" at bounding box center [380, 347] width 198 height 13
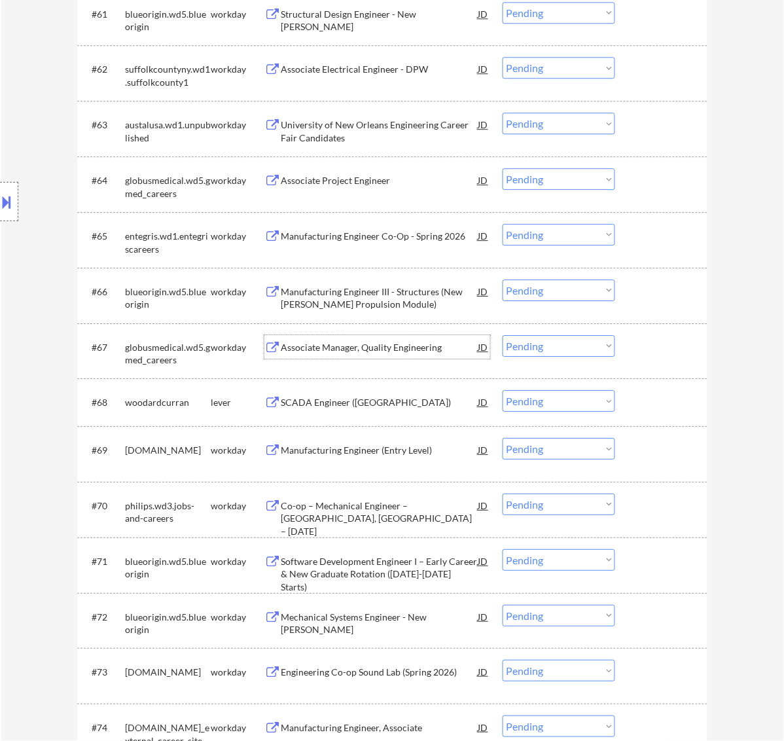
click at [583, 342] on select "Choose an option... Pending Applied Excluded (Questions) Excluded (Expired) Exc…" at bounding box center [559, 346] width 113 height 22
click at [503, 335] on select "Choose an option... Pending Applied Excluded (Questions) Excluded (Expired) Exc…" at bounding box center [559, 346] width 113 height 22
click at [344, 404] on div "SCADA Engineer ([GEOGRAPHIC_DATA])" at bounding box center [380, 402] width 198 height 13
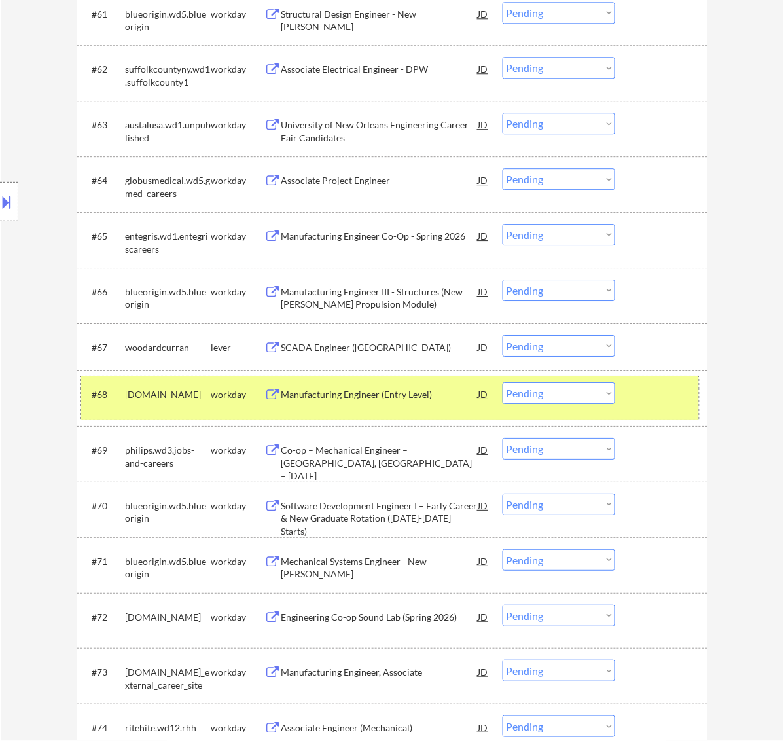
click at [644, 394] on div at bounding box center [663, 394] width 58 height 24
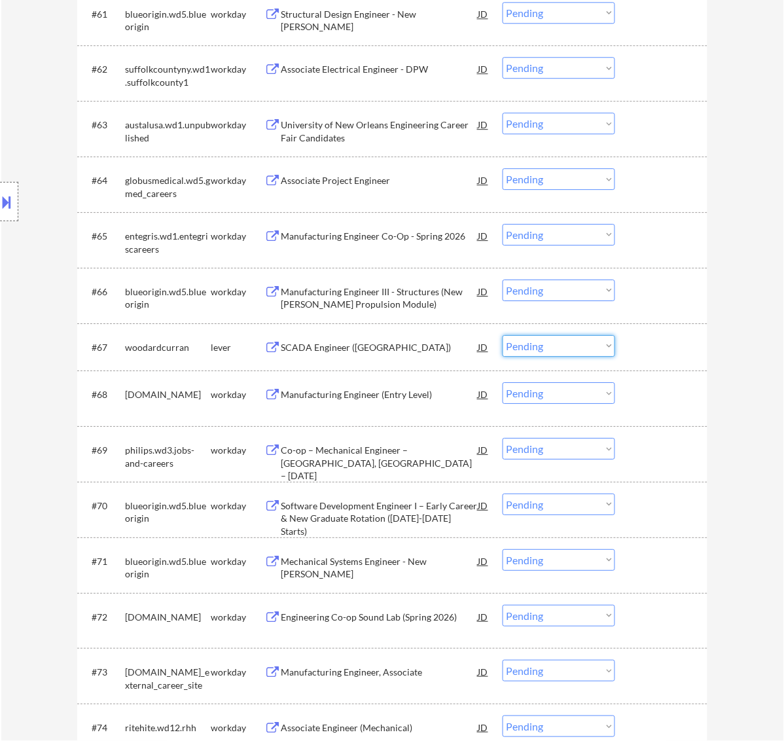
click at [588, 341] on select "Choose an option... Pending Applied Excluded (Questions) Excluded (Expired) Exc…" at bounding box center [559, 346] width 113 height 22
click at [503, 335] on select "Choose an option... Pending Applied Excluded (Questions) Excluded (Expired) Exc…" at bounding box center [559, 346] width 113 height 22
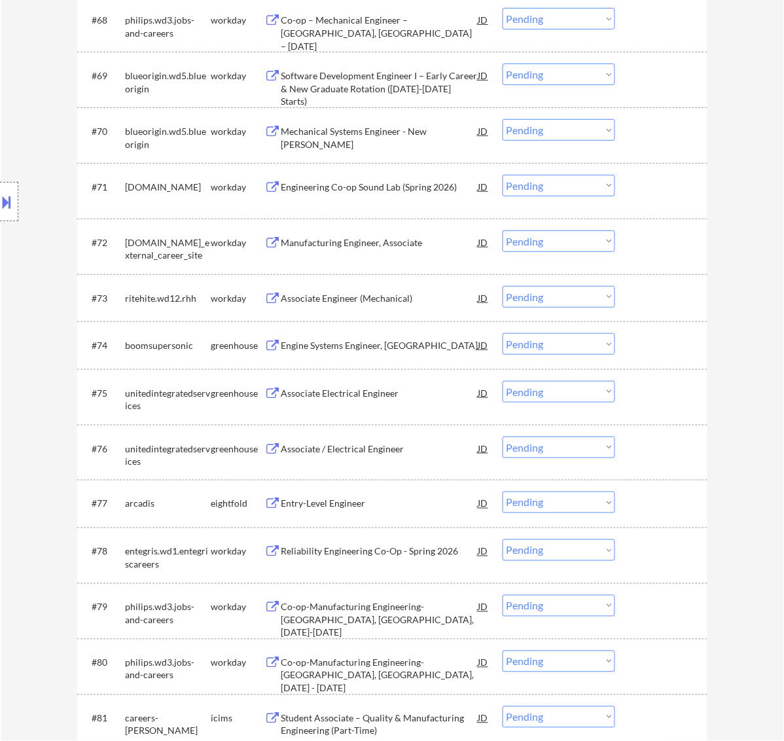
scroll to position [4261, 0]
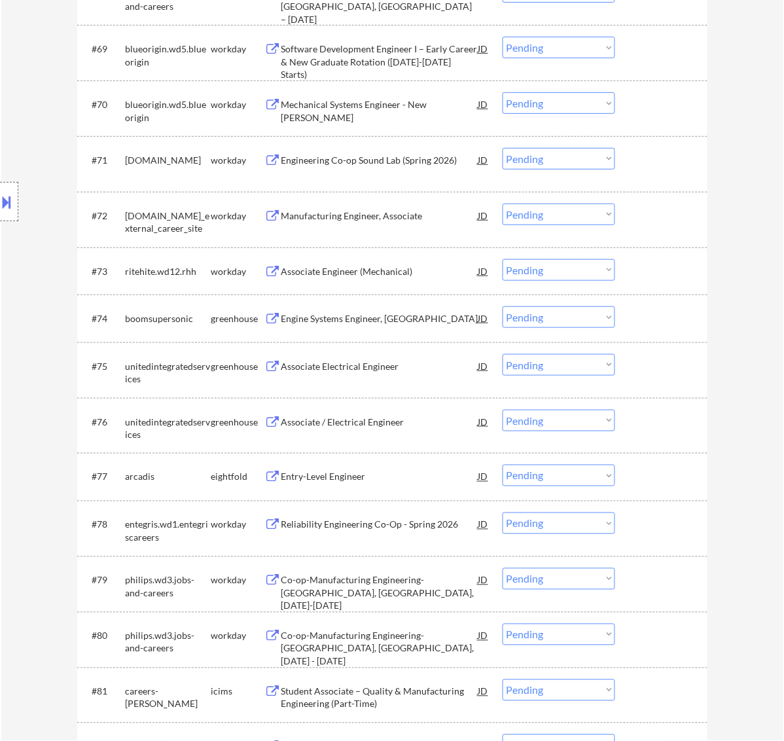
click at [363, 319] on div "Engine Systems Engineer, New Grad" at bounding box center [380, 318] width 198 height 13
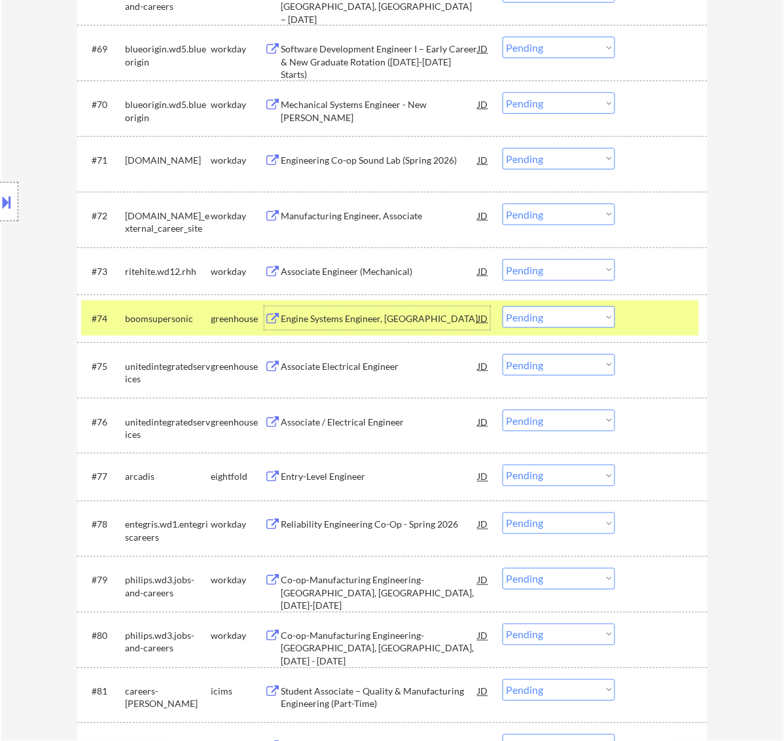
click at [611, 316] on select "Choose an option... Pending Applied Excluded (Questions) Excluded (Expired) Exc…" at bounding box center [559, 317] width 113 height 22
click at [503, 306] on select "Choose an option... Pending Applied Excluded (Questions) Excluded (Expired) Exc…" at bounding box center [559, 317] width 113 height 22
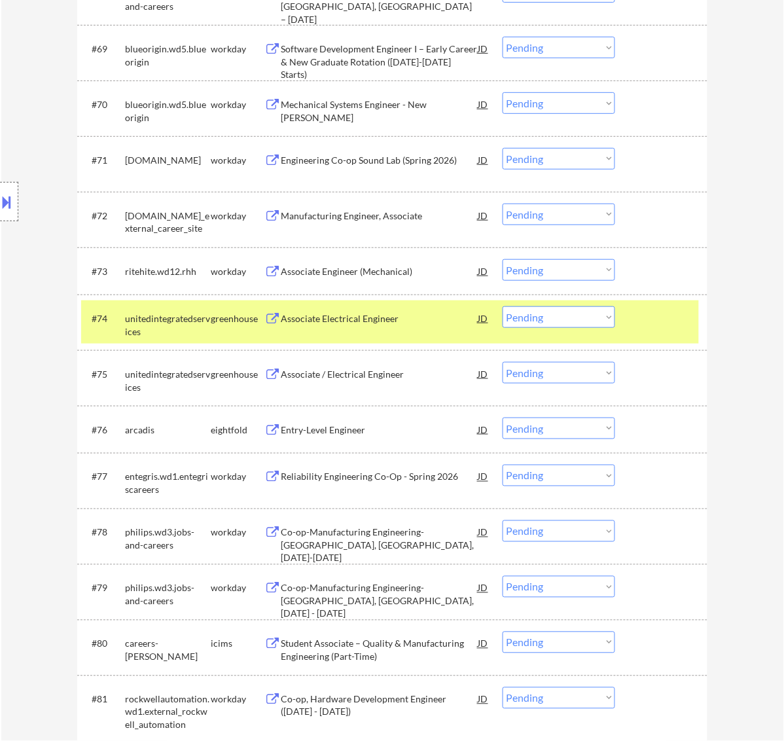
click at [414, 318] on div "Associate Electrical Engineer" at bounding box center [380, 318] width 198 height 13
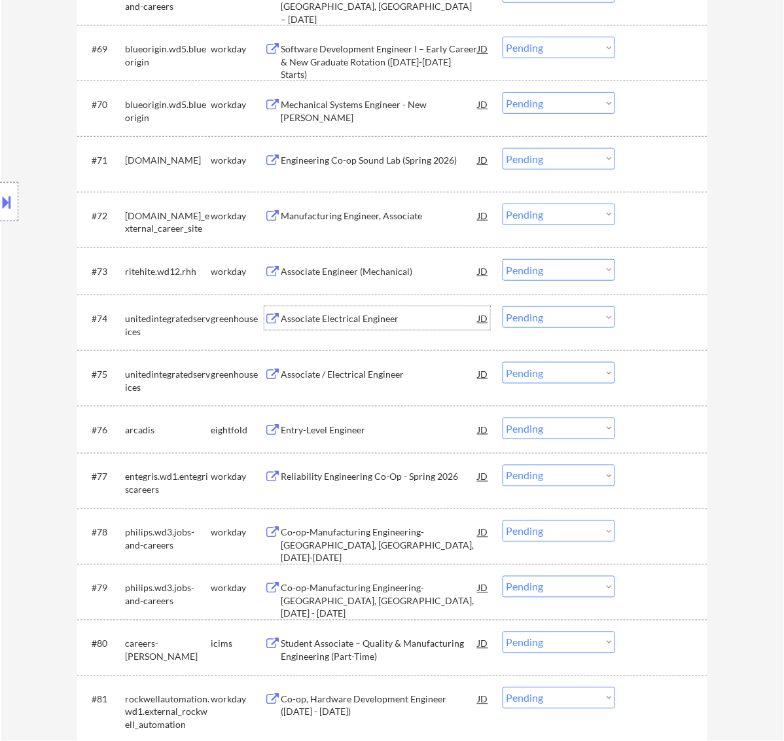
click at [572, 315] on select "Choose an option... Pending Applied Excluded (Questions) Excluded (Expired) Exc…" at bounding box center [559, 317] width 113 height 22
click at [503, 306] on select "Choose an option... Pending Applied Excluded (Questions) Excluded (Expired) Exc…" at bounding box center [559, 317] width 113 height 22
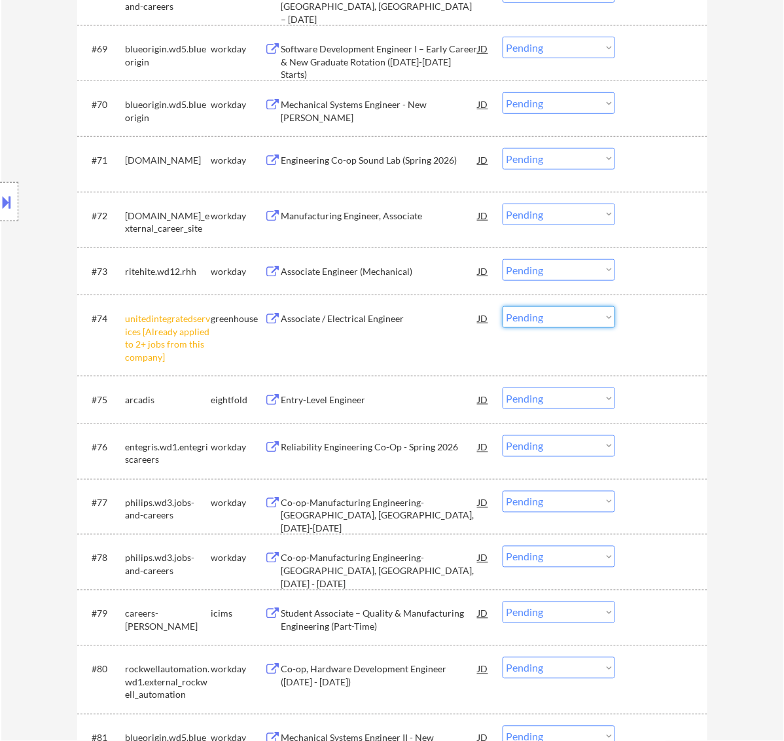
click at [563, 312] on select "Choose an option... Pending Applied Excluded (Questions) Excluded (Expired) Exc…" at bounding box center [559, 317] width 113 height 22
click at [503, 306] on select "Choose an option... Pending Applied Excluded (Questions) Excluded (Expired) Exc…" at bounding box center [559, 317] width 113 height 22
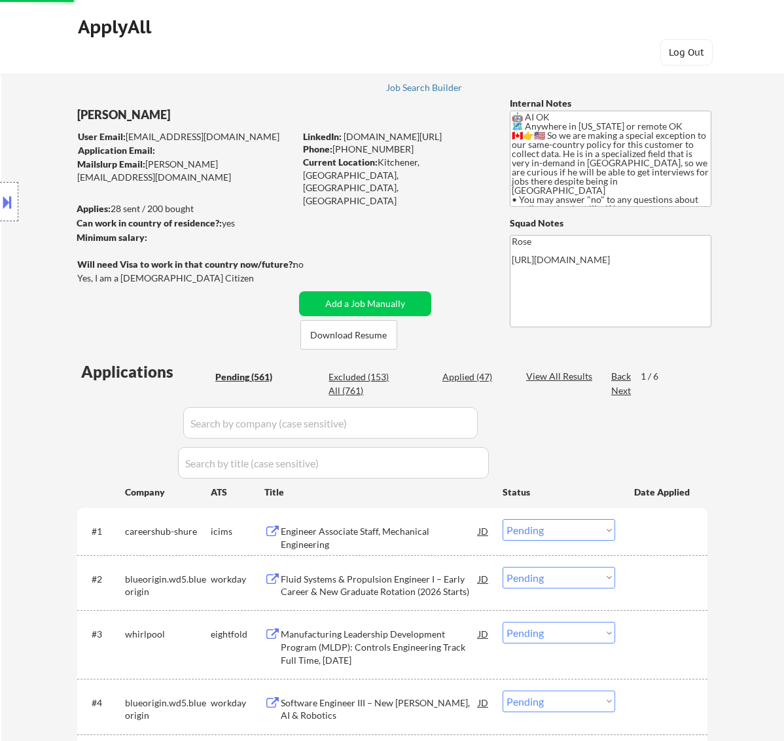
select select ""pending""
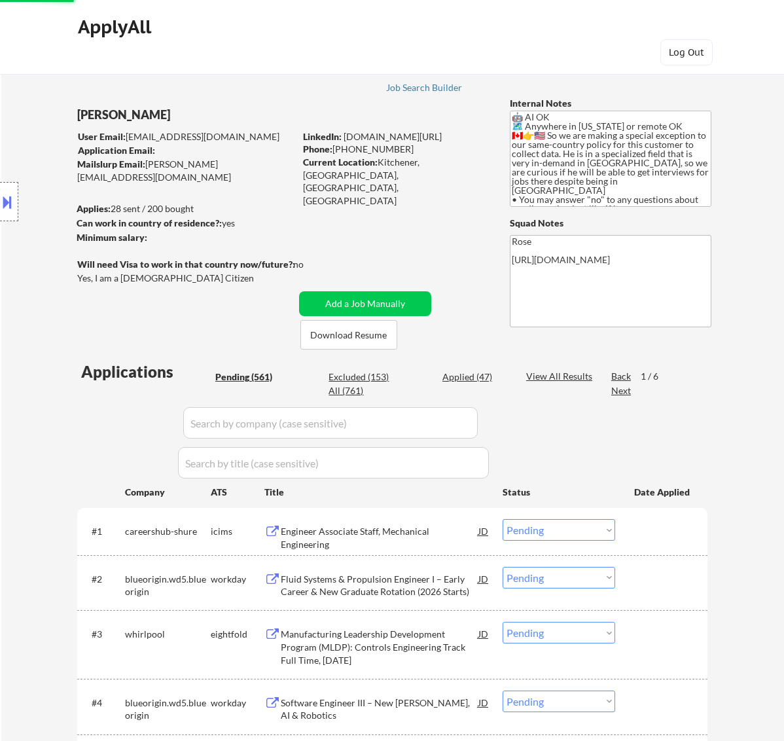
select select ""pending""
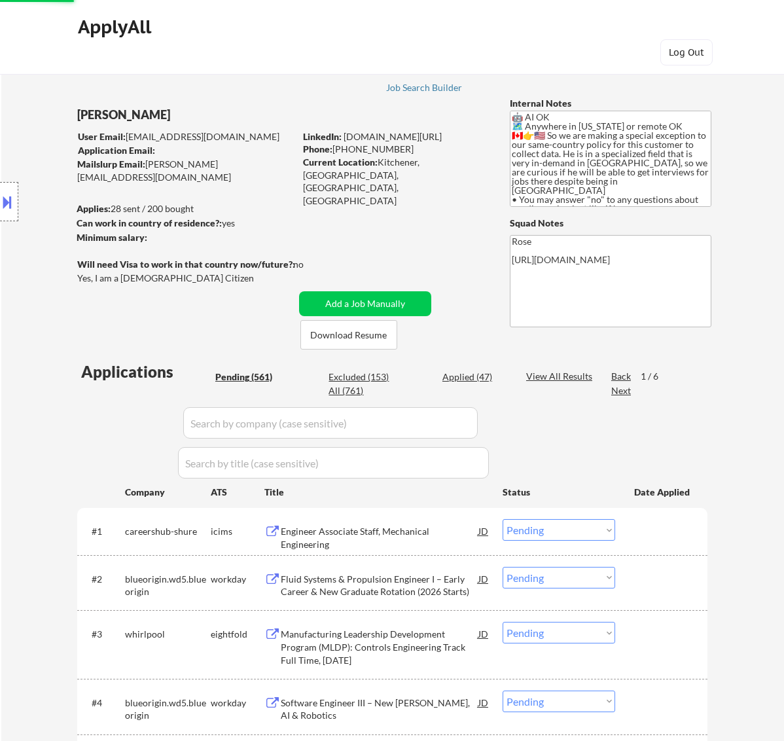
select select ""pending""
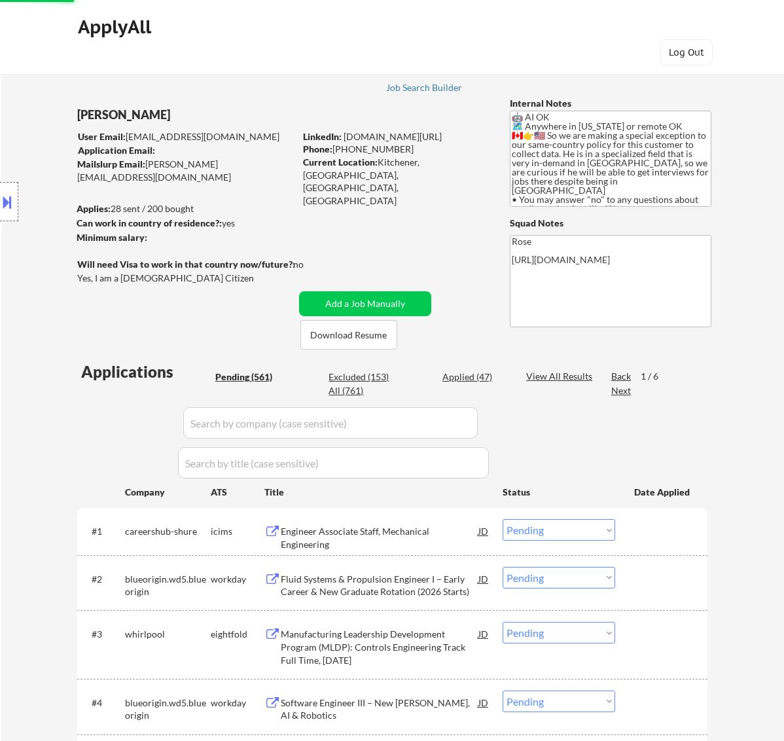
select select ""pending""
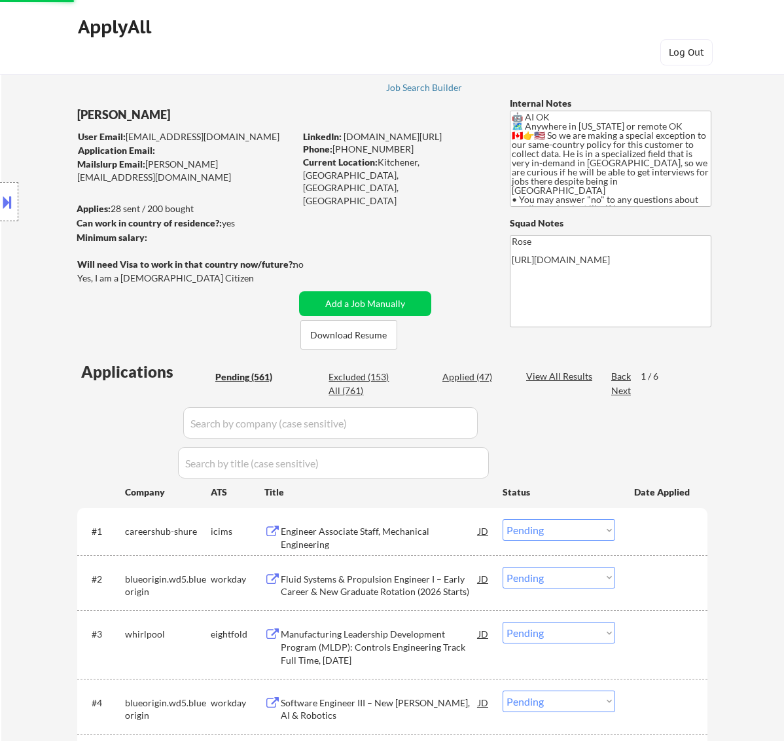
select select ""pending""
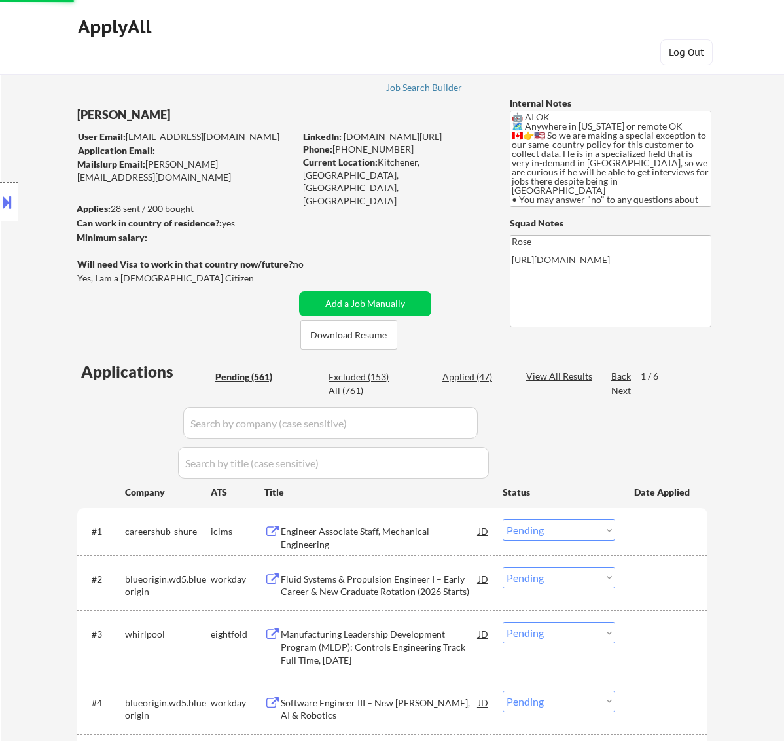
select select ""pending""
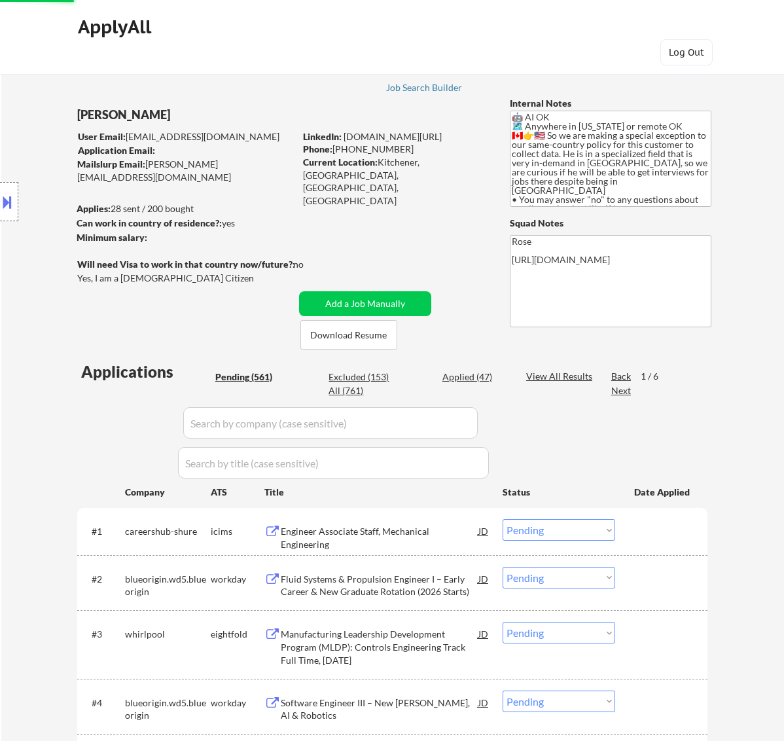
select select ""pending""
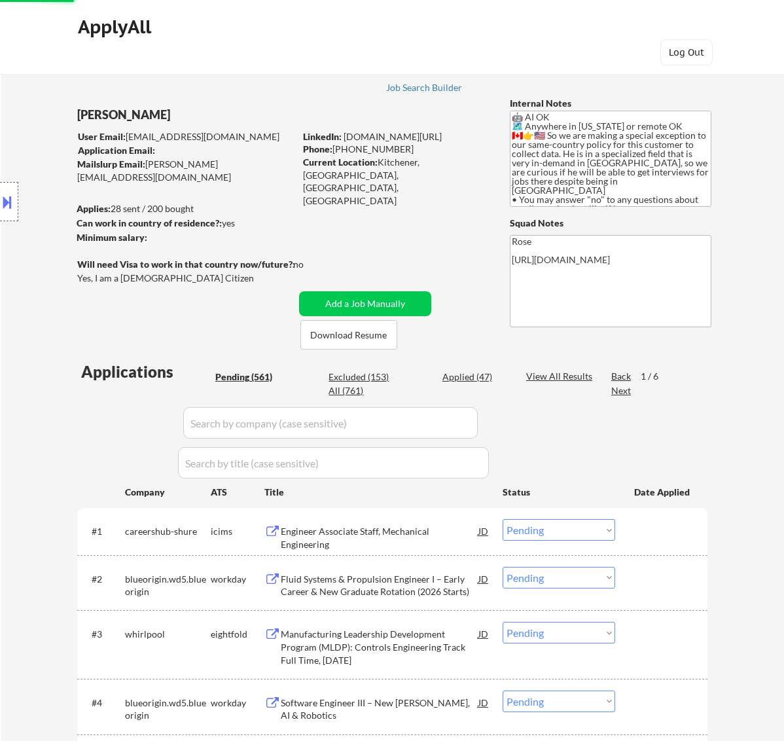
select select ""pending""
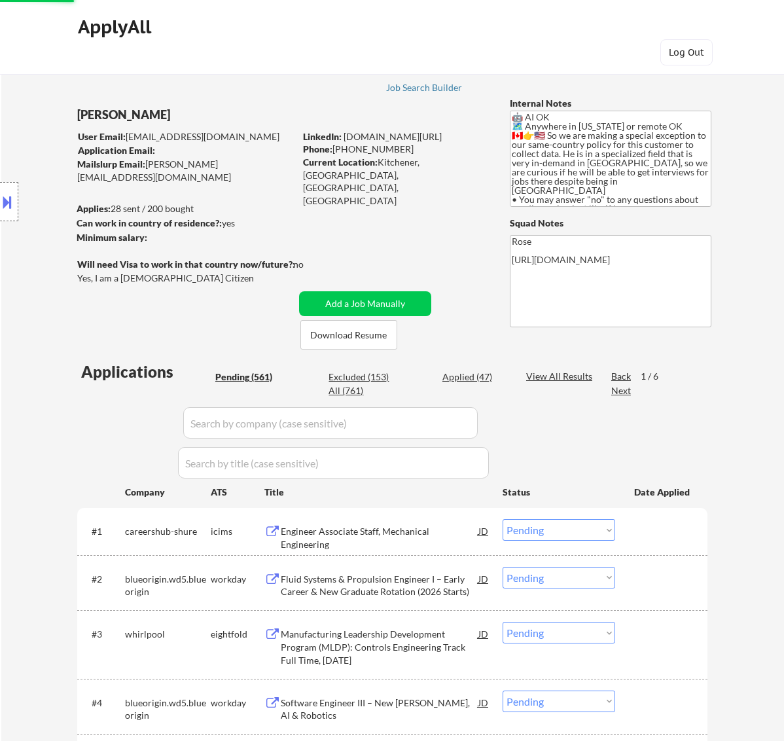
select select ""pending""
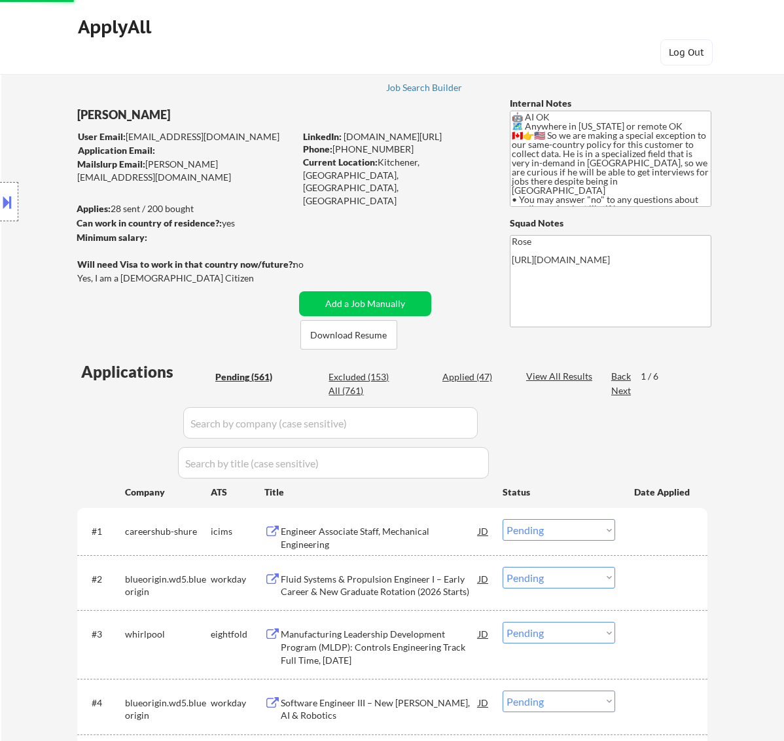
select select ""pending""
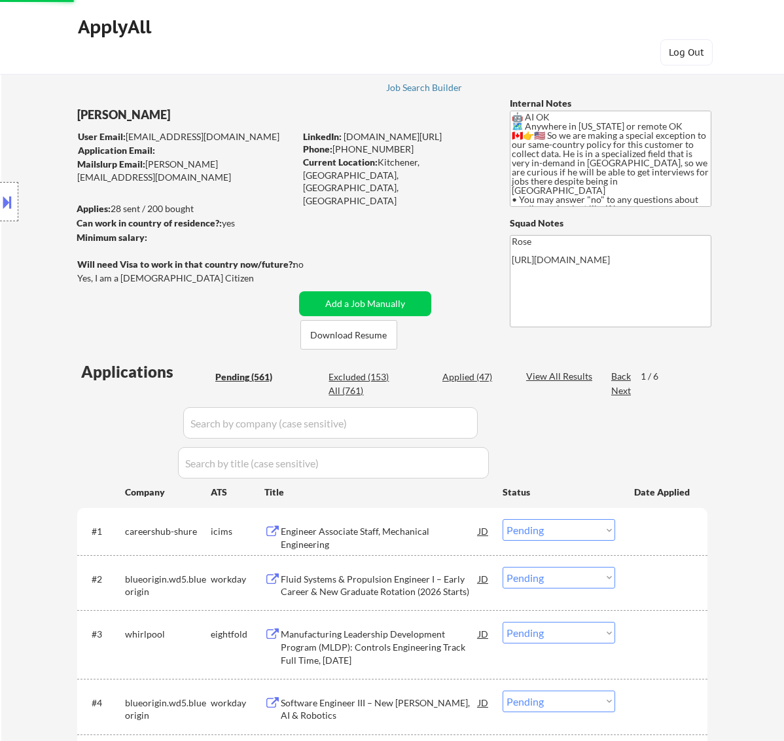
select select ""pending""
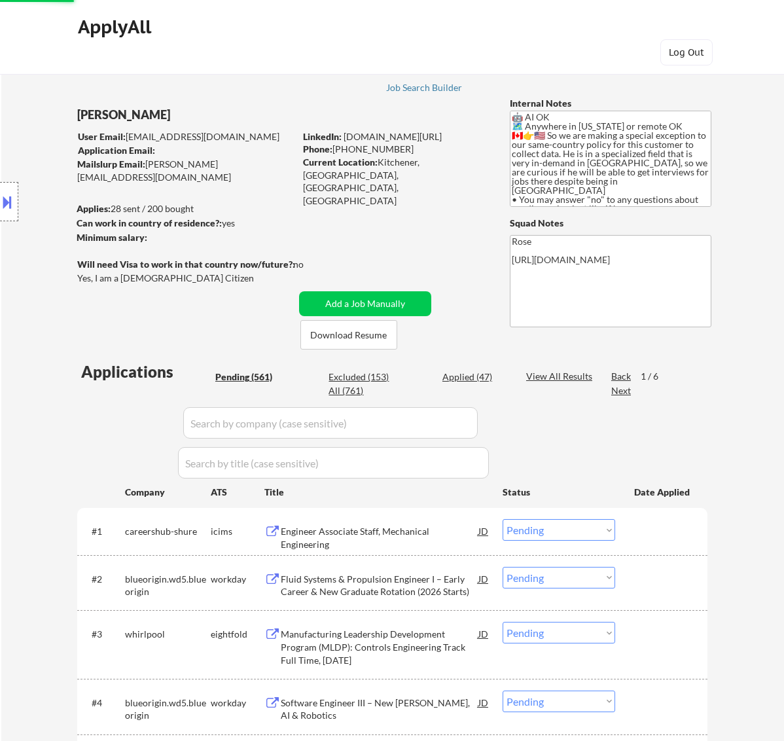
select select ""pending""
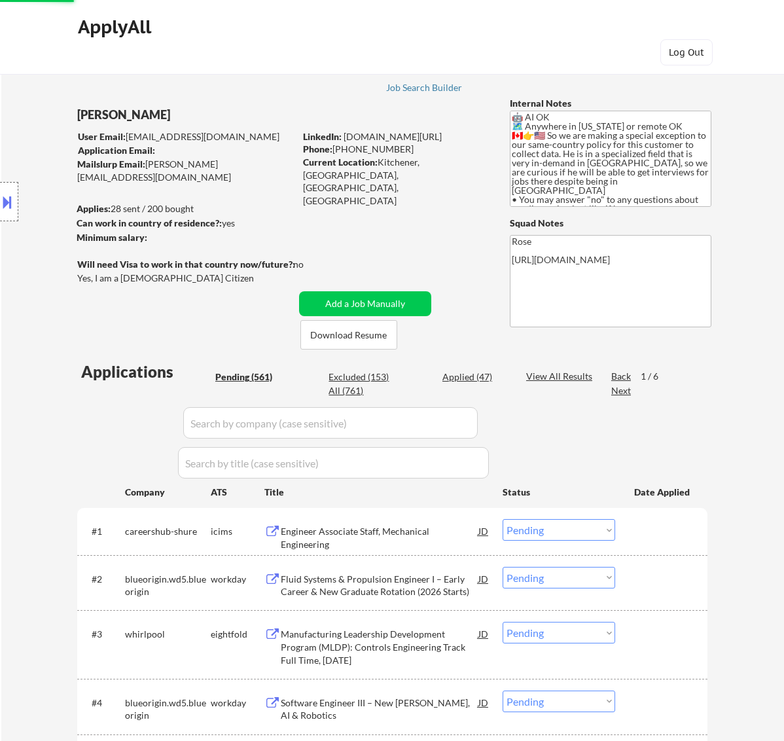
select select ""pending""
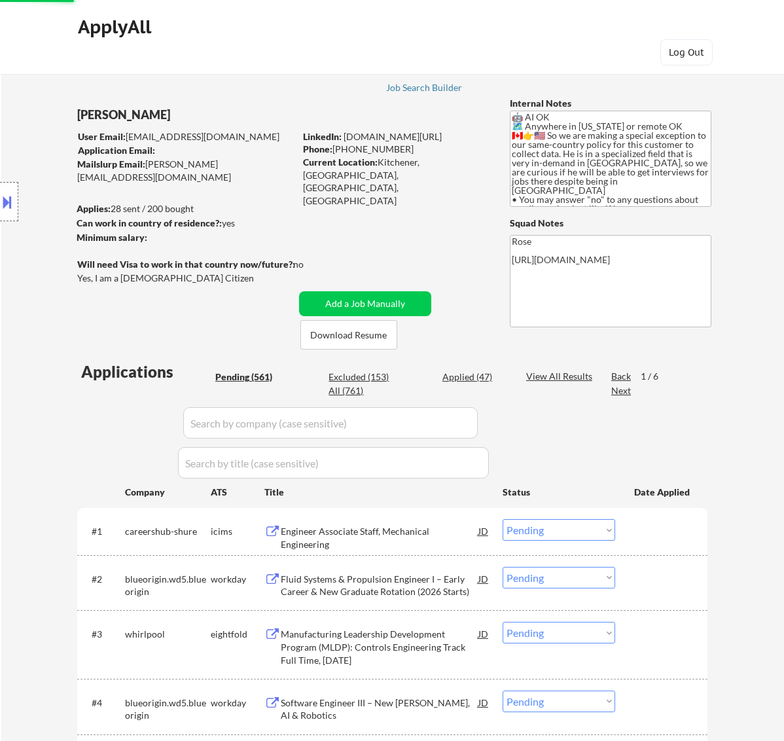
select select ""pending""
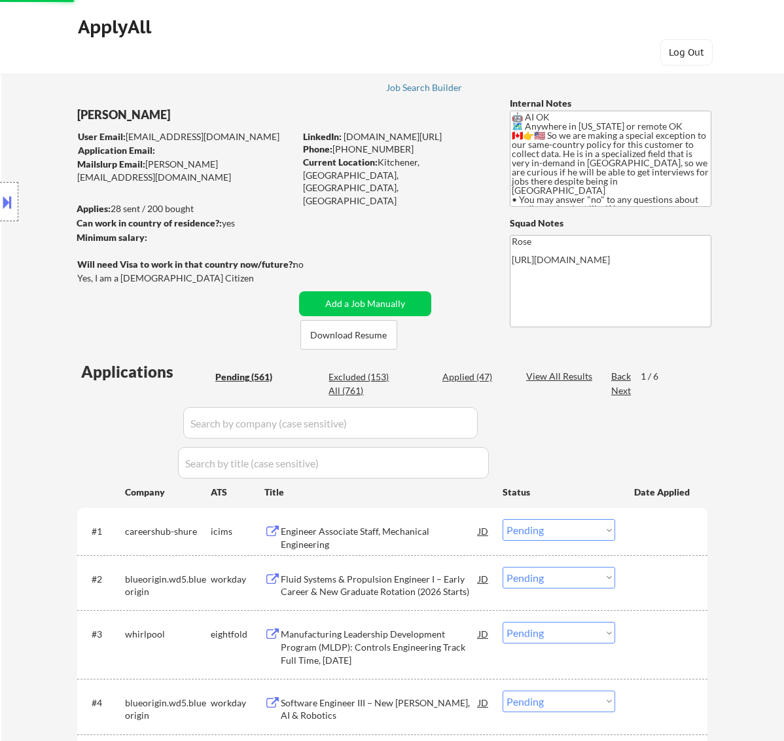
select select ""pending""
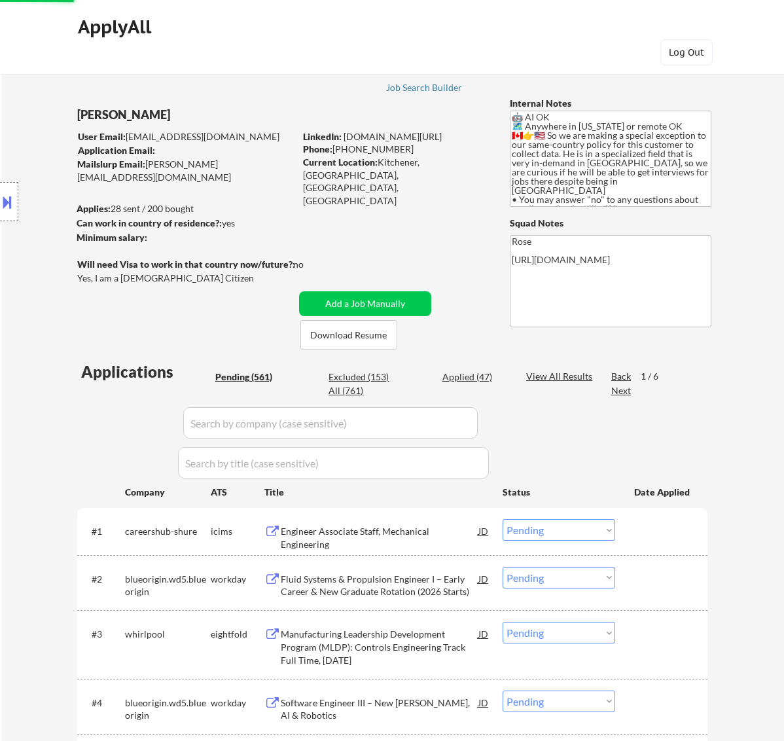
select select ""pending""
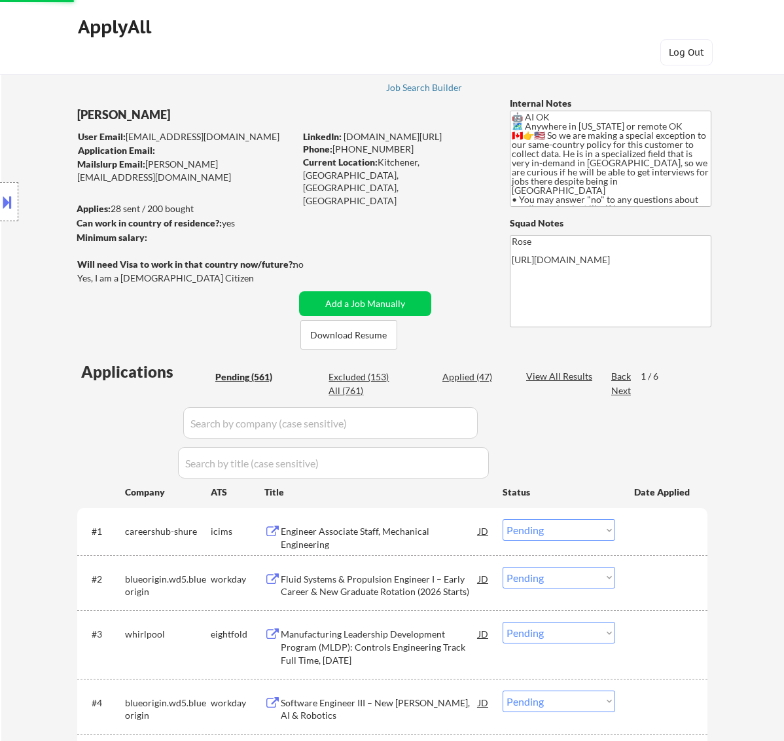
select select ""pending""
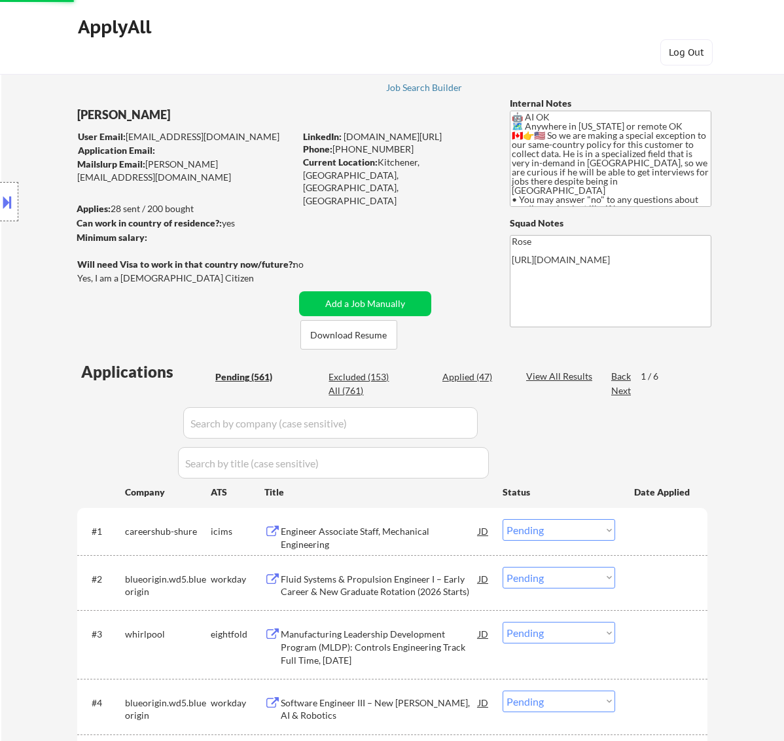
select select ""pending""
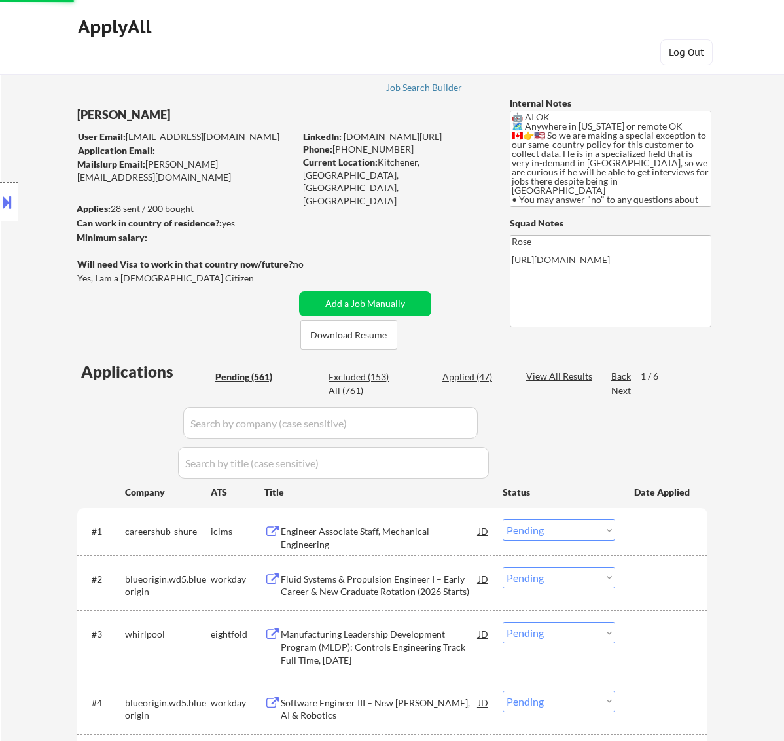
select select ""pending""
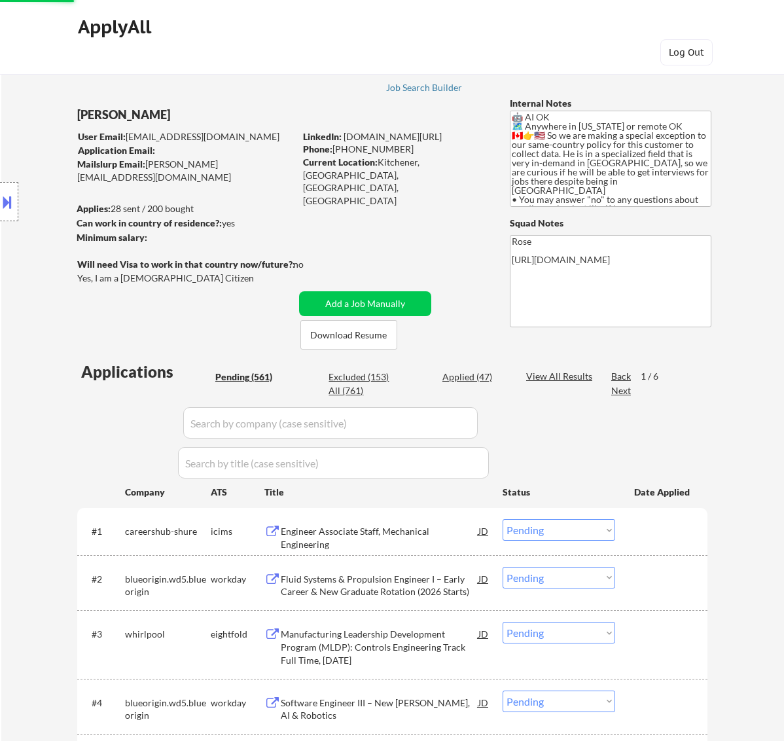
select select ""pending""
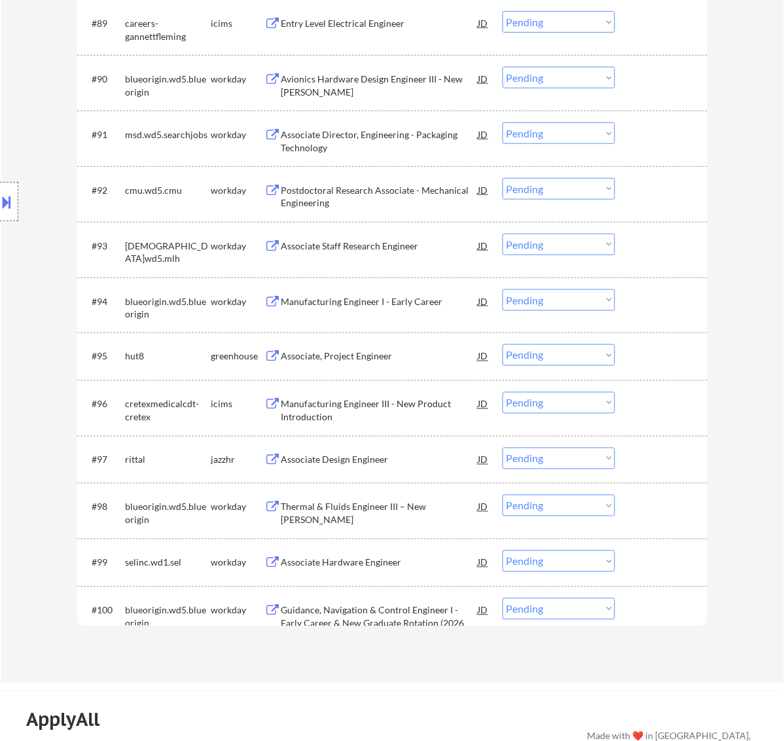
scroll to position [5407, 0]
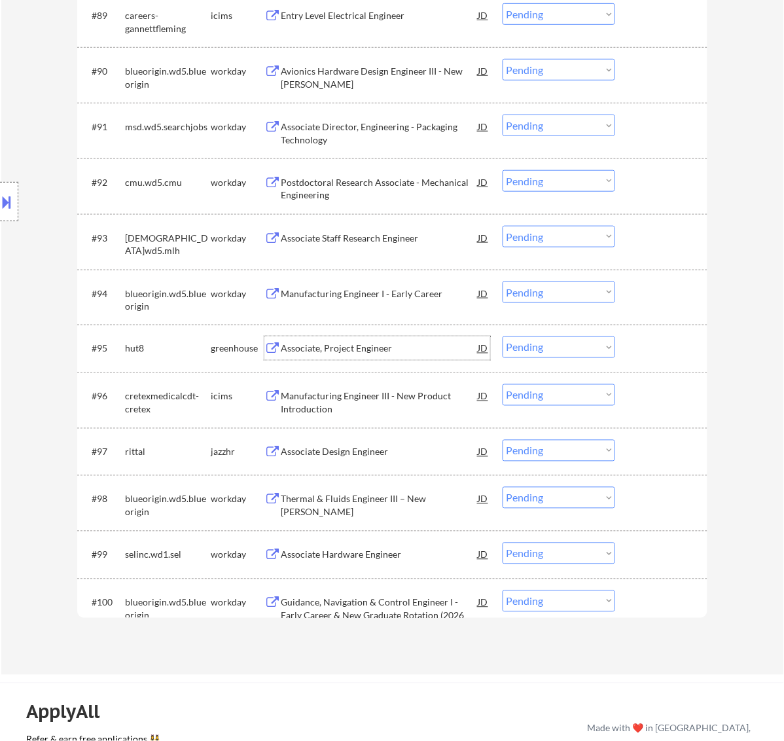
click at [391, 345] on div "Associate, Project Engineer" at bounding box center [380, 348] width 198 height 13
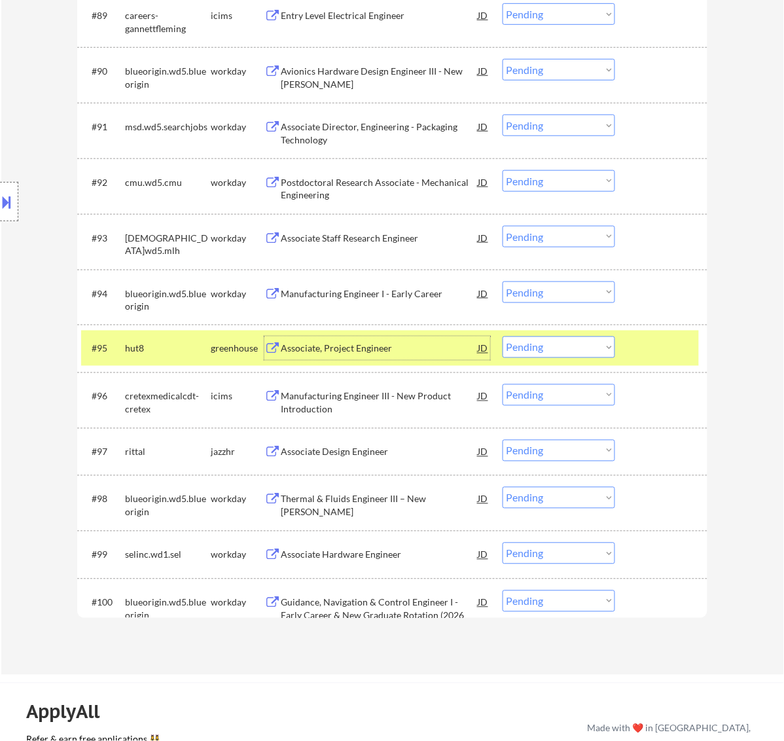
click at [565, 346] on select "Choose an option... Pending Applied Excluded (Questions) Excluded (Expired) Exc…" at bounding box center [559, 348] width 113 height 22
click at [503, 337] on select "Choose an option... Pending Applied Excluded (Questions) Excluded (Expired) Exc…" at bounding box center [559, 348] width 113 height 22
select select ""pending""
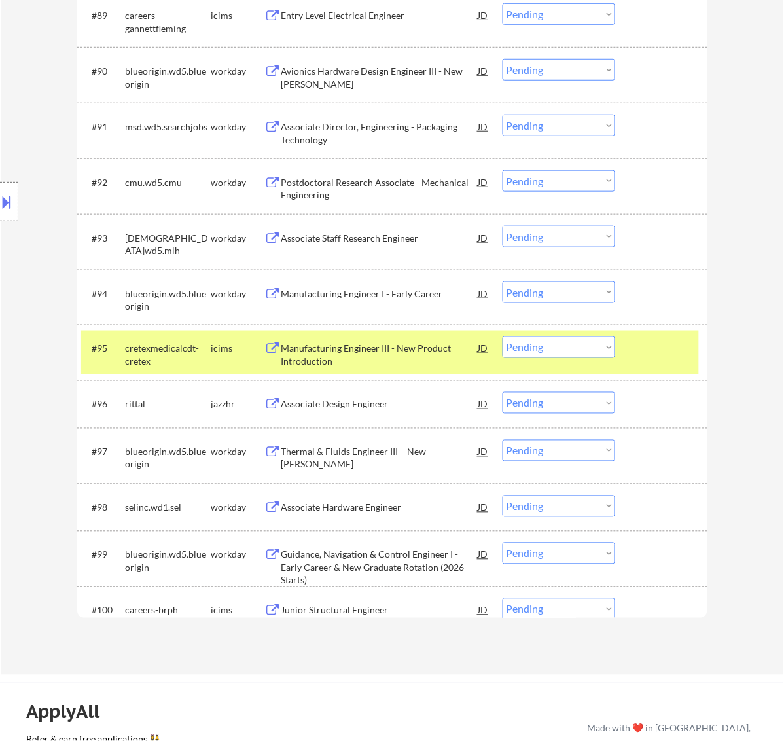
click at [663, 349] on div at bounding box center [663, 349] width 58 height 24
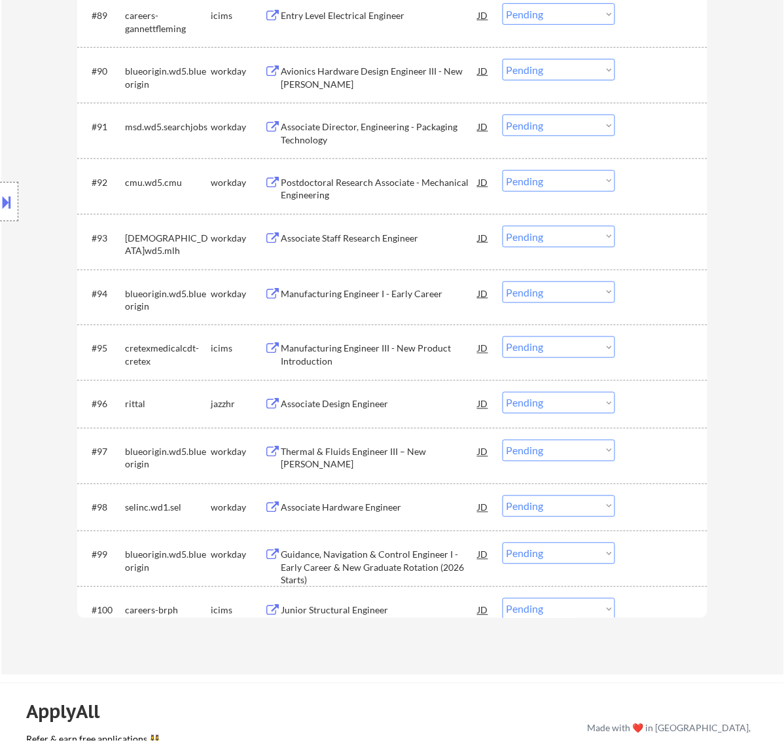
click at [405, 405] on div "Associate Design Engineer" at bounding box center [380, 404] width 198 height 13
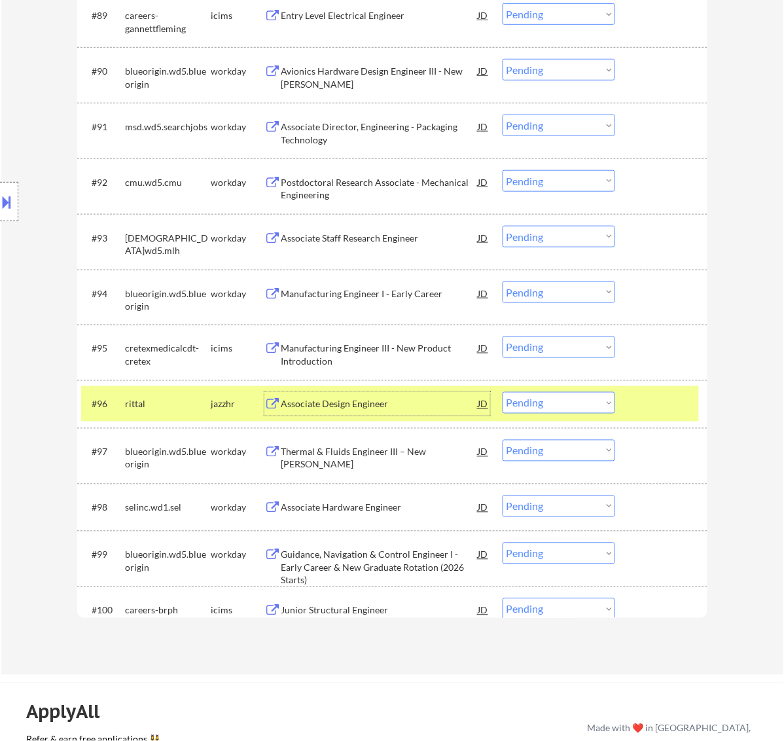
click at [584, 400] on select "Choose an option... Pending Applied Excluded (Questions) Excluded (Expired) Exc…" at bounding box center [559, 403] width 113 height 22
click at [503, 392] on select "Choose an option... Pending Applied Excluded (Questions) Excluded (Expired) Exc…" at bounding box center [559, 403] width 113 height 22
select select ""pending""
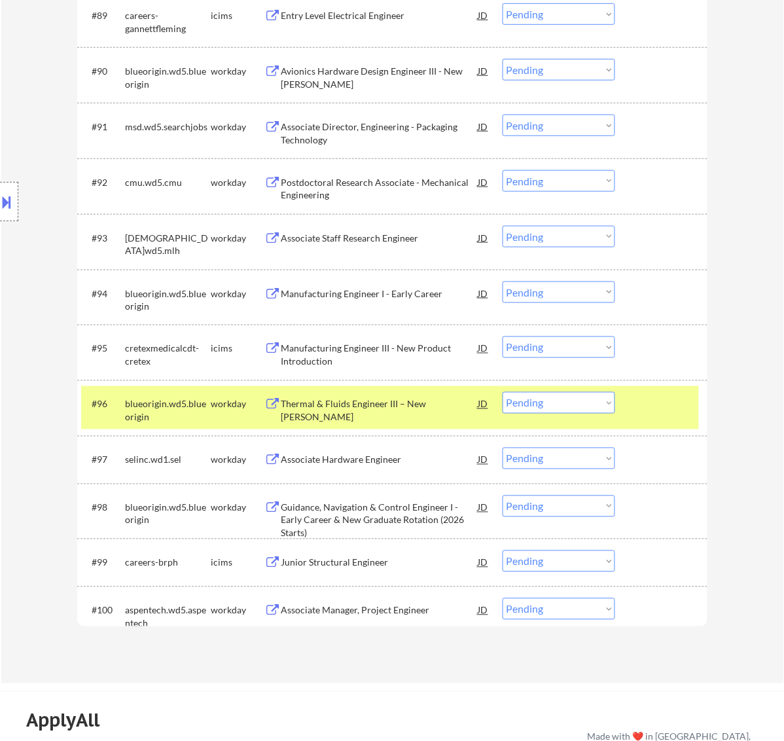
click at [676, 411] on div at bounding box center [663, 404] width 58 height 24
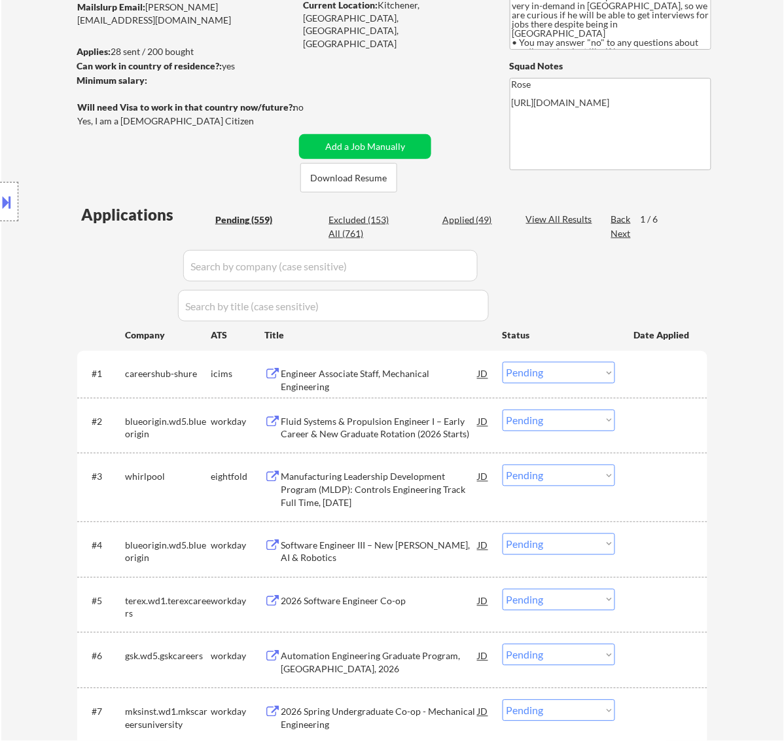
scroll to position [169, 0]
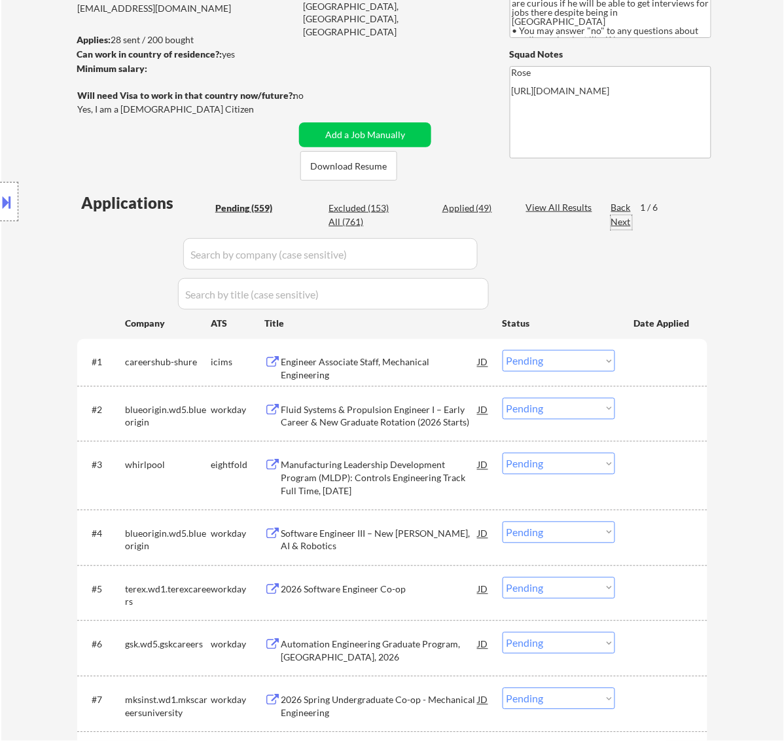
click at [625, 223] on div "Next" at bounding box center [622, 221] width 21 height 13
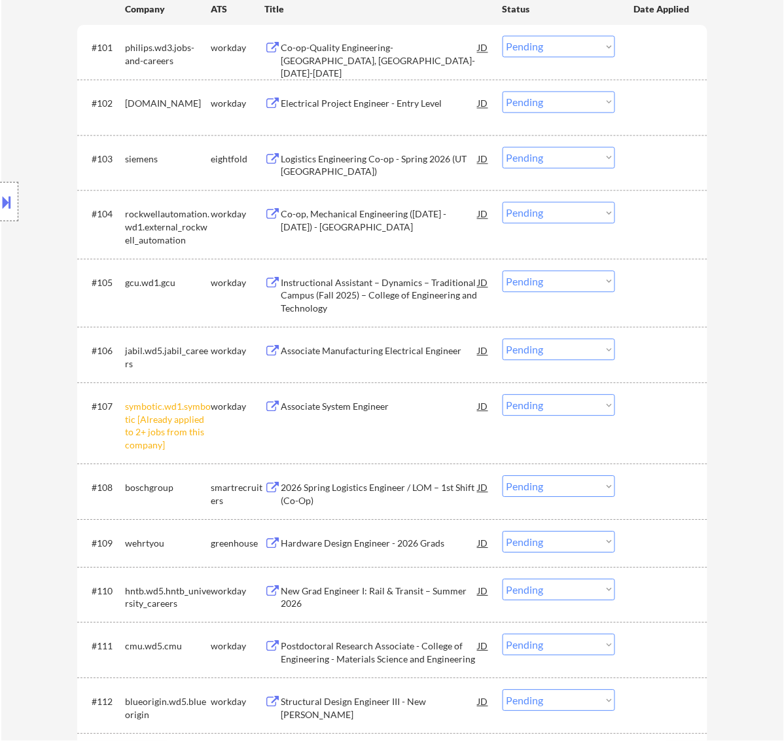
scroll to position [496, 0]
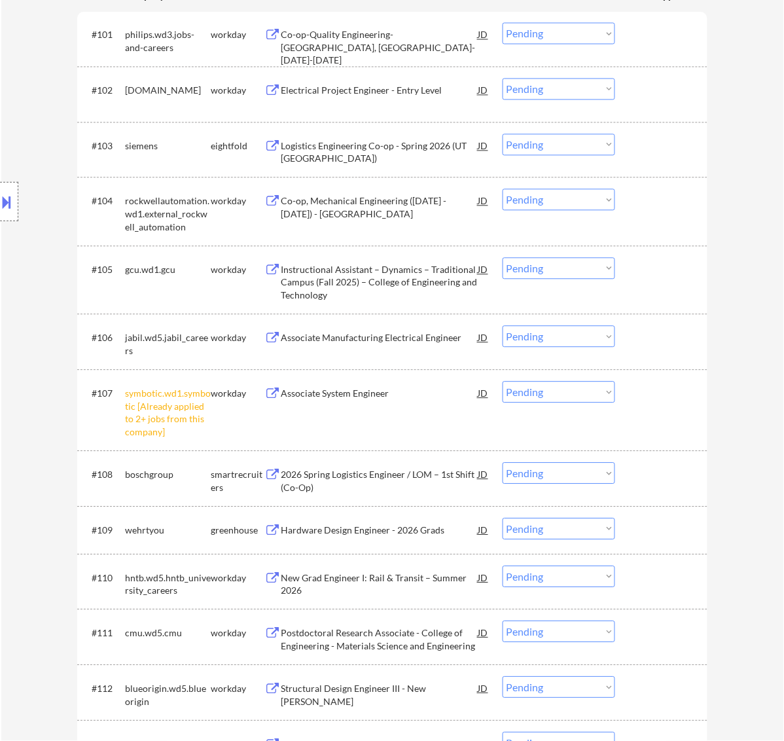
click at [551, 391] on select "Choose an option... Pending Applied Excluded (Questions) Excluded (Expired) Exc…" at bounding box center [559, 393] width 113 height 22
click at [503, 382] on select "Choose an option... Pending Applied Excluded (Questions) Excluded (Expired) Exc…" at bounding box center [559, 393] width 113 height 22
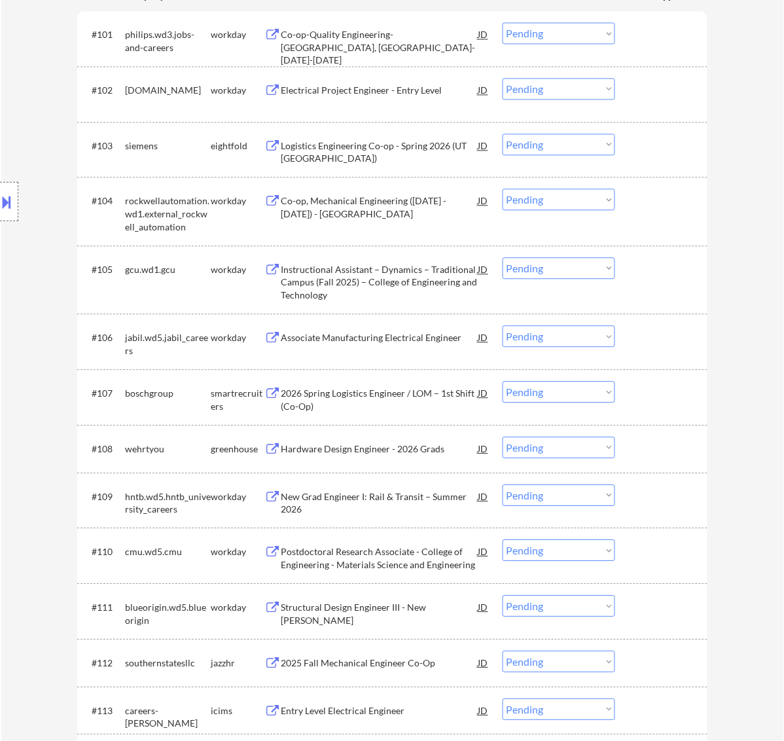
click at [545, 387] on select "Choose an option... Pending Applied Excluded (Questions) Excluded (Expired) Exc…" at bounding box center [559, 393] width 113 height 22
click at [503, 382] on select "Choose an option... Pending Applied Excluded (Questions) Excluded (Expired) Exc…" at bounding box center [559, 393] width 113 height 22
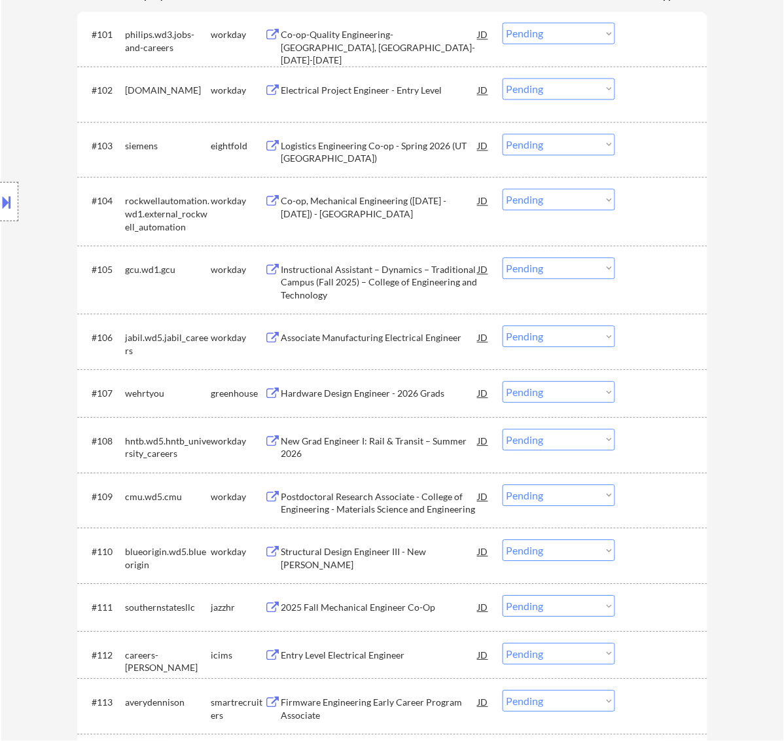
click at [583, 395] on select "Choose an option... Pending Applied Excluded (Questions) Excluded (Expired) Exc…" at bounding box center [559, 393] width 113 height 22
click at [503, 382] on select "Choose an option... Pending Applied Excluded (Questions) Excluded (Expired) Exc…" at bounding box center [559, 393] width 113 height 22
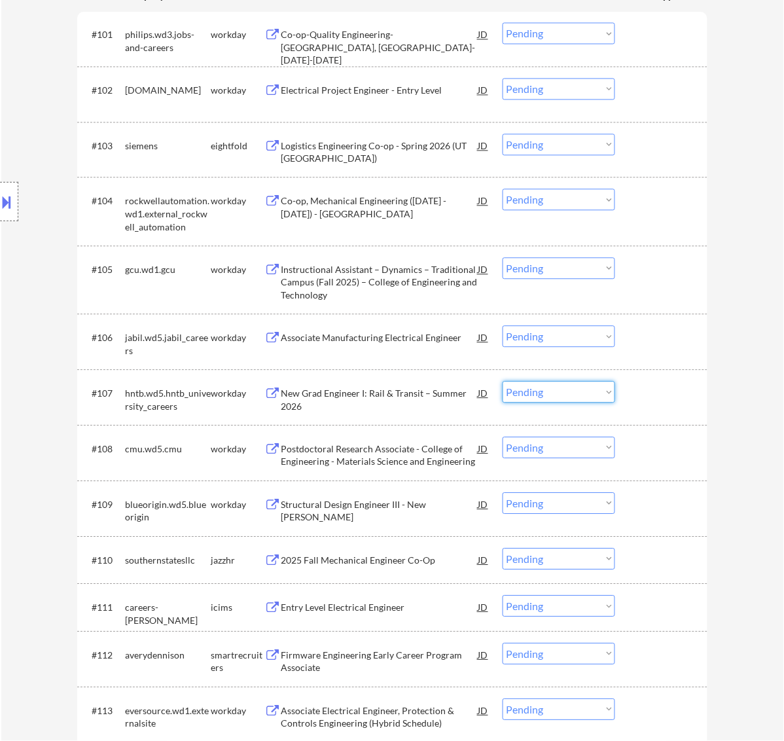
click at [583, 391] on select "Choose an option... Pending Applied Excluded (Questions) Excluded (Expired) Exc…" at bounding box center [559, 393] width 113 height 22
click at [503, 382] on select "Choose an option... Pending Applied Excluded (Questions) Excluded (Expired) Exc…" at bounding box center [559, 393] width 113 height 22
select select ""pending""
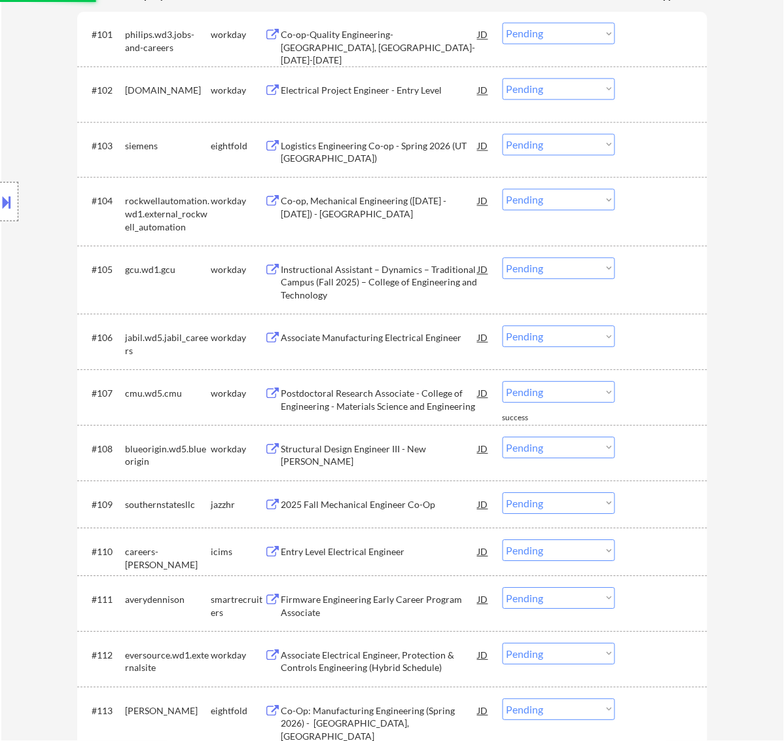
scroll to position [578, 0]
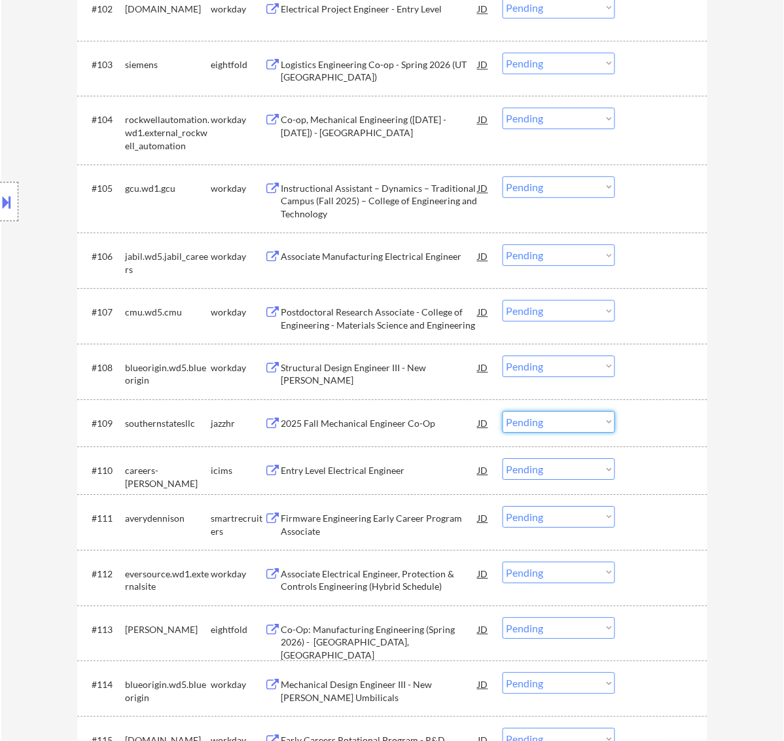
click at [544, 419] on select "Choose an option... Pending Applied Excluded (Questions) Excluded (Expired) Exc…" at bounding box center [559, 422] width 113 height 22
click at [503, 411] on select "Choose an option... Pending Applied Excluded (Questions) Excluded (Expired) Exc…" at bounding box center [559, 422] width 113 height 22
select select ""pending""
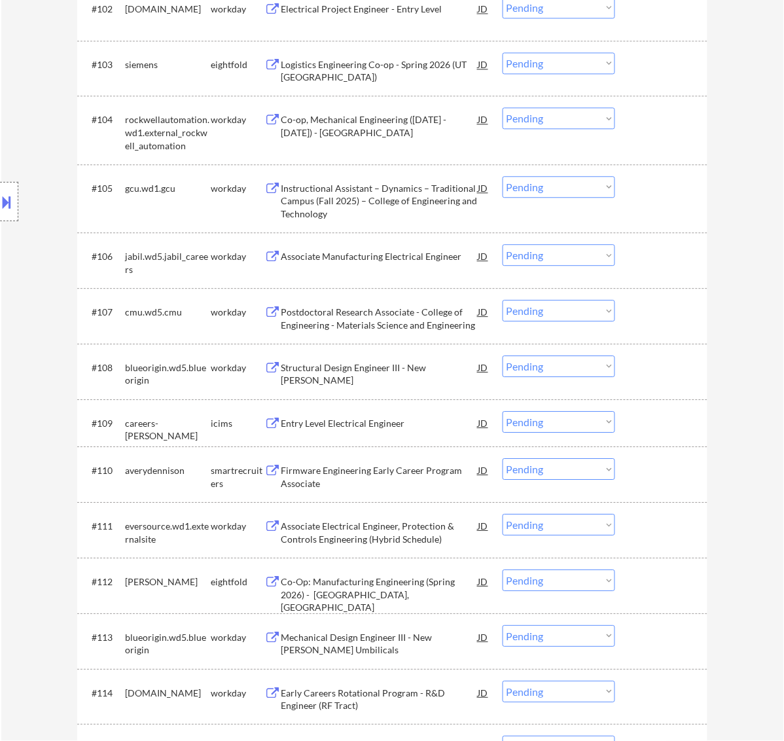
click at [421, 476] on div "Firmware Engineering Early Career Program Associate" at bounding box center [380, 477] width 198 height 26
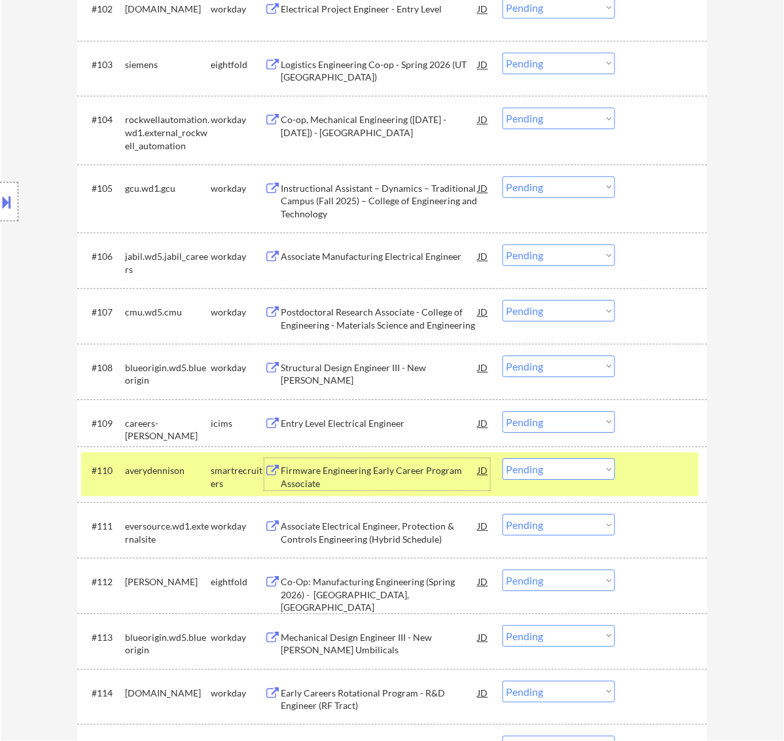
click at [585, 462] on select "Choose an option... Pending Applied Excluded (Questions) Excluded (Expired) Exc…" at bounding box center [559, 469] width 113 height 22
click at [503, 458] on select "Choose an option... Pending Applied Excluded (Questions) Excluded (Expired) Exc…" at bounding box center [559, 469] width 113 height 22
select select ""pending""
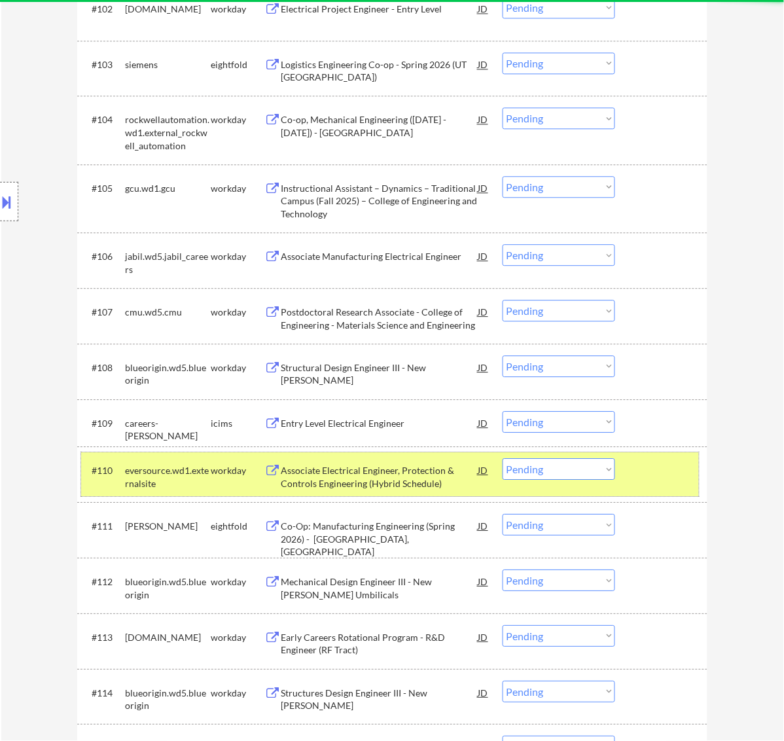
click at [662, 483] on div "#110 eversource.wd1.externalsite workday Associate Electrical Engineer, Protect…" at bounding box center [390, 473] width 618 height 43
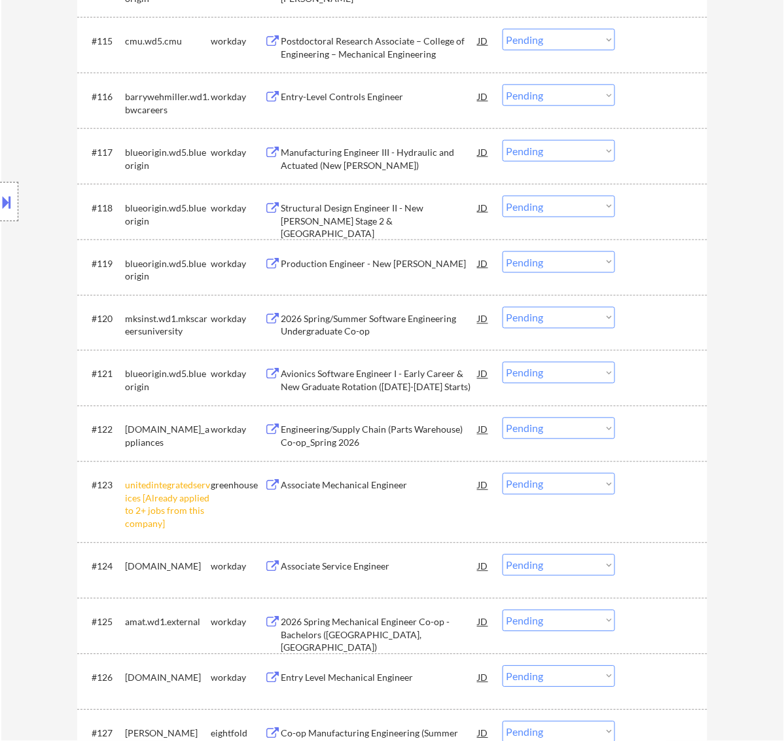
scroll to position [1315, 0]
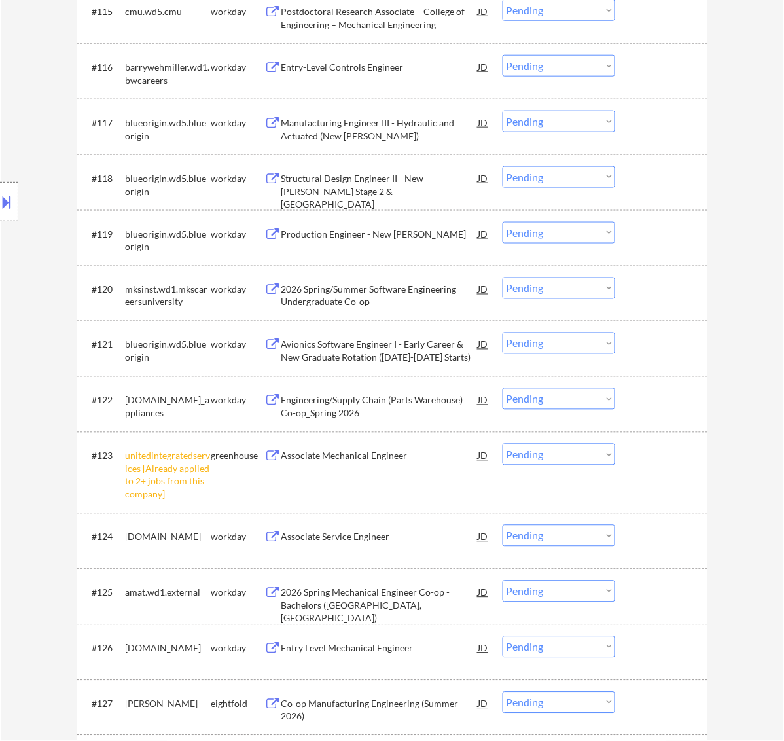
click at [554, 455] on select "Choose an option... Pending Applied Excluded (Questions) Excluded (Expired) Exc…" at bounding box center [559, 455] width 113 height 22
click at [503, 444] on select "Choose an option... Pending Applied Excluded (Questions) Excluded (Expired) Exc…" at bounding box center [559, 455] width 113 height 22
select select ""pending""
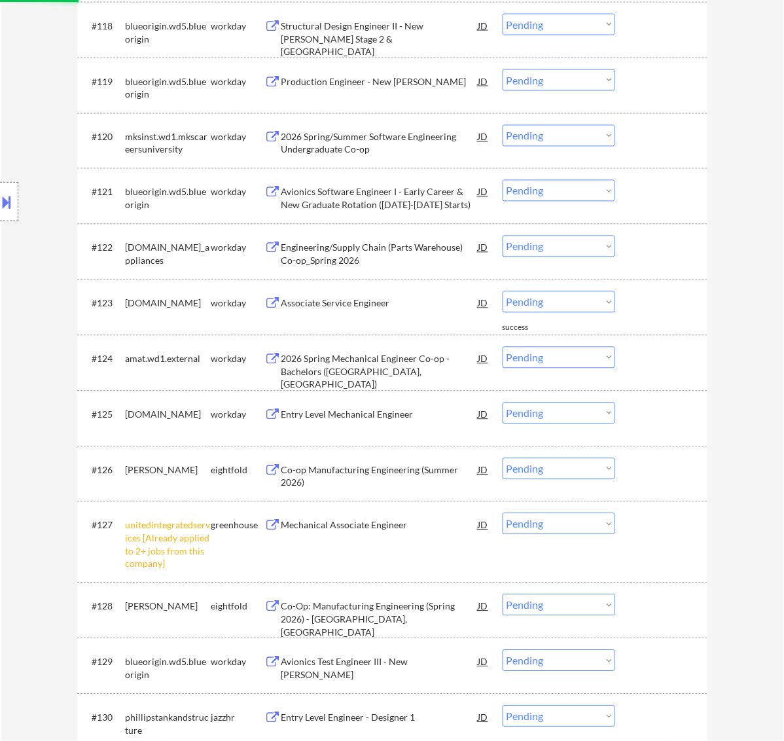
scroll to position [1479, 0]
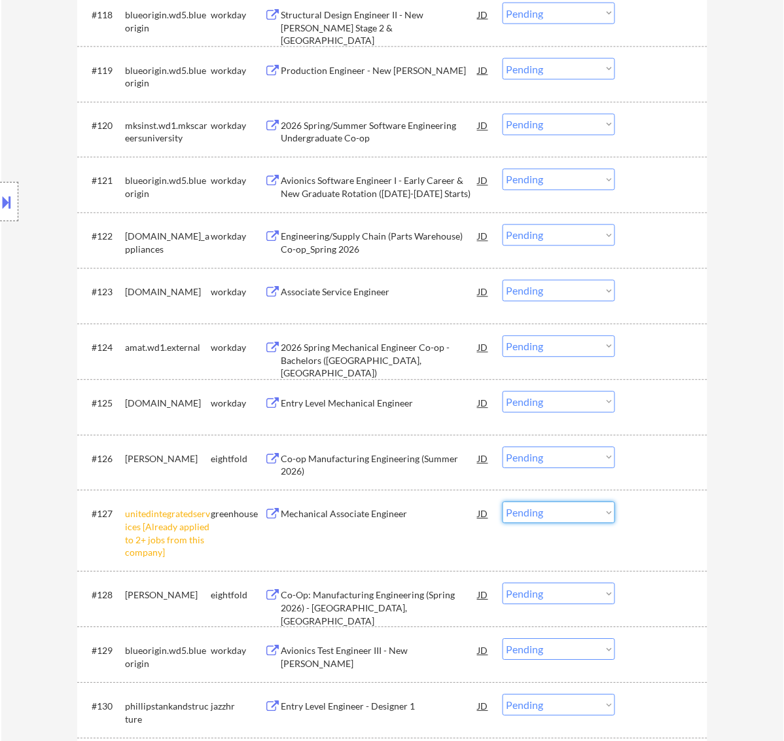
click at [593, 517] on select "Choose an option... Pending Applied Excluded (Questions) Excluded (Expired) Exc…" at bounding box center [559, 513] width 113 height 22
click at [503, 502] on select "Choose an option... Pending Applied Excluded (Questions) Excluded (Expired) Exc…" at bounding box center [559, 513] width 113 height 22
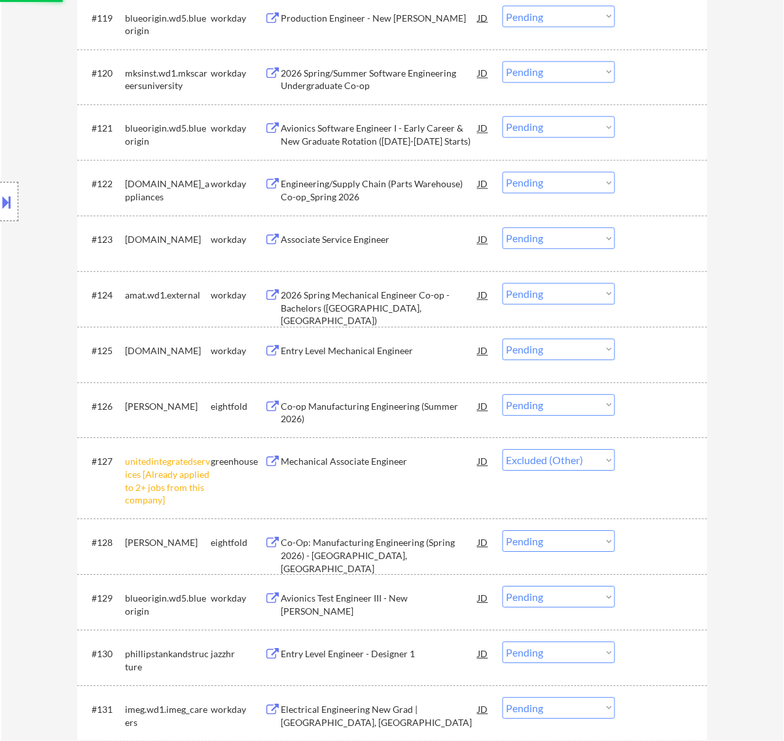
scroll to position [1560, 0]
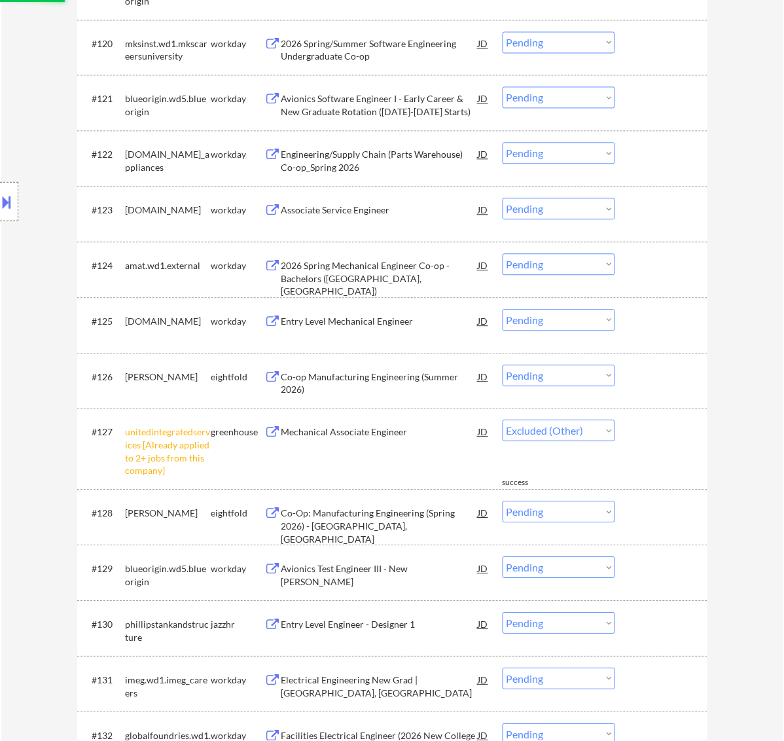
select select ""pending""
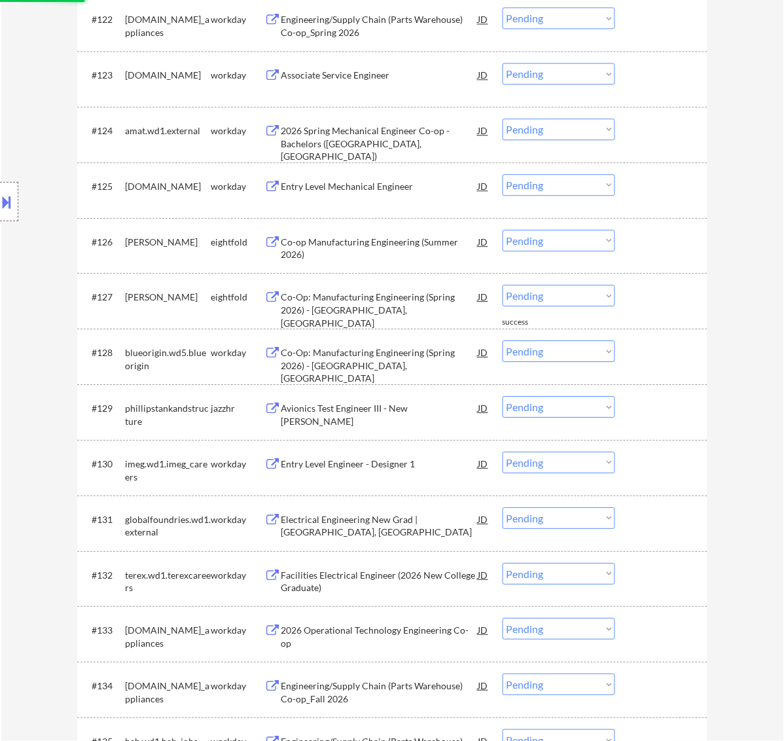
scroll to position [1724, 0]
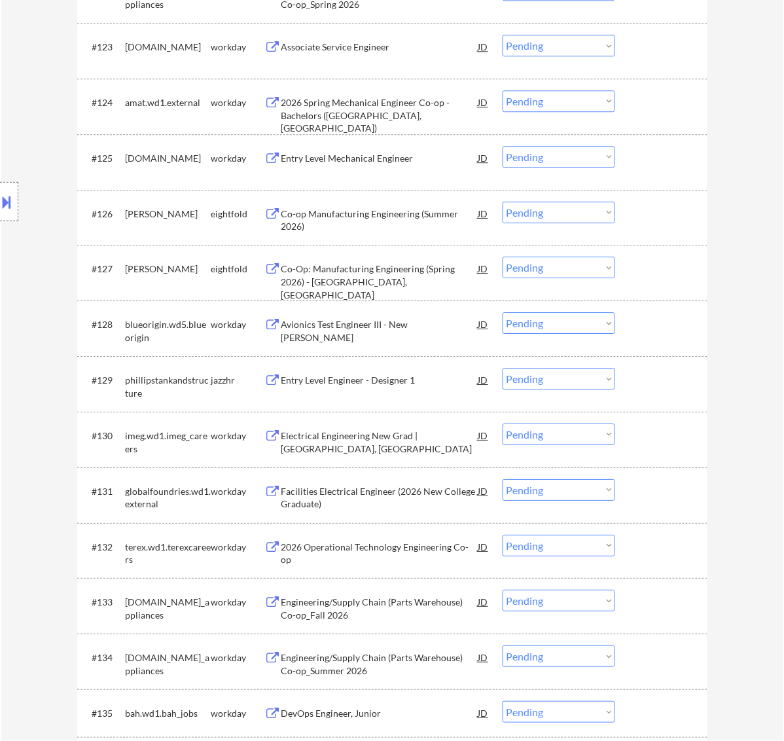
click at [384, 380] on div "Entry Level Engineer - Designer 1" at bounding box center [380, 380] width 198 height 13
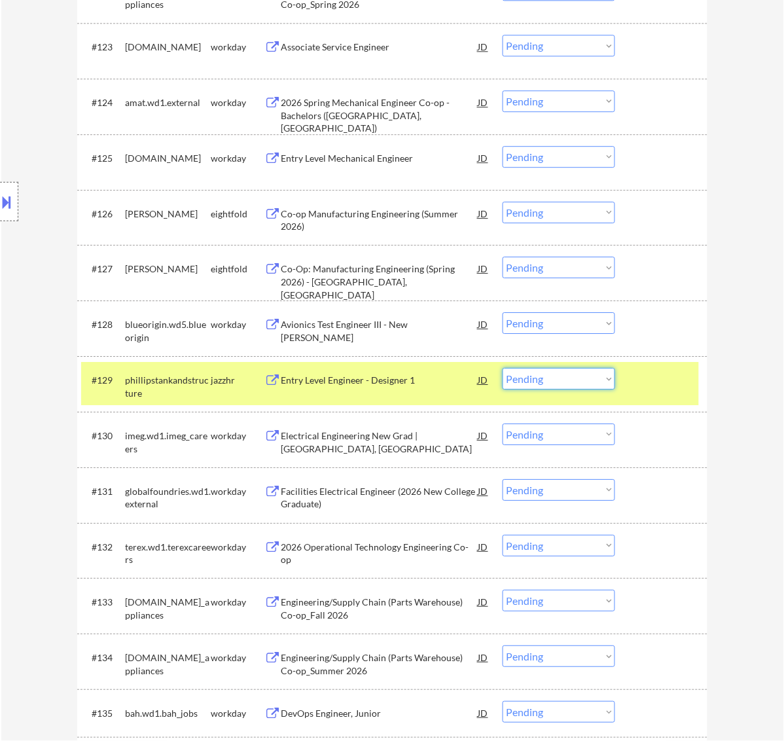
click at [552, 380] on select "Choose an option... Pending Applied Excluded (Questions) Excluded (Expired) Exc…" at bounding box center [559, 379] width 113 height 22
click at [503, 368] on select "Choose an option... Pending Applied Excluded (Questions) Excluded (Expired) Exc…" at bounding box center [559, 379] width 113 height 22
select select ""pending""
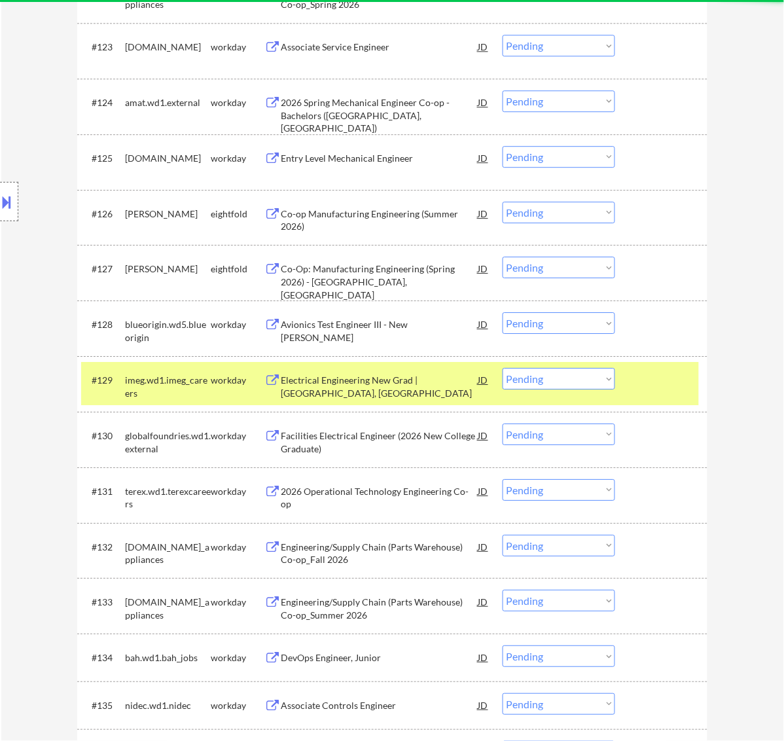
click at [659, 382] on div at bounding box center [663, 380] width 58 height 24
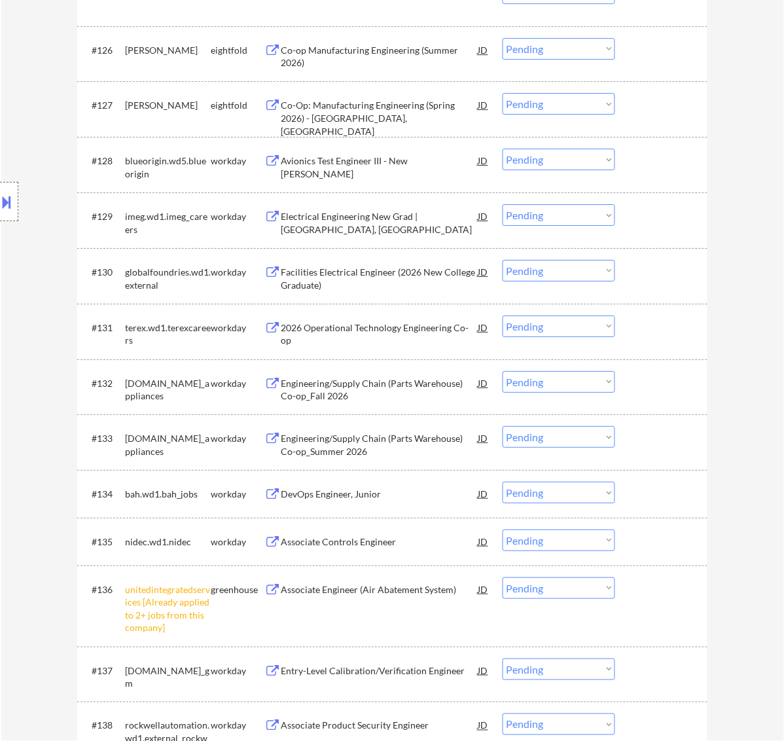
scroll to position [1970, 0]
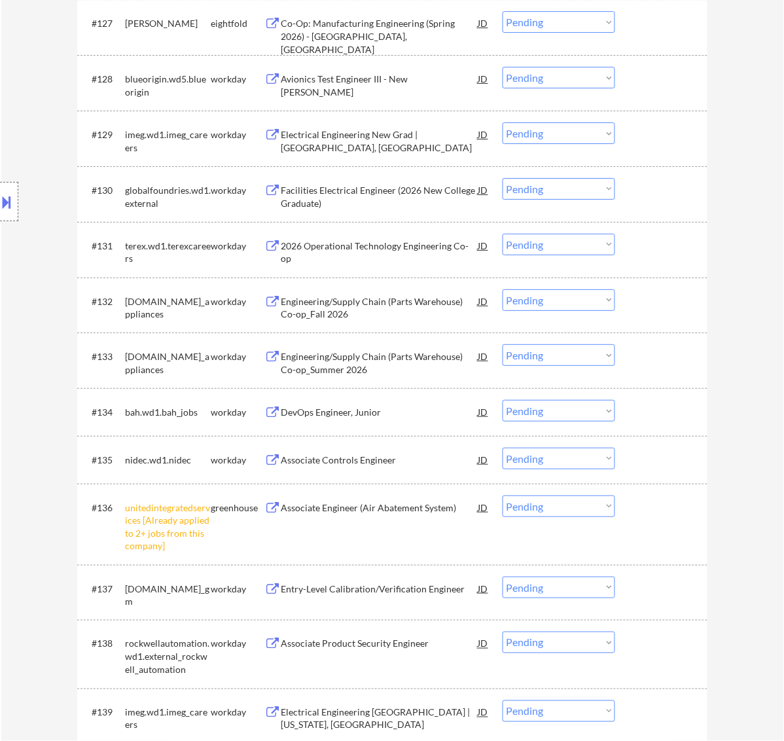
click at [580, 503] on select "Choose an option... Pending Applied Excluded (Questions) Excluded (Expired) Exc…" at bounding box center [559, 507] width 113 height 22
click at [503, 496] on select "Choose an option... Pending Applied Excluded (Questions) Excluded (Expired) Exc…" at bounding box center [559, 507] width 113 height 22
select select ""pending""
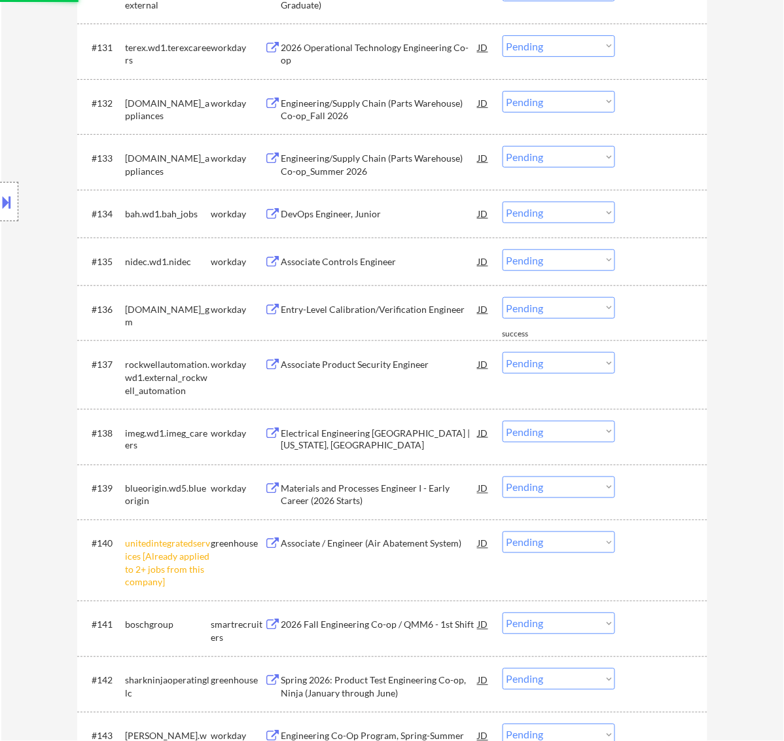
scroll to position [2215, 0]
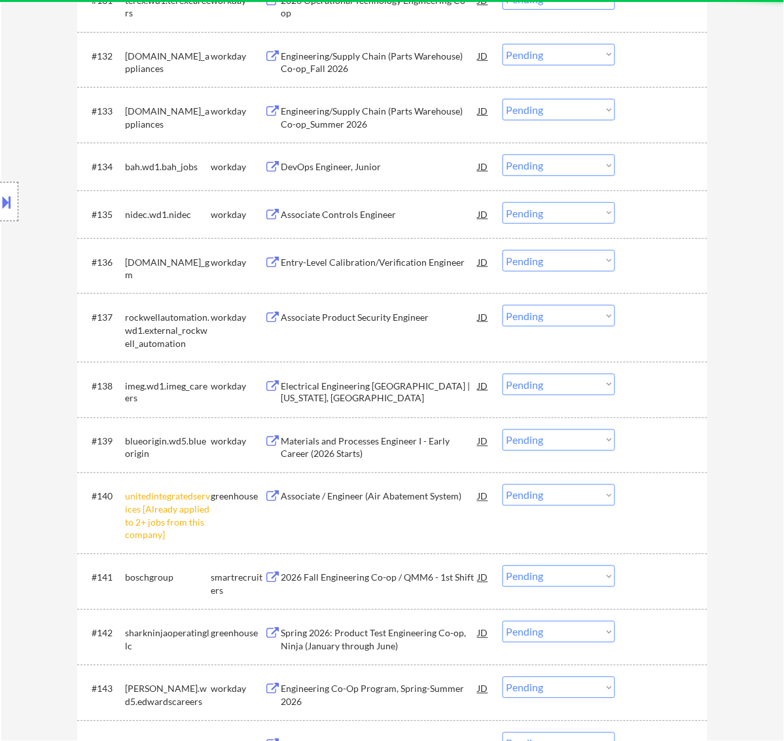
click at [529, 488] on select "Choose an option... Pending Applied Excluded (Questions) Excluded (Expired) Exc…" at bounding box center [559, 496] width 113 height 22
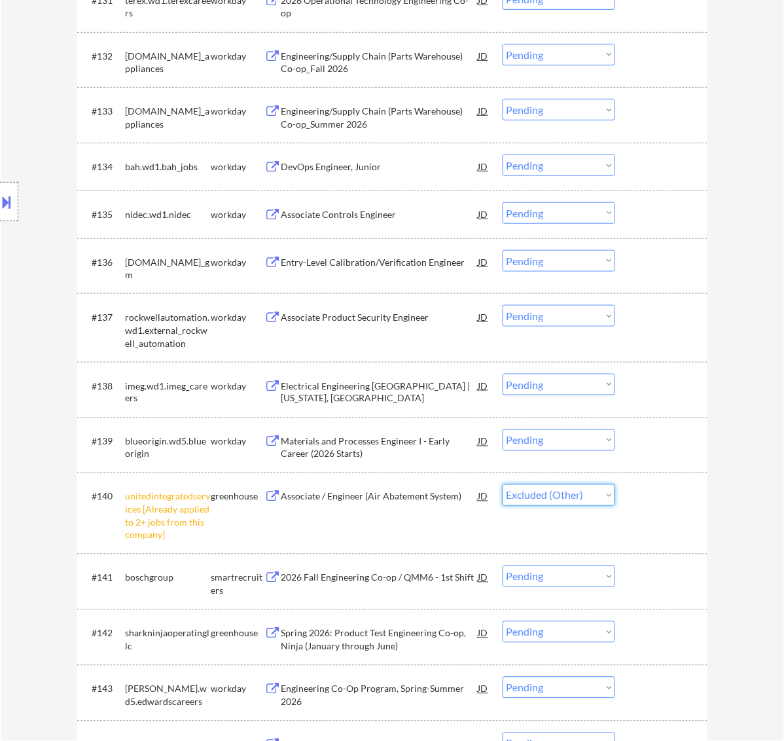
click at [503, 485] on select "Choose an option... Pending Applied Excluded (Questions) Excluded (Expired) Exc…" at bounding box center [559, 496] width 113 height 22
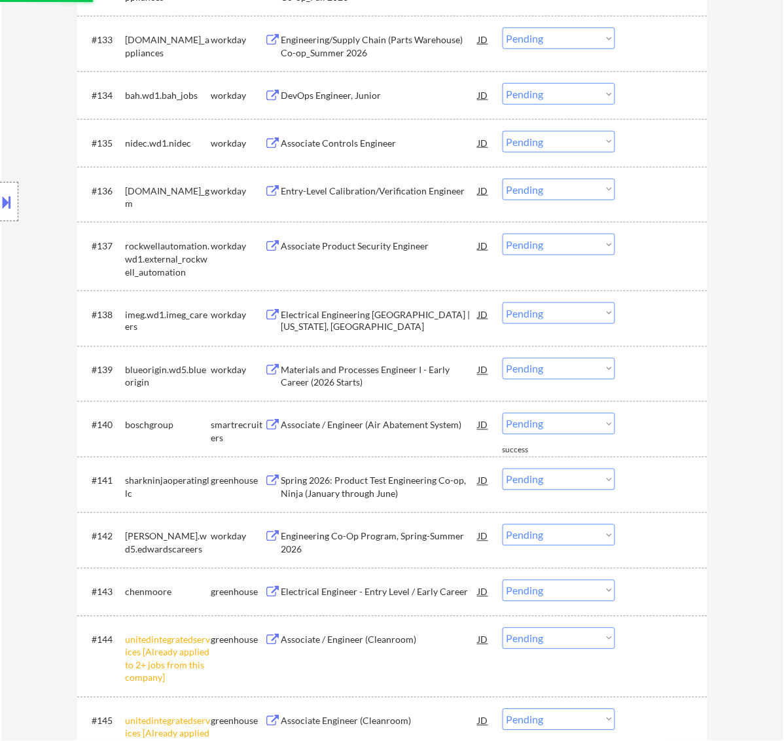
scroll to position [2297, 0]
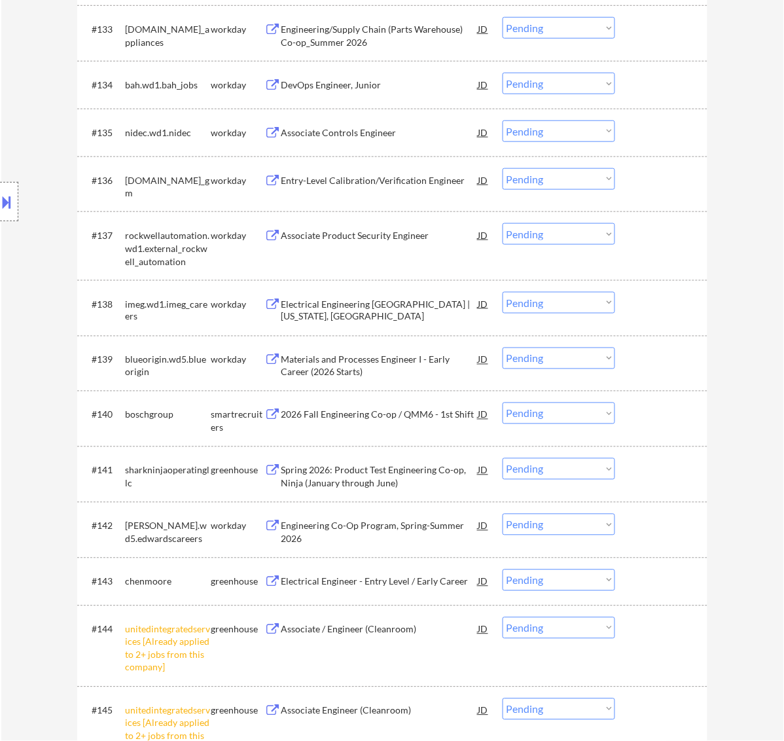
click at [384, 409] on div "2026 Fall Engineering Co-op / QMM6 - 1st Shift" at bounding box center [380, 415] width 198 height 13
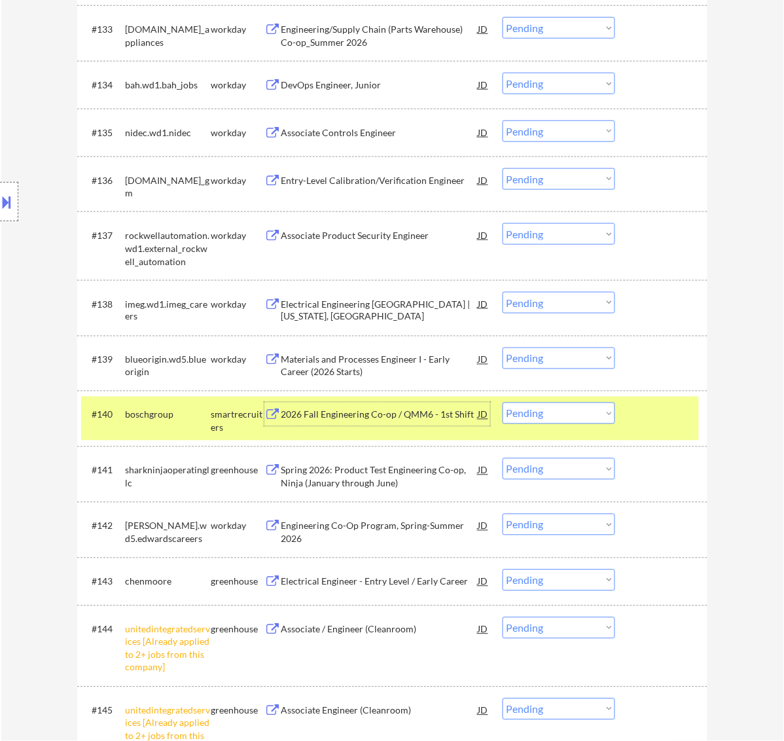
click at [603, 409] on select "Choose an option... Pending Applied Excluded (Questions) Excluded (Expired) Exc…" at bounding box center [559, 414] width 113 height 22
click at [503, 403] on select "Choose an option... Pending Applied Excluded (Questions) Excluded (Expired) Exc…" at bounding box center [559, 414] width 113 height 22
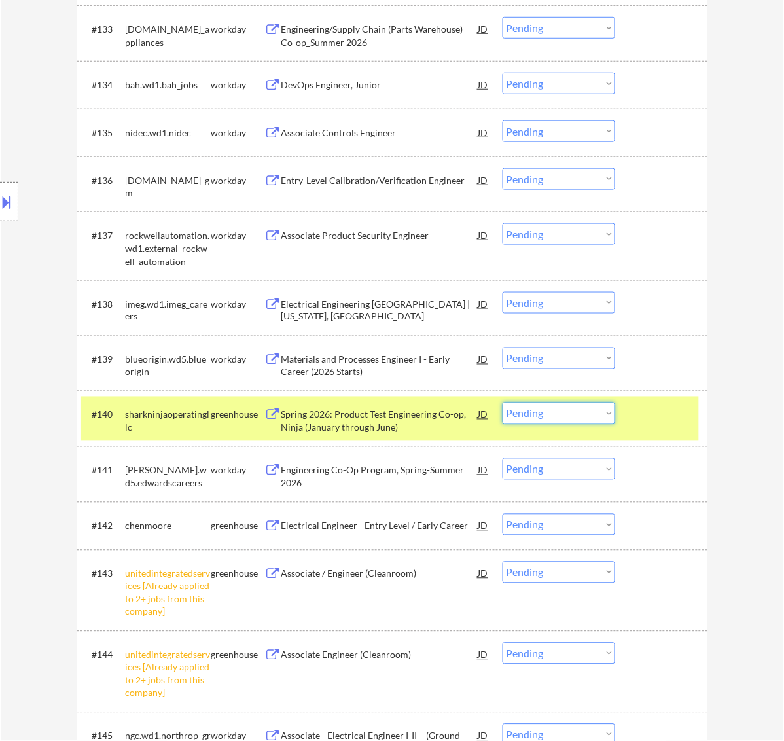
click at [565, 414] on select "Choose an option... Pending Applied Excluded (Questions) Excluded (Expired) Exc…" at bounding box center [559, 414] width 113 height 22
click at [503, 403] on select "Choose an option... Pending Applied Excluded (Questions) Excluded (Expired) Exc…" at bounding box center [559, 414] width 113 height 22
select select ""pending""
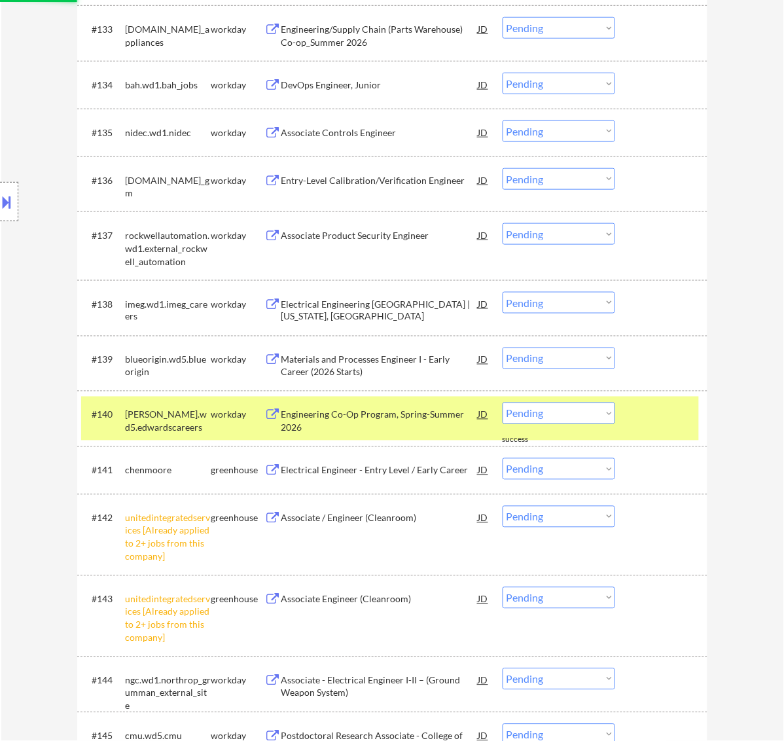
scroll to position [2379, 0]
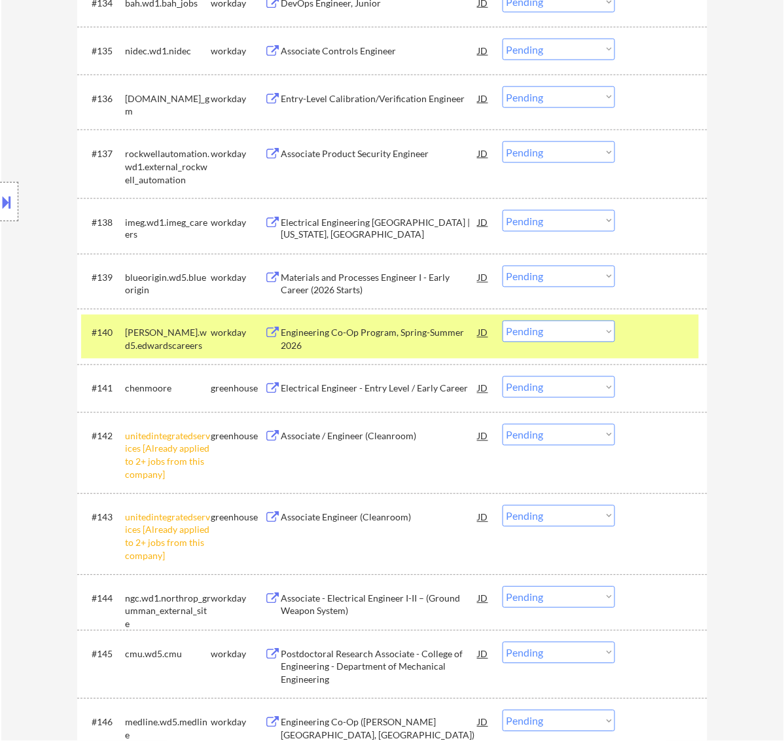
click at [565, 433] on select "Choose an option... Pending Applied Excluded (Questions) Excluded (Expired) Exc…" at bounding box center [559, 435] width 113 height 22
click at [503, 424] on select "Choose an option... Pending Applied Excluded (Questions) Excluded (Expired) Exc…" at bounding box center [559, 435] width 113 height 22
select select ""pending""
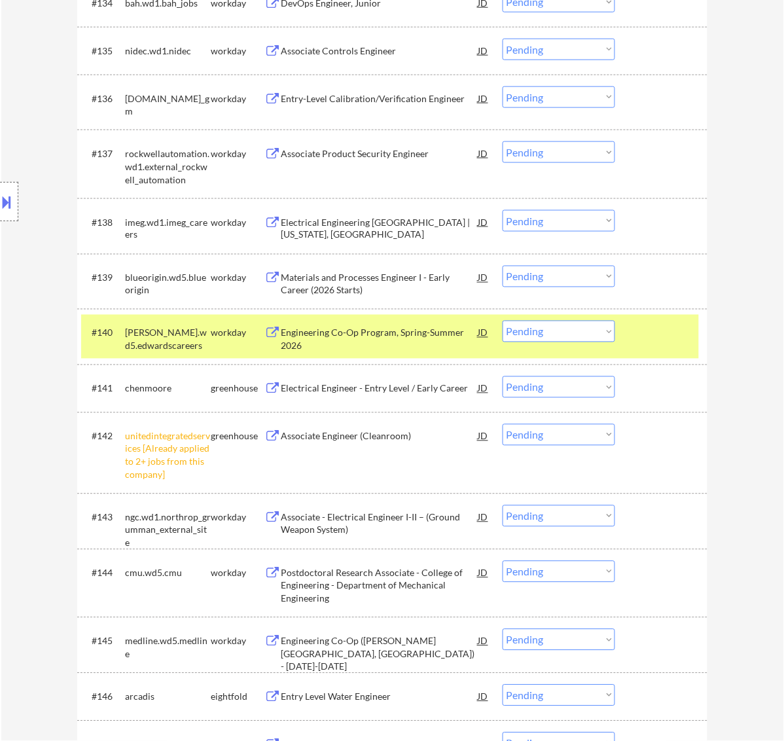
click at [600, 333] on select "Choose an option... Pending Applied Excluded (Questions) Excluded (Expired) Exc…" at bounding box center [559, 332] width 113 height 22
click at [503, 321] on select "Choose an option... Pending Applied Excluded (Questions) Excluded (Expired) Exc…" at bounding box center [559, 332] width 113 height 22
select select ""pending""
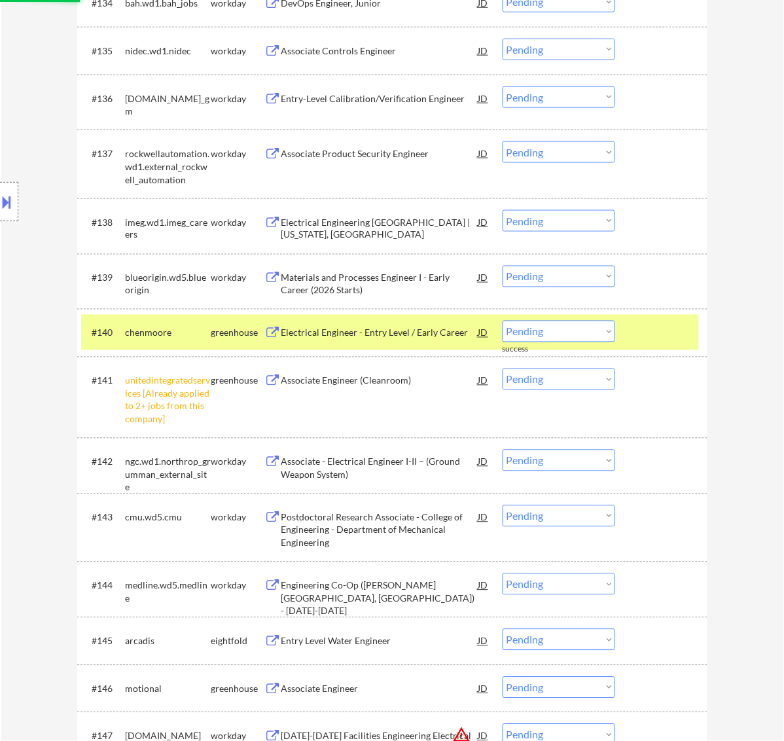
click at [591, 377] on select "Choose an option... Pending Applied Excluded (Questions) Excluded (Expired) Exc…" at bounding box center [559, 380] width 113 height 22
click at [503, 369] on select "Choose an option... Pending Applied Excluded (Questions) Excluded (Expired) Exc…" at bounding box center [559, 380] width 113 height 22
select select ""pending""
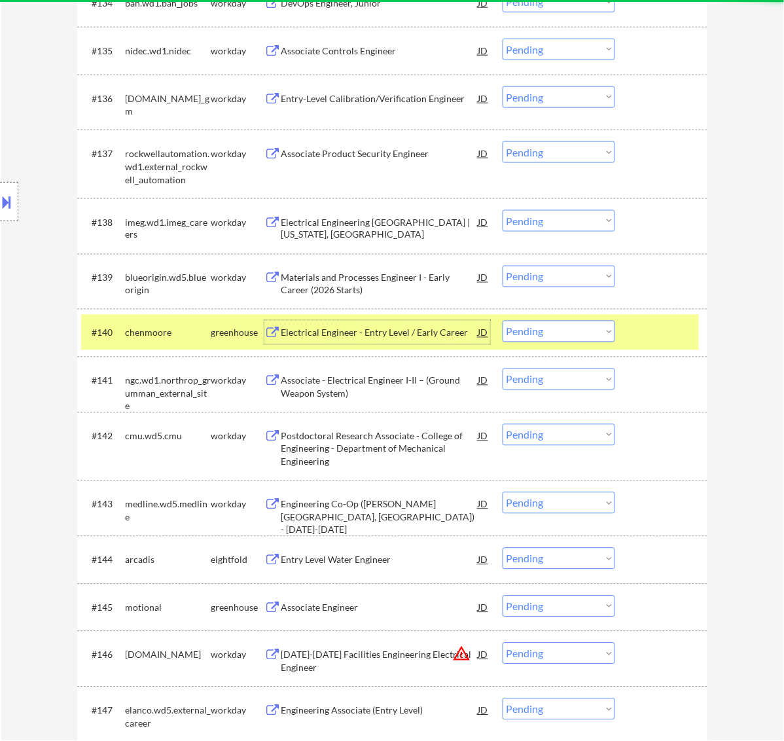
click at [386, 331] on div "Electrical Engineer - Entry Level / Early Career" at bounding box center [380, 333] width 198 height 13
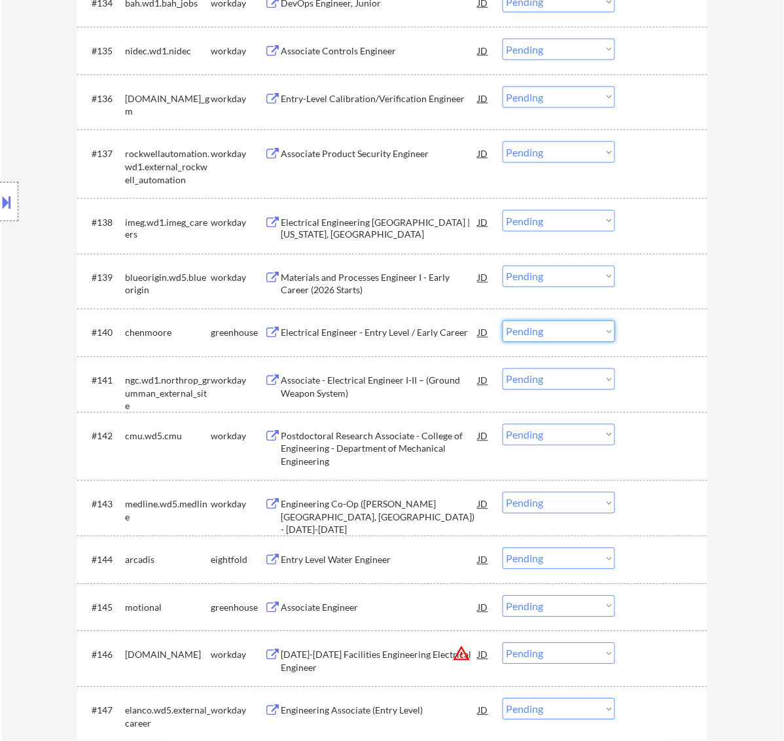
click at [566, 331] on select "Choose an option... Pending Applied Excluded (Questions) Excluded (Expired) Exc…" at bounding box center [559, 332] width 113 height 22
click at [503, 321] on select "Choose an option... Pending Applied Excluded (Questions) Excluded (Expired) Exc…" at bounding box center [559, 332] width 113 height 22
select select ""pending""
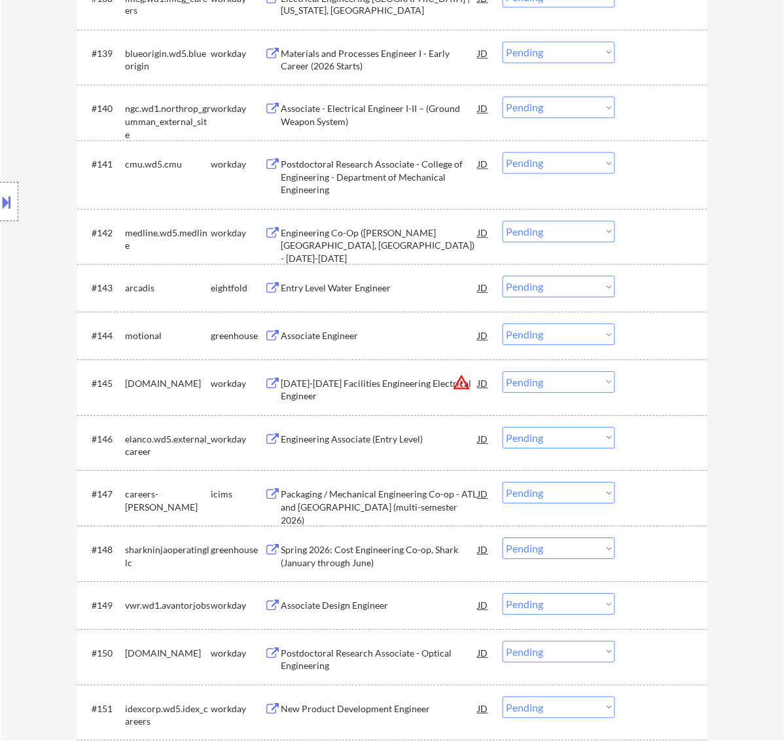
scroll to position [2624, 0]
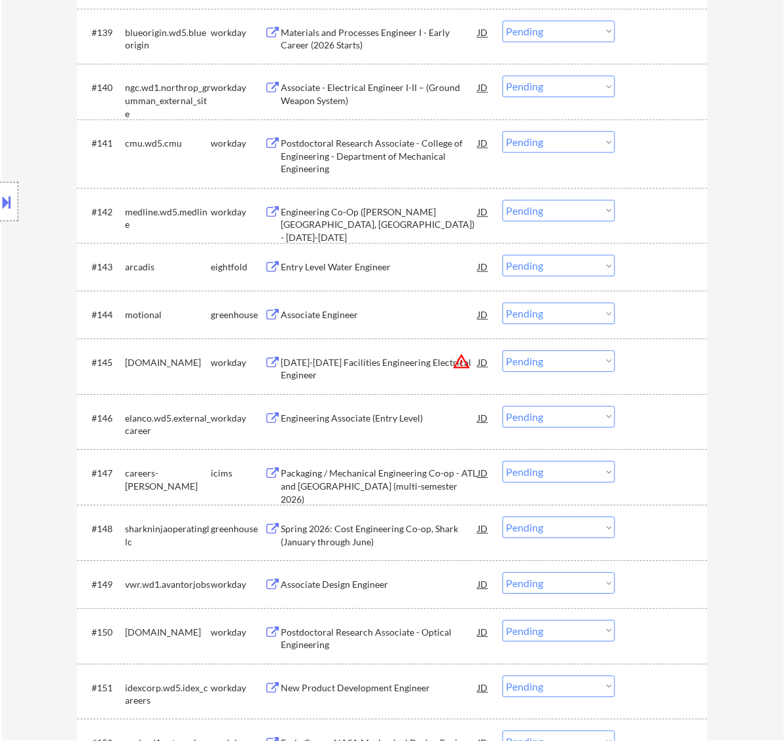
click at [381, 321] on div "Associate Engineer" at bounding box center [380, 315] width 198 height 24
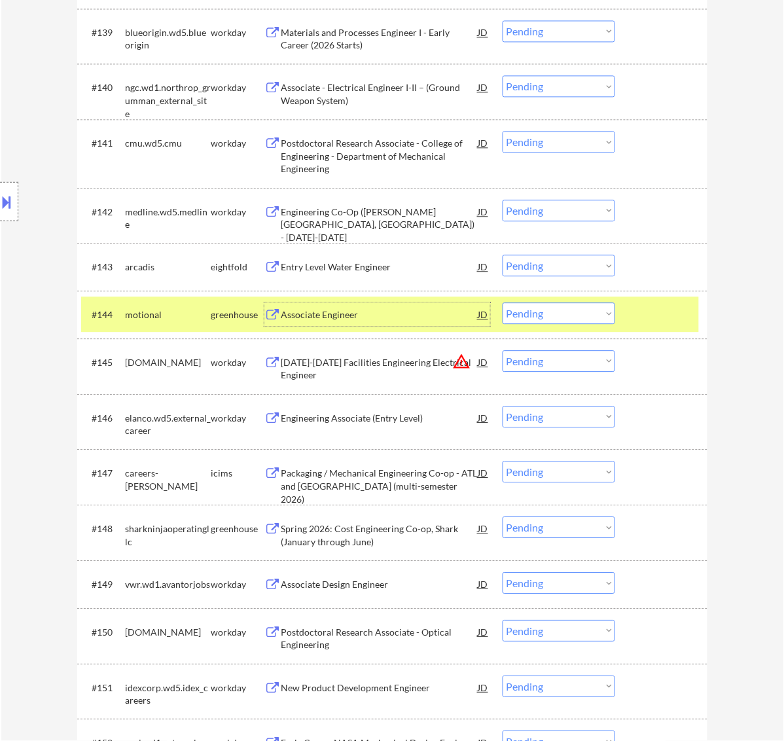
click at [537, 312] on select "Choose an option... Pending Applied Excluded (Questions) Excluded (Expired) Exc…" at bounding box center [559, 314] width 113 height 22
click at [503, 303] on select "Choose an option... Pending Applied Excluded (Questions) Excluded (Expired) Exc…" at bounding box center [559, 314] width 113 height 22
select select ""pending""
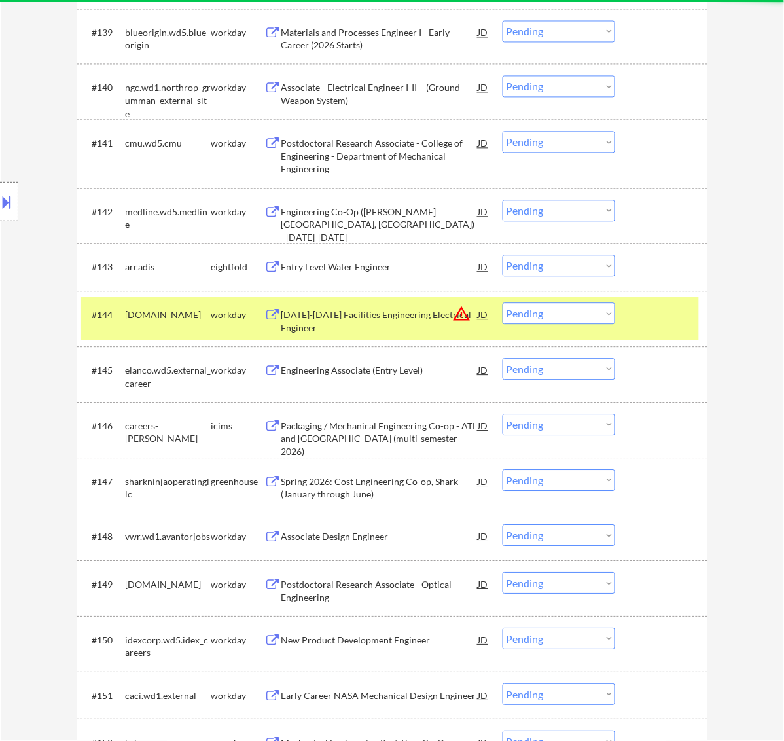
click at [639, 318] on div at bounding box center [663, 315] width 58 height 24
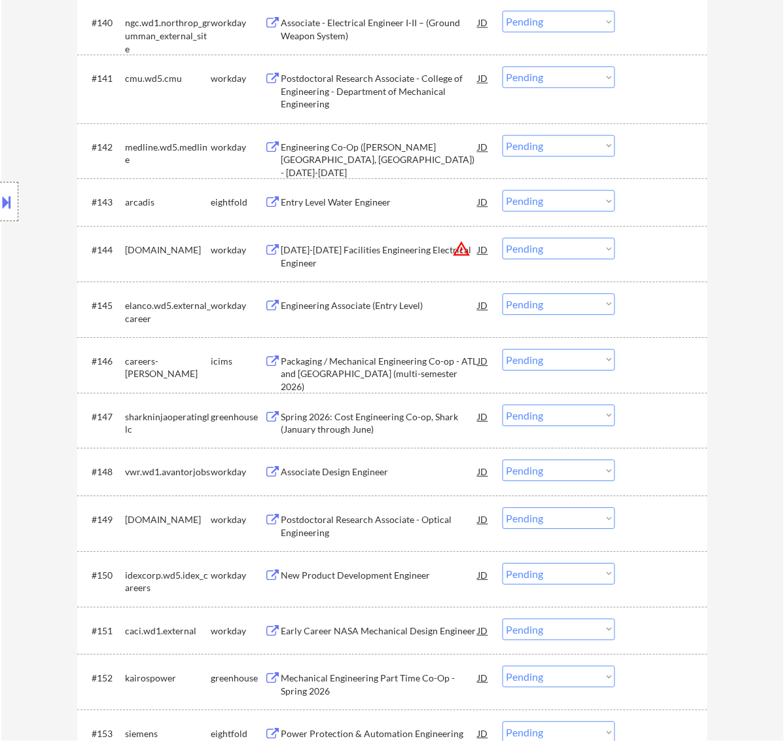
scroll to position [2788, 0]
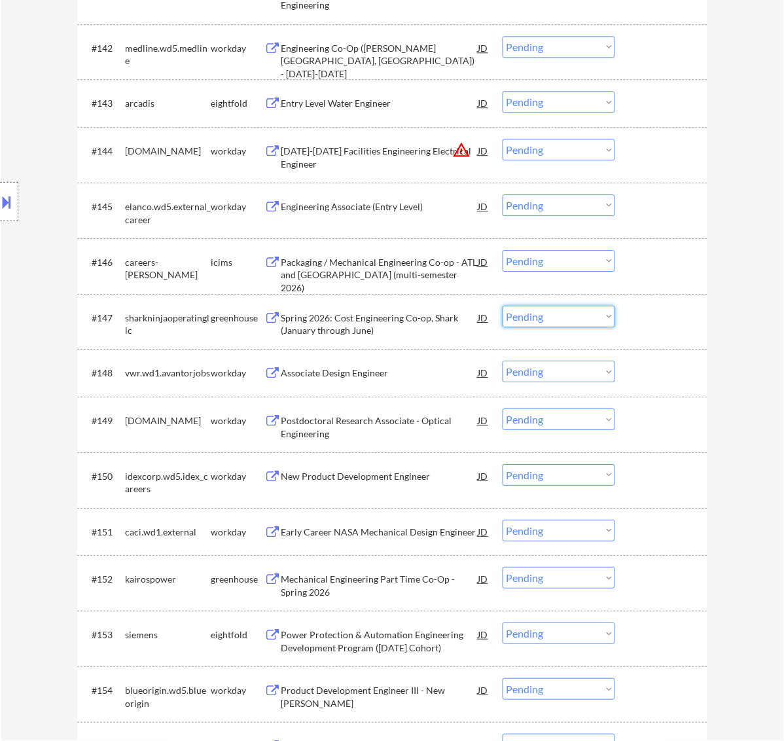
drag, startPoint x: 597, startPoint y: 316, endPoint x: 597, endPoint y: 324, distance: 7.9
click at [597, 316] on select "Choose an option... Pending Applied Excluded (Questions) Excluded (Expired) Exc…" at bounding box center [559, 317] width 113 height 22
click at [503, 306] on select "Choose an option... Pending Applied Excluded (Questions) Excluded (Expired) Exc…" at bounding box center [559, 317] width 113 height 22
select select ""pending""
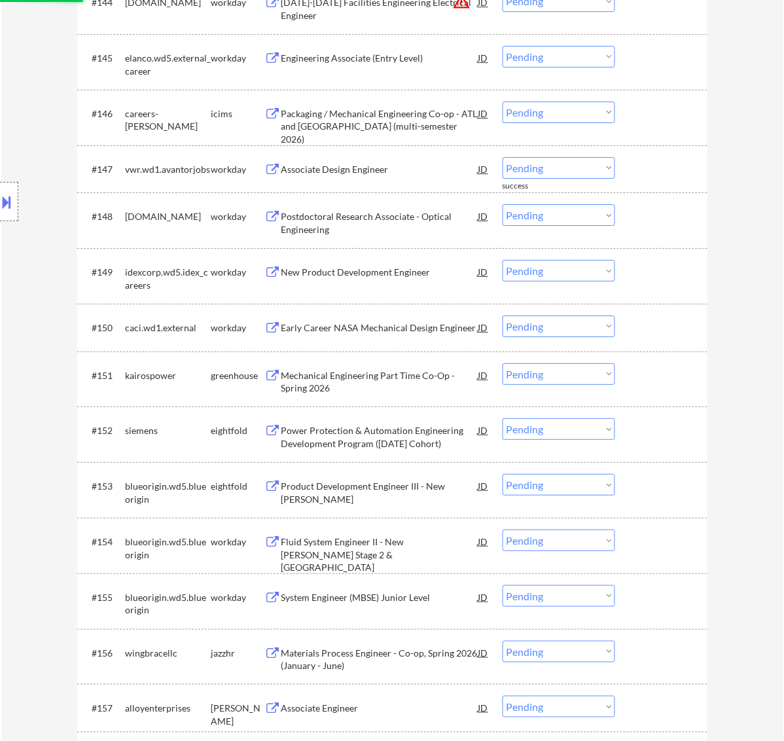
scroll to position [2952, 0]
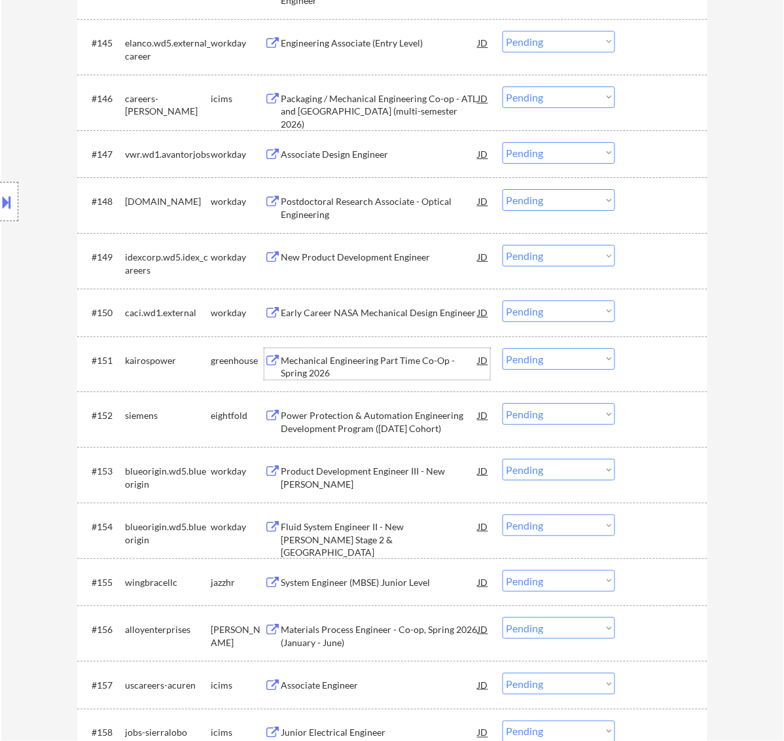
click at [392, 358] on div "Mechanical Engineering Part Time Co-Op - Spring 2026" at bounding box center [380, 367] width 198 height 26
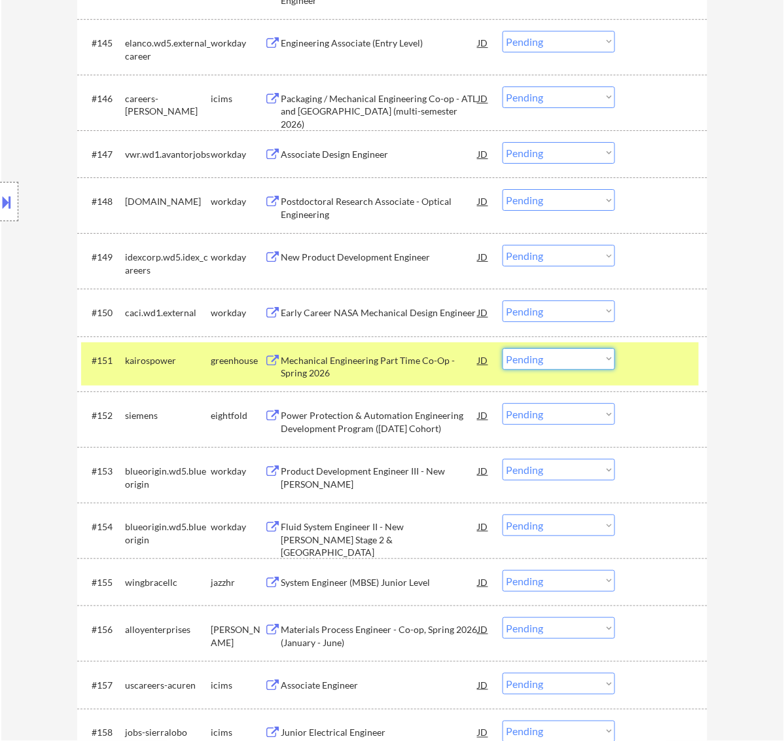
click at [578, 354] on select "Choose an option... Pending Applied Excluded (Questions) Excluded (Expired) Exc…" at bounding box center [559, 359] width 113 height 22
click at [503, 348] on select "Choose an option... Pending Applied Excluded (Questions) Excluded (Expired) Exc…" at bounding box center [559, 359] width 113 height 22
select select ""pending""
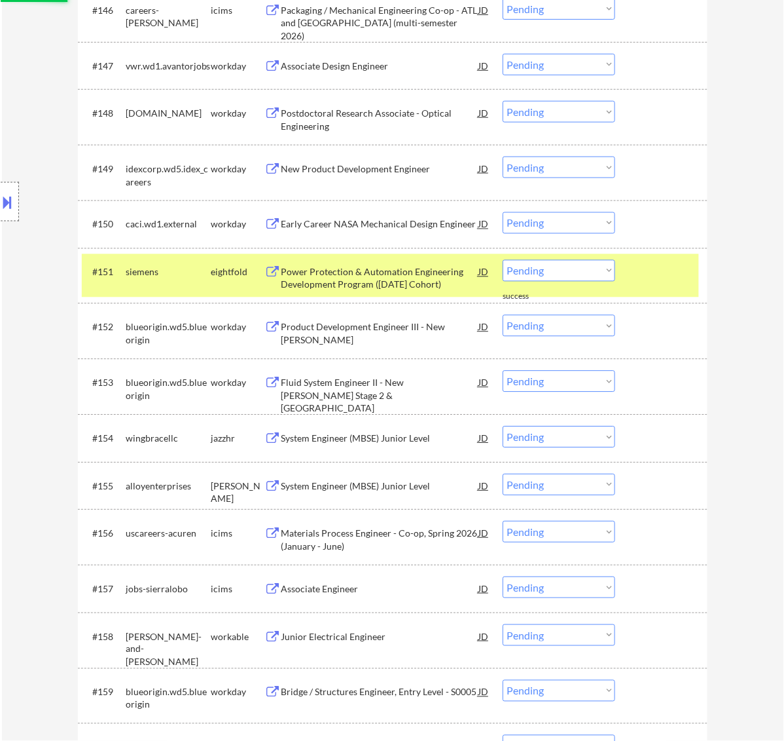
scroll to position [3116, 0]
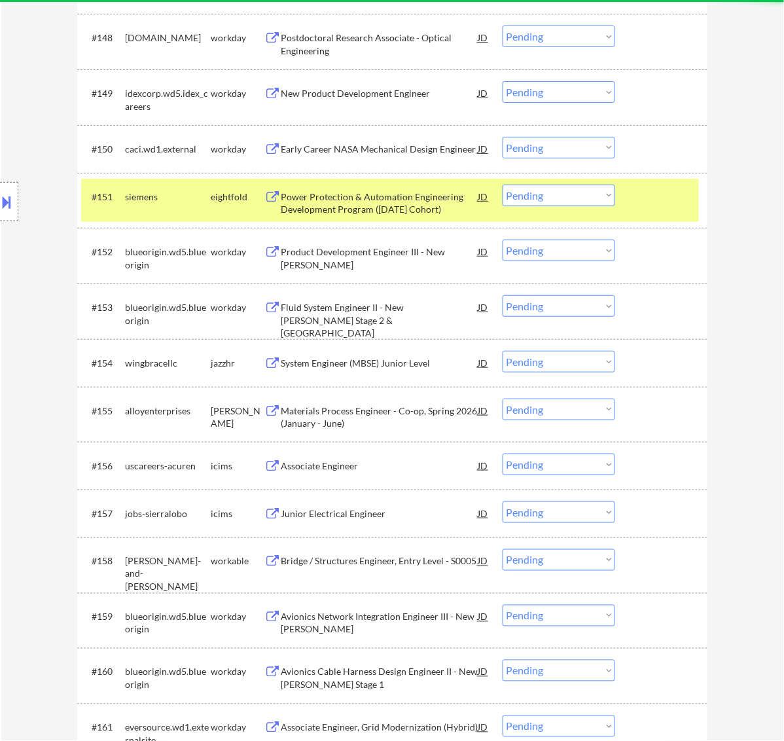
click at [388, 363] on div "System Engineer (MBSE) Junior Level" at bounding box center [380, 363] width 198 height 13
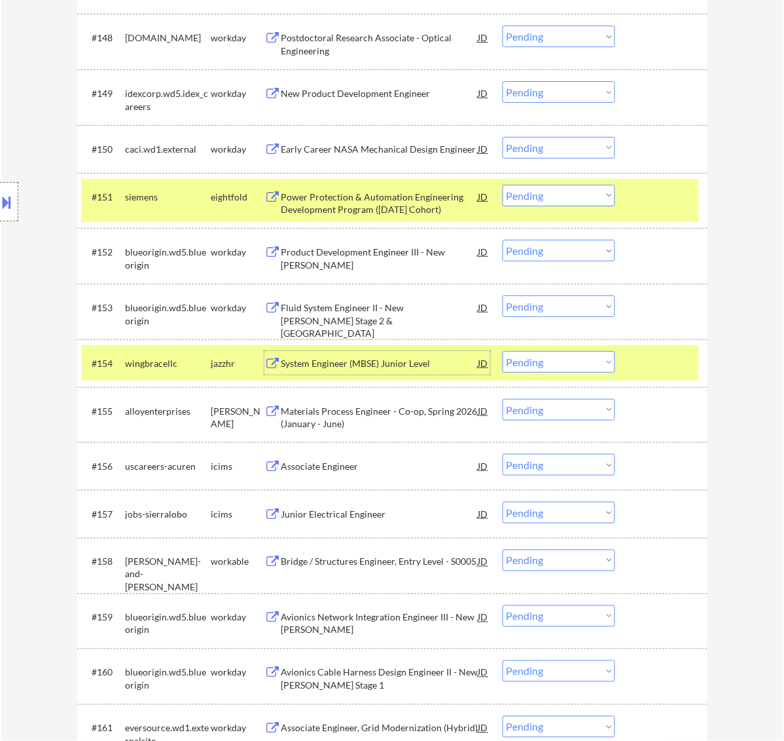
click at [575, 358] on select "Choose an option... Pending Applied Excluded (Questions) Excluded (Expired) Exc…" at bounding box center [559, 362] width 113 height 22
click at [503, 351] on select "Choose an option... Pending Applied Excluded (Questions) Excluded (Expired) Exc…" at bounding box center [559, 362] width 113 height 22
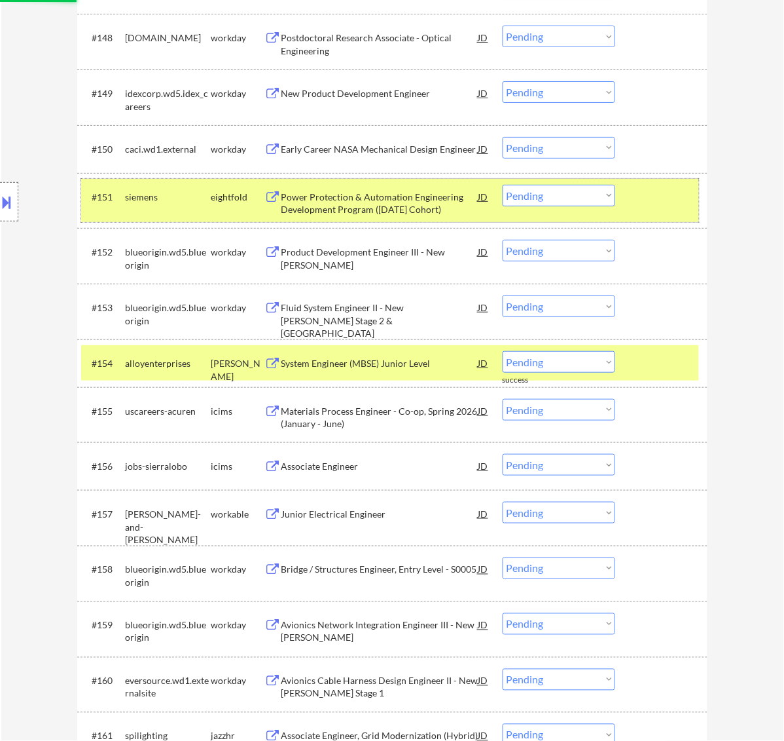
click at [667, 188] on div at bounding box center [663, 197] width 58 height 24
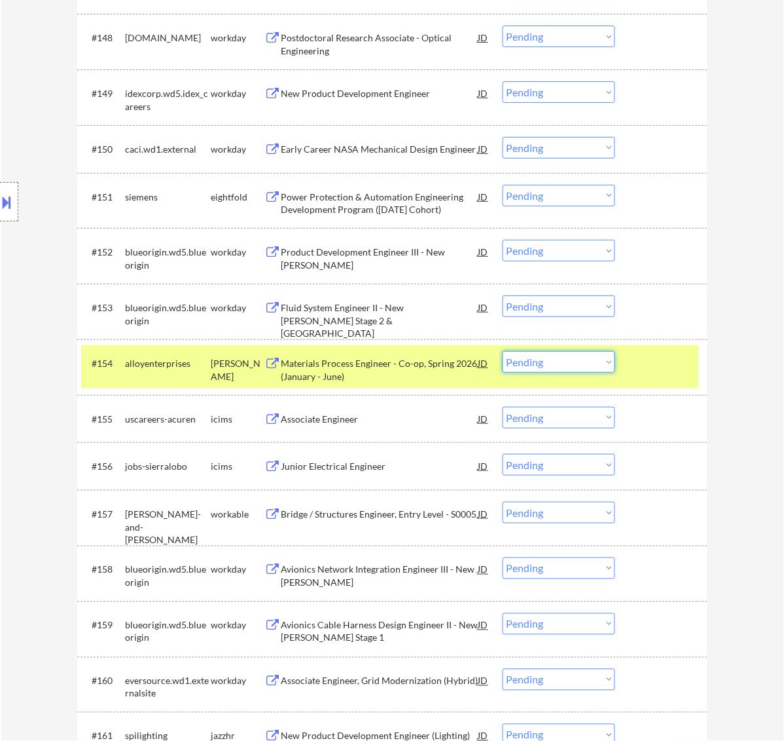
click at [564, 365] on select "Choose an option... Pending Applied Excluded (Questions) Excluded (Expired) Exc…" at bounding box center [559, 362] width 113 height 22
click at [503, 351] on select "Choose an option... Pending Applied Excluded (Questions) Excluded (Expired) Exc…" at bounding box center [559, 362] width 113 height 22
select select ""pending""
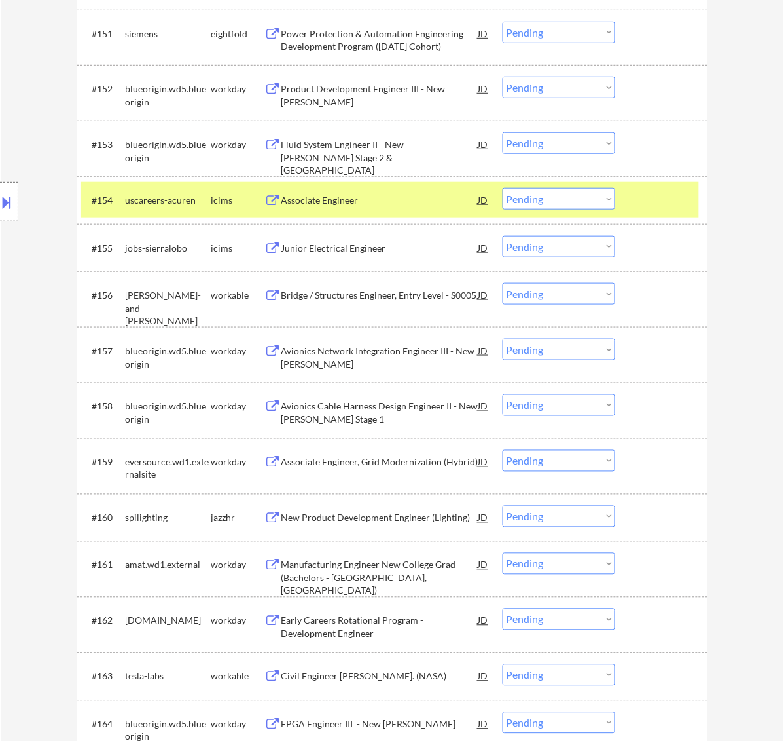
scroll to position [3279, 0]
click at [637, 190] on div at bounding box center [663, 199] width 58 height 24
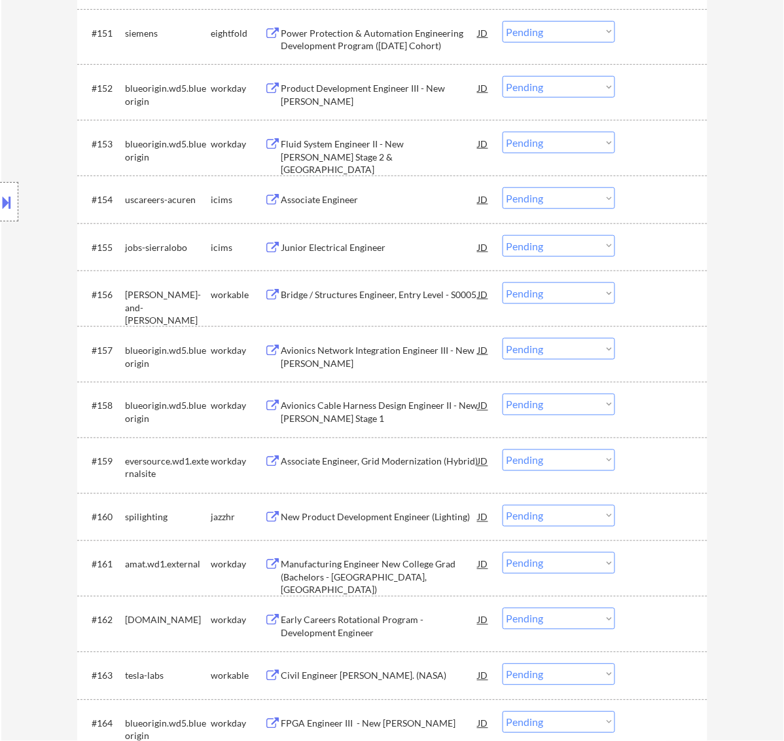
click at [360, 297] on div "Bridge / Structures Engineer, Entry Level - S0005" at bounding box center [380, 294] width 198 height 13
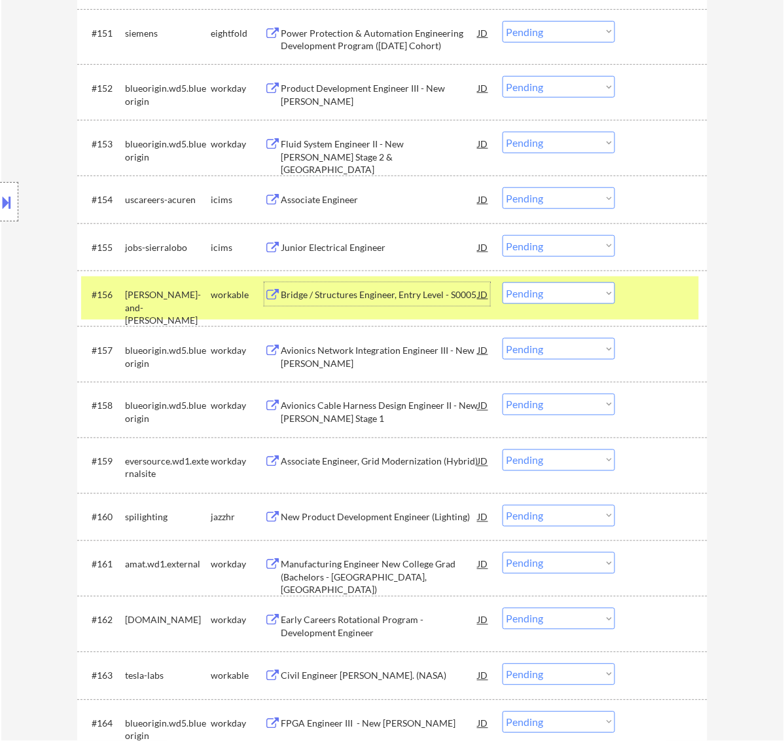
click at [596, 290] on select "Choose an option... Pending Applied Excluded (Questions) Excluded (Expired) Exc…" at bounding box center [559, 293] width 113 height 22
click at [503, 282] on select "Choose an option... Pending Applied Excluded (Questions) Excluded (Expired) Exc…" at bounding box center [559, 293] width 113 height 22
select select ""pending""
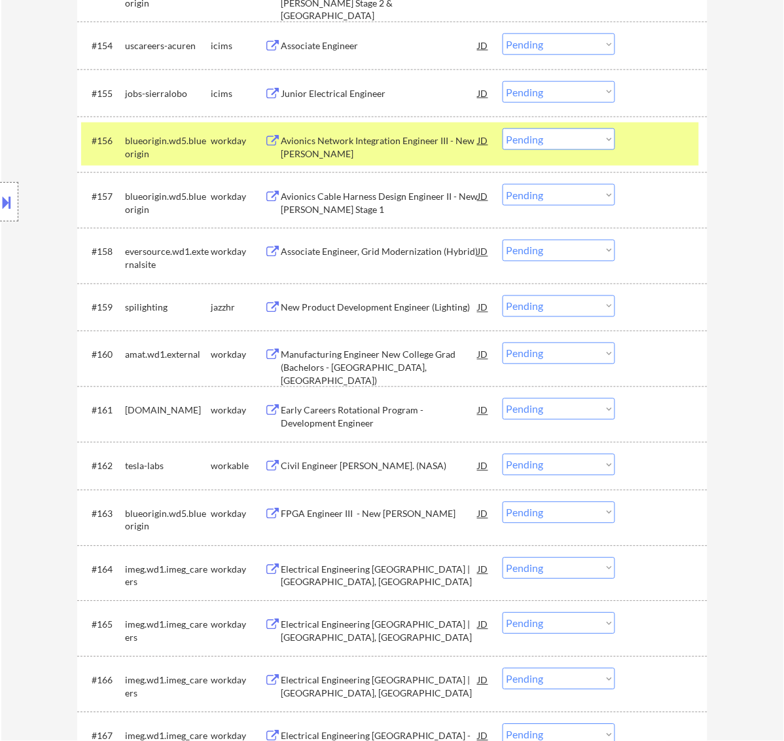
scroll to position [3443, 0]
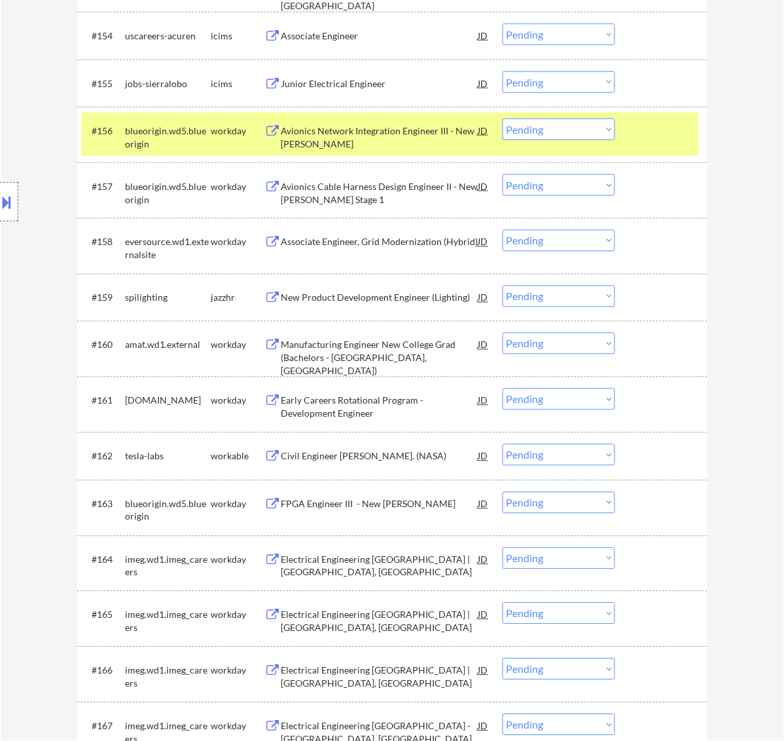
click at [642, 138] on div at bounding box center [663, 131] width 58 height 24
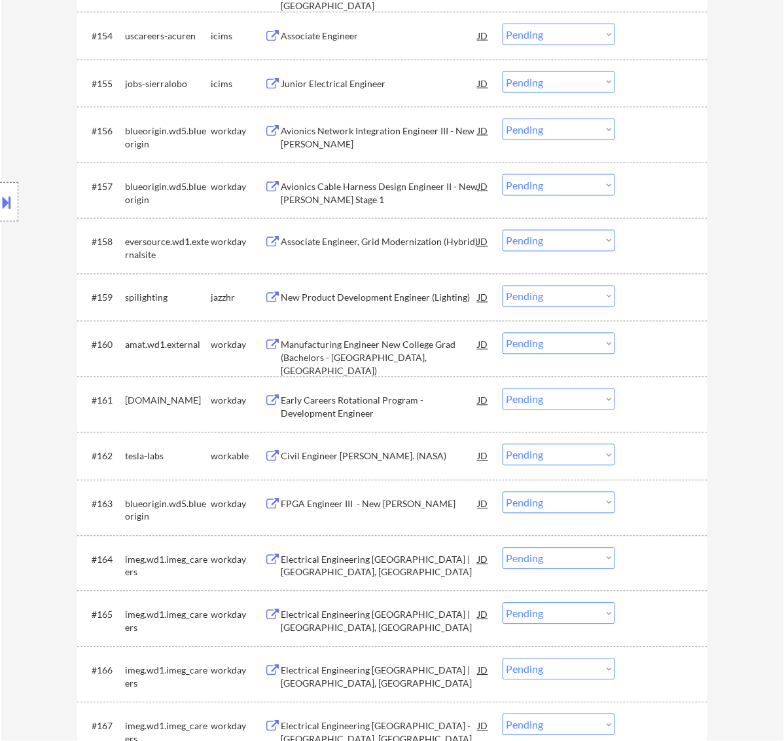
click at [388, 298] on div "New Product Development Engineer (Lighting)" at bounding box center [380, 297] width 198 height 13
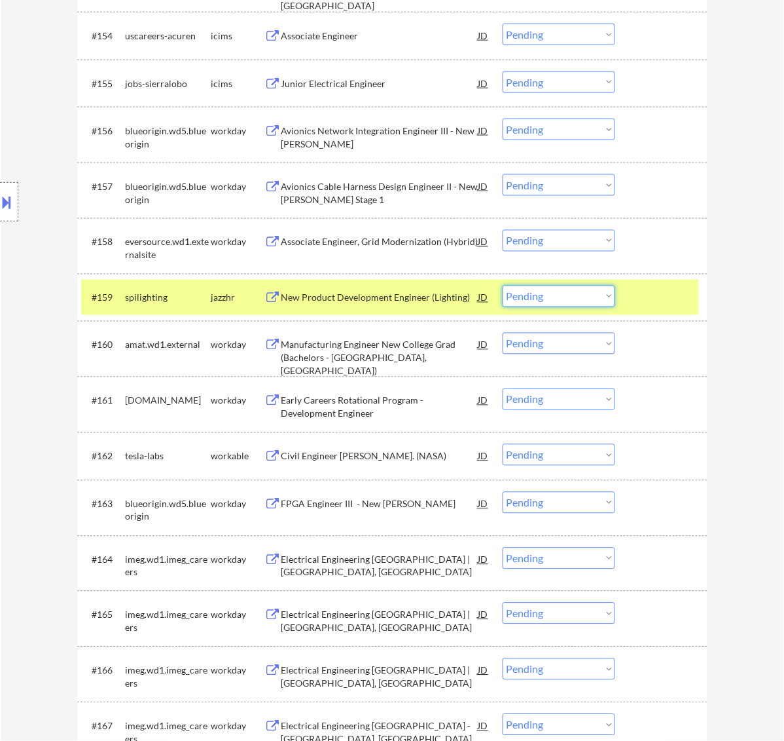
click at [570, 292] on select "Choose an option... Pending Applied Excluded (Questions) Excluded (Expired) Exc…" at bounding box center [559, 296] width 113 height 22
click at [503, 285] on select "Choose an option... Pending Applied Excluded (Questions) Excluded (Expired) Exc…" at bounding box center [559, 296] width 113 height 22
select select ""pending""
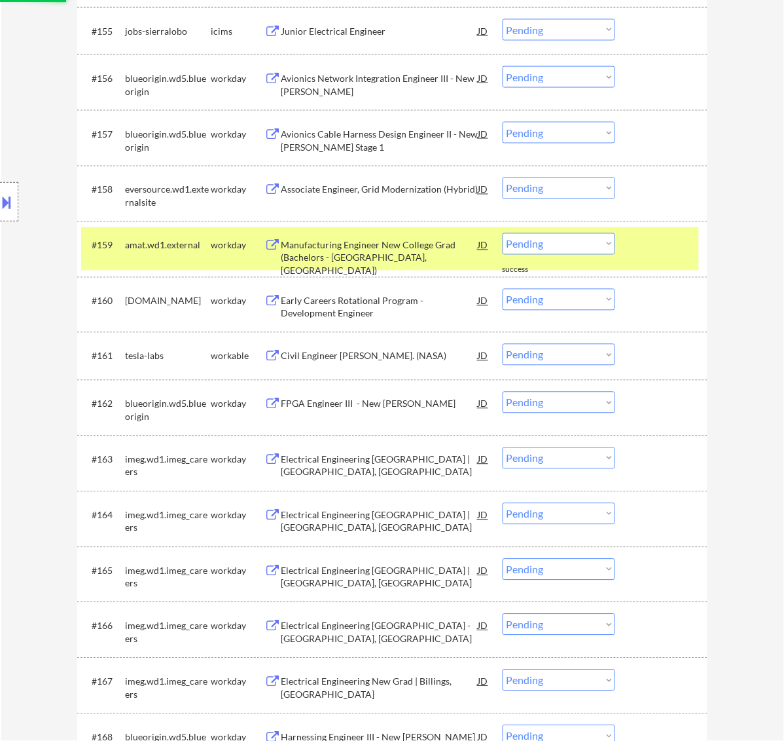
scroll to position [3525, 0]
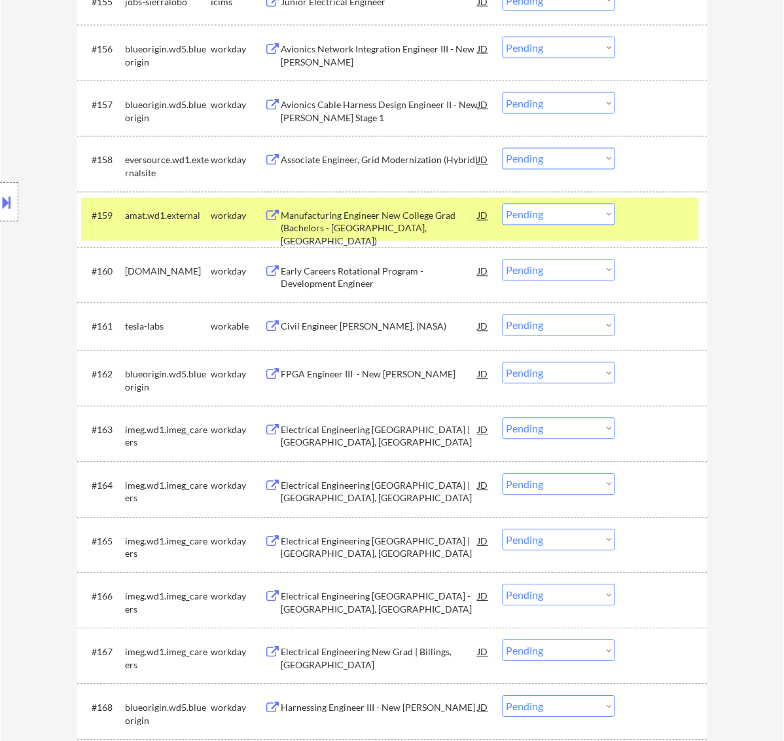
click at [652, 217] on div at bounding box center [663, 216] width 58 height 24
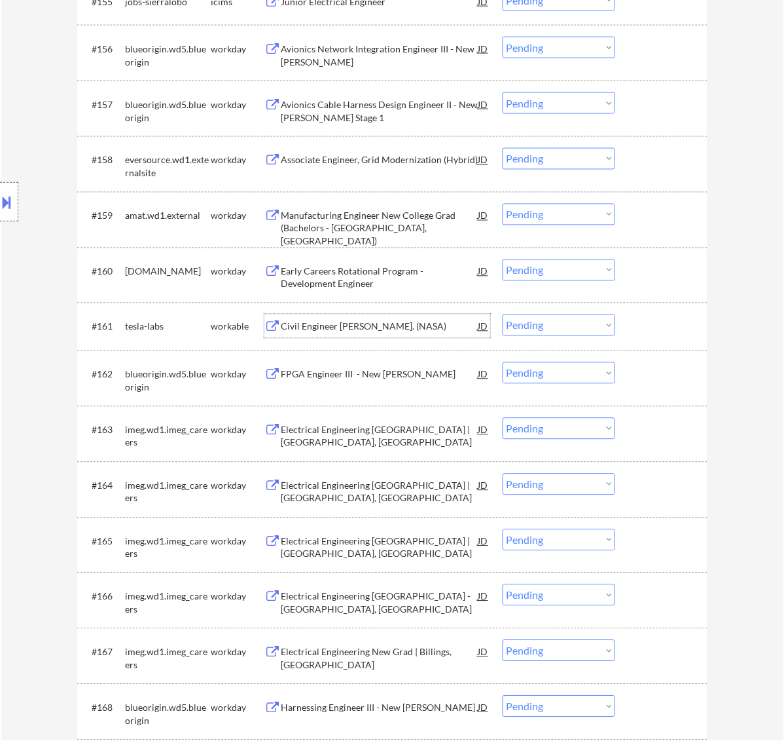
click at [386, 332] on div "Civil Engineer [PERSON_NAME]. (NASA)" at bounding box center [380, 326] width 198 height 13
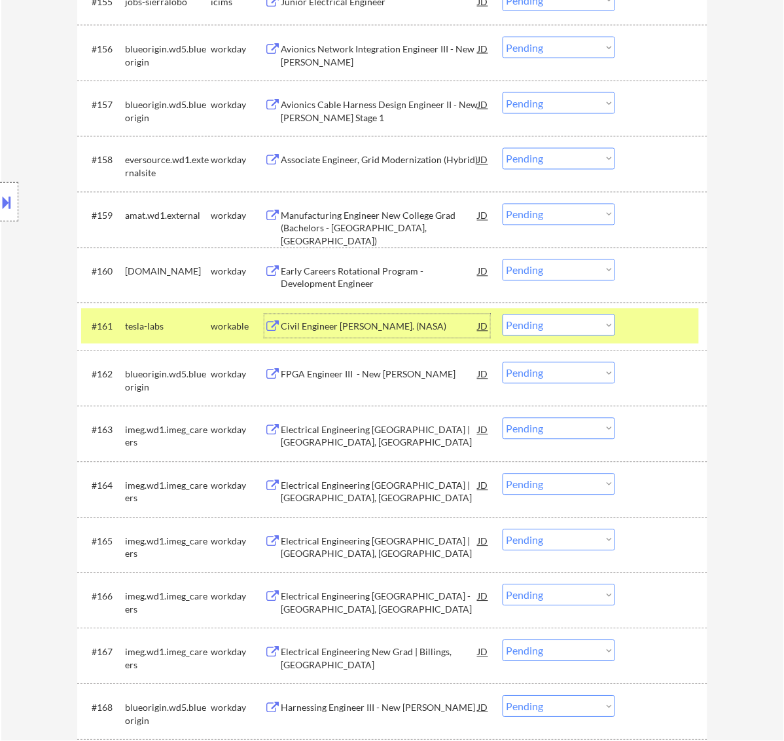
click at [586, 325] on select "Choose an option... Pending Applied Excluded (Questions) Excluded (Expired) Exc…" at bounding box center [559, 325] width 113 height 22
click at [503, 314] on select "Choose an option... Pending Applied Excluded (Questions) Excluded (Expired) Exc…" at bounding box center [559, 325] width 113 height 22
select select ""pending""
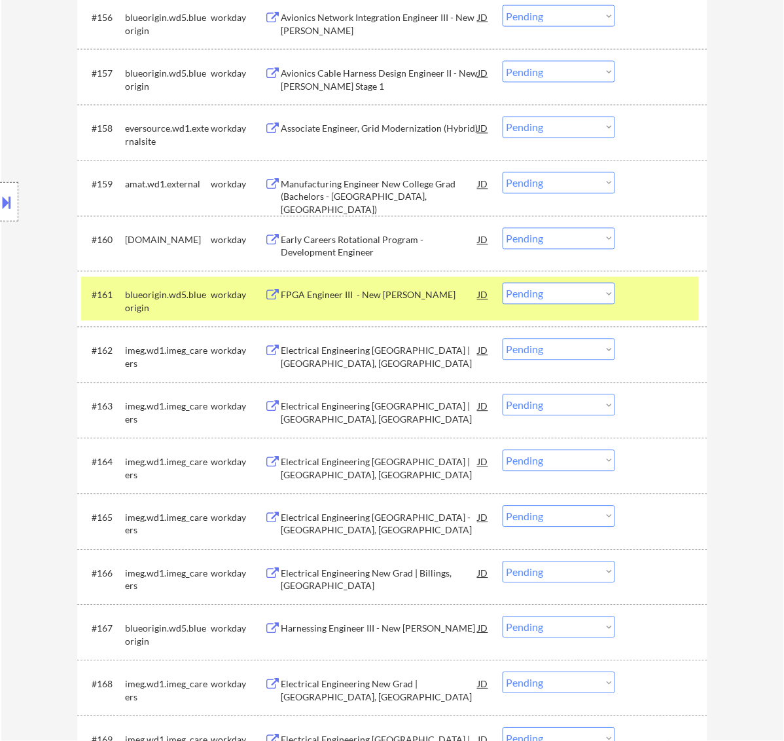
scroll to position [3607, 0]
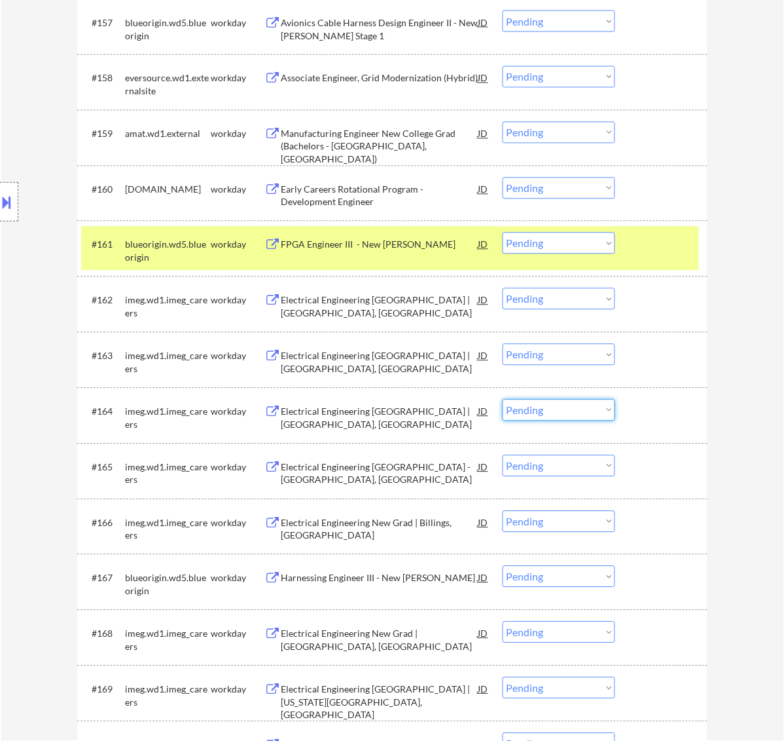
click at [593, 409] on select "Choose an option... Pending Applied Excluded (Questions) Excluded (Expired) Exc…" at bounding box center [559, 410] width 113 height 22
click at [503, 399] on select "Choose an option... Pending Applied Excluded (Questions) Excluded (Expired) Exc…" at bounding box center [559, 410] width 113 height 22
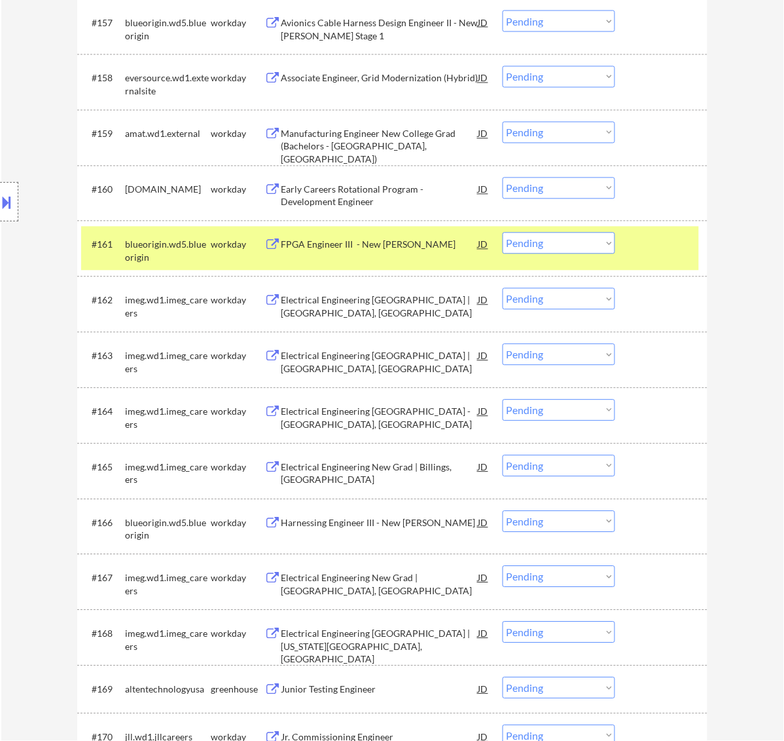
click at [591, 404] on select "Choose an option... Pending Applied Excluded (Questions) Excluded (Expired) Exc…" at bounding box center [559, 410] width 113 height 22
click at [503, 399] on select "Choose an option... Pending Applied Excluded (Questions) Excluded (Expired) Exc…" at bounding box center [559, 410] width 113 height 22
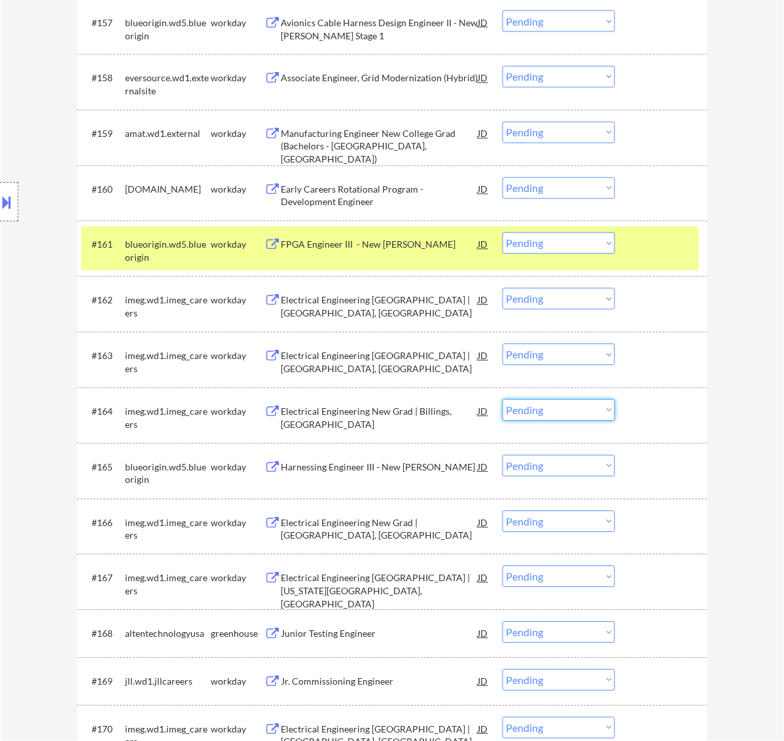
click at [579, 401] on select "Choose an option... Pending Applied Excluded (Questions) Excluded (Expired) Exc…" at bounding box center [559, 410] width 113 height 22
click at [503, 399] on select "Choose an option... Pending Applied Excluded (Questions) Excluded (Expired) Exc…" at bounding box center [559, 410] width 113 height 22
select select ""pending""
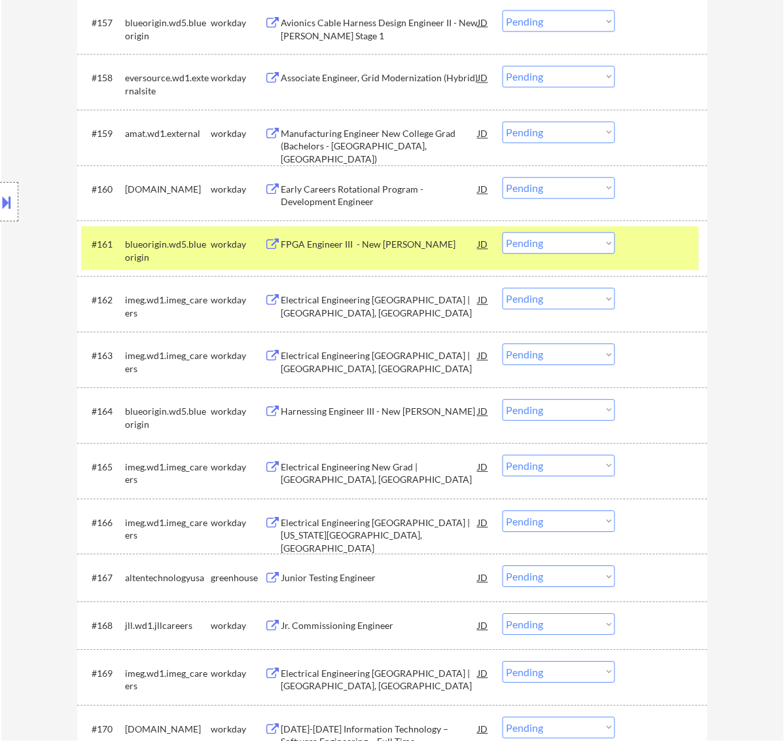
click at [561, 467] on select "Choose an option... Pending Applied Excluded (Questions) Excluded (Expired) Exc…" at bounding box center [559, 466] width 113 height 22
click at [503, 455] on select "Choose an option... Pending Applied Excluded (Questions) Excluded (Expired) Exc…" at bounding box center [559, 466] width 113 height 22
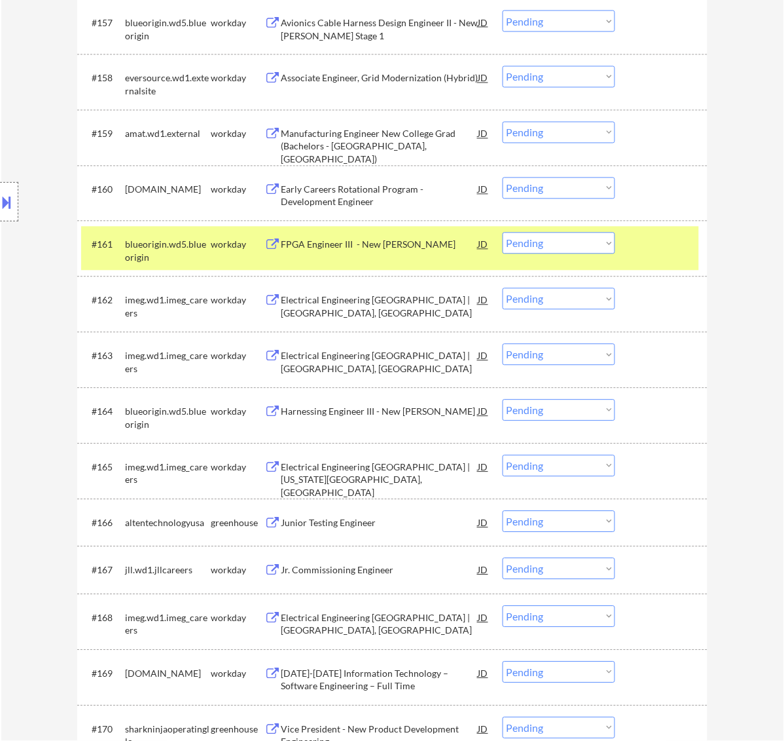
click at [574, 463] on select "Choose an option... Pending Applied Excluded (Questions) Excluded (Expired) Exc…" at bounding box center [559, 466] width 113 height 22
click at [503, 455] on select "Choose an option... Pending Applied Excluded (Questions) Excluded (Expired) Exc…" at bounding box center [559, 466] width 113 height 22
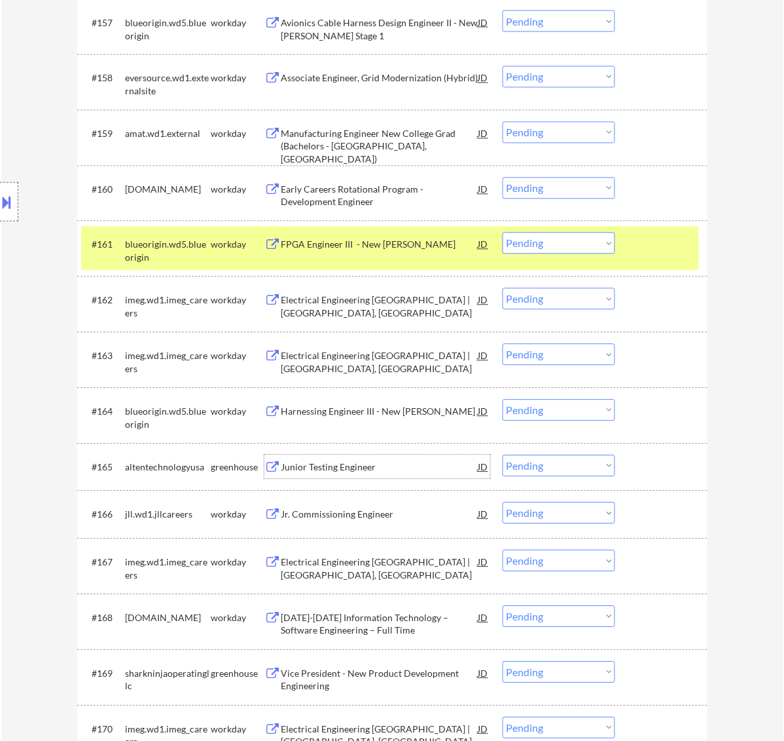
click at [401, 470] on div "Junior Testing Engineer" at bounding box center [380, 467] width 198 height 13
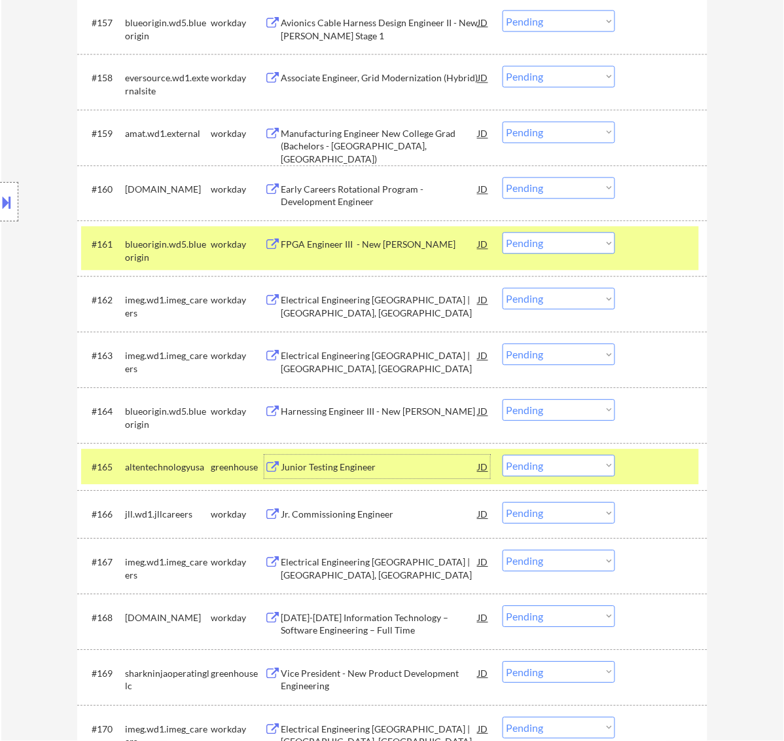
click at [570, 460] on select "Choose an option... Pending Applied Excluded (Questions) Excluded (Expired) Exc…" at bounding box center [559, 466] width 113 height 22
click at [503, 455] on select "Choose an option... Pending Applied Excluded (Questions) Excluded (Expired) Exc…" at bounding box center [559, 466] width 113 height 22
select select ""pending""
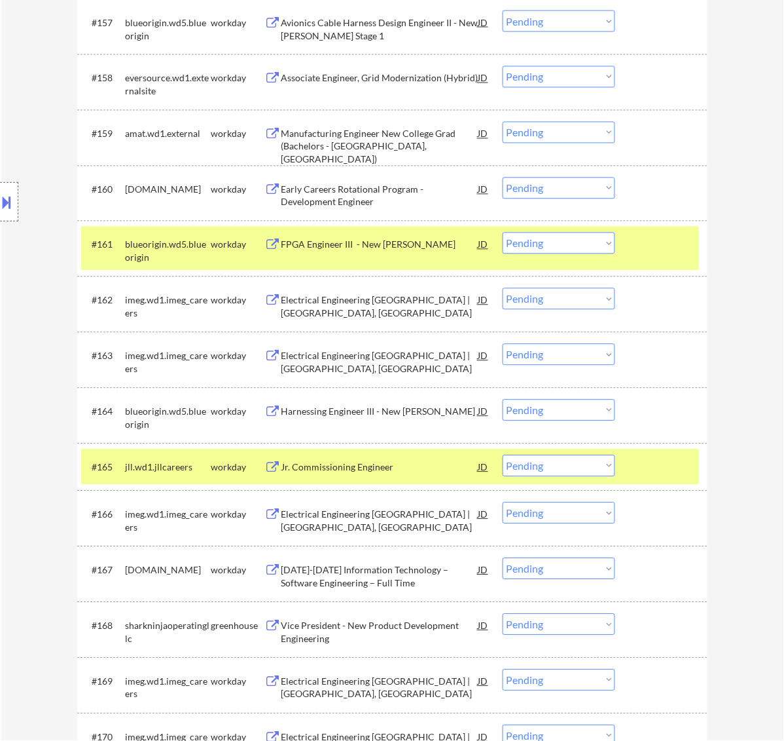
click at [639, 232] on div at bounding box center [663, 244] width 58 height 24
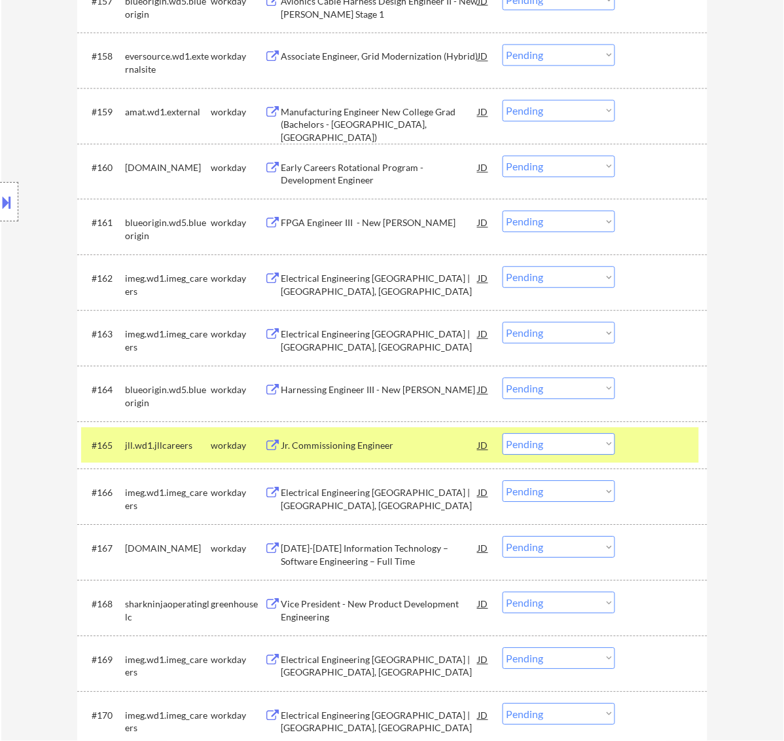
scroll to position [3688, 0]
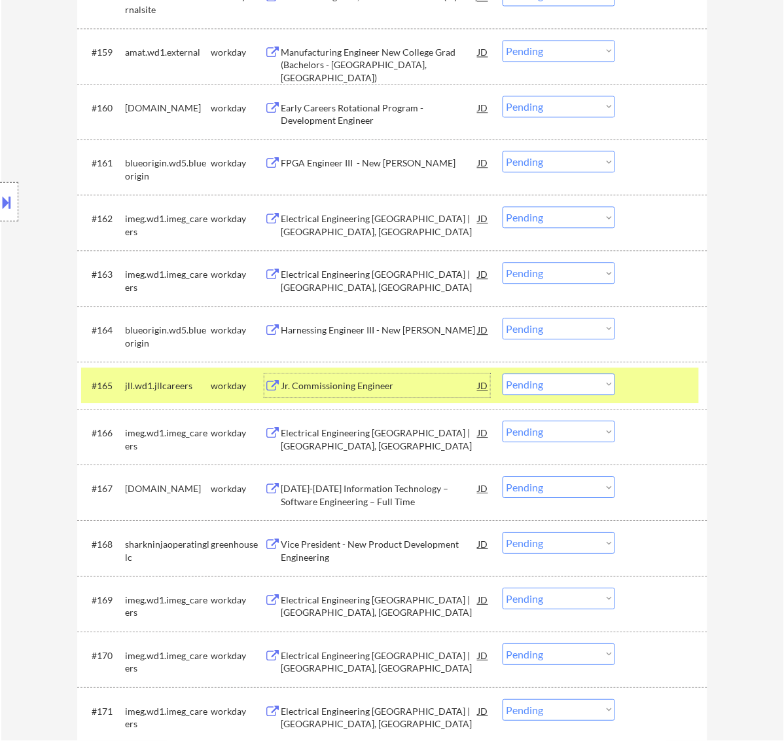
click at [437, 385] on div "Jr. Commissioning Engineer" at bounding box center [380, 385] width 198 height 13
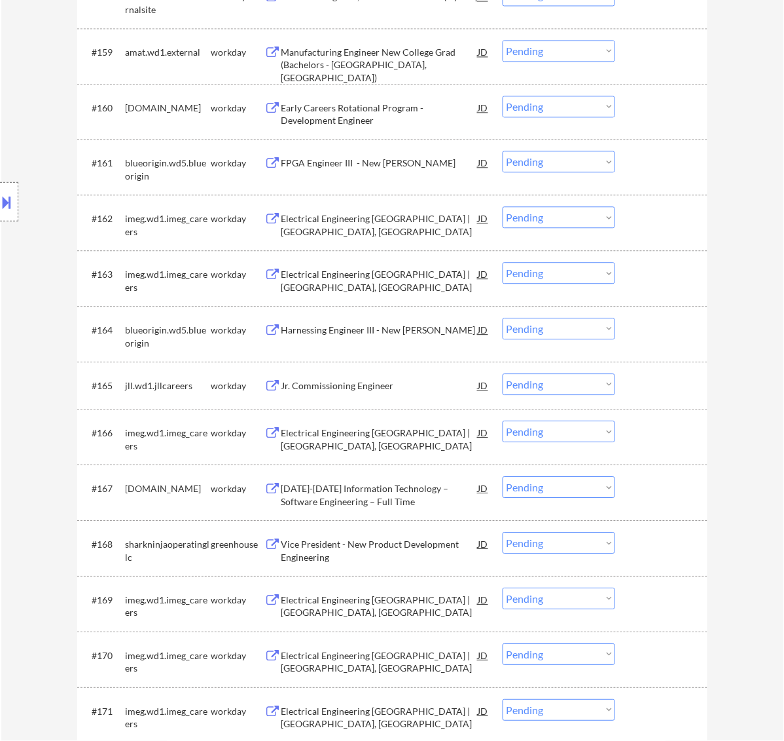
select select ""PLACEHOLDER_1427118222253""
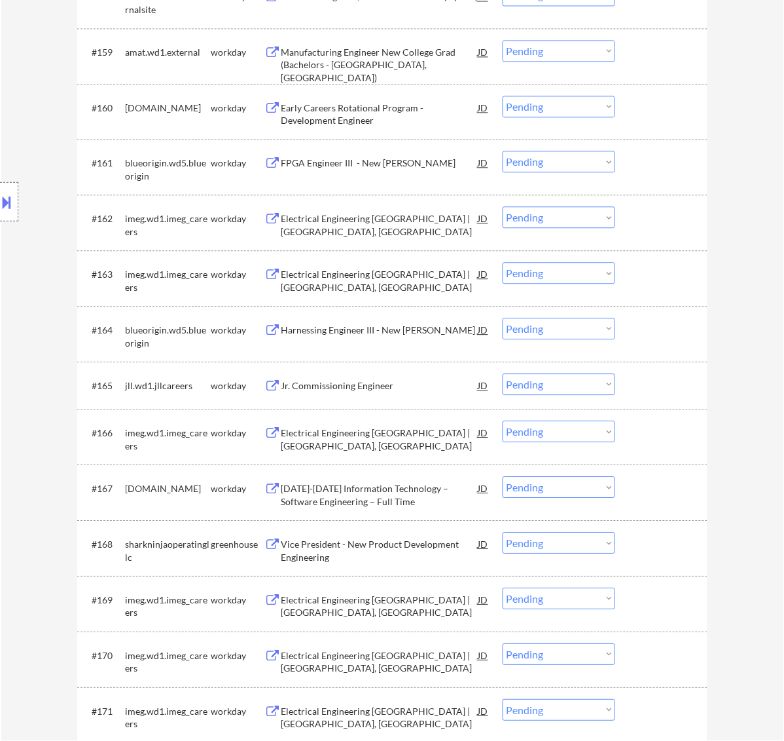
select select ""PLACEHOLDER_1427118222253""
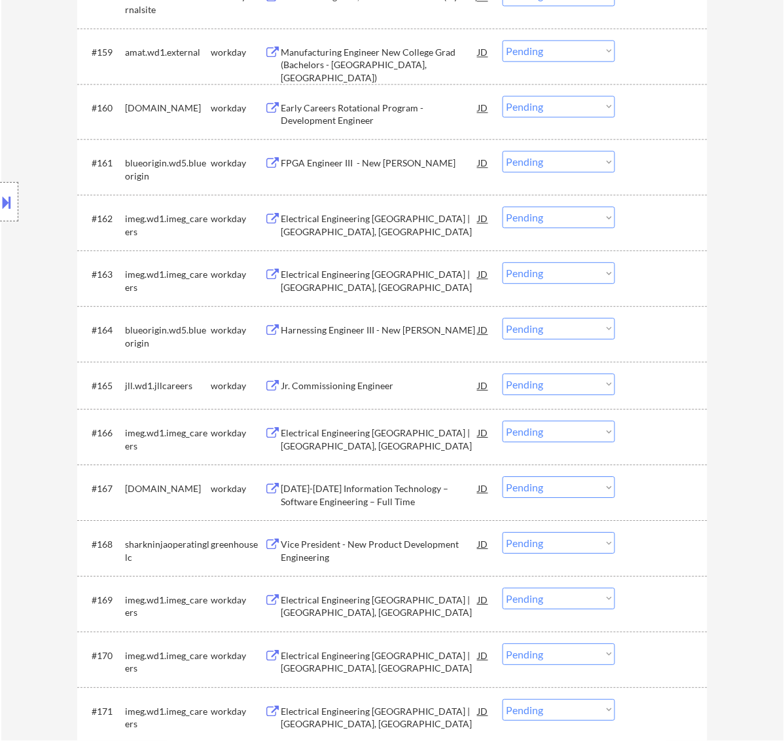
select select ""PLACEHOLDER_1427118222253""
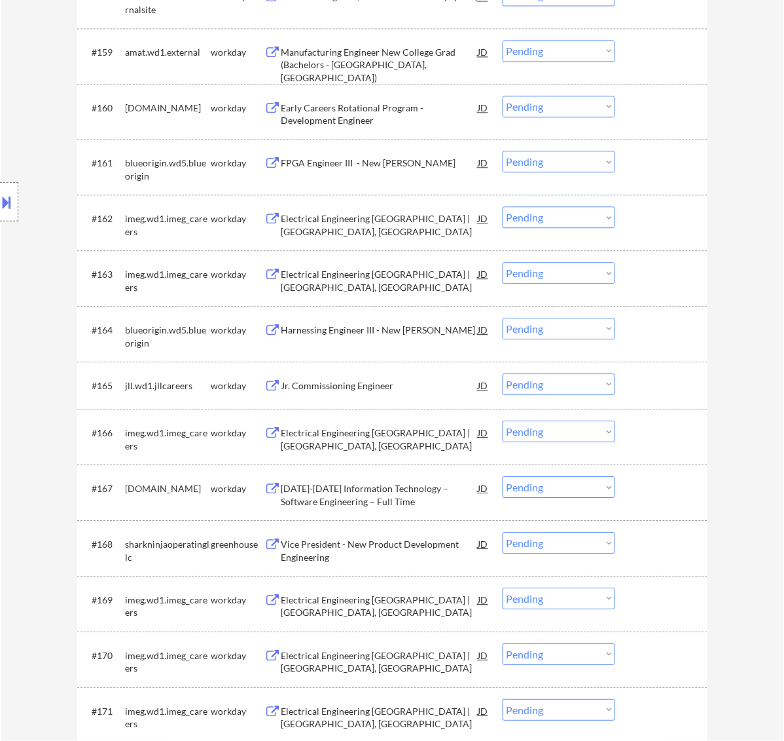
select select ""PLACEHOLDER_1427118222253""
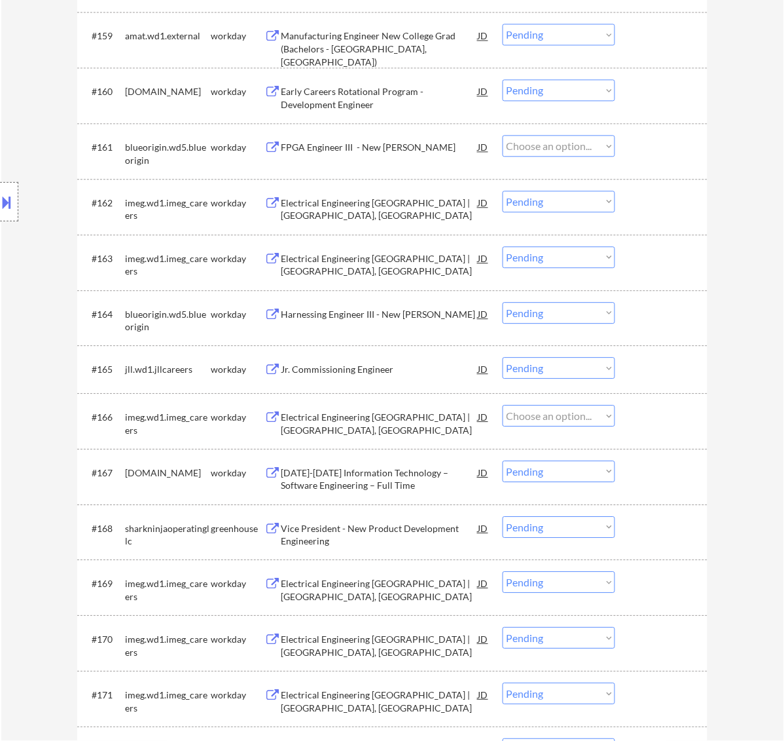
select select ""pending""
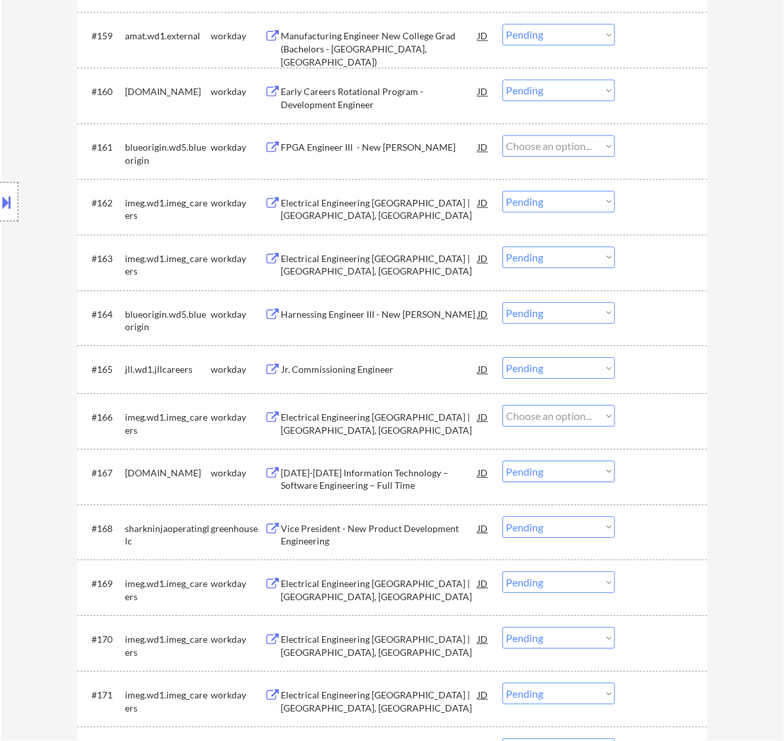
select select ""pending""
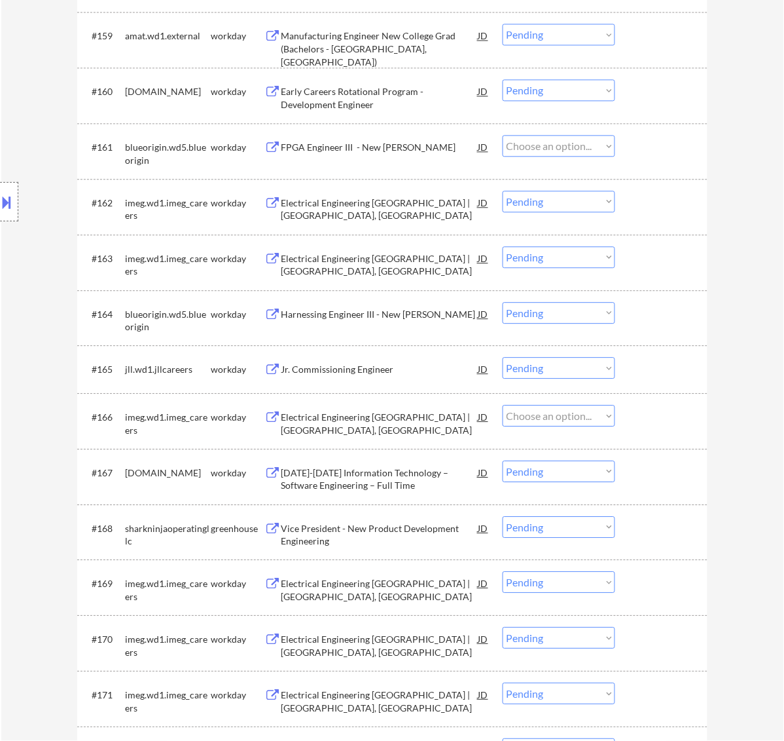
select select ""pending""
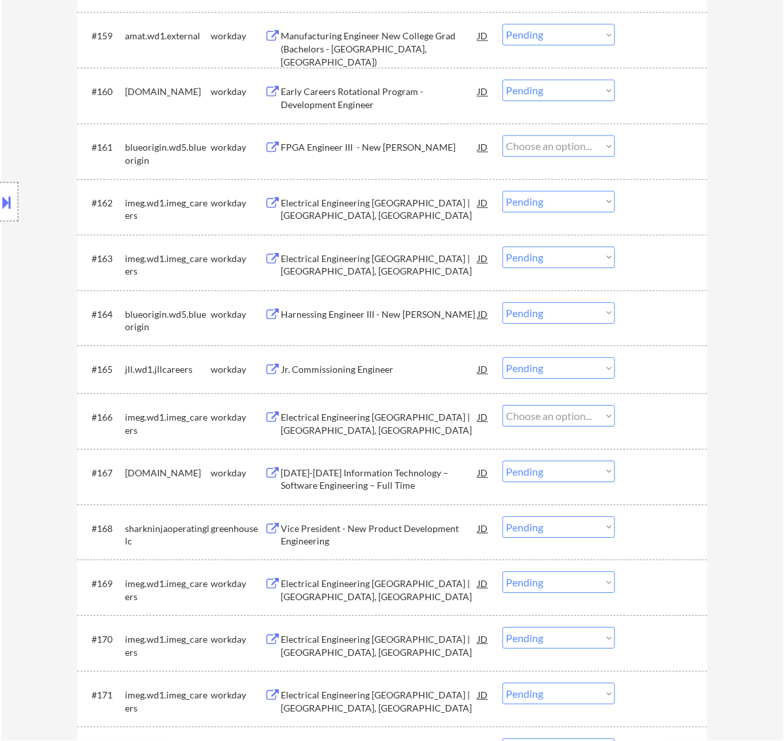
select select ""pending""
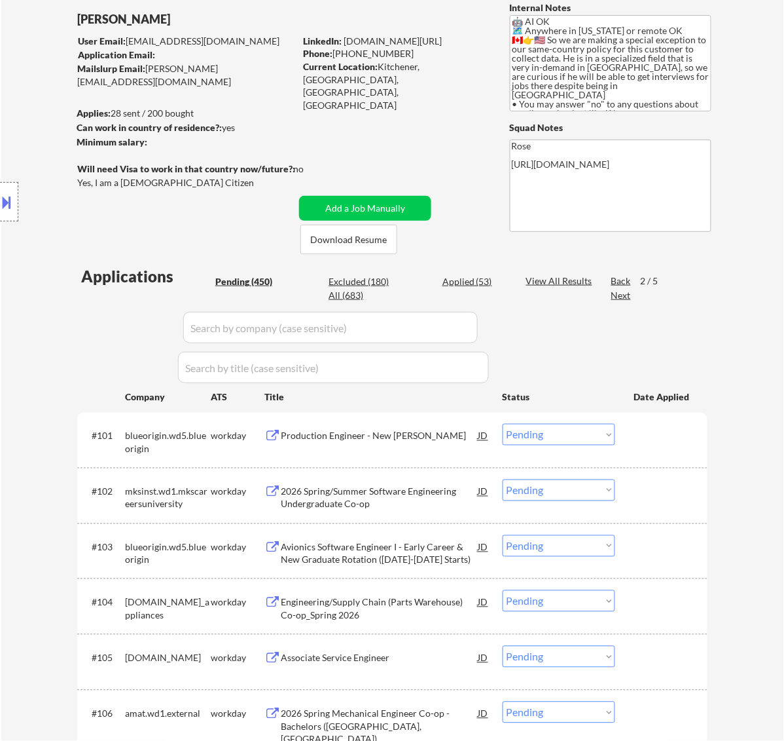
scroll to position [246, 0]
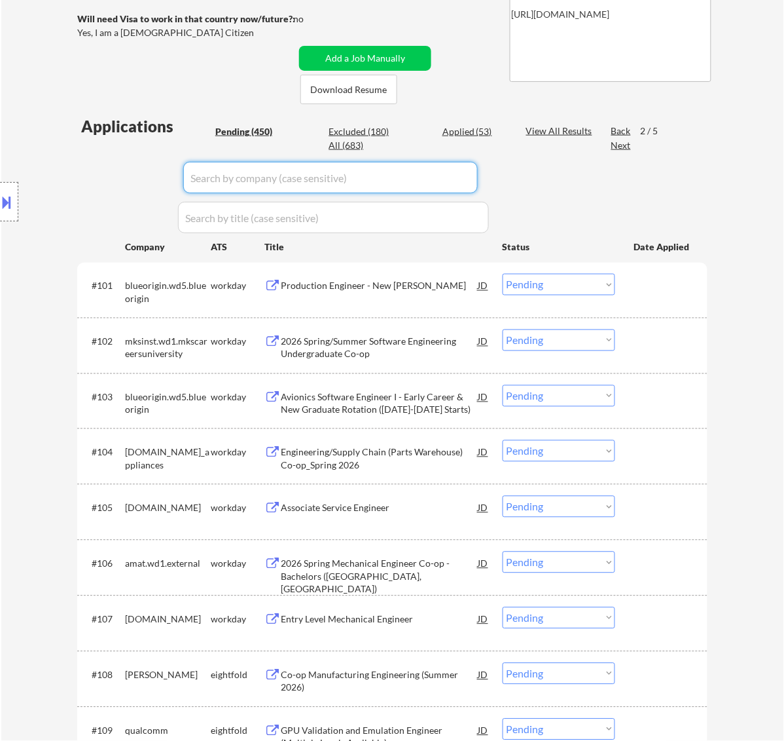
click at [394, 178] on input "input" at bounding box center [330, 177] width 295 height 31
paste input "[DOMAIN_NAME]"
type input "[DOMAIN_NAME]"
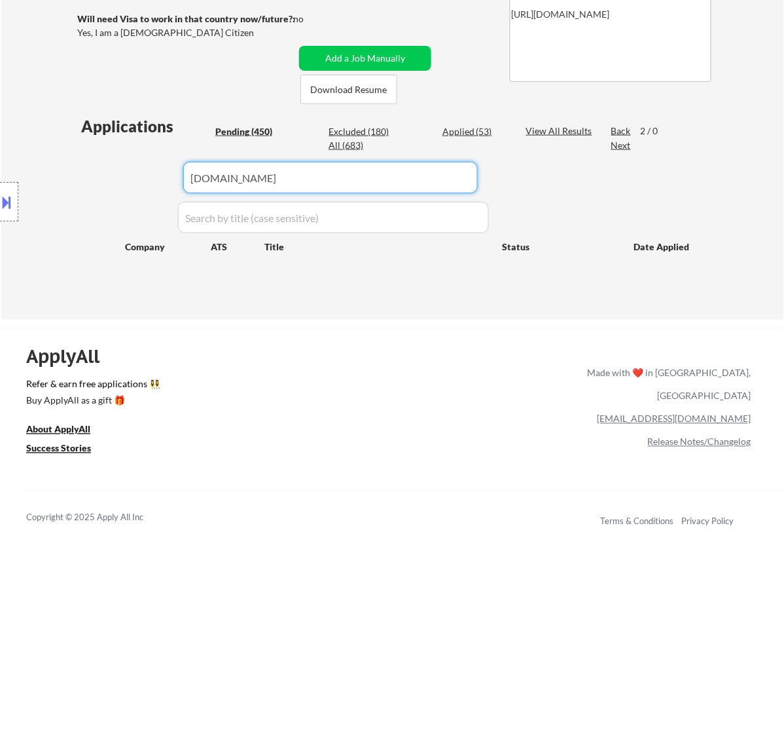
drag, startPoint x: 346, startPoint y: 181, endPoint x: 111, endPoint y: 184, distance: 234.4
click at [111, 184] on body "← Return to /applysquad Mailslurp Inbox Job Search Builder [PERSON_NAME] User E…" at bounding box center [392, 124] width 784 height 741
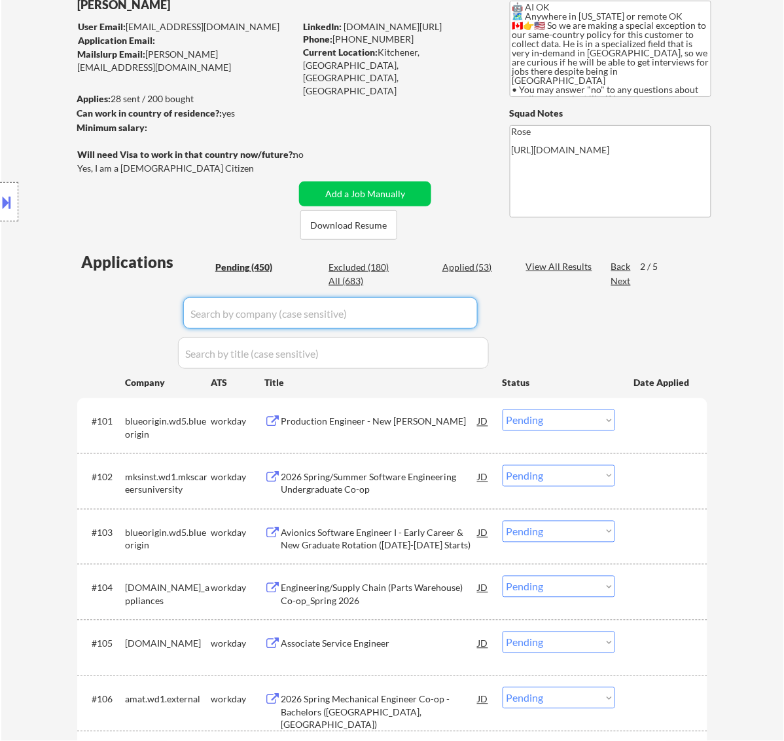
scroll to position [327, 0]
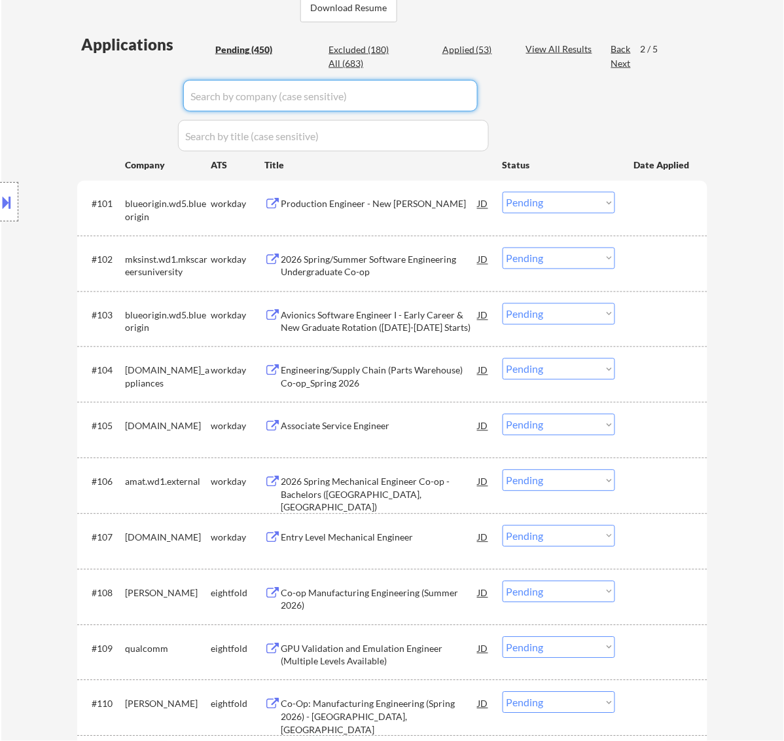
click at [285, 87] on input "input" at bounding box center [330, 95] width 295 height 31
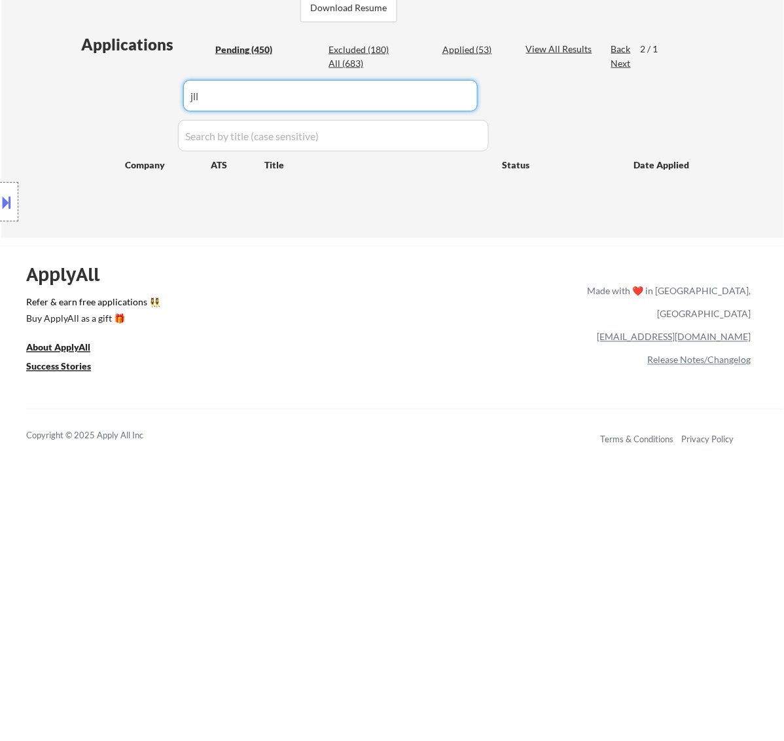
type input "jll"
click at [469, 49] on div "Applied (53)" at bounding box center [475, 49] width 65 height 13
click at [354, 64] on div "All (683)" at bounding box center [361, 63] width 65 height 13
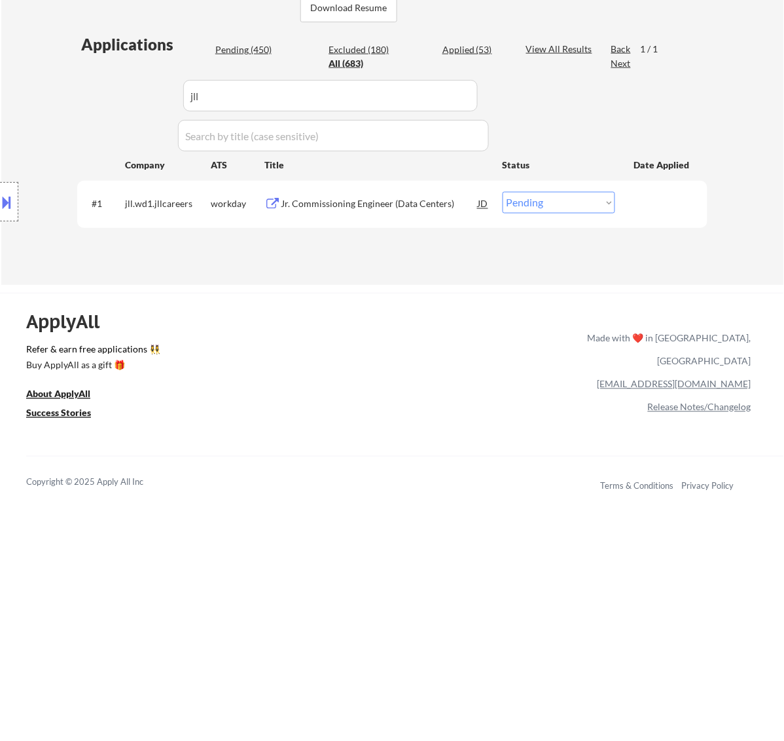
click at [507, 202] on select "Choose an option... Pending Applied Excluded (Questions) Excluded (Expired) Exc…" at bounding box center [559, 203] width 113 height 22
select select ""applied""
click at [503, 192] on select "Choose an option... Pending Applied Excluded (Questions) Excluded (Expired) Exc…" at bounding box center [559, 203] width 113 height 22
click at [234, 52] on div "Pending (450)" at bounding box center [247, 49] width 65 height 13
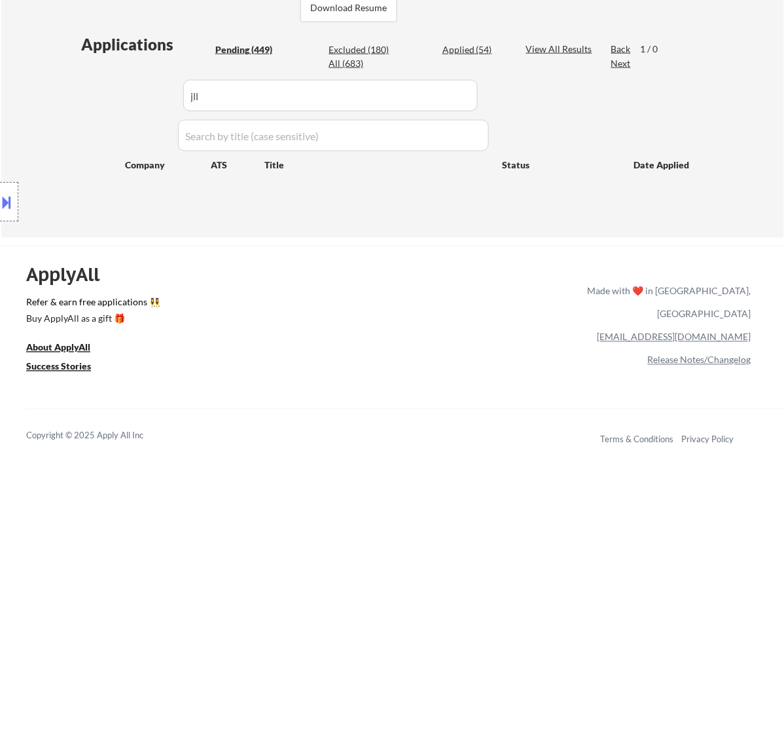
drag, startPoint x: 230, startPoint y: 94, endPoint x: 119, endPoint y: 92, distance: 112.0
click at [119, 92] on div "Location Inclusions: country:[GEOGRAPHIC_DATA]" at bounding box center [117, 202] width 234 height 243
click at [255, 94] on input "input" at bounding box center [330, 95] width 295 height 31
type input "j"
select select ""pending""
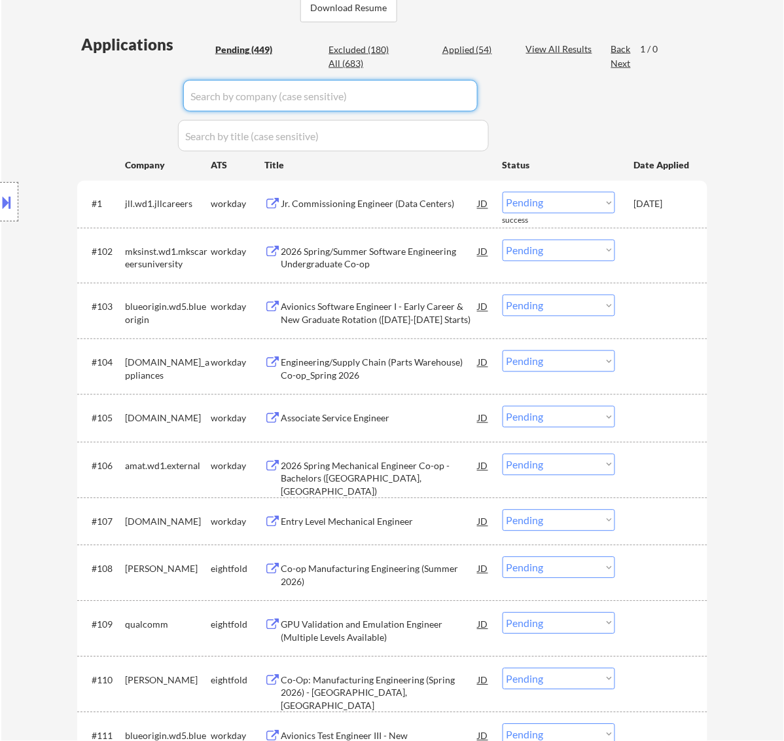
select select ""pending""
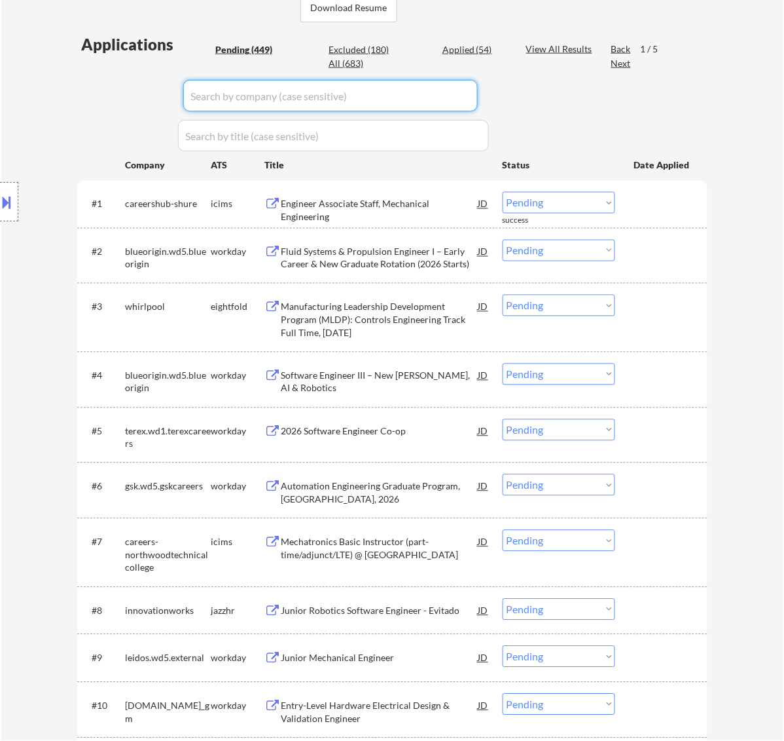
click at [452, 47] on div "Applied (54)" at bounding box center [475, 49] width 65 height 13
select select ""applied""
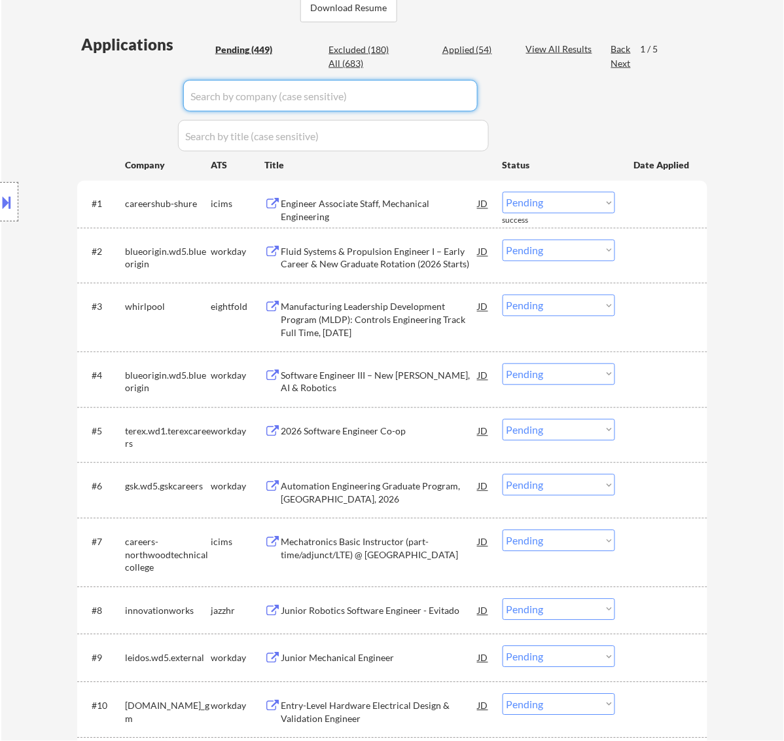
select select ""applied""
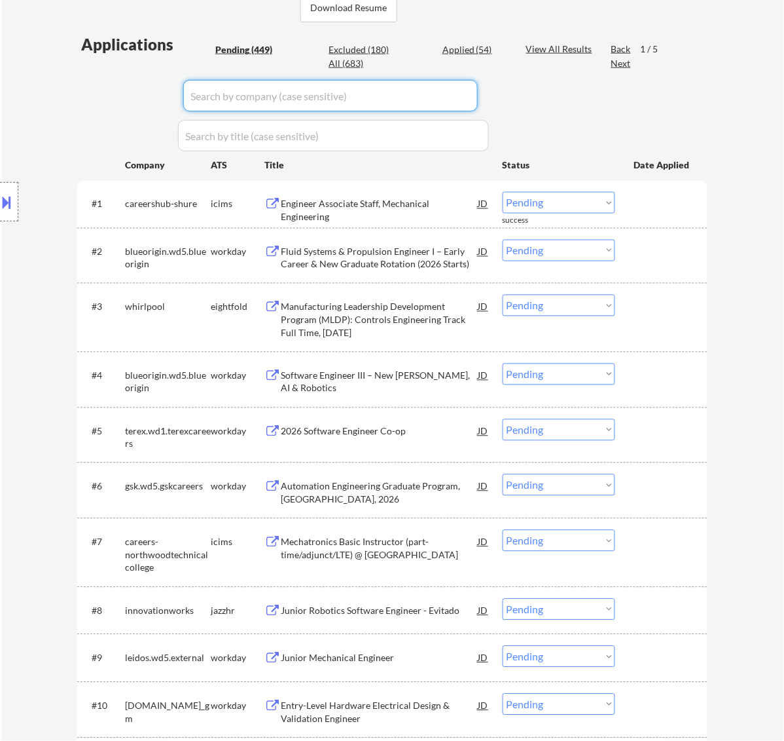
select select ""applied""
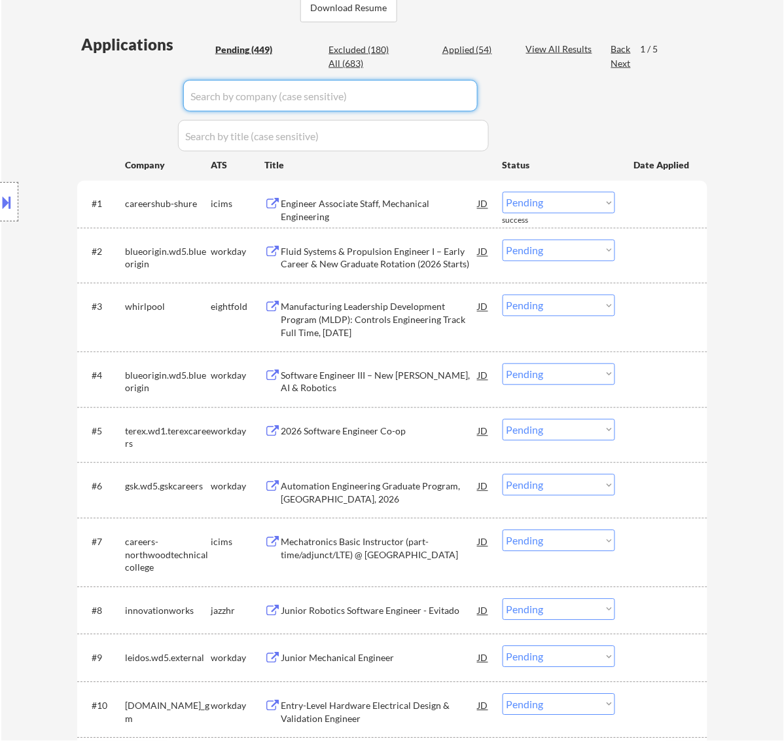
select select ""applied""
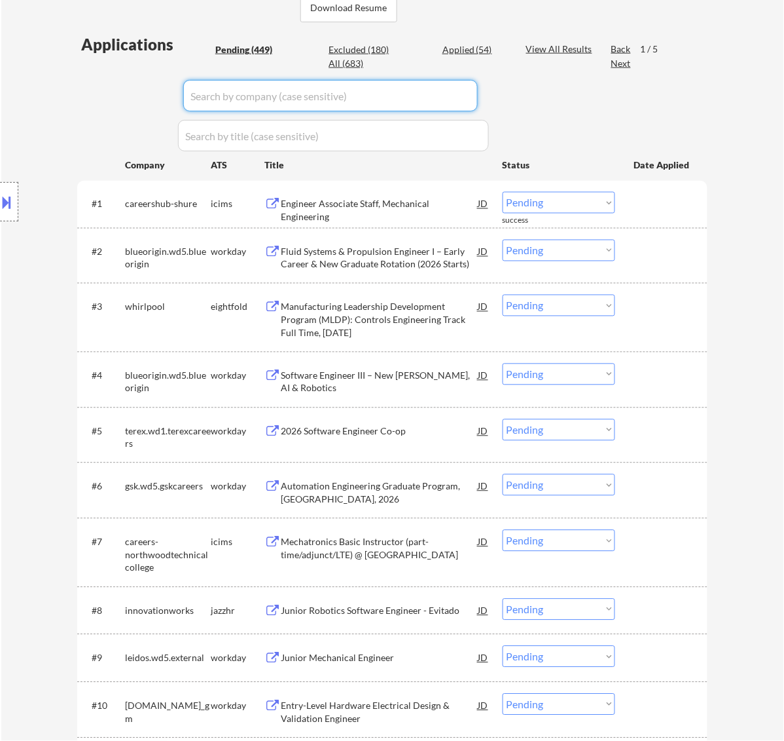
select select ""applied""
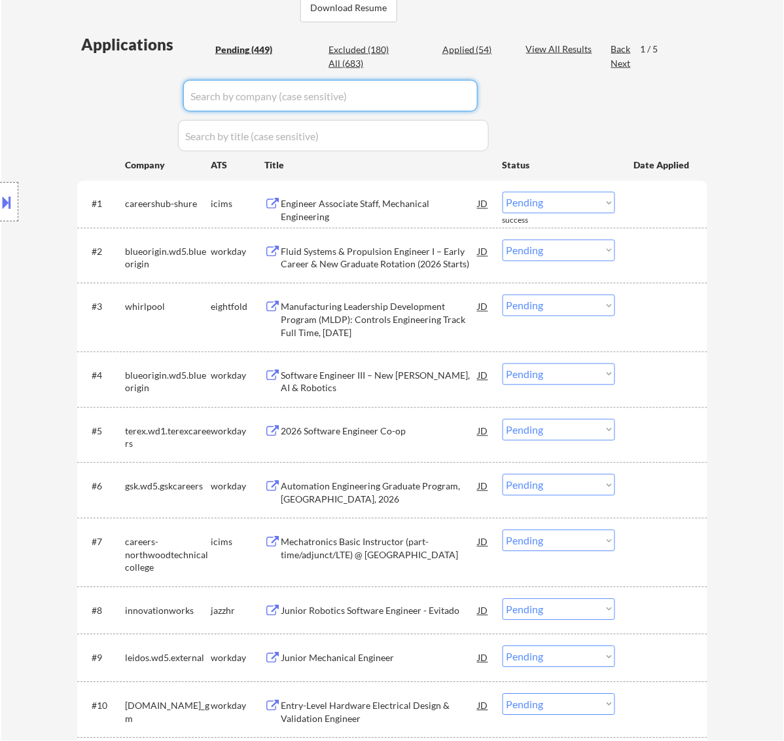
select select ""applied""
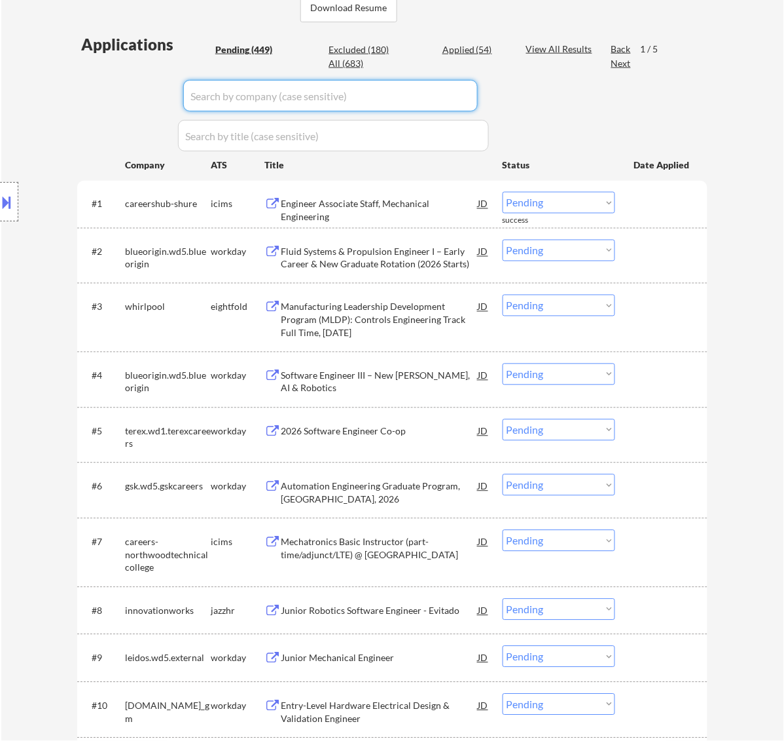
select select ""applied""
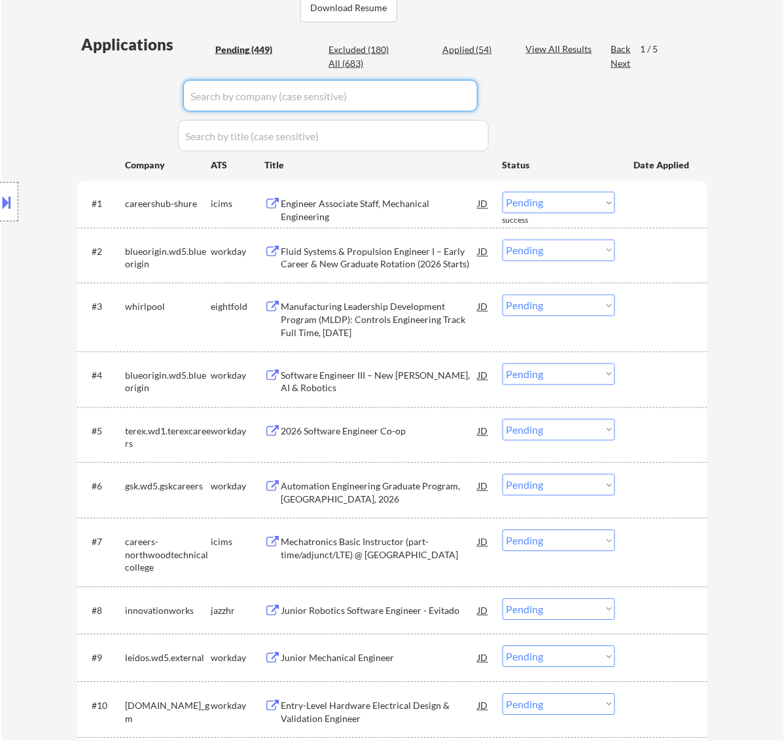
select select ""applied""
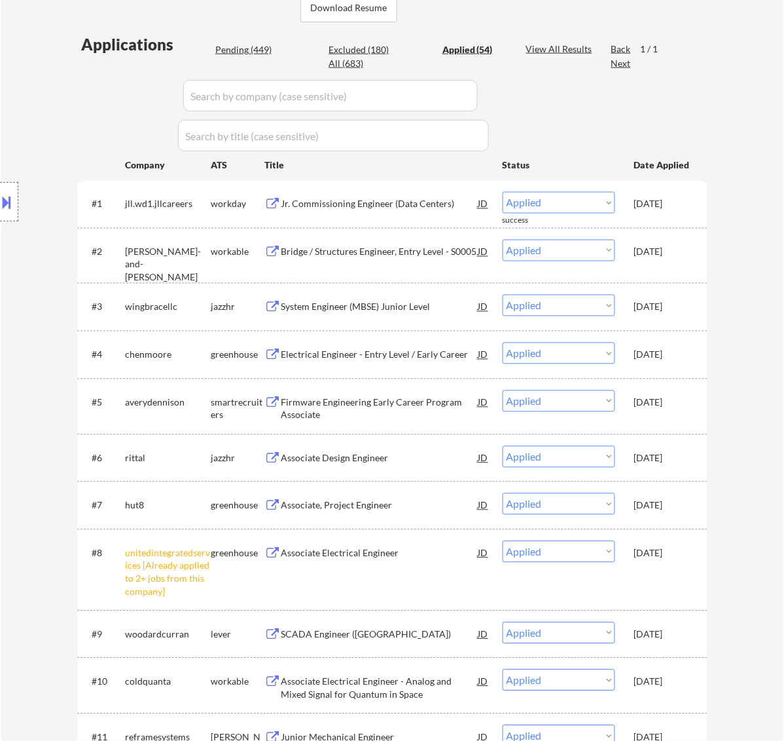
click at [230, 49] on div "Pending (449)" at bounding box center [247, 49] width 65 height 13
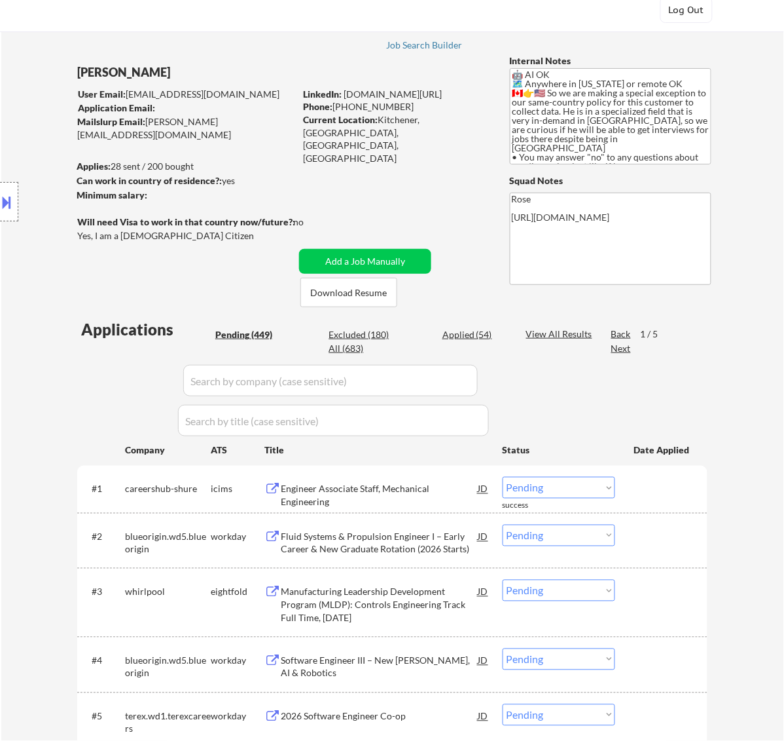
scroll to position [82, 0]
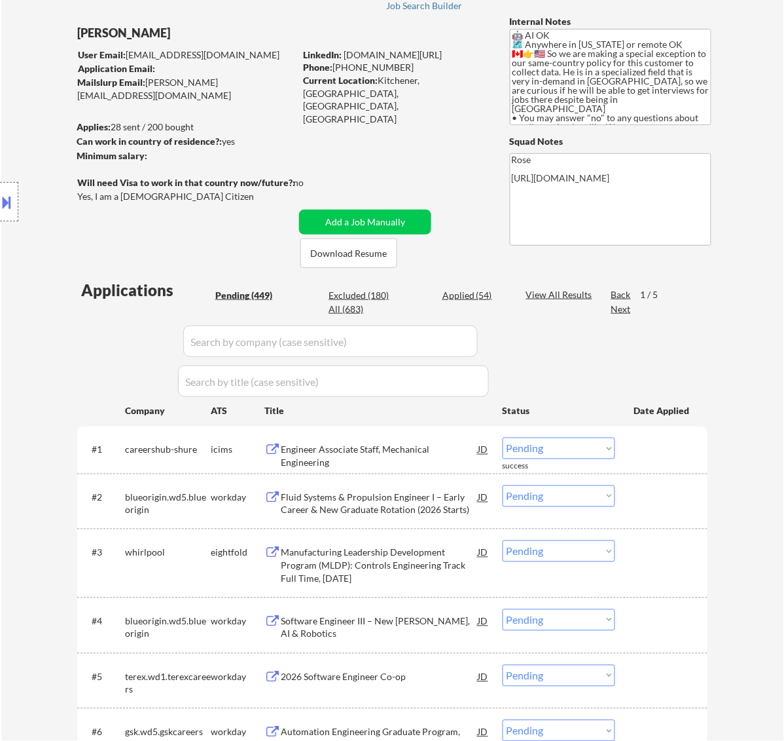
click at [625, 308] on div "Next" at bounding box center [622, 309] width 21 height 13
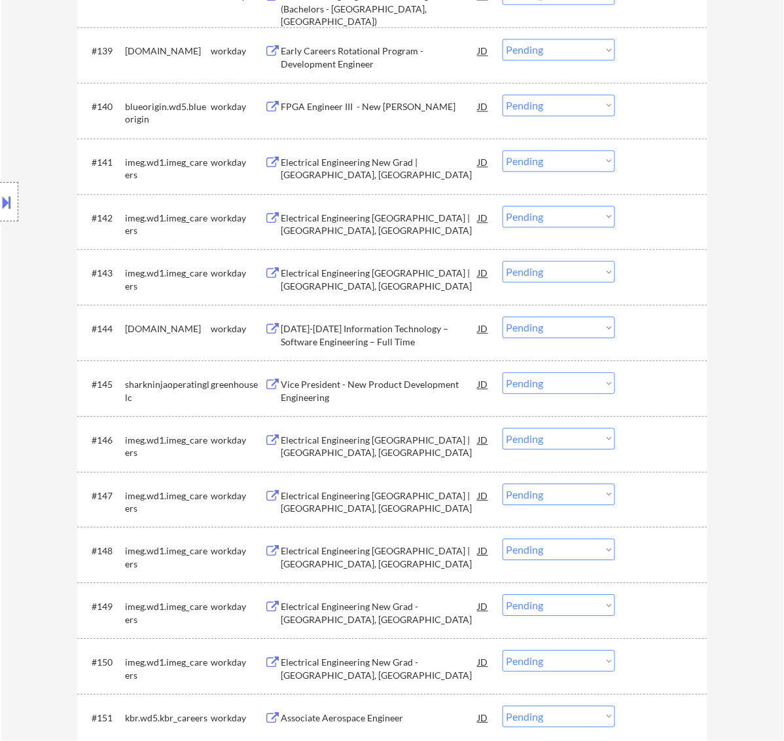
scroll to position [2537, 0]
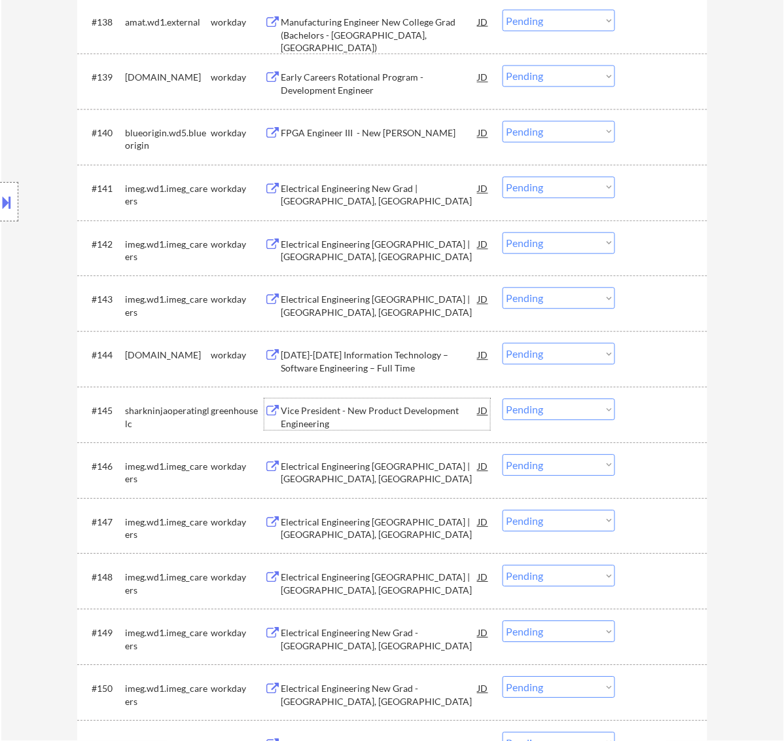
click at [405, 419] on div "Vice President - New Product Development Engineering" at bounding box center [380, 418] width 198 height 26
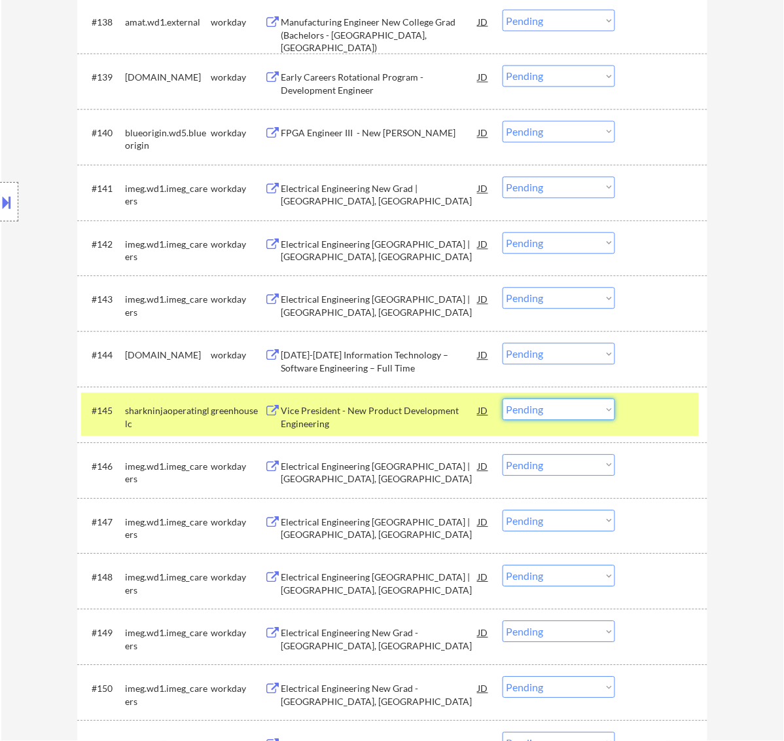
click at [591, 405] on select "Choose an option... Pending Applied Excluded (Questions) Excluded (Expired) Exc…" at bounding box center [559, 410] width 113 height 22
click at [503, 399] on select "Choose an option... Pending Applied Excluded (Questions) Excluded (Expired) Exc…" at bounding box center [559, 410] width 113 height 22
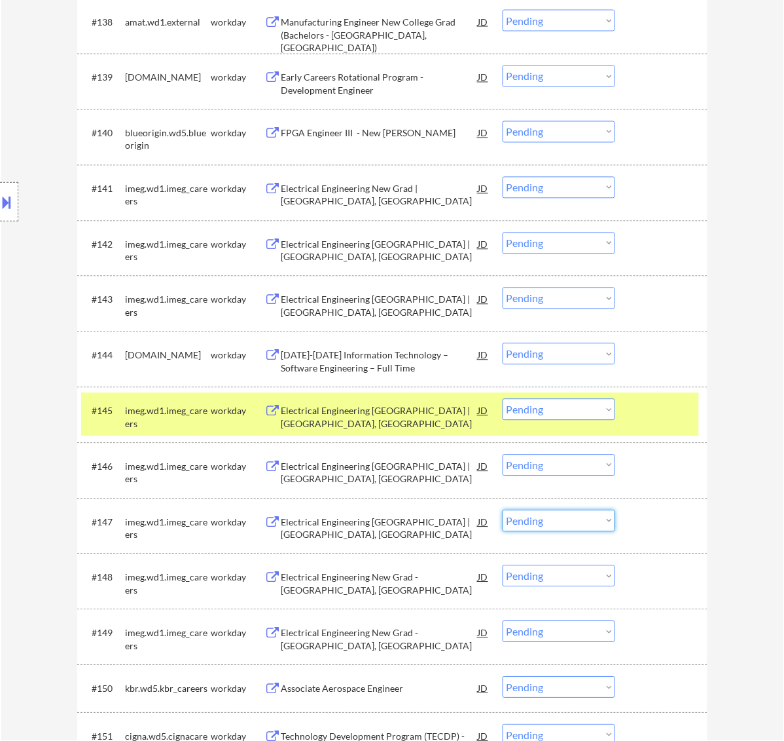
click at [593, 516] on select "Choose an option... Pending Applied Excluded (Questions) Excluded (Expired) Exc…" at bounding box center [559, 521] width 113 height 22
click at [503, 510] on select "Choose an option... Pending Applied Excluded (Questions) Excluded (Expired) Exc…" at bounding box center [559, 521] width 113 height 22
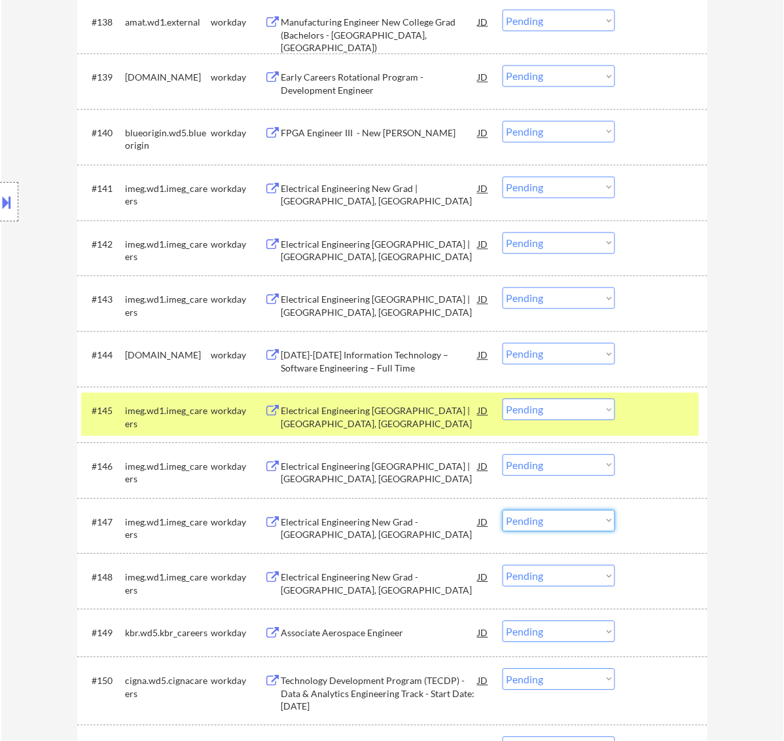
click at [576, 515] on select "Choose an option... Pending Applied Excluded (Questions) Excluded (Expired) Exc…" at bounding box center [559, 521] width 113 height 22
click at [503, 510] on select "Choose an option... Pending Applied Excluded (Questions) Excluded (Expired) Exc…" at bounding box center [559, 521] width 113 height 22
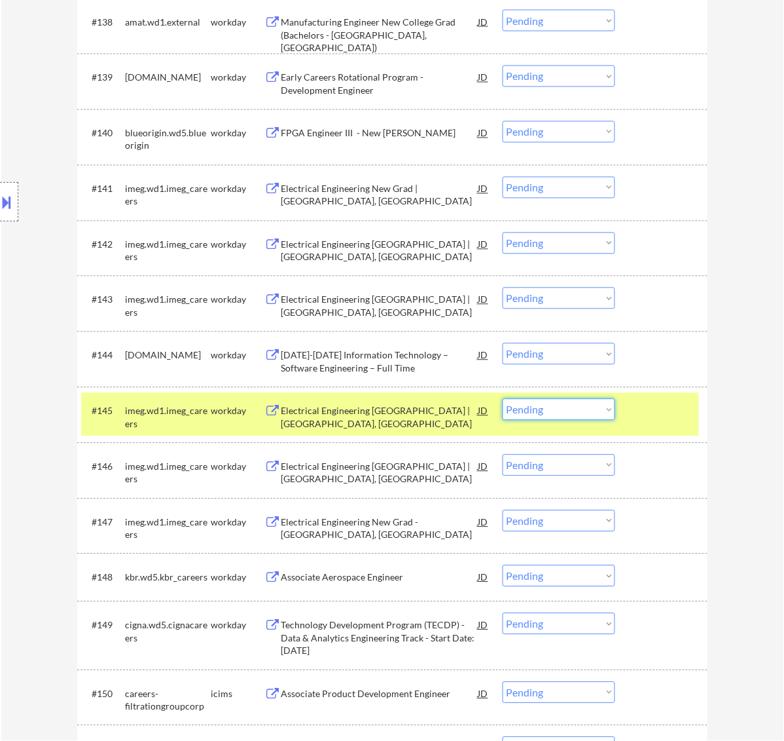
click at [579, 408] on select "Choose an option... Pending Applied Excluded (Questions) Excluded (Expired) Exc…" at bounding box center [559, 410] width 113 height 22
click at [503, 399] on select "Choose an option... Pending Applied Excluded (Questions) Excluded (Expired) Exc…" at bounding box center [559, 410] width 113 height 22
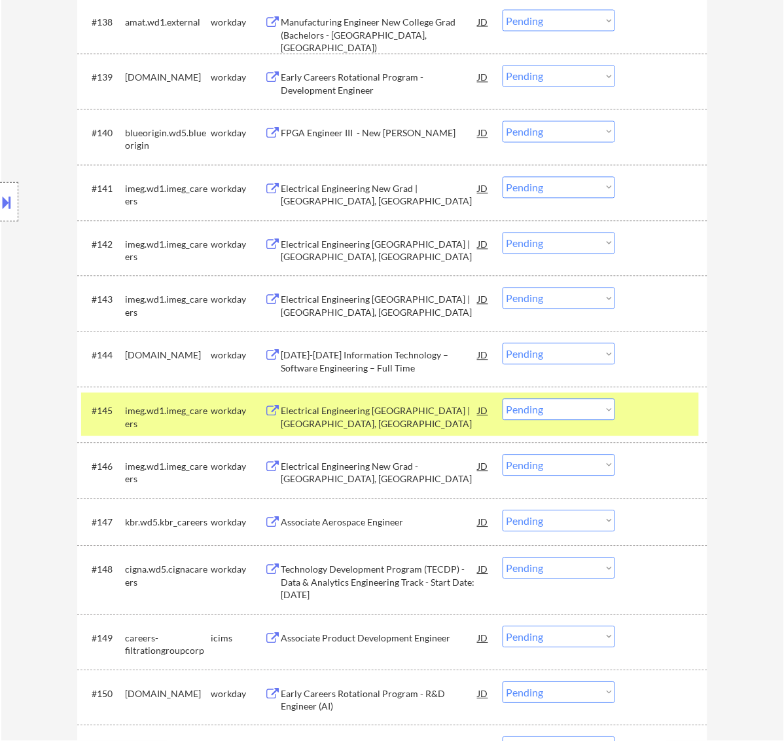
click at [576, 416] on select "Choose an option... Pending Applied Excluded (Questions) Excluded (Expired) Exc…" at bounding box center [559, 410] width 113 height 22
click at [503, 399] on select "Choose an option... Pending Applied Excluded (Questions) Excluded (Expired) Exc…" at bounding box center [559, 410] width 113 height 22
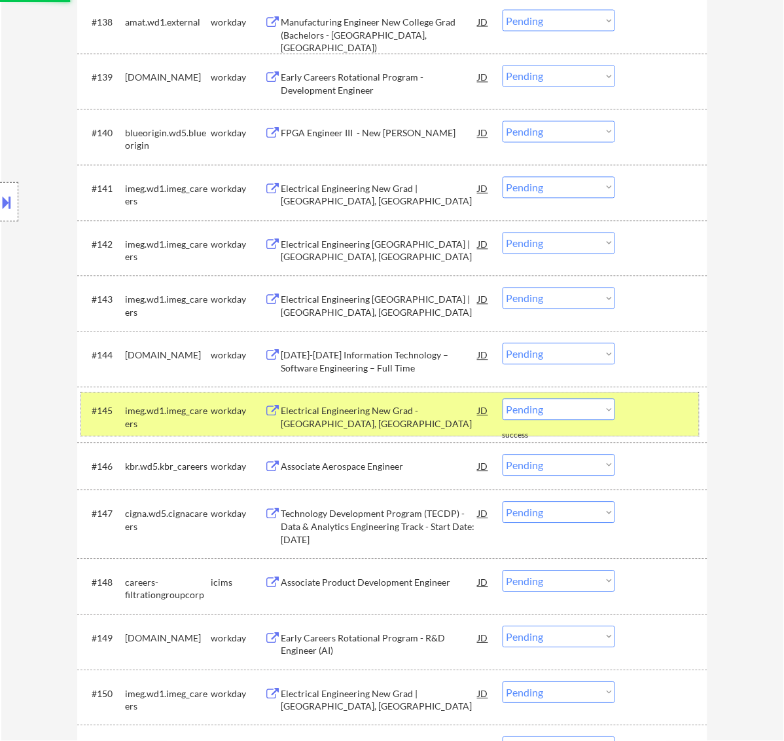
click at [665, 395] on div "#145 imeg.wd1.imeg_careers workday Electrical Engineering New Grad - [GEOGRAPHI…" at bounding box center [390, 414] width 618 height 43
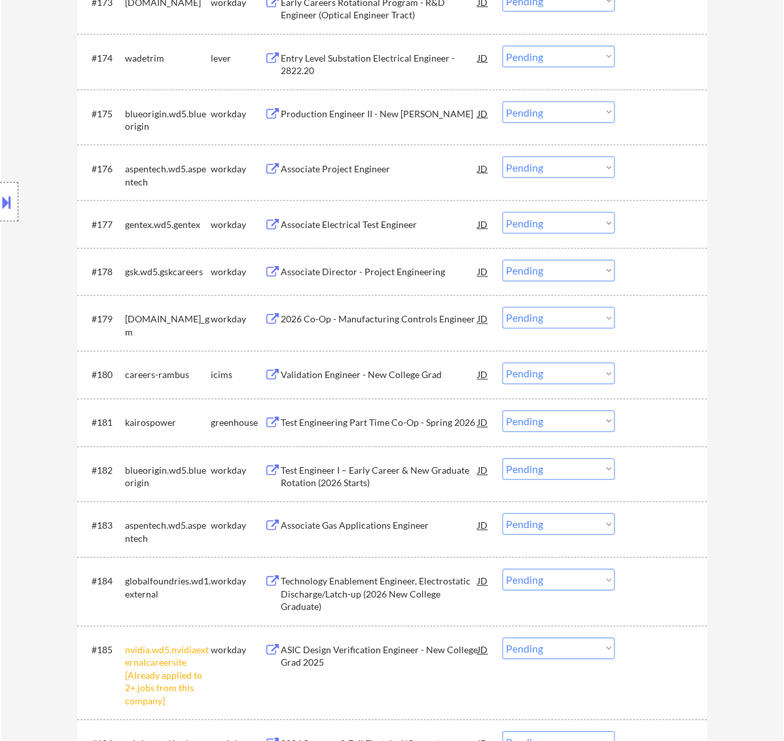
scroll to position [4502, 0]
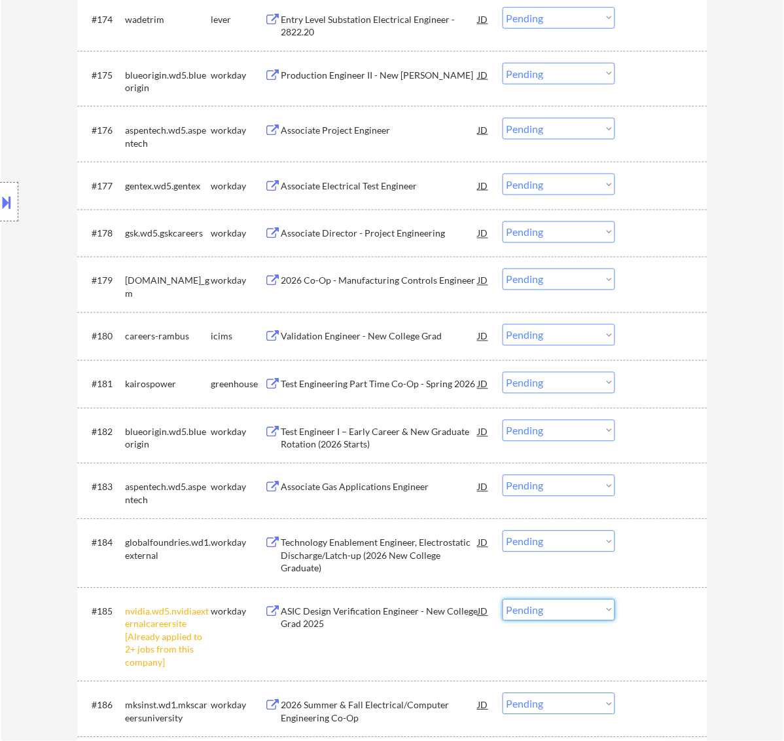
click at [575, 610] on select "Choose an option... Pending Applied Excluded (Questions) Excluded (Expired) Exc…" at bounding box center [559, 610] width 113 height 22
click at [503, 599] on select "Choose an option... Pending Applied Excluded (Questions) Excluded (Expired) Exc…" at bounding box center [559, 610] width 113 height 22
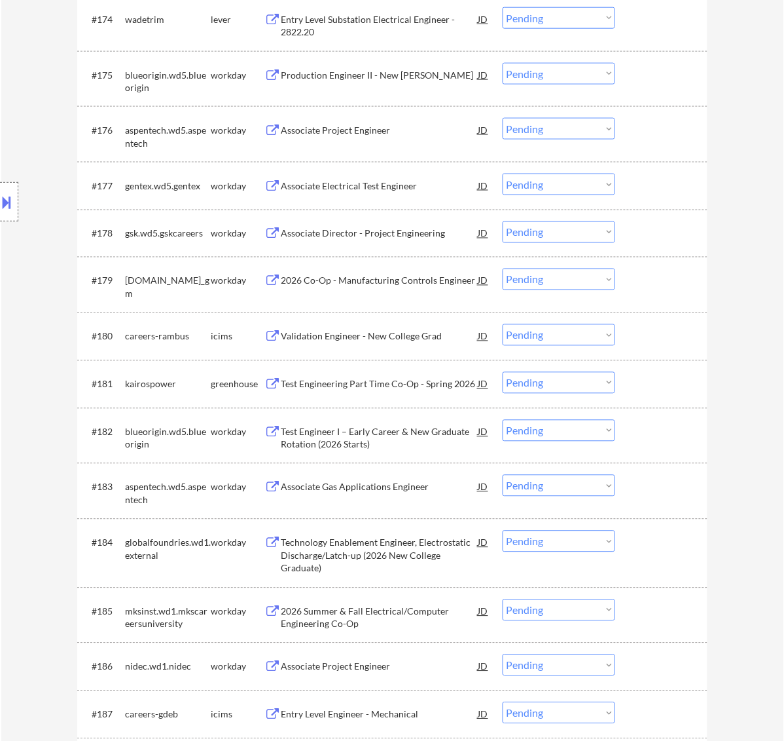
click at [551, 382] on select "Choose an option... Pending Applied Excluded (Questions) Excluded (Expired) Exc…" at bounding box center [559, 383] width 113 height 22
click at [503, 372] on select "Choose an option... Pending Applied Excluded (Questions) Excluded (Expired) Exc…" at bounding box center [559, 383] width 113 height 22
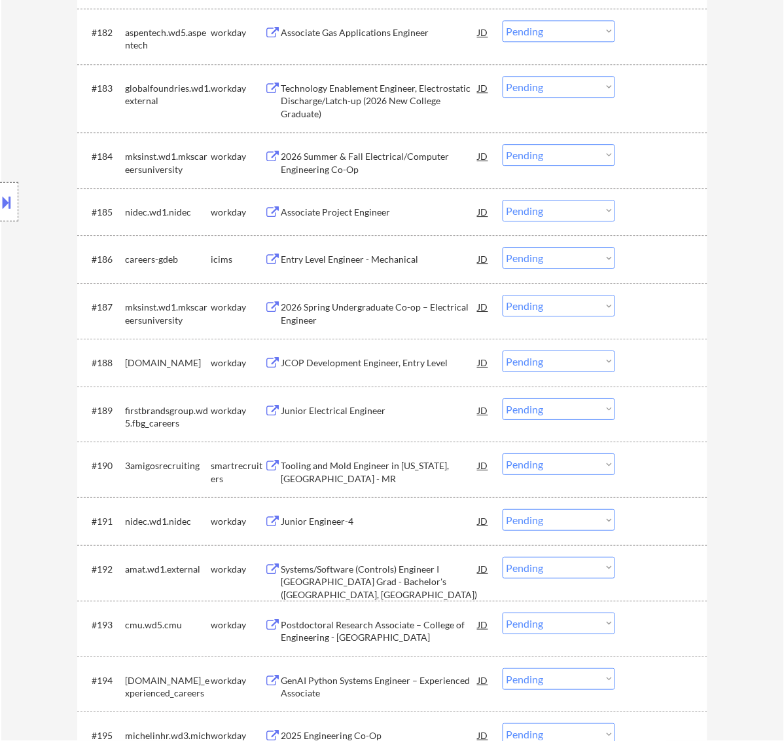
scroll to position [4911, 0]
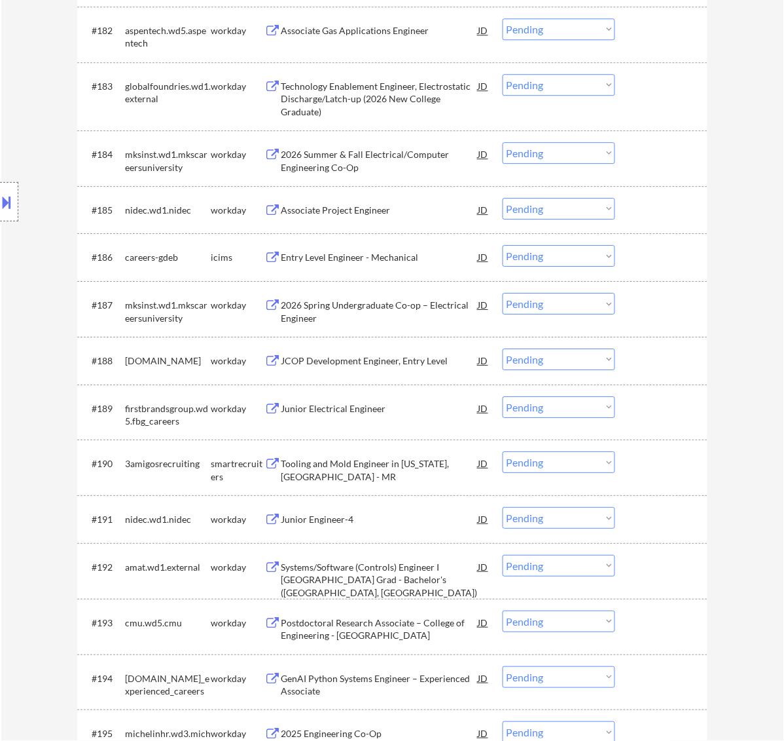
click at [406, 462] on div "Tooling and Mold Engineer in [US_STATE], [GEOGRAPHIC_DATA] - MR" at bounding box center [380, 470] width 198 height 26
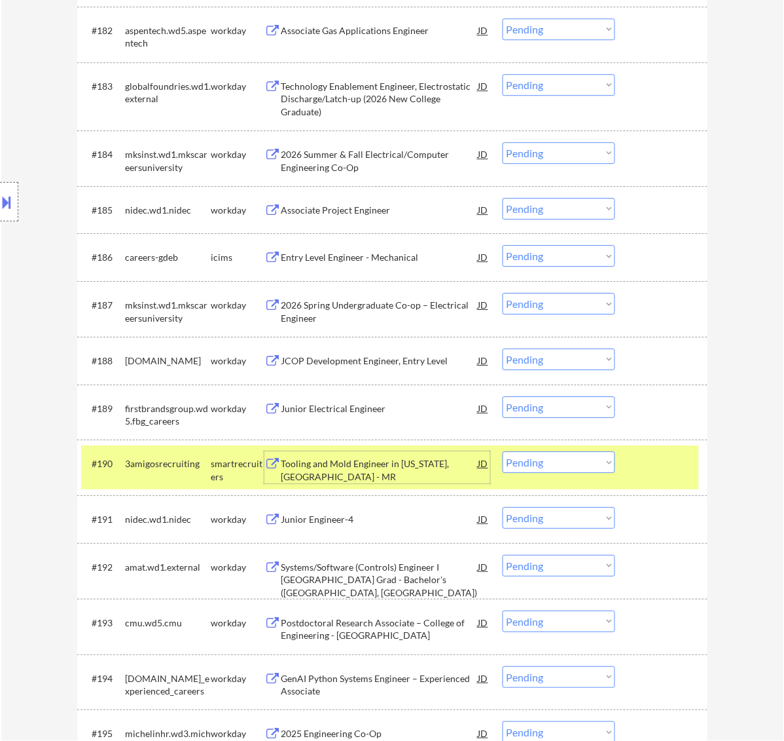
click at [597, 466] on select "Choose an option... Pending Applied Excluded (Questions) Excluded (Expired) Exc…" at bounding box center [559, 462] width 113 height 22
click at [503, 451] on select "Choose an option... Pending Applied Excluded (Questions) Excluded (Expired) Exc…" at bounding box center [559, 462] width 113 height 22
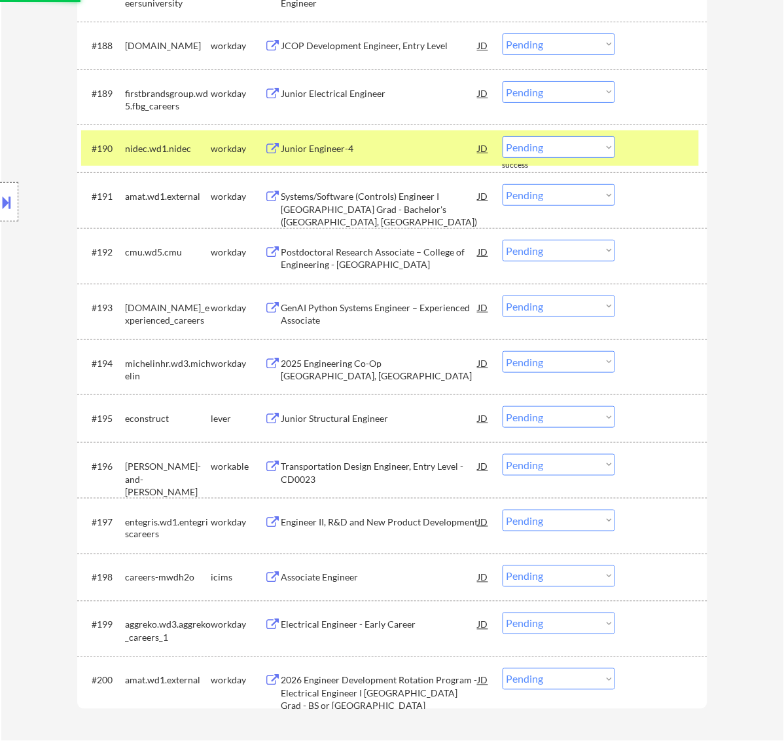
scroll to position [5238, 0]
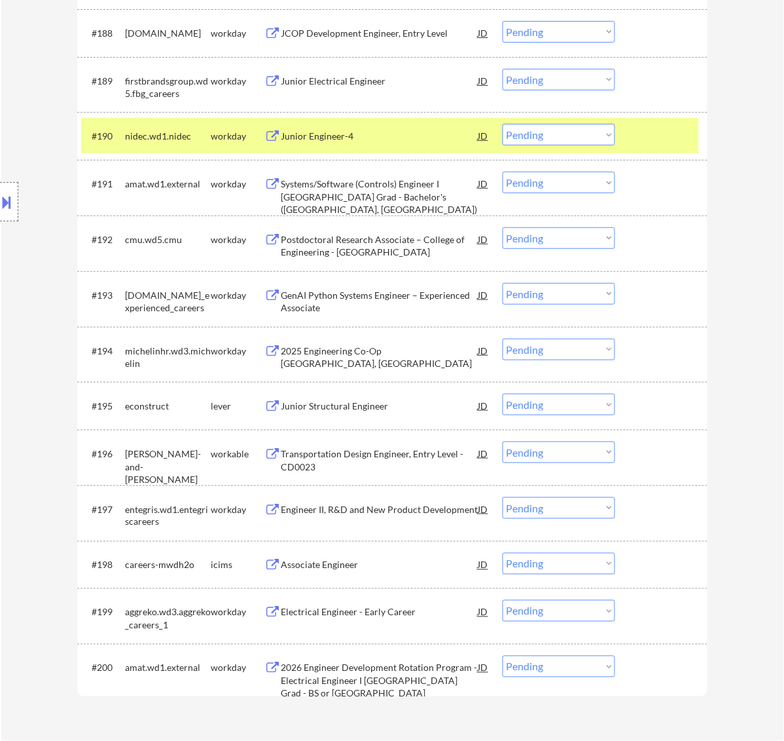
click at [404, 405] on div "Junior Structural Engineer" at bounding box center [380, 405] width 198 height 13
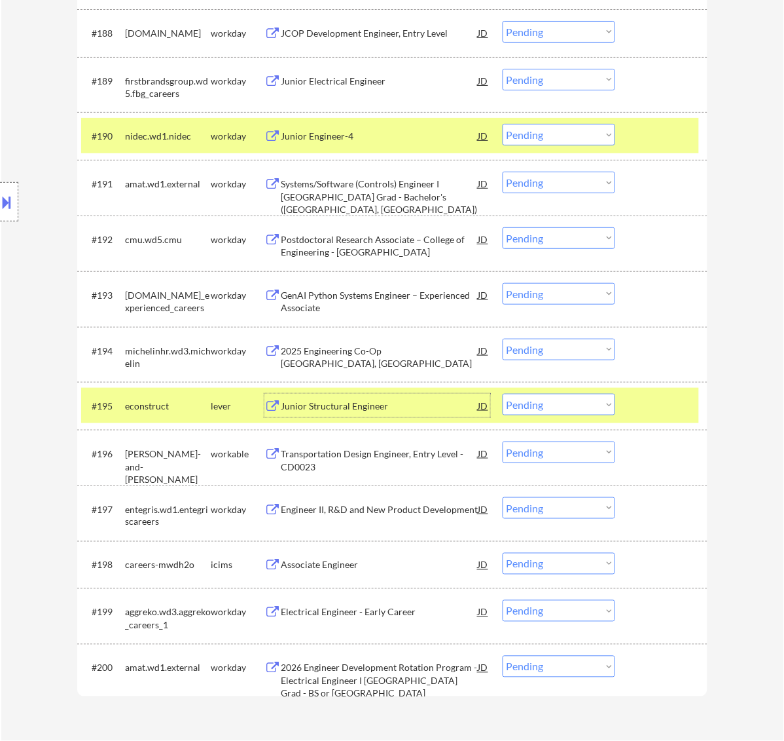
click at [603, 401] on select "Choose an option... Pending Applied Excluded (Questions) Excluded (Expired) Exc…" at bounding box center [559, 405] width 113 height 22
click at [503, 394] on select "Choose an option... Pending Applied Excluded (Questions) Excluded (Expired) Exc…" at bounding box center [559, 405] width 113 height 22
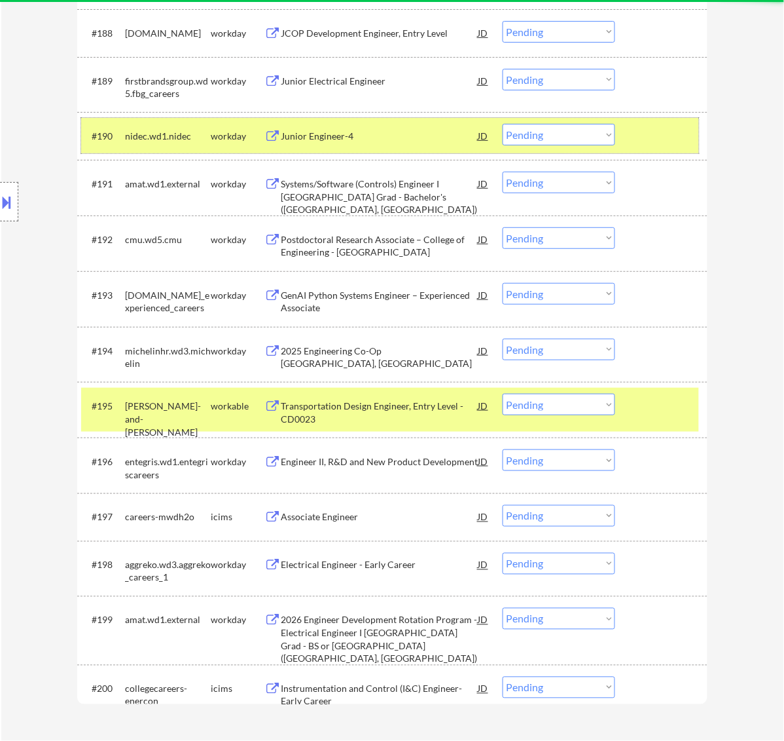
click at [672, 138] on div at bounding box center [663, 136] width 58 height 24
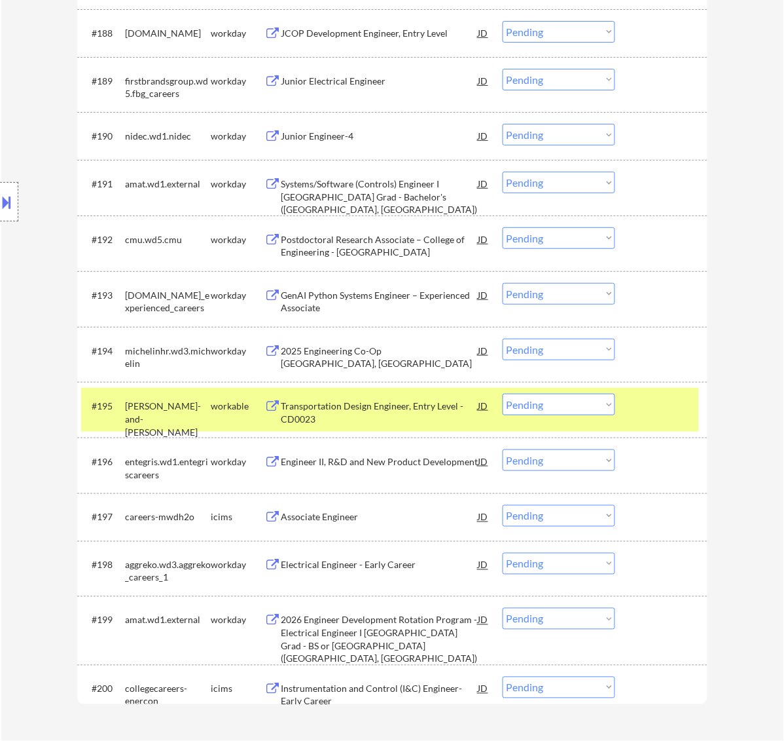
click at [368, 401] on div "Transportation Design Engineer, Entry Level - CD0023" at bounding box center [380, 412] width 198 height 26
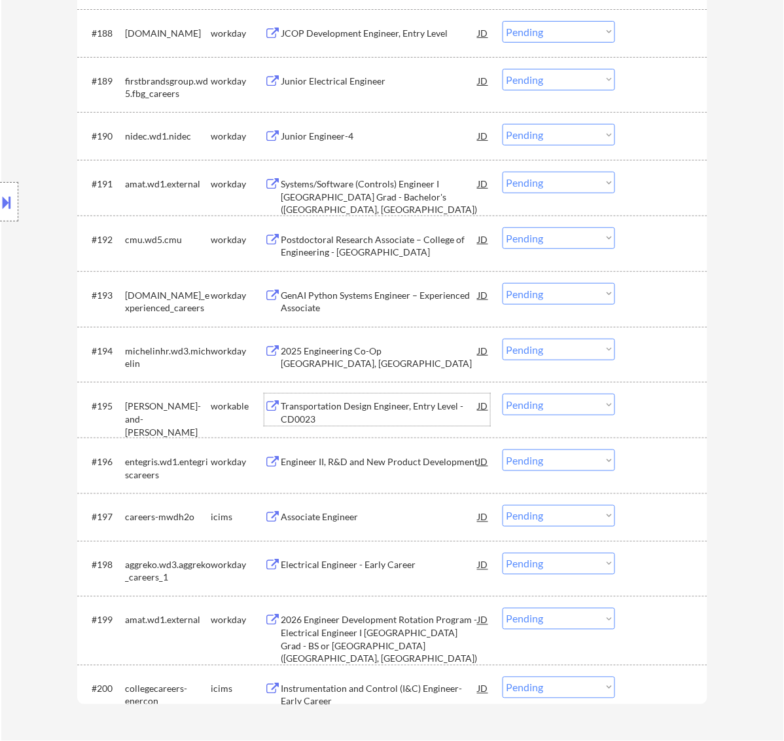
click at [547, 401] on select "Choose an option... Pending Applied Excluded (Questions) Excluded (Expired) Exc…" at bounding box center [559, 405] width 113 height 22
click at [503, 394] on select "Choose an option... Pending Applied Excluded (Questions) Excluded (Expired) Exc…" at bounding box center [559, 405] width 113 height 22
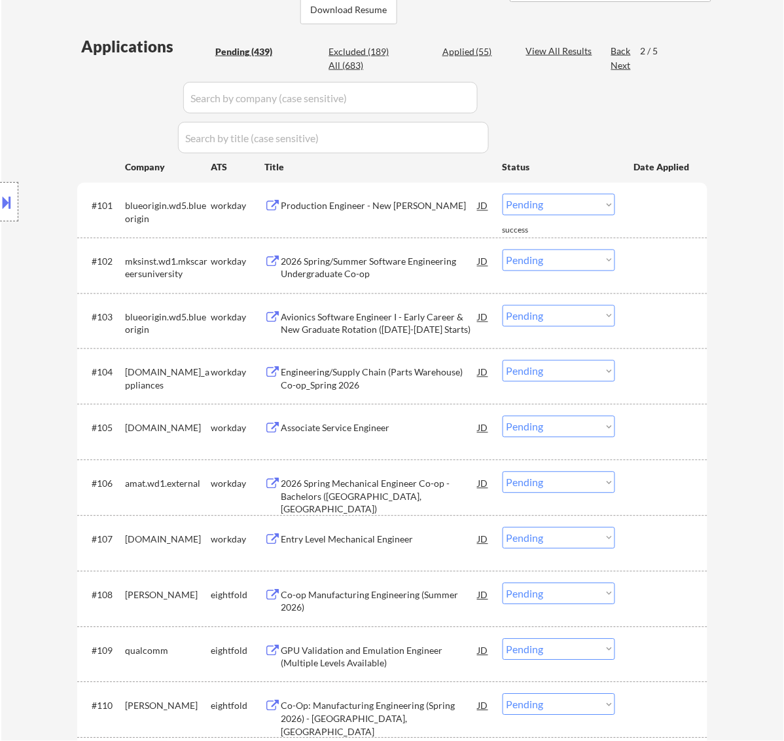
scroll to position [327, 0]
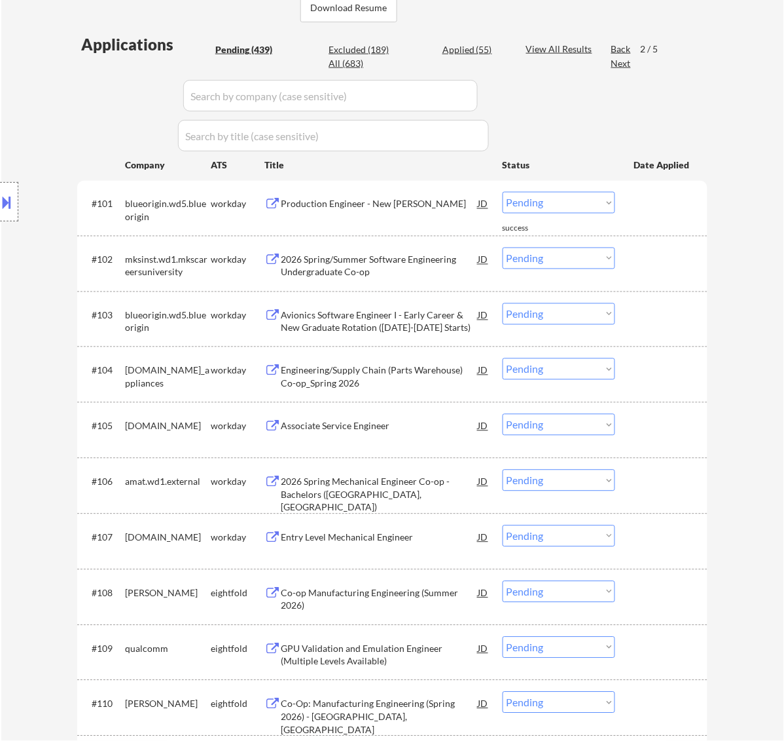
click at [626, 61] on div "Next" at bounding box center [622, 63] width 21 height 13
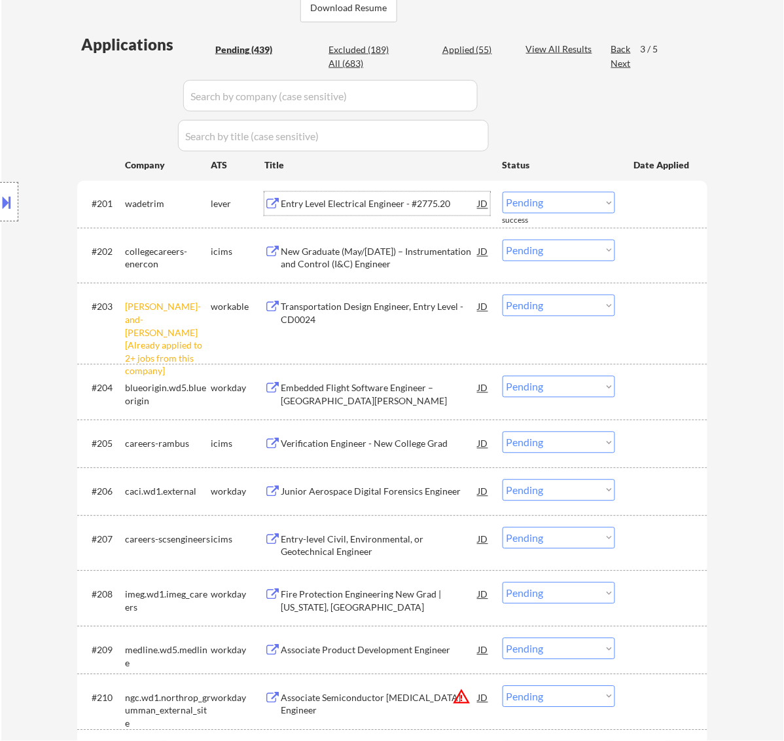
click at [404, 203] on div "Entry Level Electrical Engineer - #2775.20" at bounding box center [380, 204] width 198 height 13
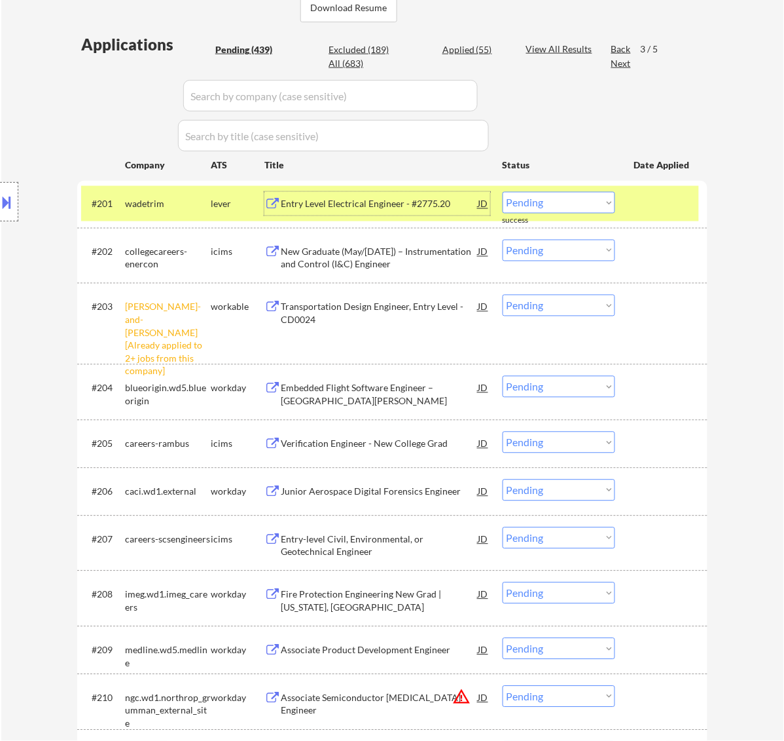
drag, startPoint x: 572, startPoint y: 204, endPoint x: 573, endPoint y: 211, distance: 8.0
click at [572, 204] on select "Choose an option... Pending Applied Excluded (Questions) Excluded (Expired) Exc…" at bounding box center [559, 203] width 113 height 22
click at [503, 192] on select "Choose an option... Pending Applied Excluded (Questions) Excluded (Expired) Exc…" at bounding box center [559, 203] width 113 height 22
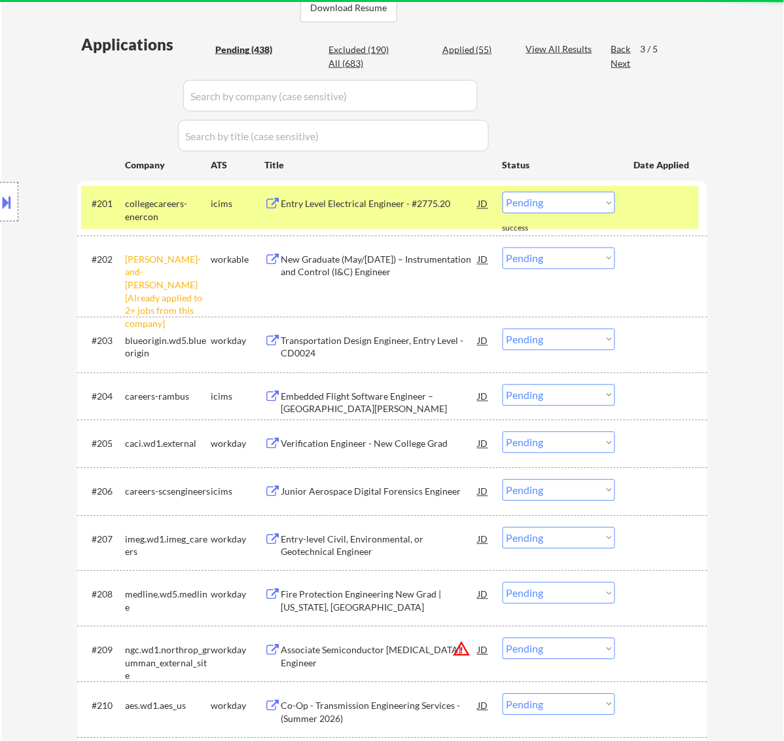
click at [578, 257] on select "Choose an option... Pending Applied Excluded (Questions) Excluded (Expired) Exc…" at bounding box center [559, 259] width 113 height 22
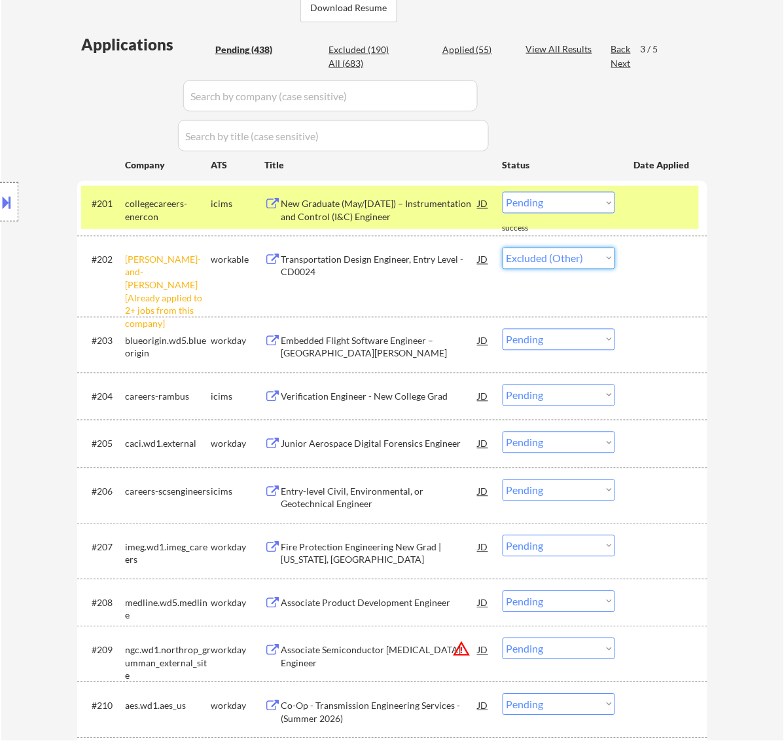
click at [503, 248] on select "Choose an option... Pending Applied Excluded (Questions) Excluded (Expired) Exc…" at bounding box center [559, 259] width 113 height 22
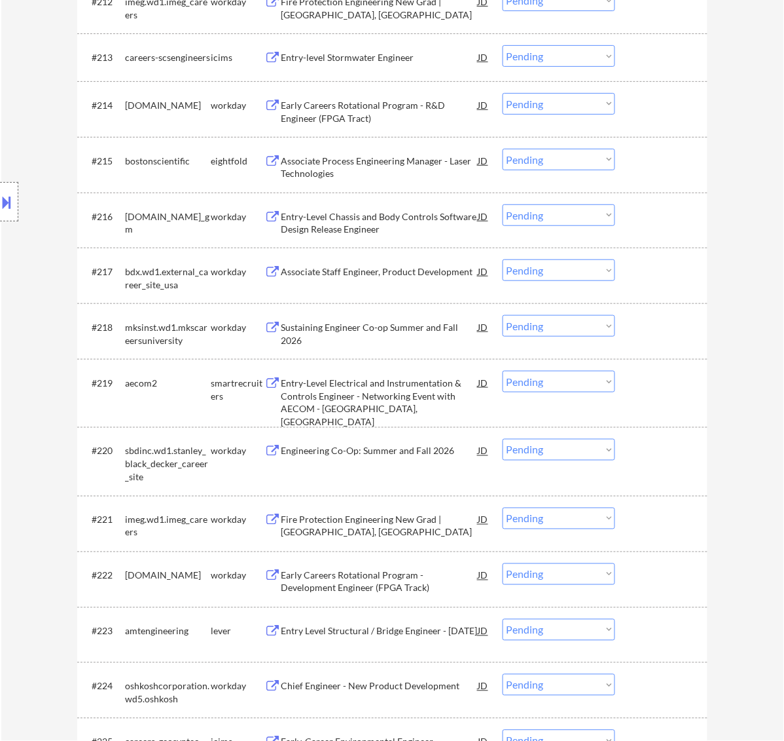
scroll to position [1146, 0]
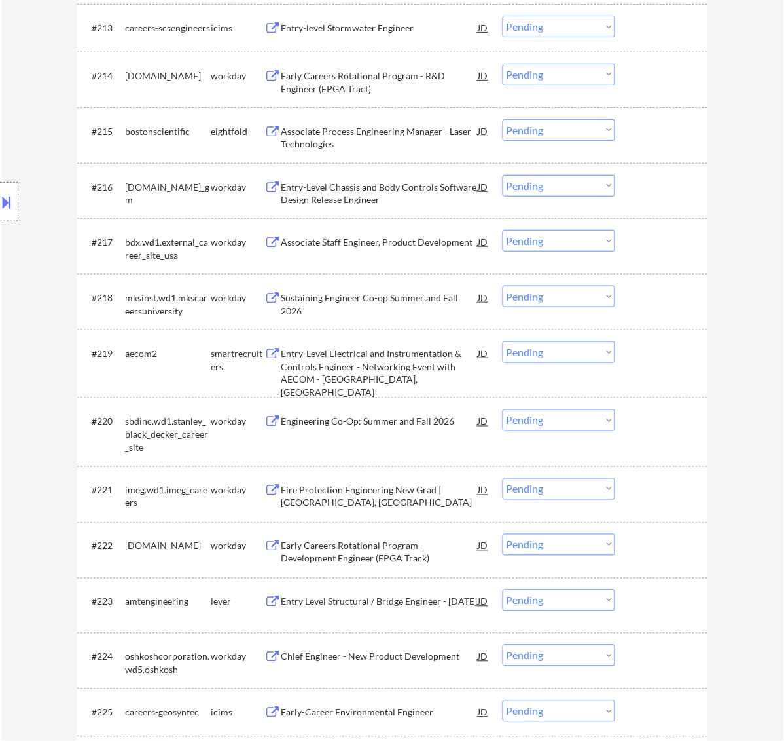
click at [377, 363] on div "Entry-Level Electrical and Instrumentation & Controls Engineer - Networking Eve…" at bounding box center [380, 372] width 198 height 51
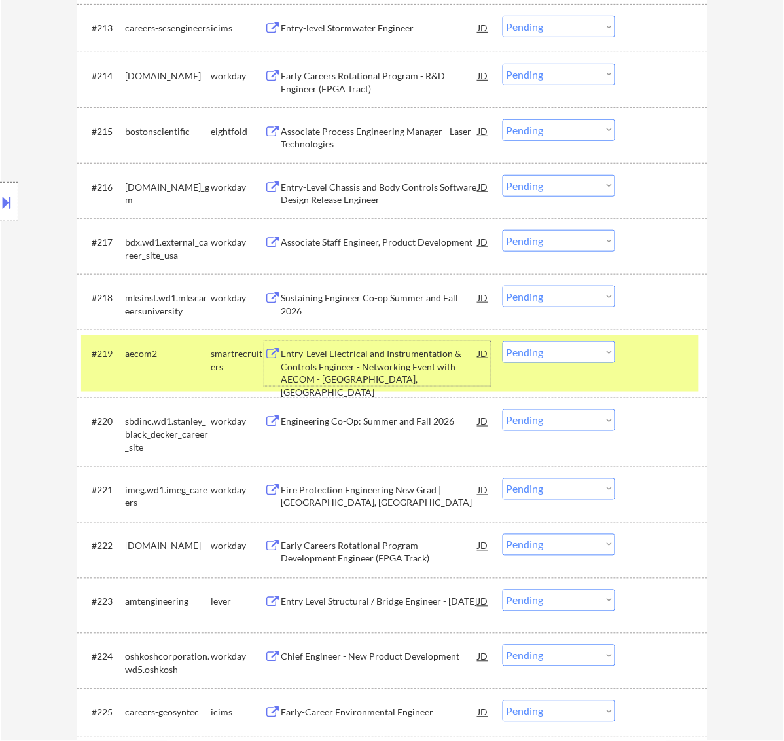
click at [598, 352] on select "Choose an option... Pending Applied Excluded (Questions) Excluded (Expired) Exc…" at bounding box center [559, 352] width 113 height 22
click at [503, 341] on select "Choose an option... Pending Applied Excluded (Questions) Excluded (Expired) Exc…" at bounding box center [559, 352] width 113 height 22
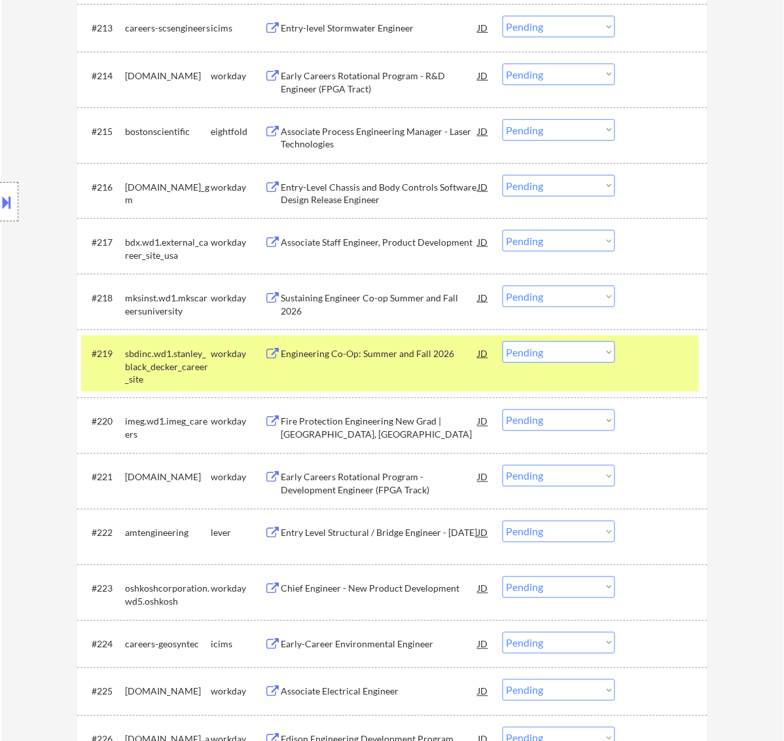
click at [673, 369] on div "#219 sbdinc.wd1.stanley_black_decker_career_site workday Engineering Co-Op: Sum…" at bounding box center [390, 363] width 618 height 56
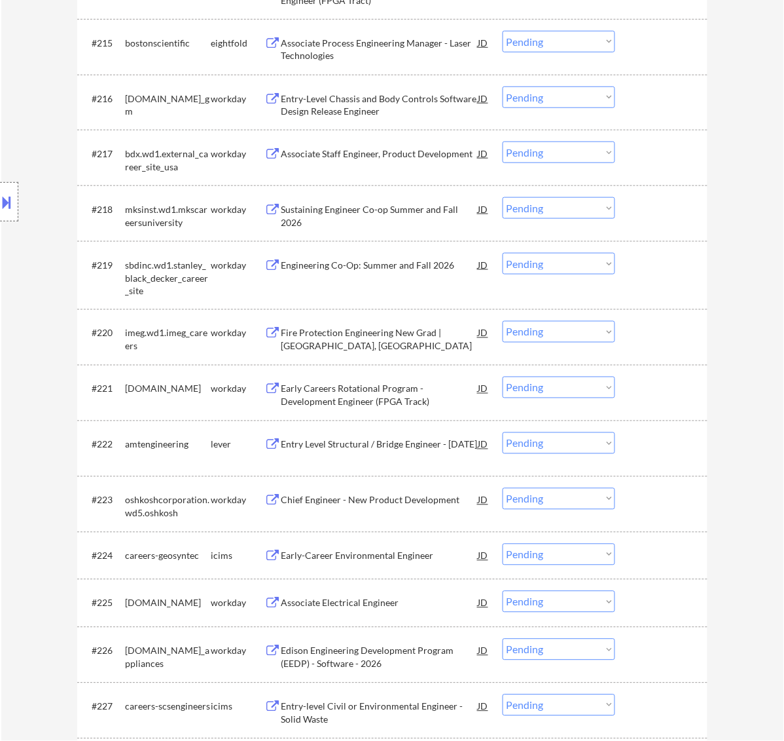
scroll to position [1310, 0]
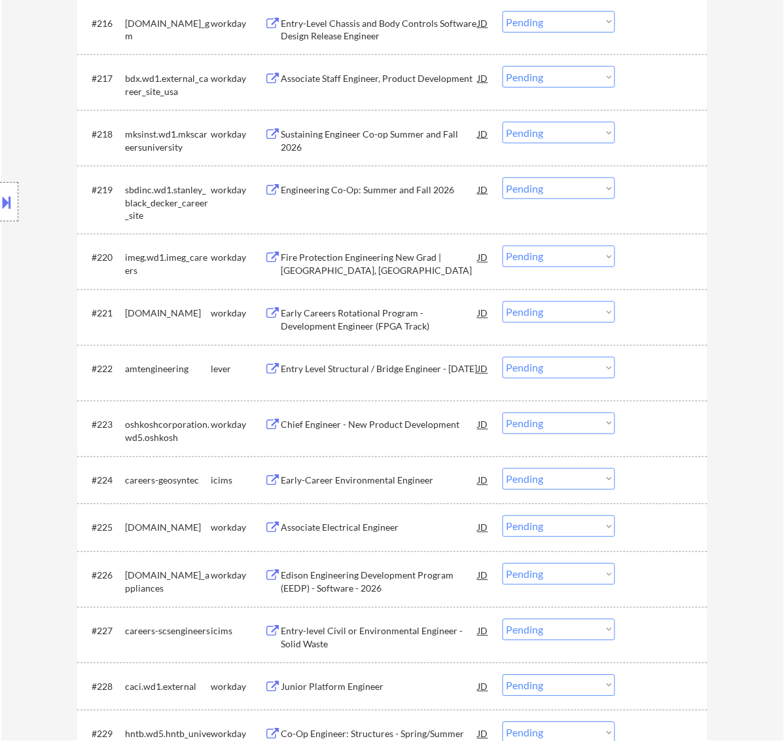
click at [375, 372] on div "Entry Level Structural / Bridge Engineer - [DATE]" at bounding box center [380, 369] width 198 height 13
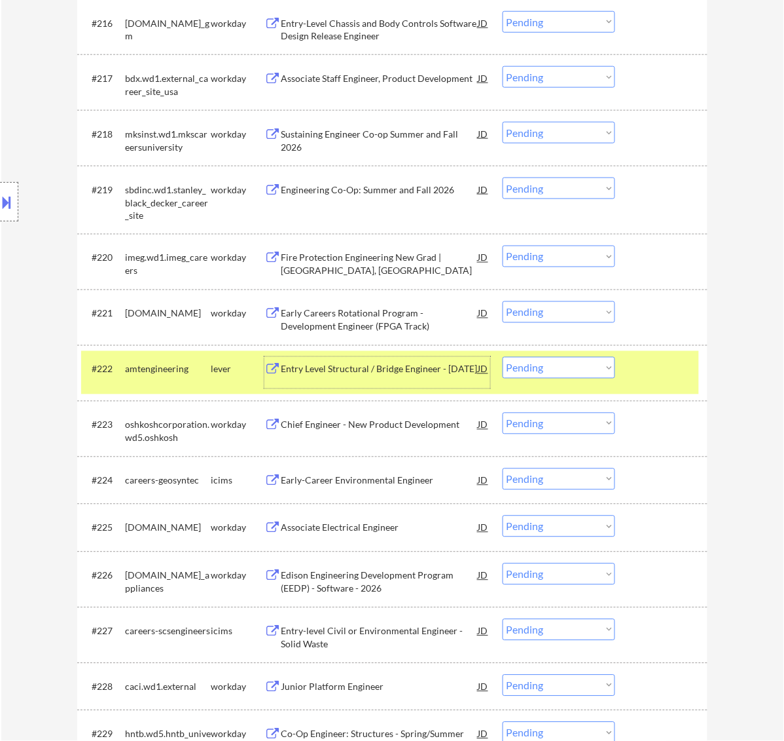
click at [599, 369] on select "Choose an option... Pending Applied Excluded (Questions) Excluded (Expired) Exc…" at bounding box center [559, 368] width 113 height 22
click at [503, 357] on select "Choose an option... Pending Applied Excluded (Questions) Excluded (Expired) Exc…" at bounding box center [559, 368] width 113 height 22
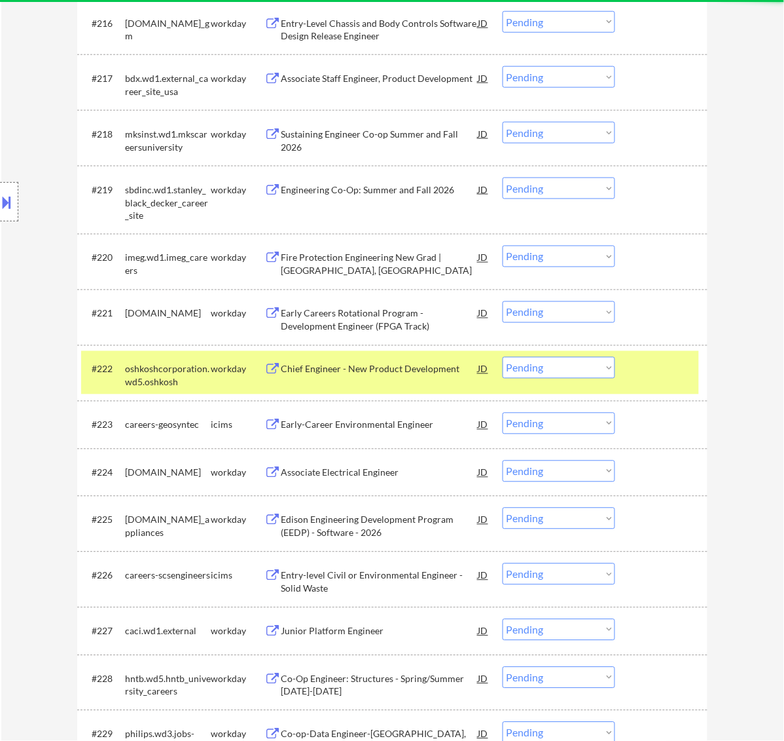
click at [639, 367] on div at bounding box center [663, 369] width 58 height 24
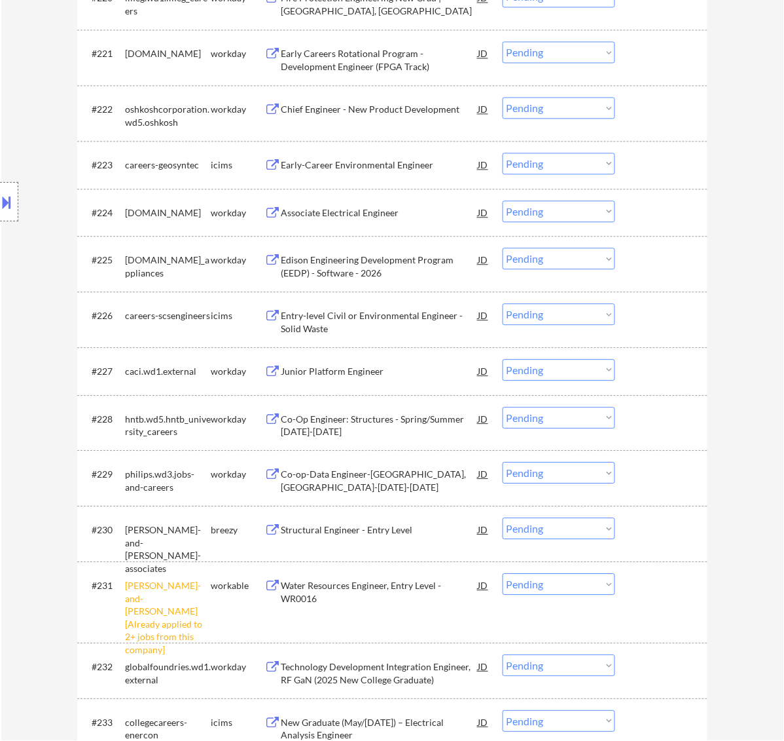
scroll to position [1637, 0]
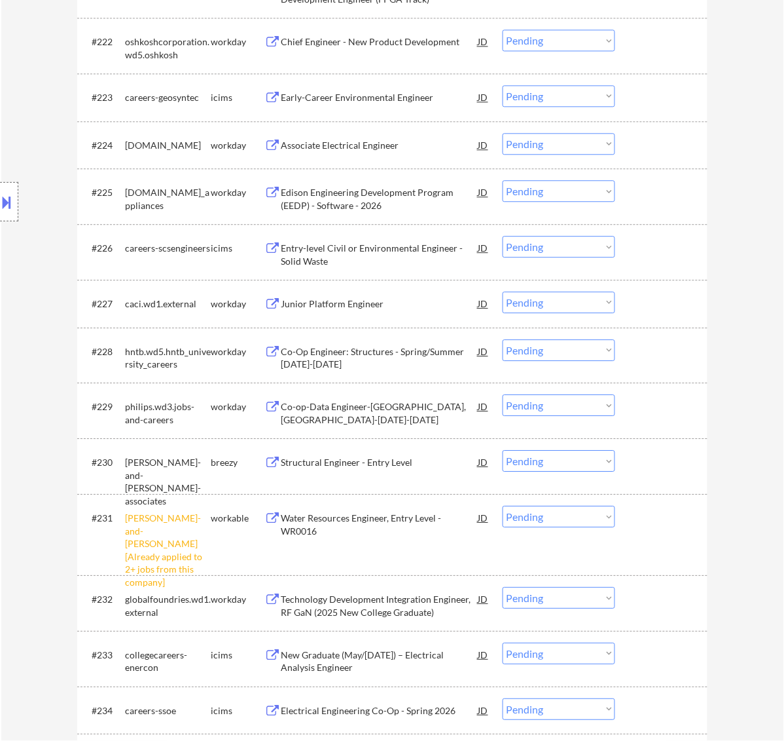
click at [593, 509] on select "Choose an option... Pending Applied Excluded (Questions) Excluded (Expired) Exc…" at bounding box center [559, 516] width 113 height 22
click at [503, 505] on select "Choose an option... Pending Applied Excluded (Questions) Excluded (Expired) Exc…" at bounding box center [559, 516] width 113 height 22
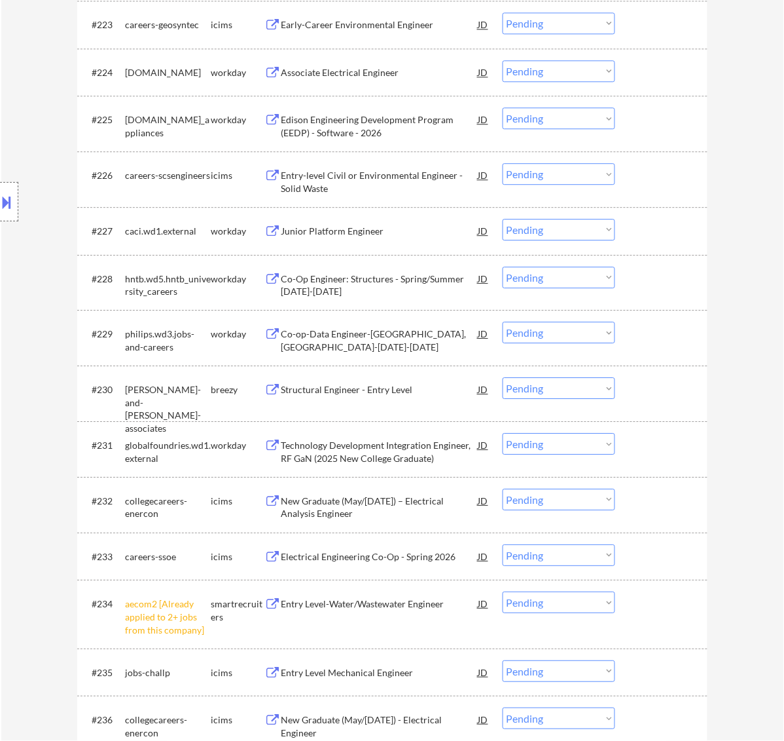
scroll to position [1719, 0]
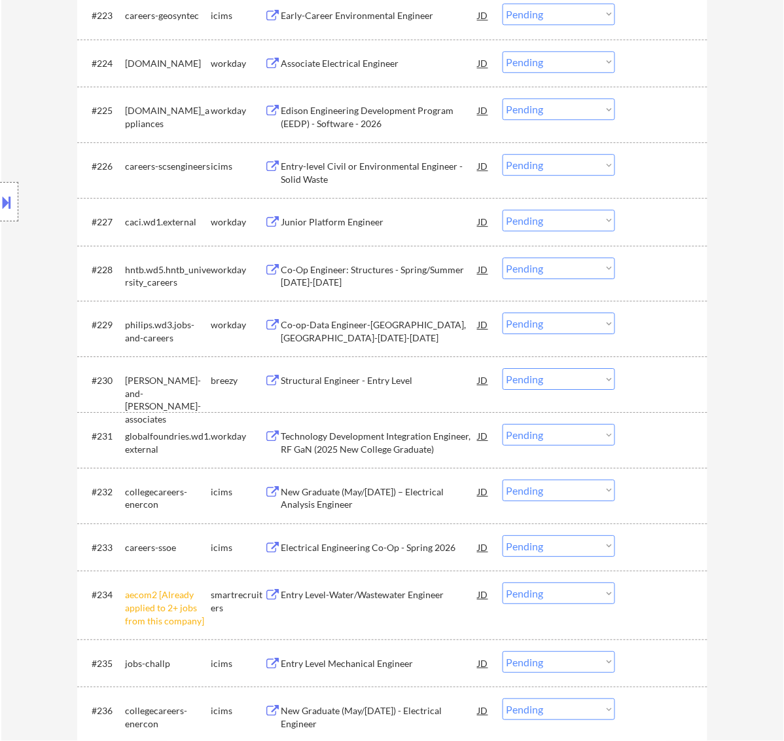
click at [564, 593] on select "Choose an option... Pending Applied Excluded (Questions) Excluded (Expired) Exc…" at bounding box center [559, 593] width 113 height 22
click at [503, 582] on select "Choose an option... Pending Applied Excluded (Questions) Excluded (Expired) Exc…" at bounding box center [559, 593] width 113 height 22
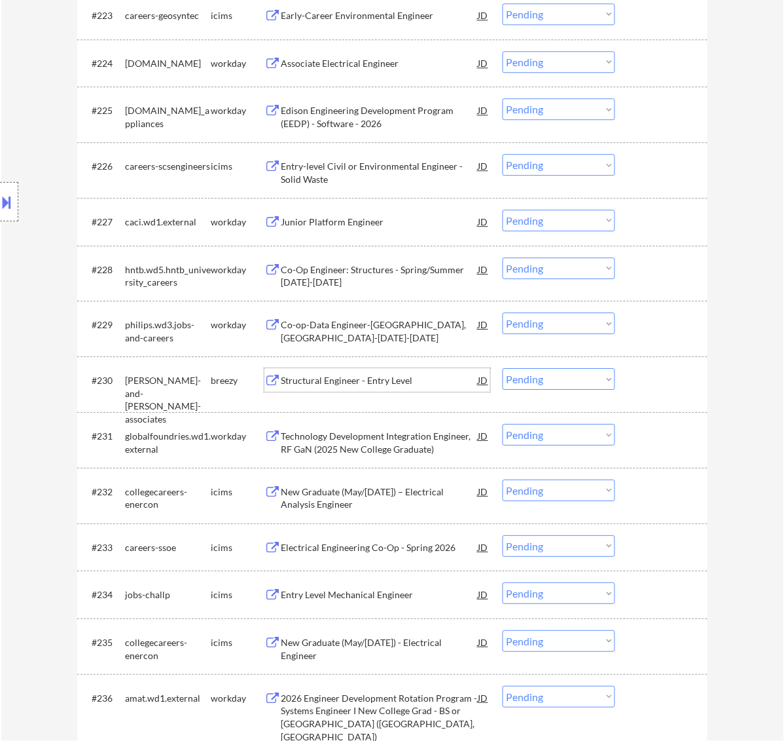
click at [361, 383] on div "Structural Engineer - Entry Level" at bounding box center [380, 380] width 198 height 13
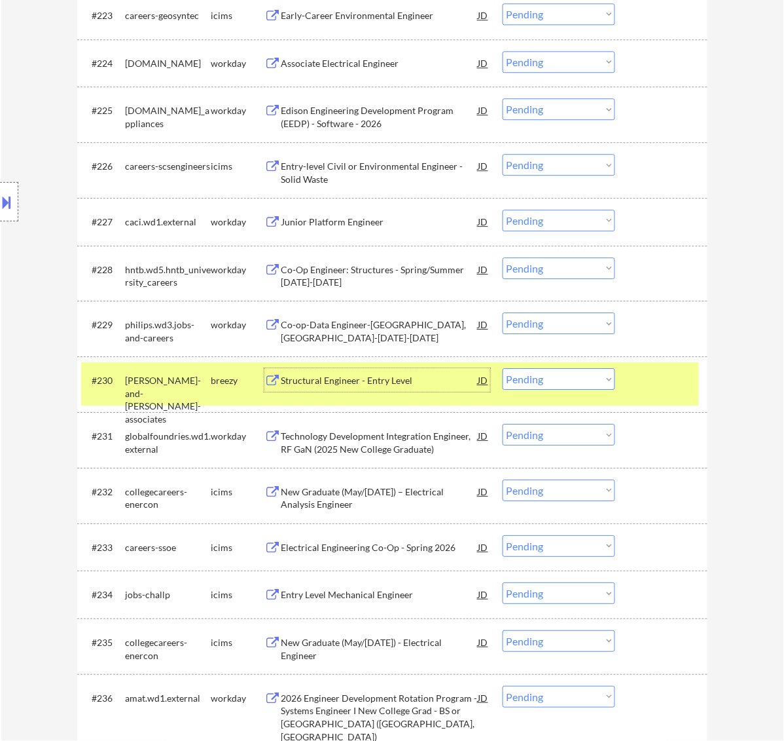
click at [581, 377] on select "Choose an option... Pending Applied Excluded (Questions) Excluded (Expired) Exc…" at bounding box center [559, 379] width 113 height 22
click at [503, 368] on select "Choose an option... Pending Applied Excluded (Questions) Excluded (Expired) Exc…" at bounding box center [559, 379] width 113 height 22
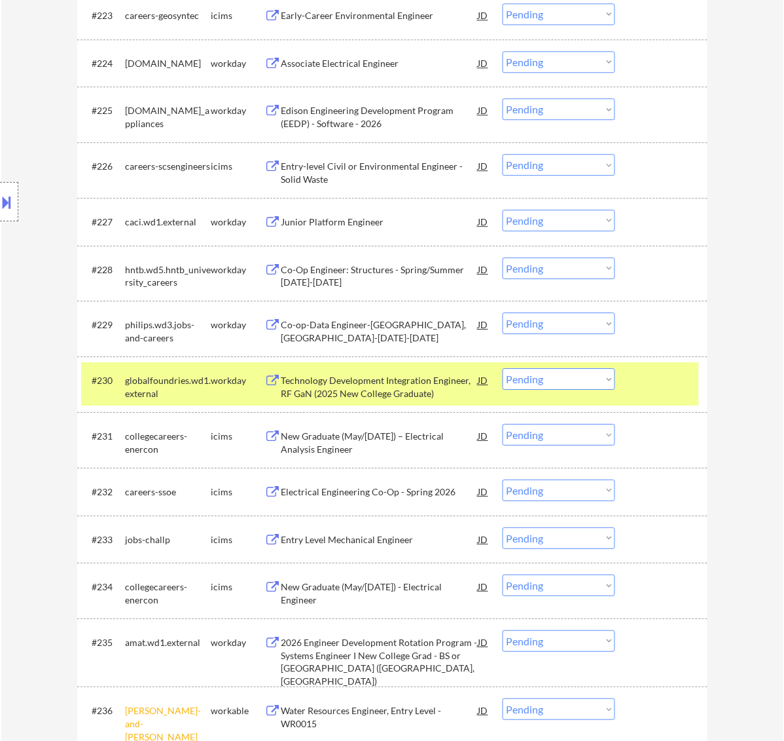
click at [669, 384] on div at bounding box center [663, 380] width 58 height 24
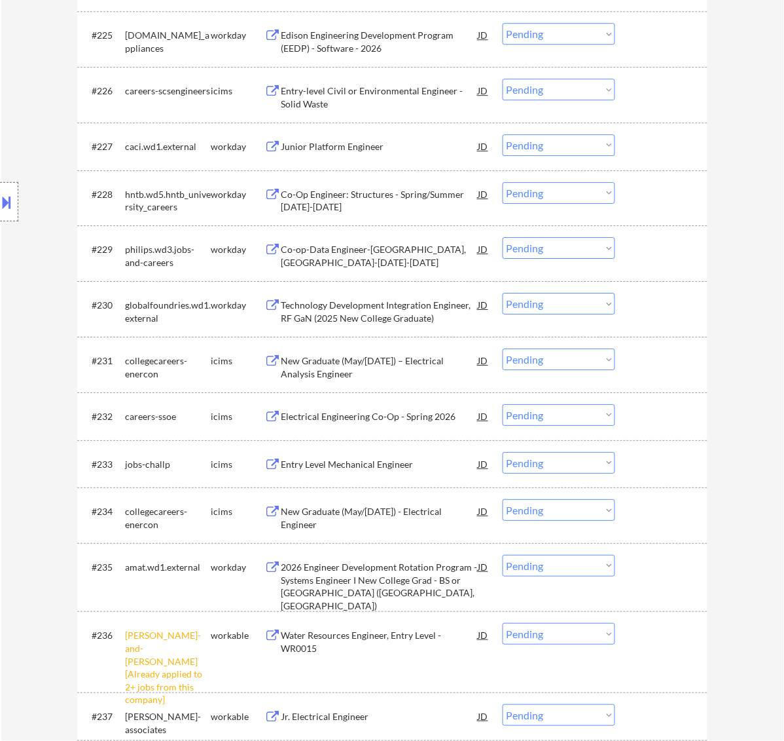
scroll to position [1883, 0]
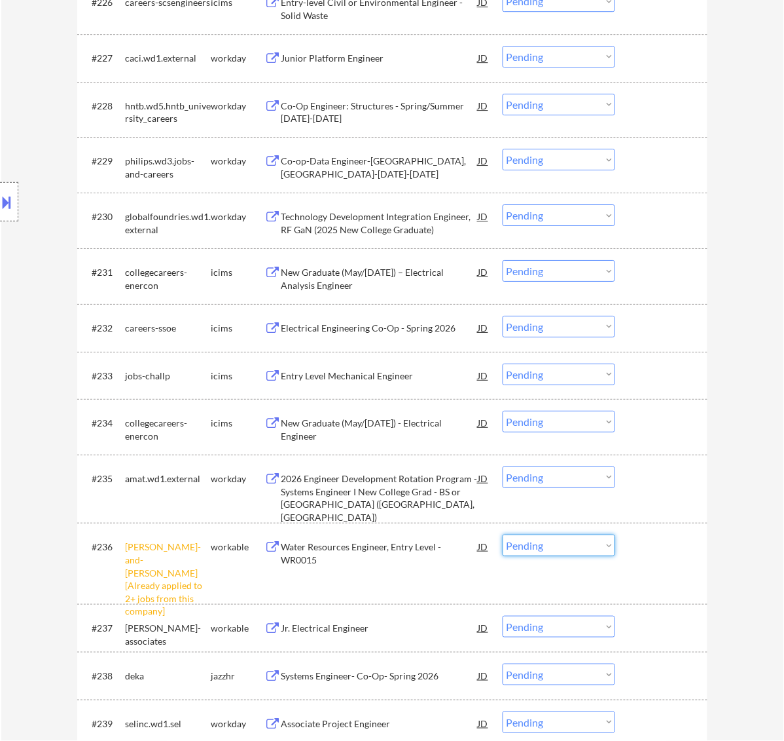
drag, startPoint x: 597, startPoint y: 542, endPoint x: 600, endPoint y: 554, distance: 12.1
click at [597, 542] on select "Choose an option... Pending Applied Excluded (Questions) Excluded (Expired) Exc…" at bounding box center [559, 545] width 113 height 22
click at [503, 534] on select "Choose an option... Pending Applied Excluded (Questions) Excluded (Expired) Exc…" at bounding box center [559, 545] width 113 height 22
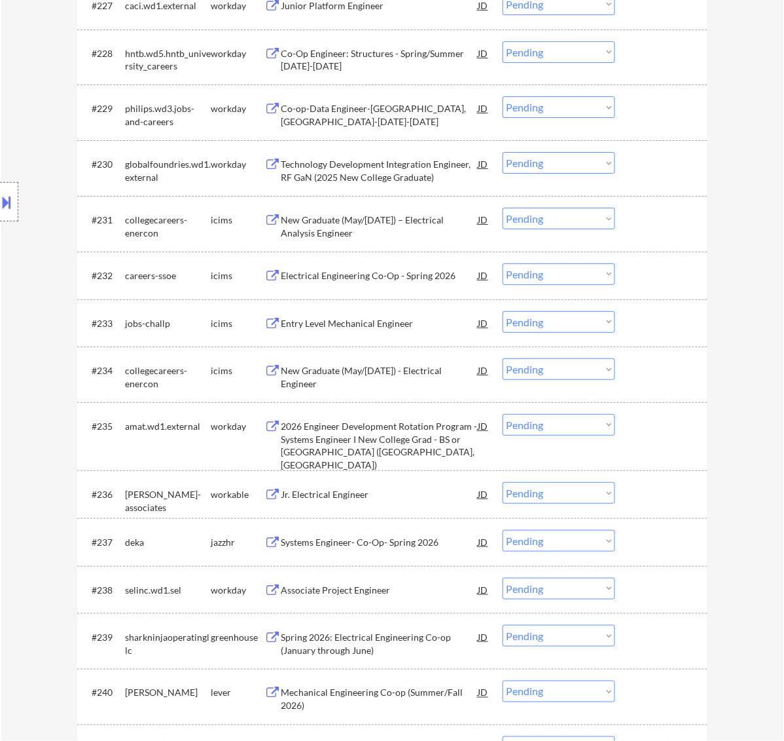
scroll to position [1964, 0]
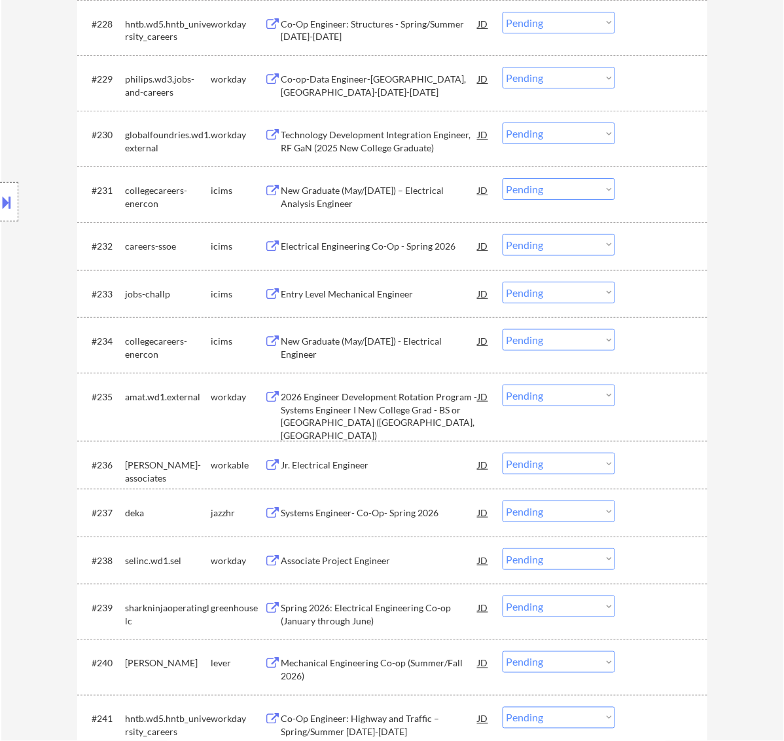
click at [408, 456] on div "Jr. Electrical Engineer" at bounding box center [380, 464] width 198 height 24
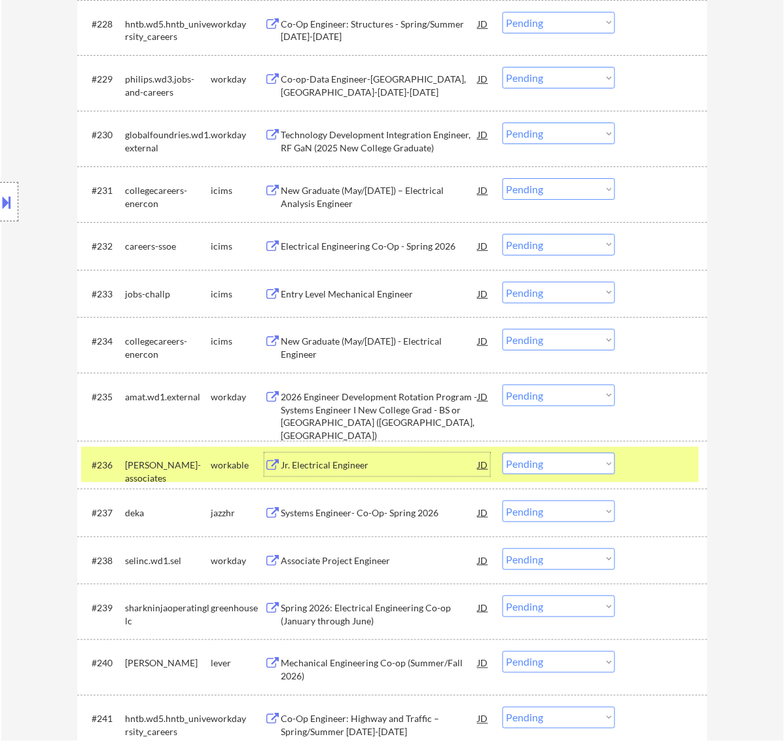
click at [541, 460] on select "Choose an option... Pending Applied Excluded (Questions) Excluded (Expired) Exc…" at bounding box center [559, 463] width 113 height 22
click at [503, 452] on select "Choose an option... Pending Applied Excluded (Questions) Excluded (Expired) Exc…" at bounding box center [559, 463] width 113 height 22
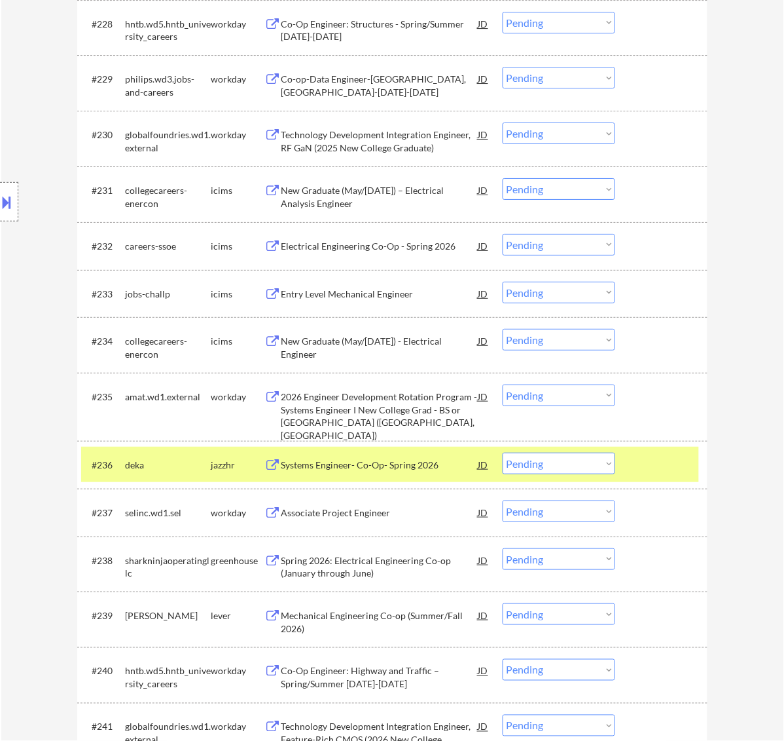
click at [555, 462] on select "Choose an option... Pending Applied Excluded (Questions) Excluded (Expired) Exc…" at bounding box center [559, 463] width 113 height 22
click at [503, 452] on select "Choose an option... Pending Applied Excluded (Questions) Excluded (Expired) Exc…" at bounding box center [559, 463] width 113 height 22
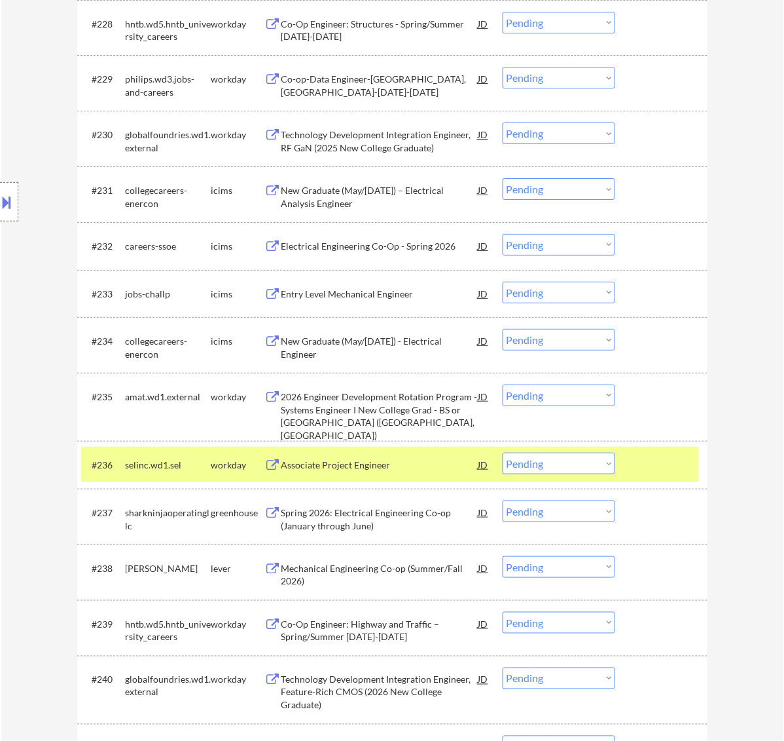
click at [659, 463] on div at bounding box center [663, 464] width 58 height 24
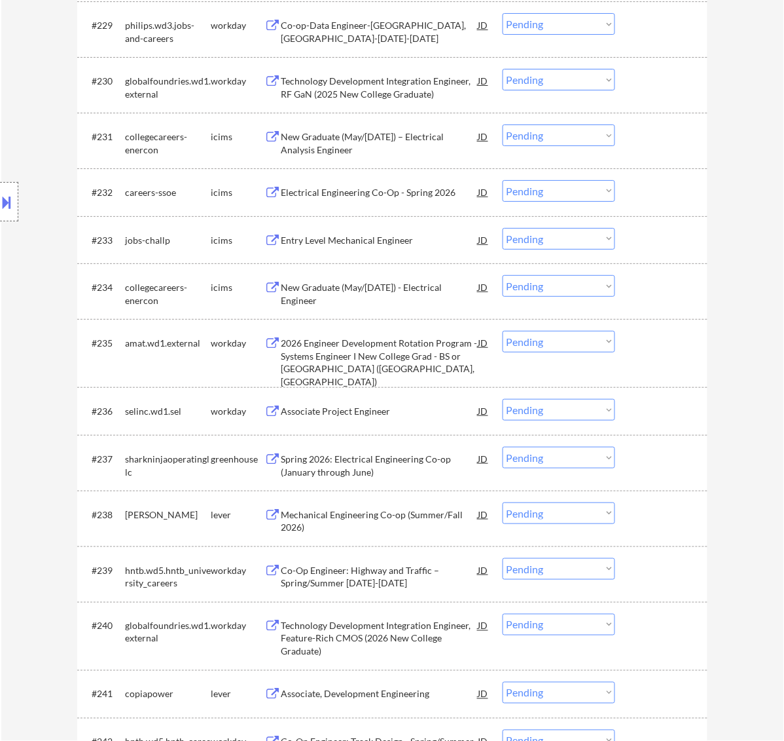
scroll to position [2046, 0]
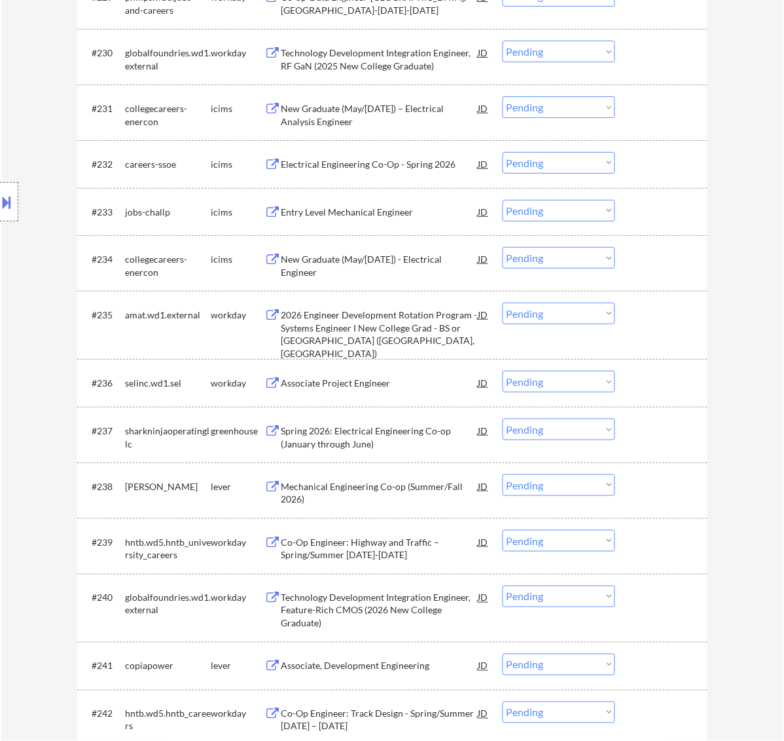
click at [378, 436] on div "Spring 2026: Electrical Engineering Co-op (January through June)" at bounding box center [380, 437] width 198 height 26
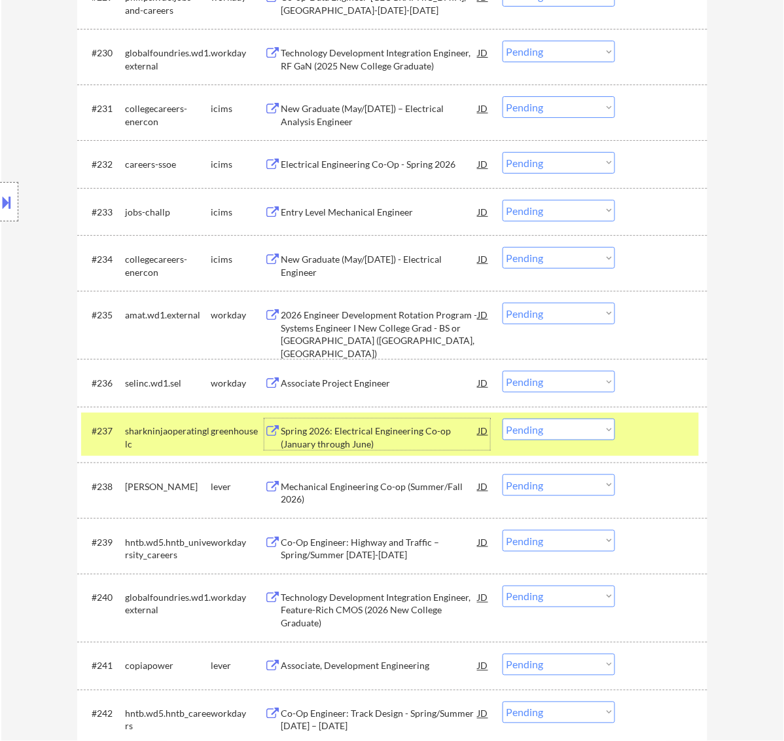
click at [593, 428] on select "Choose an option... Pending Applied Excluded (Questions) Excluded (Expired) Exc…" at bounding box center [559, 429] width 113 height 22
click at [503, 418] on select "Choose an option... Pending Applied Excluded (Questions) Excluded (Expired) Exc…" at bounding box center [559, 429] width 113 height 22
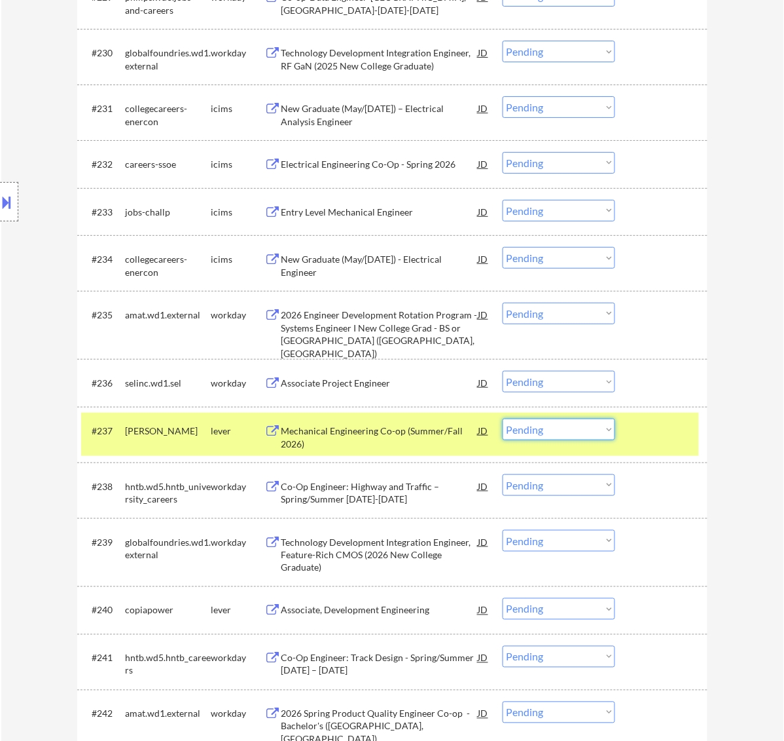
click at [586, 426] on select "Choose an option... Pending Applied Excluded (Questions) Excluded (Expired) Exc…" at bounding box center [559, 429] width 113 height 22
click at [503, 418] on select "Choose an option... Pending Applied Excluded (Questions) Excluded (Expired) Exc…" at bounding box center [559, 429] width 113 height 22
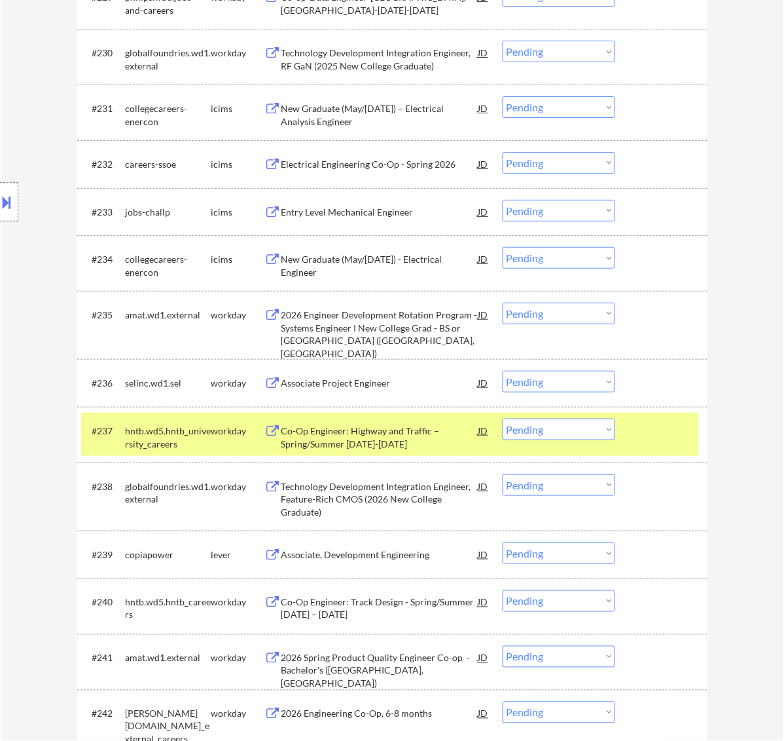
click at [596, 426] on select "Choose an option... Pending Applied Excluded (Questions) Excluded (Expired) Exc…" at bounding box center [559, 429] width 113 height 22
click at [503, 418] on select "Choose an option... Pending Applied Excluded (Questions) Excluded (Expired) Exc…" at bounding box center [559, 429] width 113 height 22
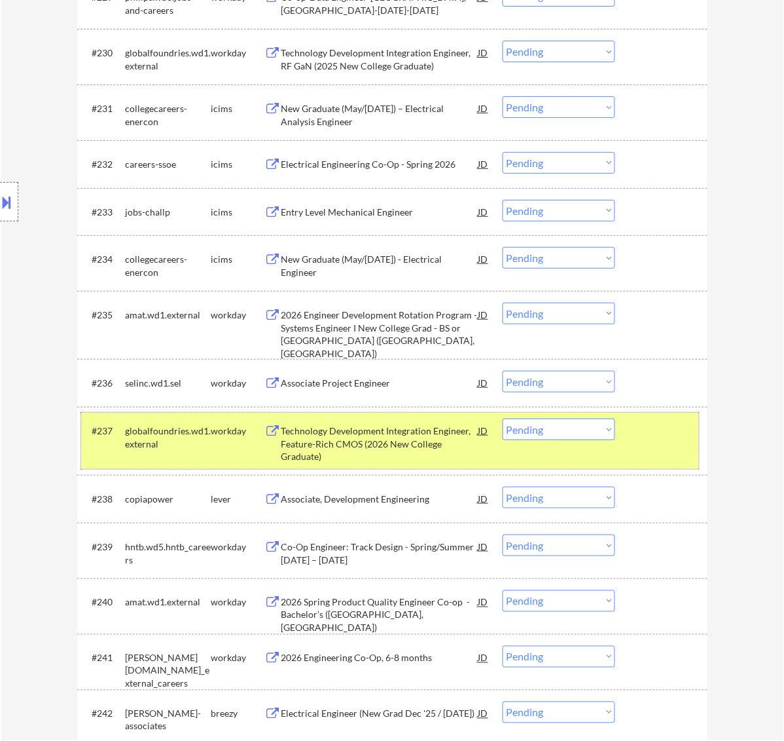
click at [637, 443] on div "#237 globalfoundries.wd1.external workday Technology Development Integration En…" at bounding box center [390, 441] width 618 height 56
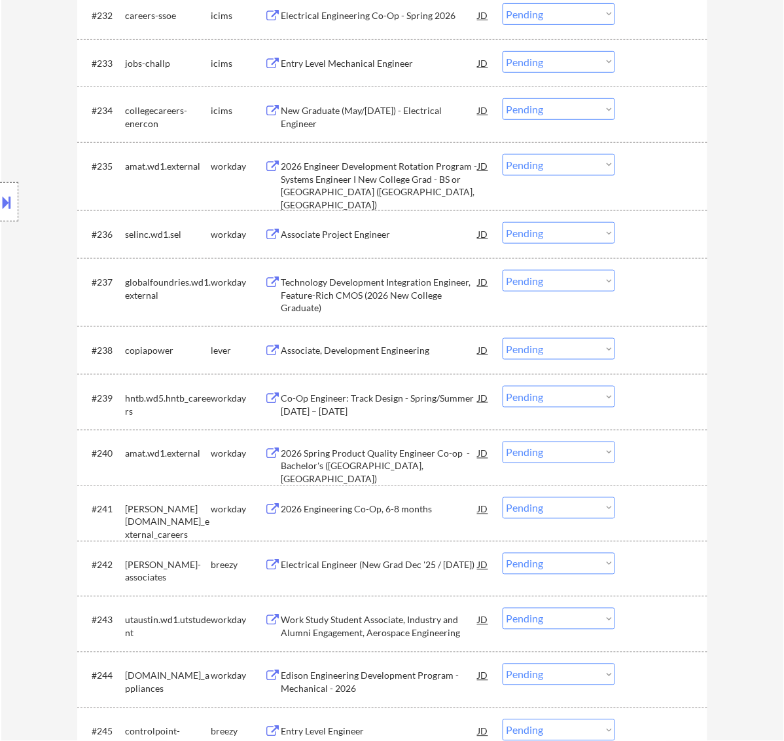
scroll to position [2210, 0]
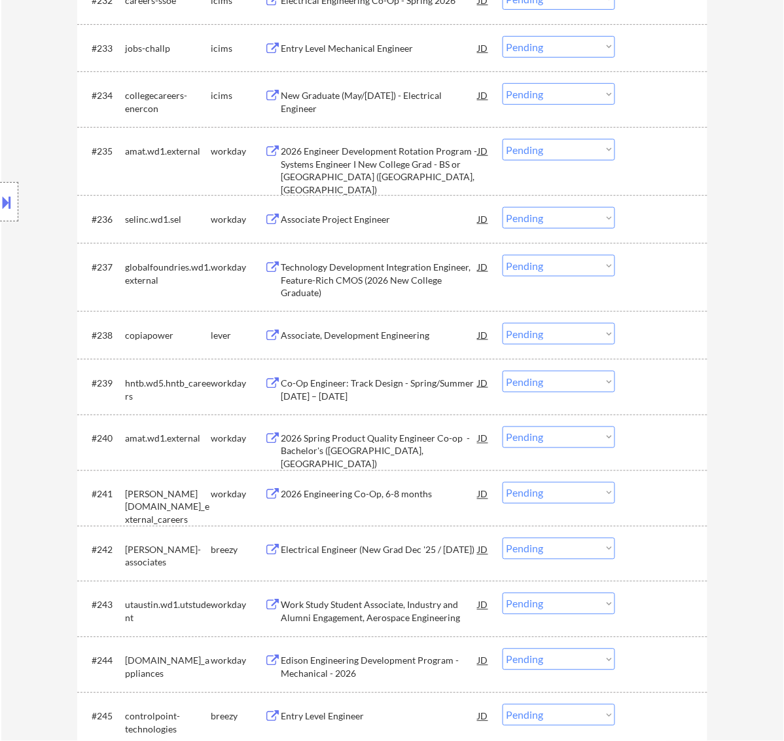
click at [397, 344] on div "Associate, Development Engineering" at bounding box center [380, 335] width 198 height 24
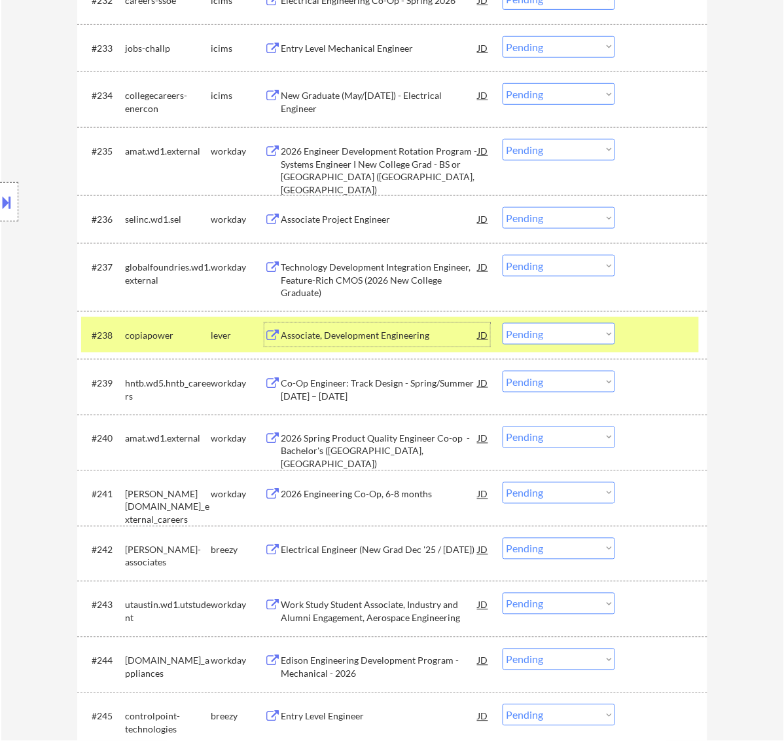
click at [563, 550] on select "Choose an option... Pending Applied Excluded (Questions) Excluded (Expired) Exc…" at bounding box center [559, 549] width 113 height 22
click at [581, 329] on select "Choose an option... Pending Applied Excluded (Questions) Excluded (Expired) Exc…" at bounding box center [559, 334] width 113 height 22
click at [503, 323] on select "Choose an option... Pending Applied Excluded (Questions) Excluded (Expired) Exc…" at bounding box center [559, 334] width 113 height 22
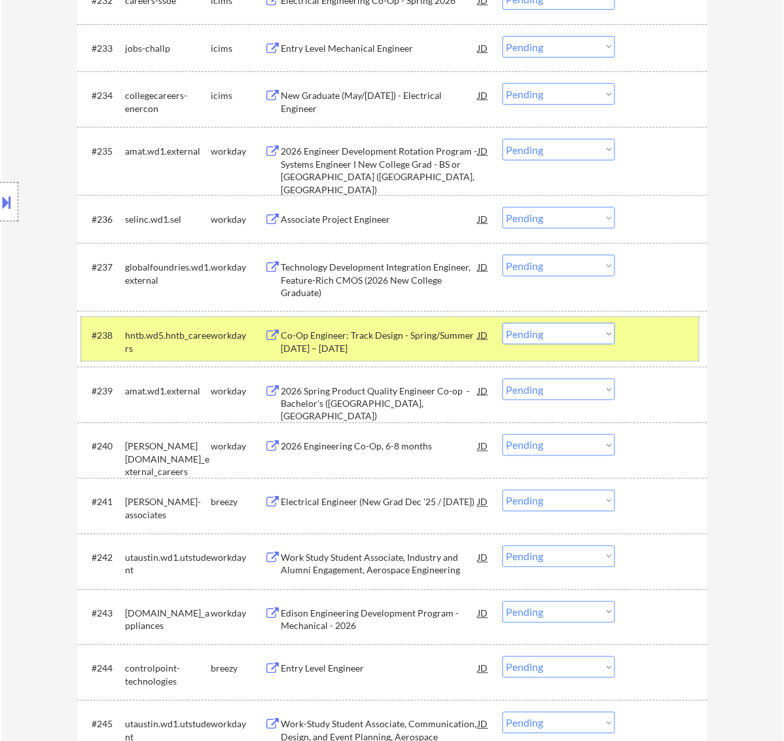
click at [656, 338] on div at bounding box center [663, 335] width 58 height 24
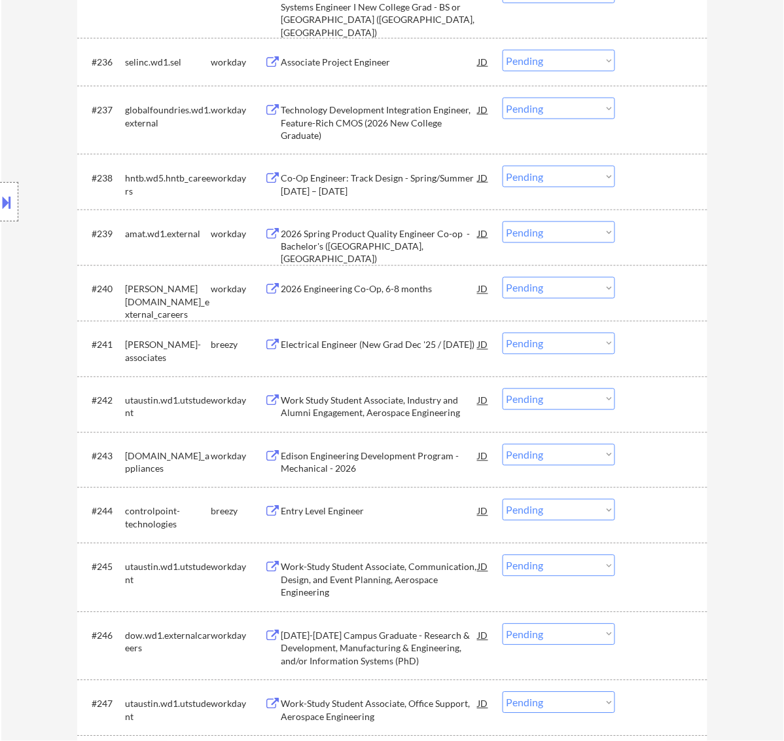
scroll to position [2374, 0]
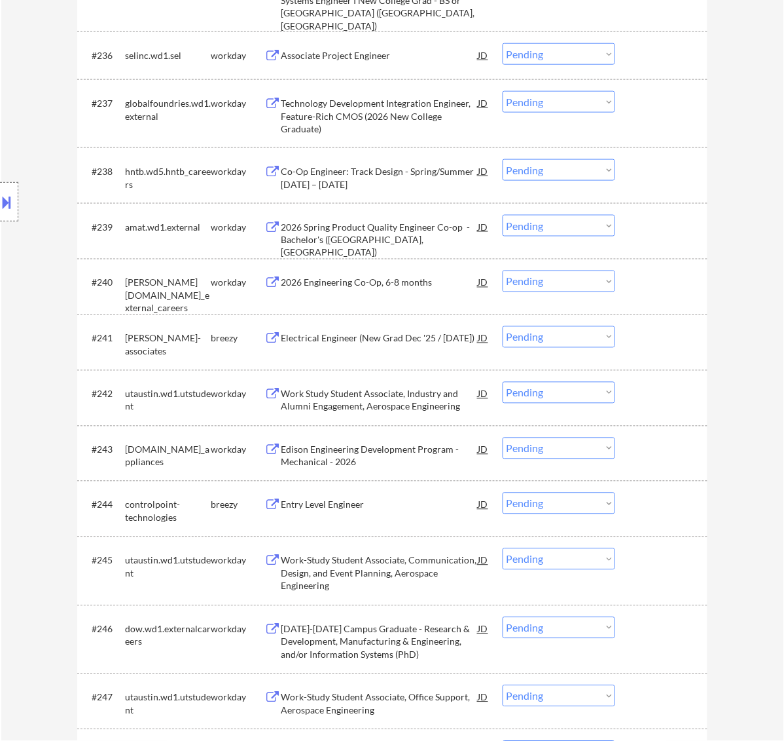
click at [535, 334] on select "Choose an option... Pending Applied Excluded (Questions) Excluded (Expired) Exc…" at bounding box center [559, 337] width 113 height 22
click at [503, 326] on select "Choose an option... Pending Applied Excluded (Questions) Excluded (Expired) Exc…" at bounding box center [559, 337] width 113 height 22
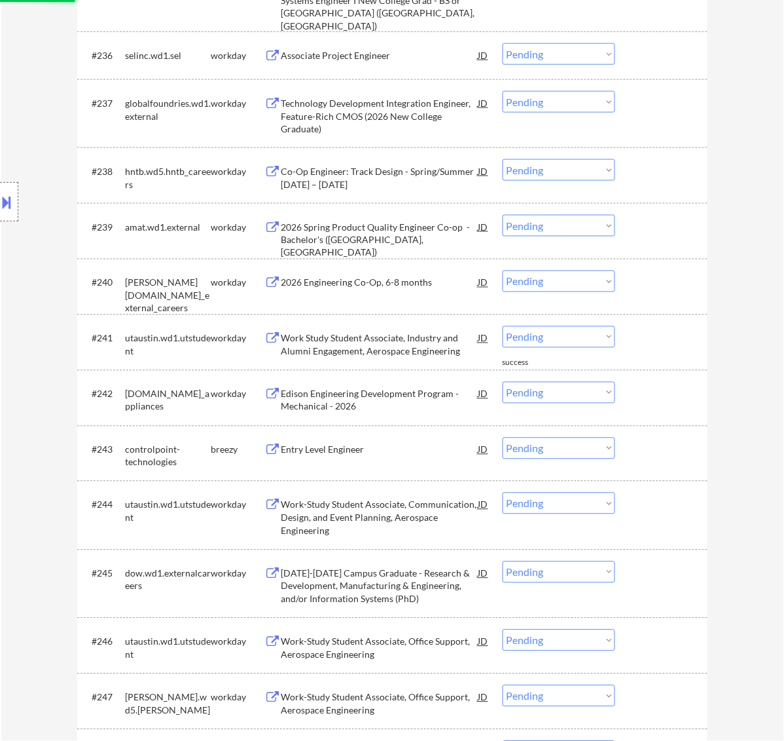
scroll to position [2455, 0]
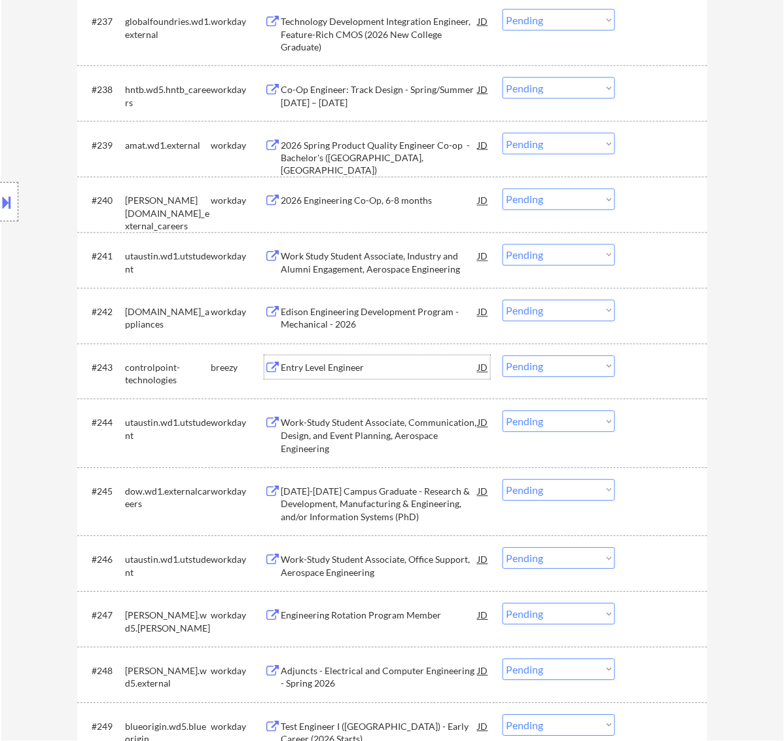
click at [352, 365] on div "Entry Level Engineer" at bounding box center [380, 367] width 198 height 13
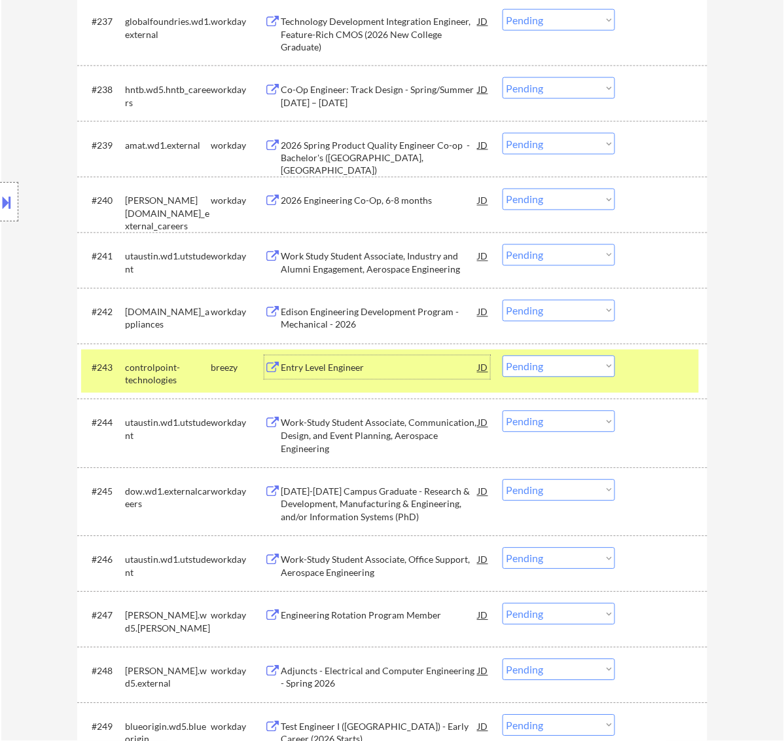
click at [574, 368] on select "Choose an option... Pending Applied Excluded (Questions) Excluded (Expired) Exc…" at bounding box center [559, 367] width 113 height 22
click at [503, 356] on select "Choose an option... Pending Applied Excluded (Questions) Excluded (Expired) Exc…" at bounding box center [559, 367] width 113 height 22
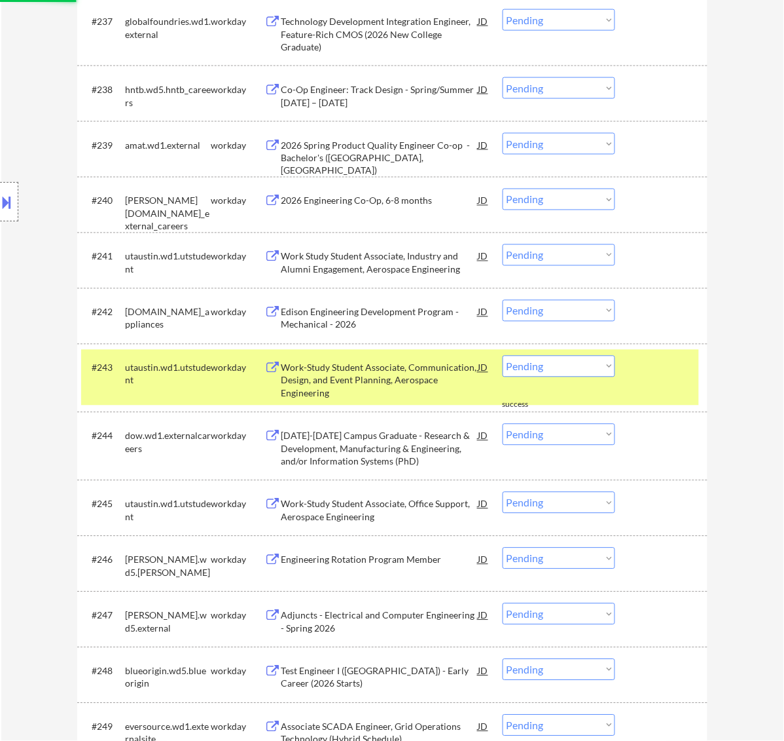
click at [668, 369] on div at bounding box center [663, 368] width 58 height 24
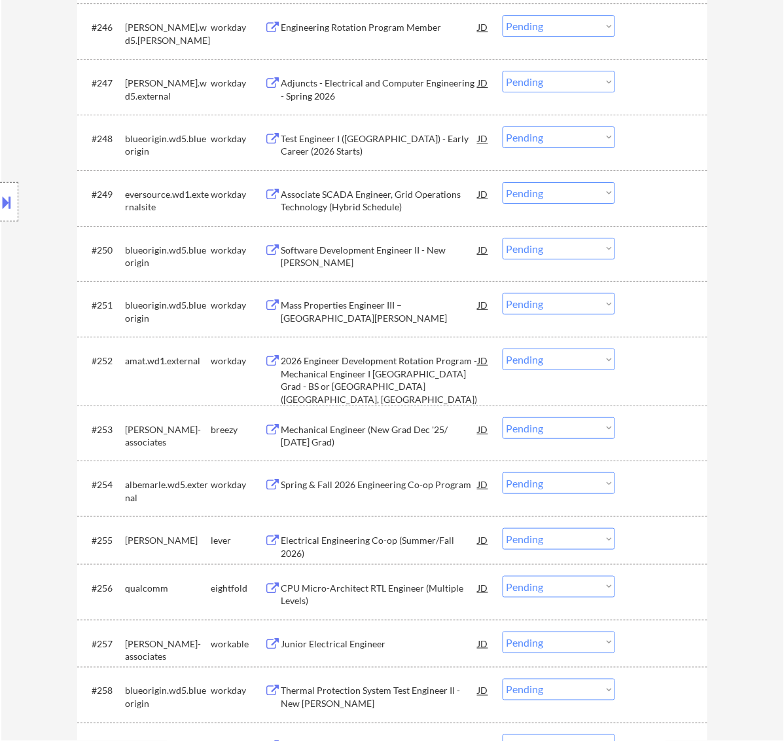
scroll to position [3028, 0]
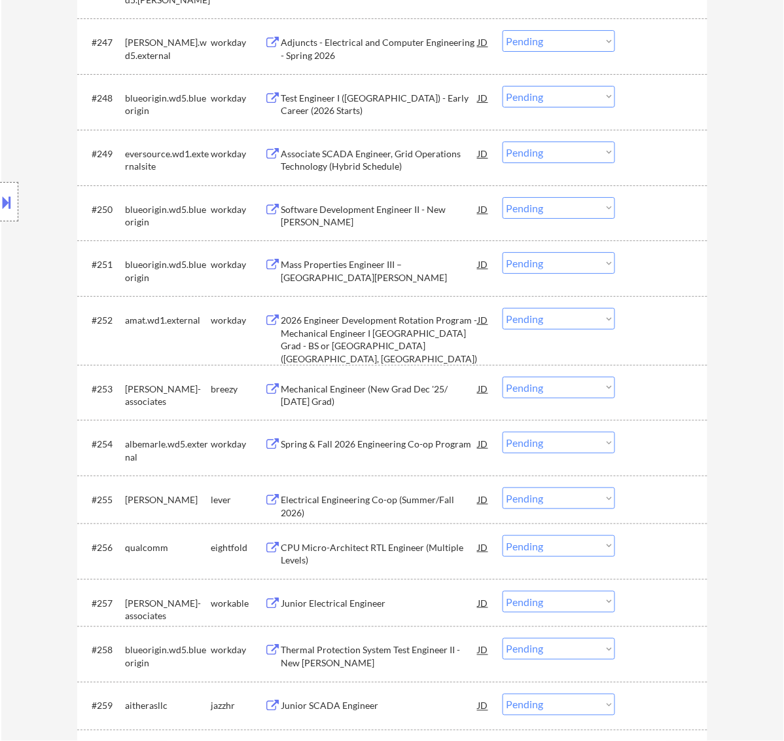
click at [543, 392] on select "Choose an option... Pending Applied Excluded (Questions) Excluded (Expired) Exc…" at bounding box center [559, 388] width 113 height 22
click at [503, 377] on select "Choose an option... Pending Applied Excluded (Questions) Excluded (Expired) Exc…" at bounding box center [559, 388] width 113 height 22
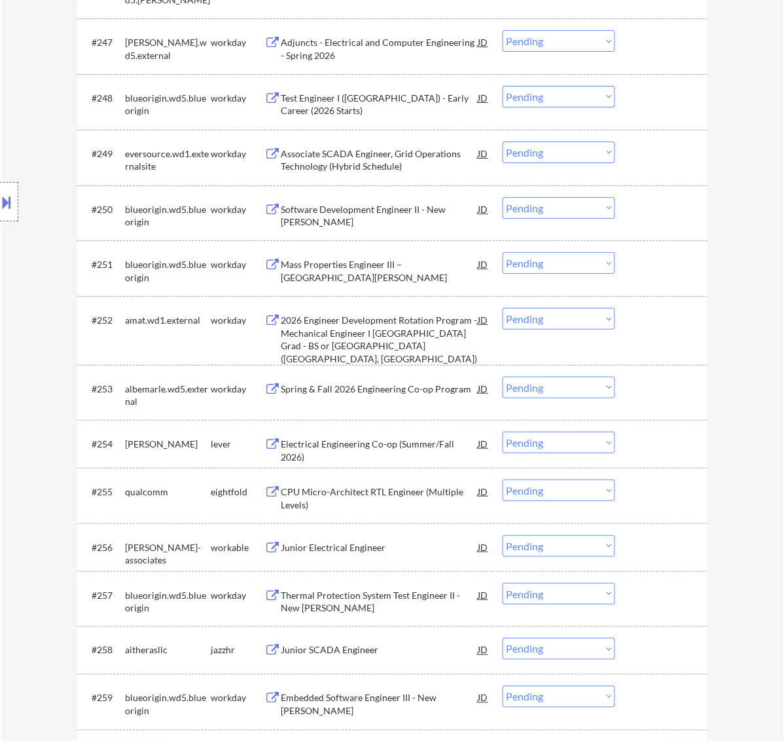
click at [581, 443] on select "Choose an option... Pending Applied Excluded (Questions) Excluded (Expired) Exc…" at bounding box center [559, 443] width 113 height 22
click at [503, 432] on select "Choose an option... Pending Applied Excluded (Questions) Excluded (Expired) Exc…" at bounding box center [559, 443] width 113 height 22
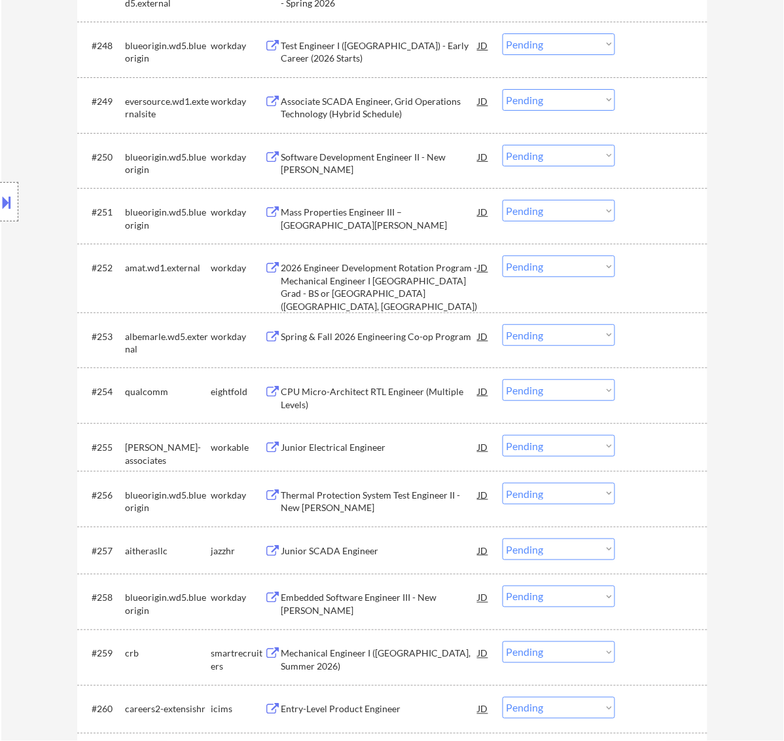
scroll to position [3110, 0]
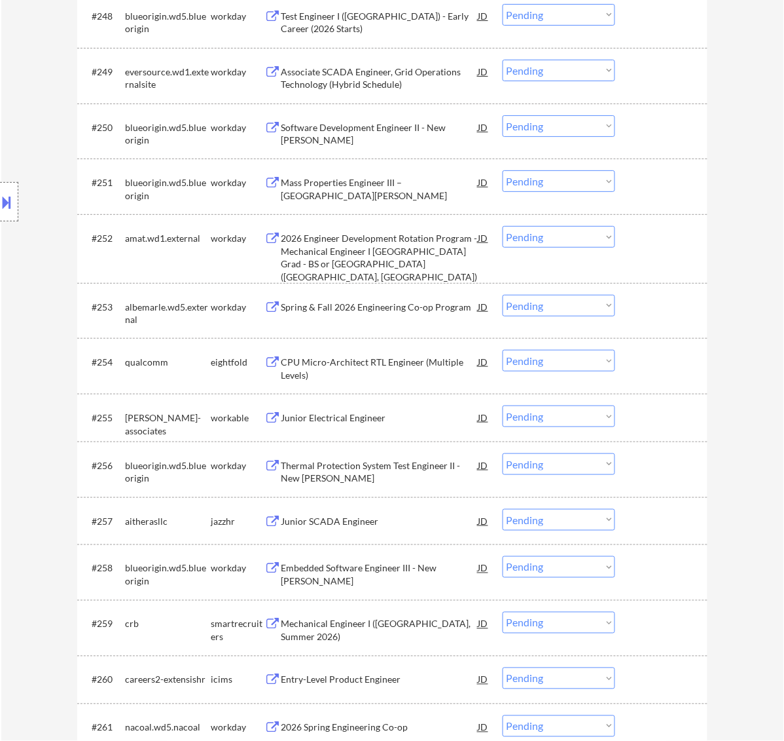
click at [552, 304] on select "Choose an option... Pending Applied Excluded (Questions) Excluded (Expired) Exc…" at bounding box center [559, 306] width 113 height 22
click at [503, 295] on select "Choose an option... Pending Applied Excluded (Questions) Excluded (Expired) Exc…" at bounding box center [559, 306] width 113 height 22
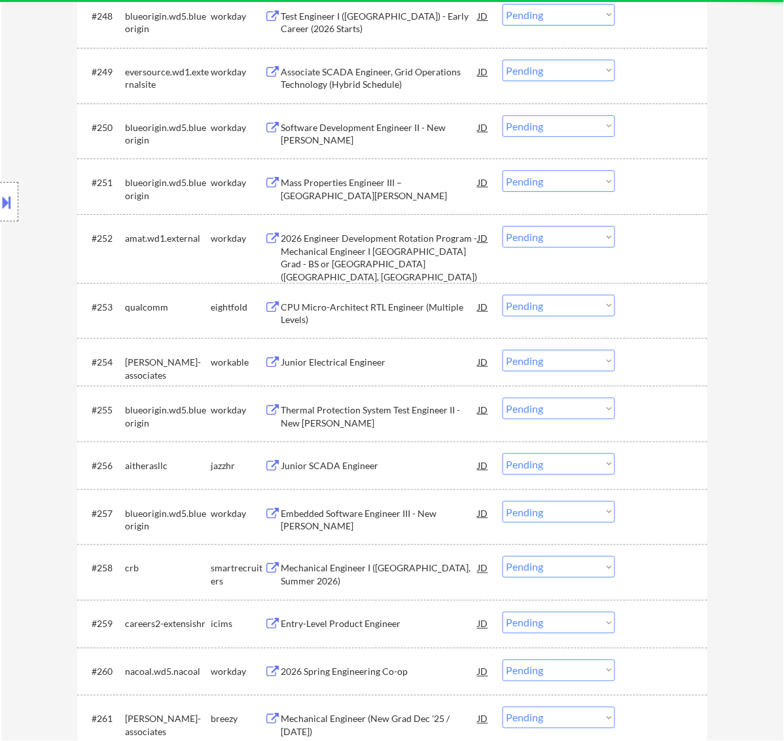
click at [419, 370] on div "Junior Electrical Engineer" at bounding box center [380, 362] width 198 height 24
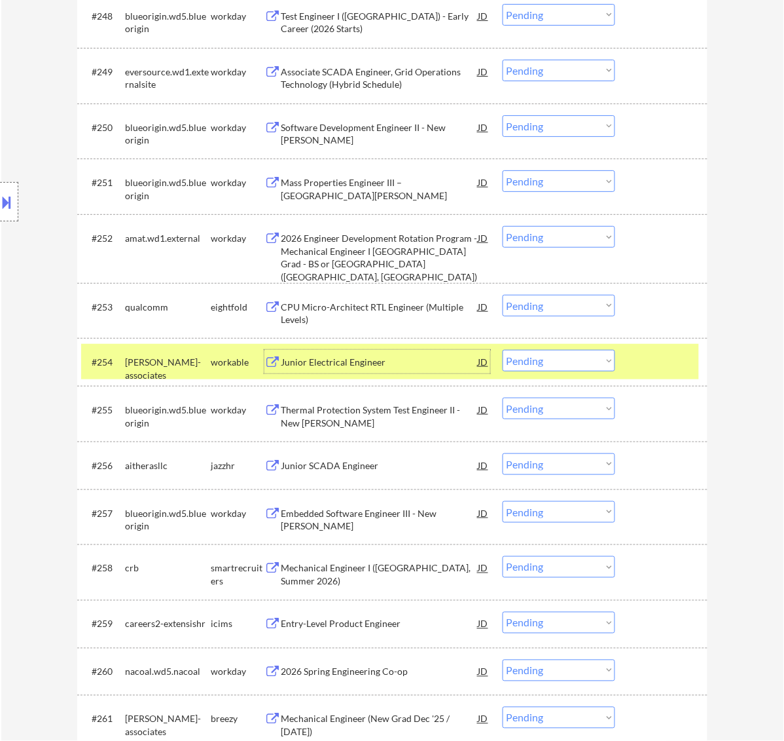
click at [553, 357] on select "Choose an option... Pending Applied Excluded (Questions) Excluded (Expired) Exc…" at bounding box center [559, 361] width 113 height 22
click at [503, 350] on select "Choose an option... Pending Applied Excluded (Questions) Excluded (Expired) Exc…" at bounding box center [559, 361] width 113 height 22
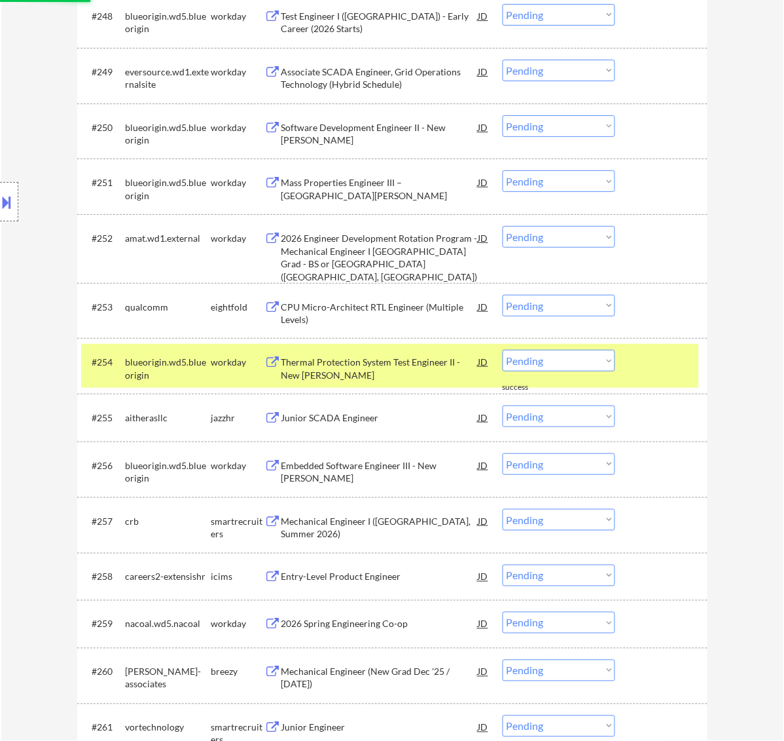
click at [650, 358] on div at bounding box center [663, 362] width 58 height 24
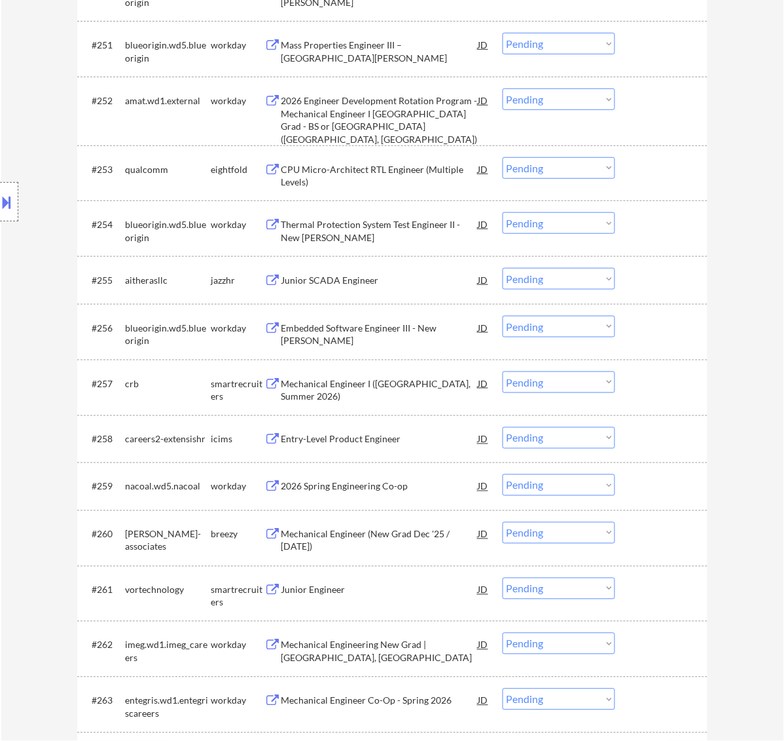
scroll to position [3274, 0]
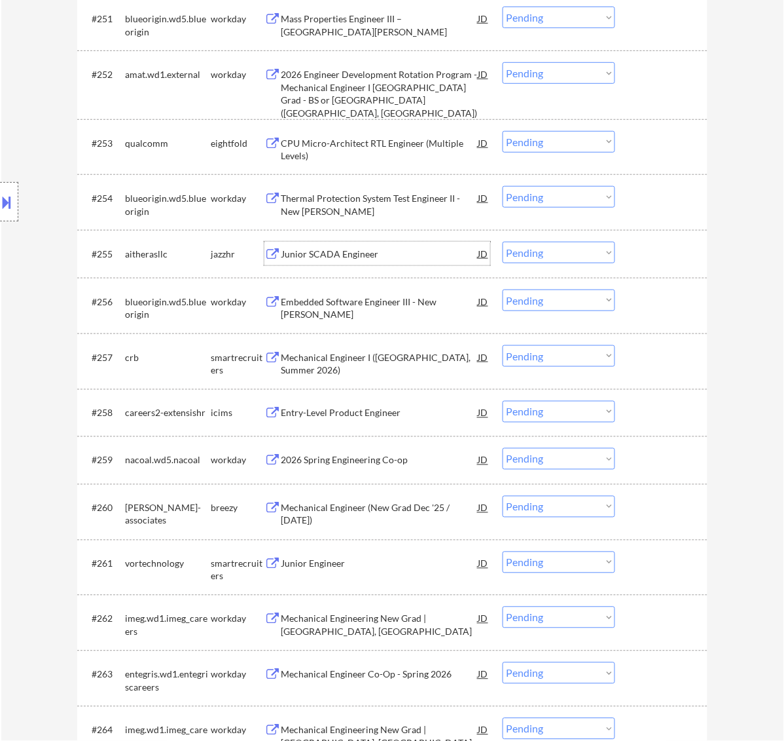
click at [385, 259] on div "Junior SCADA Engineer" at bounding box center [380, 254] width 198 height 13
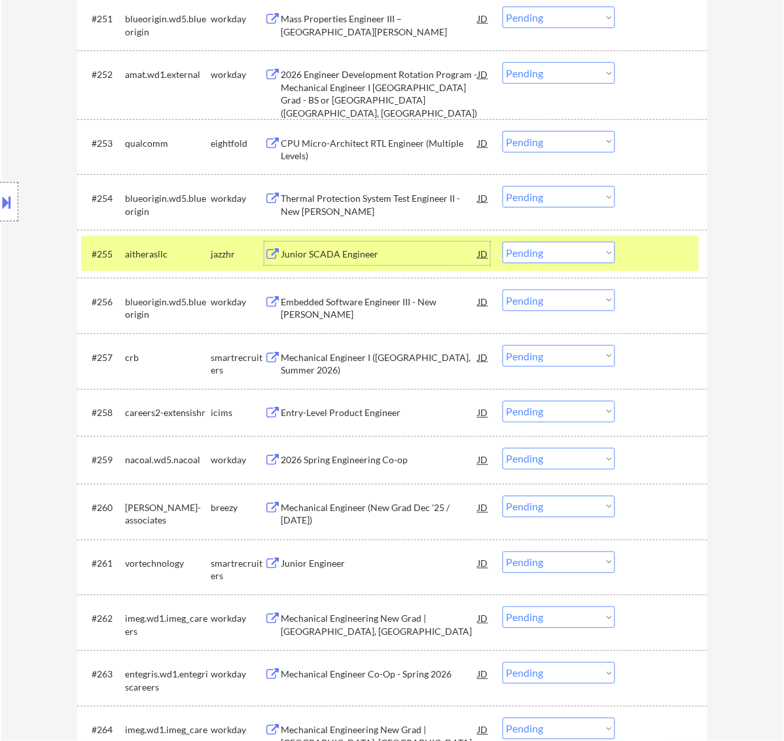
click at [606, 253] on select "Choose an option... Pending Applied Excluded (Questions) Excluded (Expired) Exc…" at bounding box center [559, 253] width 113 height 22
click at [503, 242] on select "Choose an option... Pending Applied Excluded (Questions) Excluded (Expired) Exc…" at bounding box center [559, 253] width 113 height 22
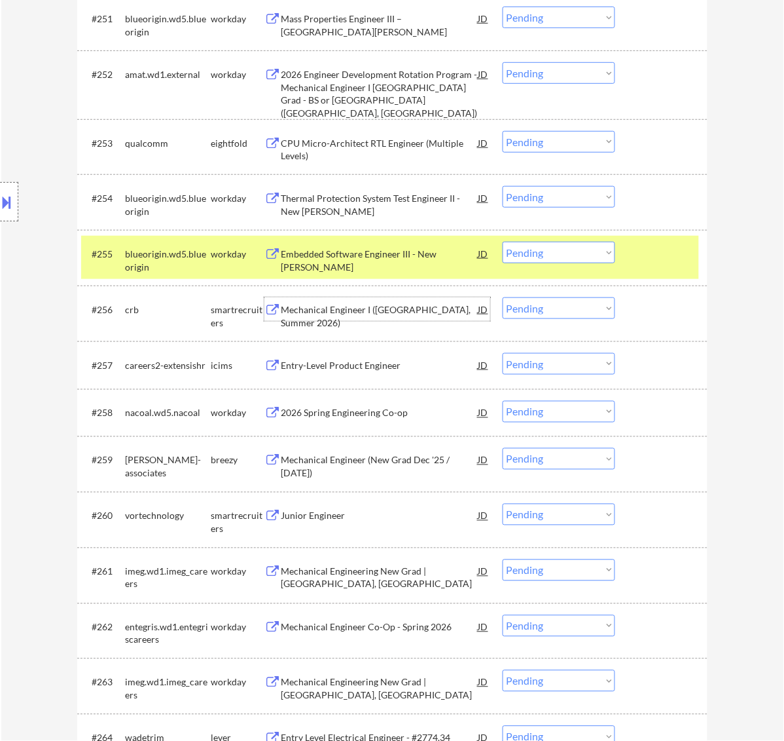
click at [384, 303] on div "Mechanical Engineer I ([GEOGRAPHIC_DATA], Summer 2026)" at bounding box center [380, 316] width 198 height 26
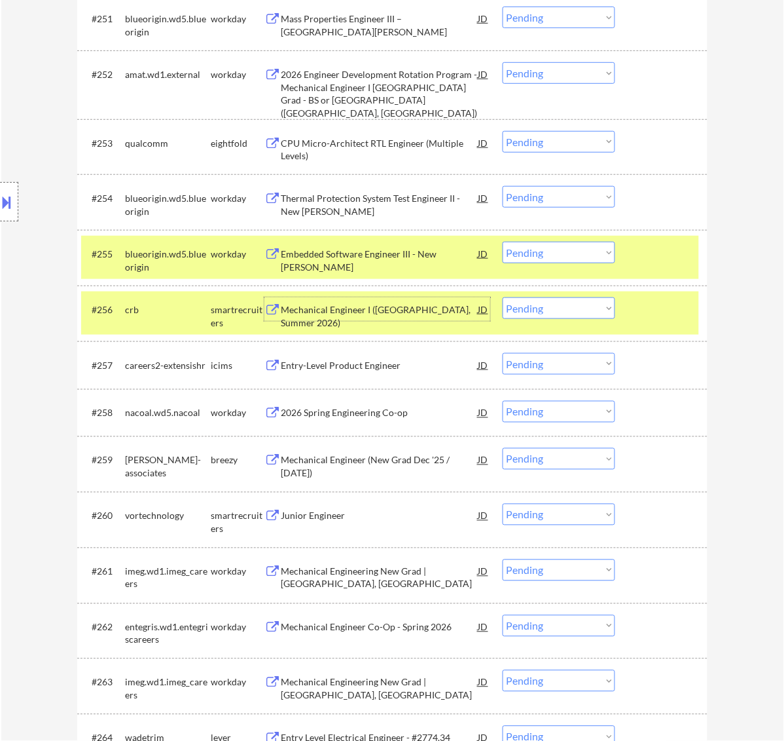
click at [590, 308] on select "Choose an option... Pending Applied Excluded (Questions) Excluded (Expired) Exc…" at bounding box center [559, 308] width 113 height 22
click at [503, 297] on select "Choose an option... Pending Applied Excluded (Questions) Excluded (Expired) Exc…" at bounding box center [559, 308] width 113 height 22
click at [650, 247] on div at bounding box center [663, 254] width 58 height 24
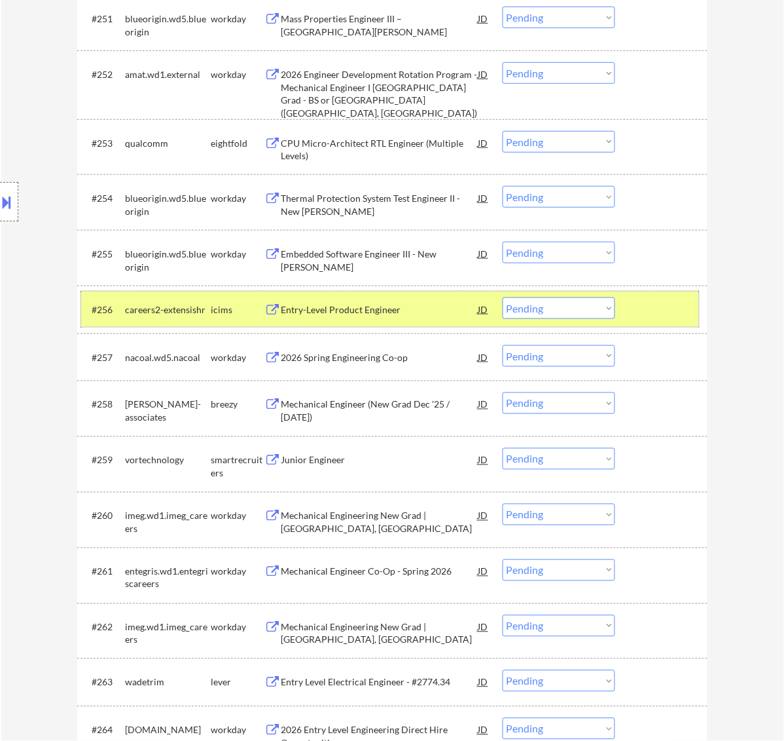
click at [652, 308] on div at bounding box center [663, 309] width 58 height 24
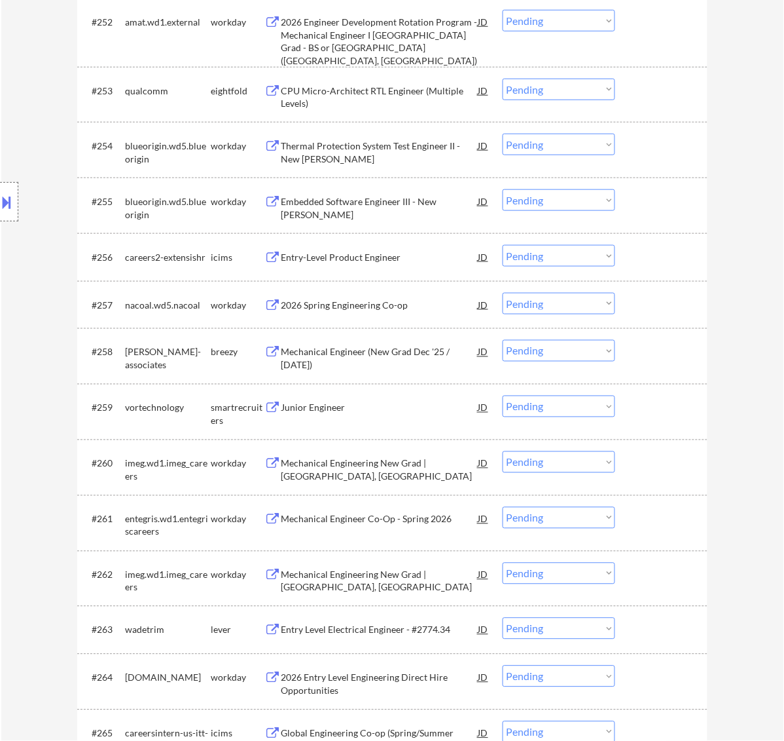
scroll to position [3356, 0]
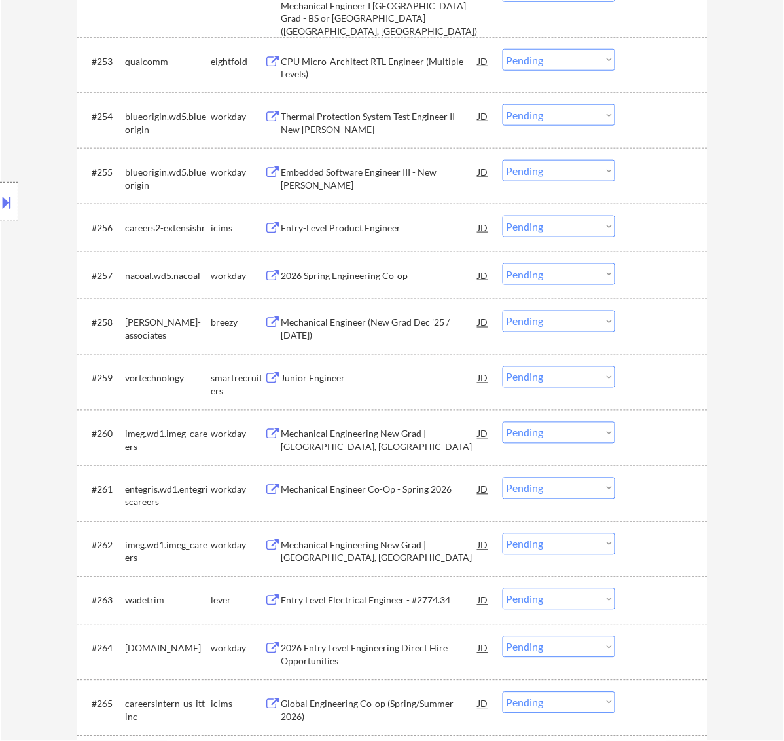
click at [591, 322] on select "Choose an option... Pending Applied Excluded (Questions) Excluded (Expired) Exc…" at bounding box center [559, 321] width 113 height 22
click at [503, 310] on select "Choose an option... Pending Applied Excluded (Questions) Excluded (Expired) Exc…" at bounding box center [559, 321] width 113 height 22
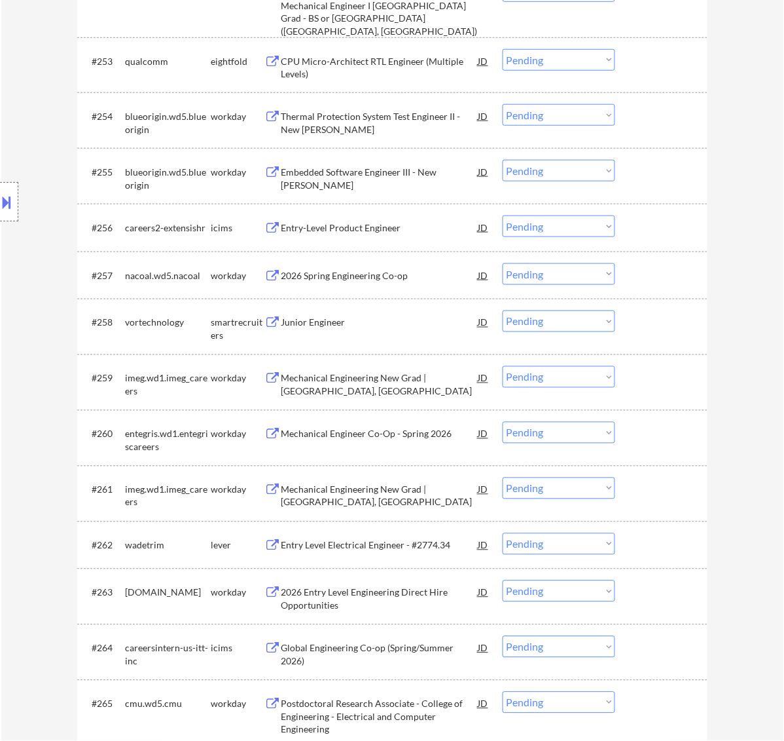
click at [447, 322] on div "Junior Engineer" at bounding box center [380, 322] width 198 height 13
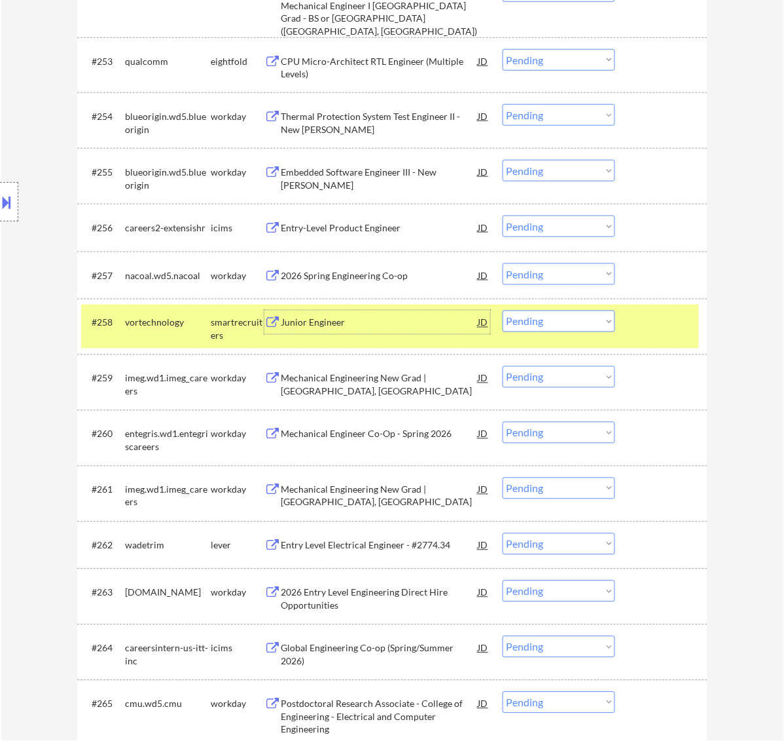
click at [593, 322] on select "Choose an option... Pending Applied Excluded (Questions) Excluded (Expired) Exc…" at bounding box center [559, 321] width 113 height 22
click at [503, 310] on select "Choose an option... Pending Applied Excluded (Questions) Excluded (Expired) Exc…" at bounding box center [559, 321] width 113 height 22
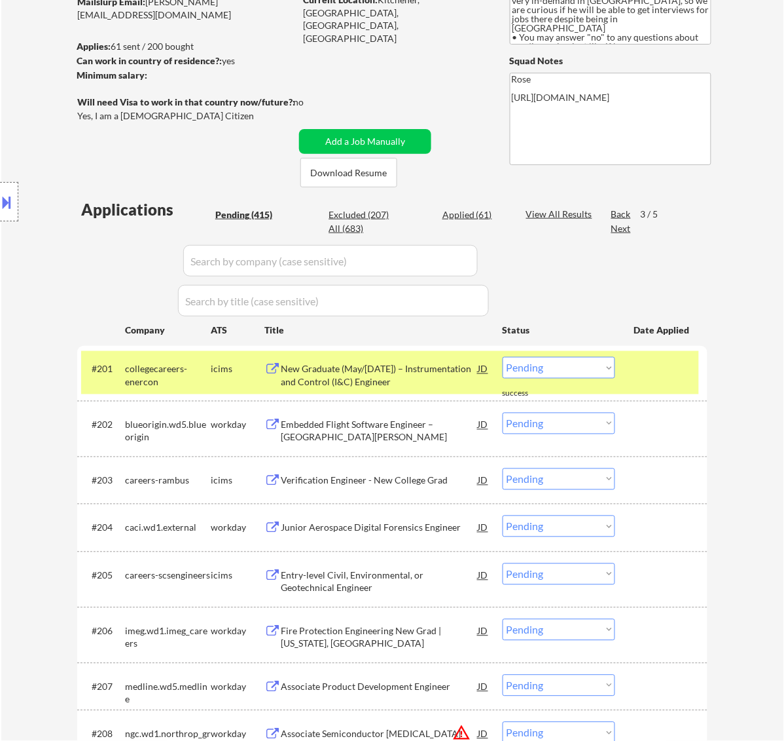
scroll to position [164, 0]
